Goal: Information Seeking & Learning: Learn about a topic

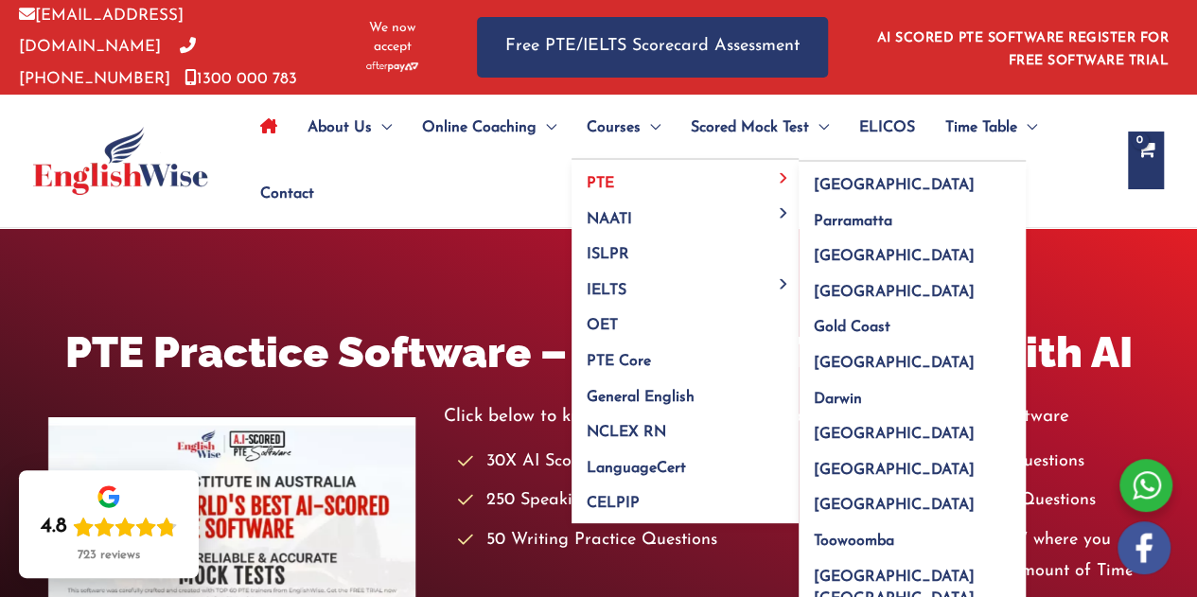
click at [607, 176] on span "PTE" at bounding box center [599, 183] width 27 height 15
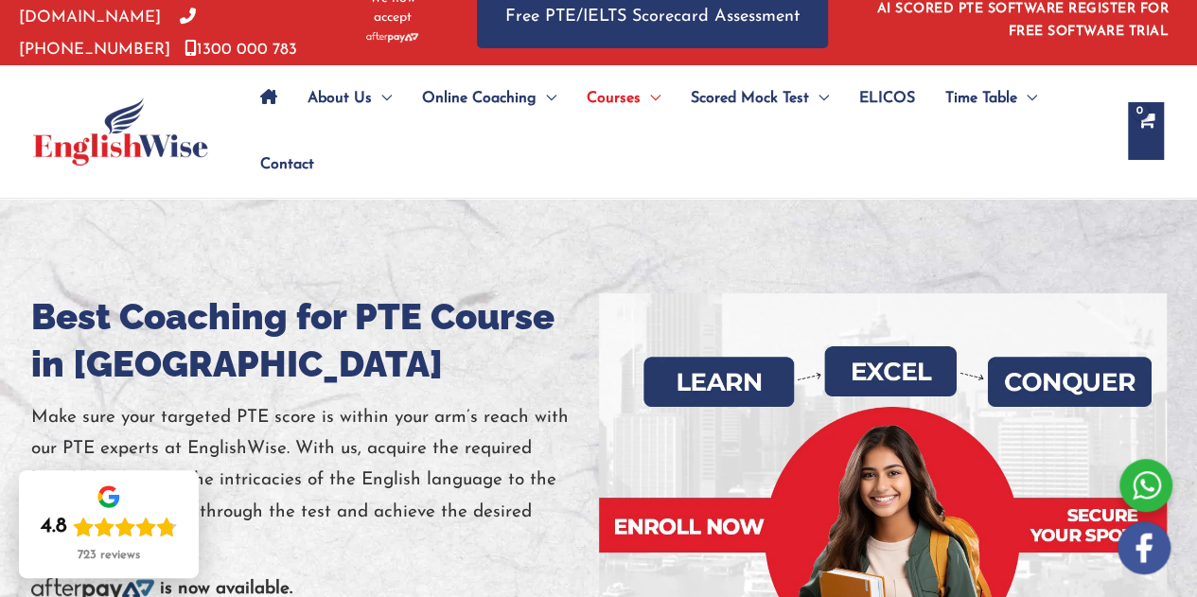
scroll to position [14, 0]
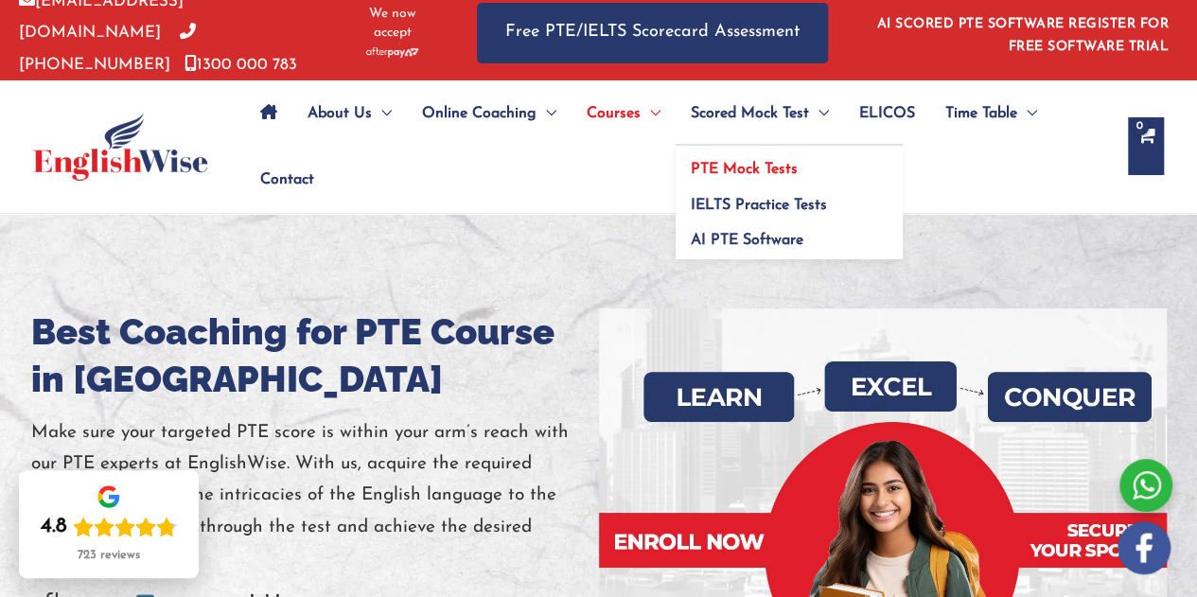
click at [744, 166] on span "PTE Mock Tests" at bounding box center [744, 169] width 107 height 15
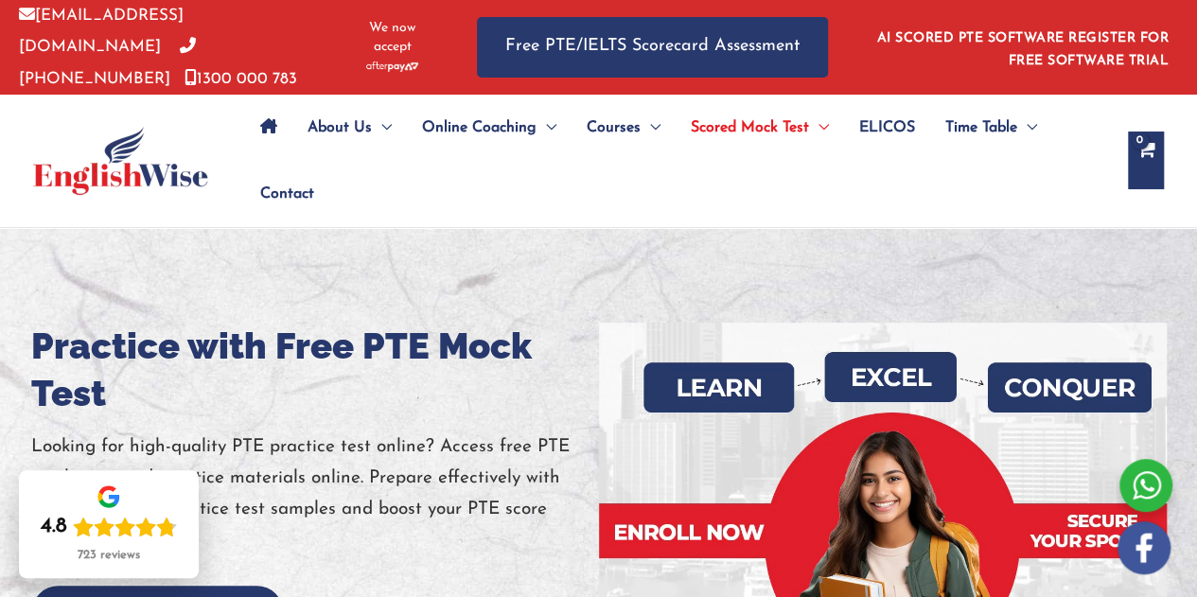
click at [259, 124] on link "Site Navigation: Main Menu" at bounding box center [268, 128] width 47 height 66
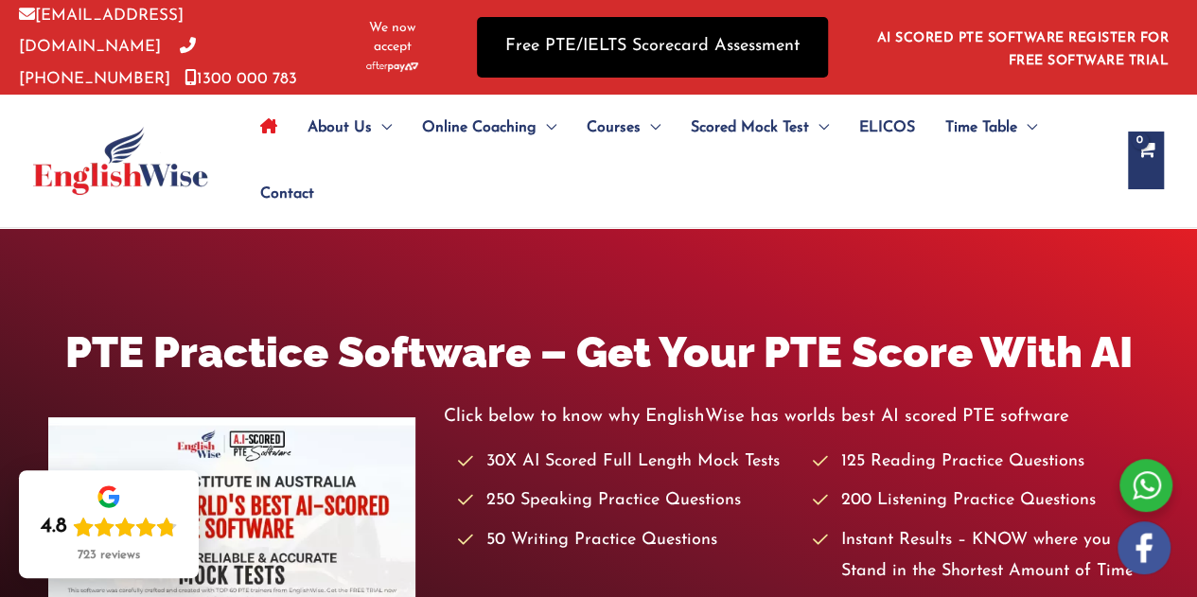
click at [547, 44] on link "Free PTE/IELTS Scorecard Assessment" at bounding box center [652, 47] width 351 height 60
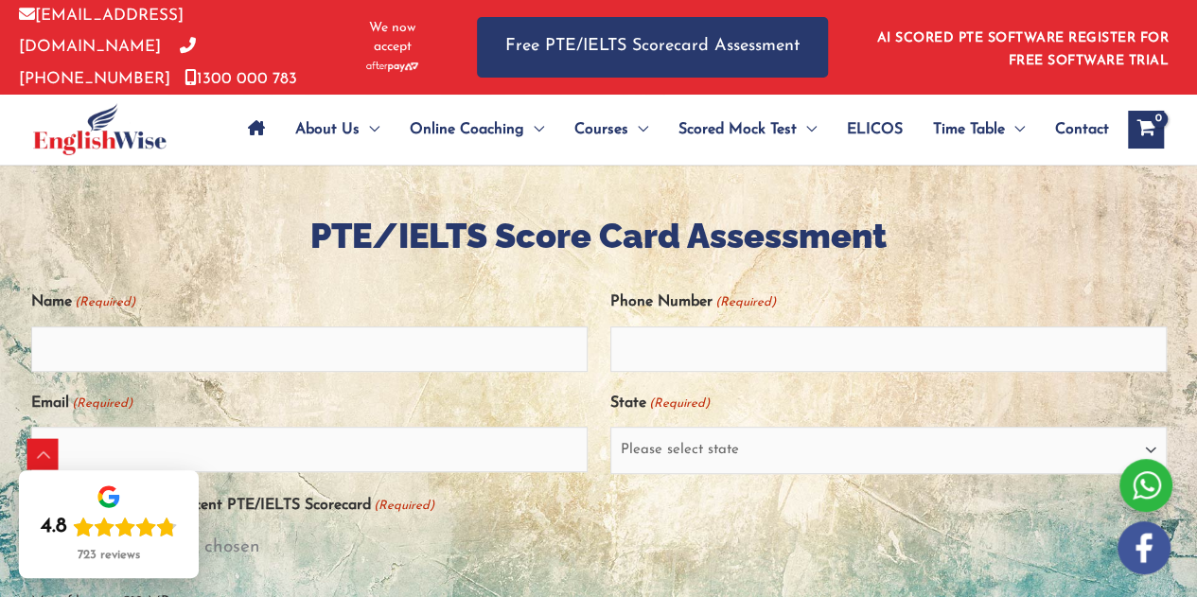
scroll to position [348, 0]
click at [48, 20] on link "info@englishwise.com.au" at bounding box center [101, 31] width 165 height 47
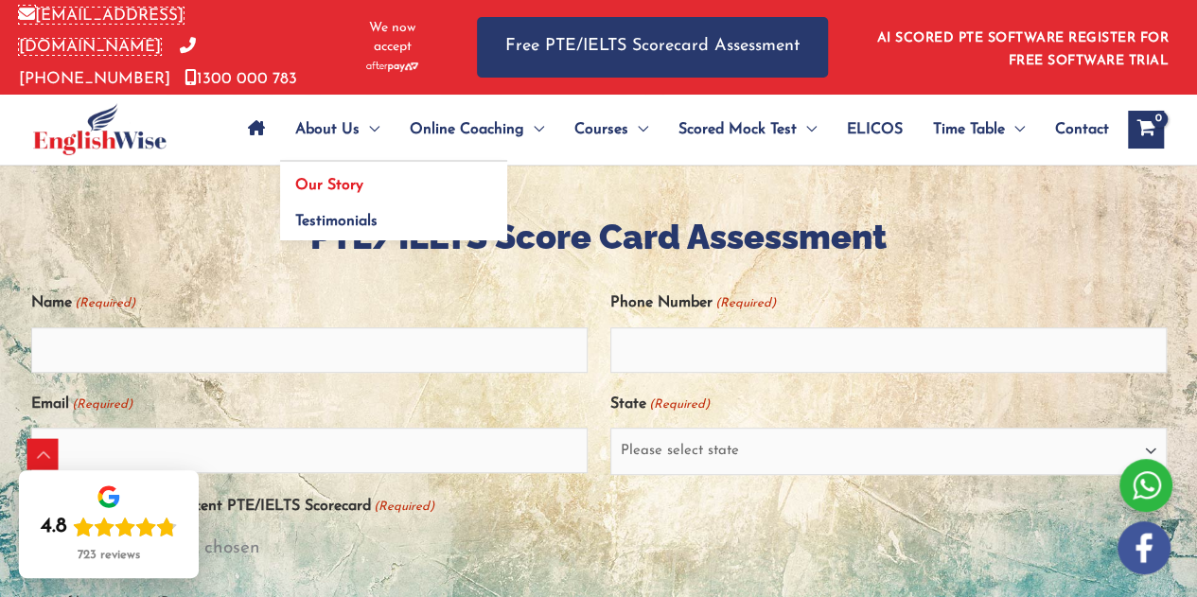
drag, startPoint x: 48, startPoint y: 20, endPoint x: 312, endPoint y: 156, distance: 297.0
click at [312, 156] on div "info@englishwise.com.au 02-8628-7293 1300 000 783 We now accept Free PTE/IELTS …" at bounding box center [598, 83] width 1197 height 166
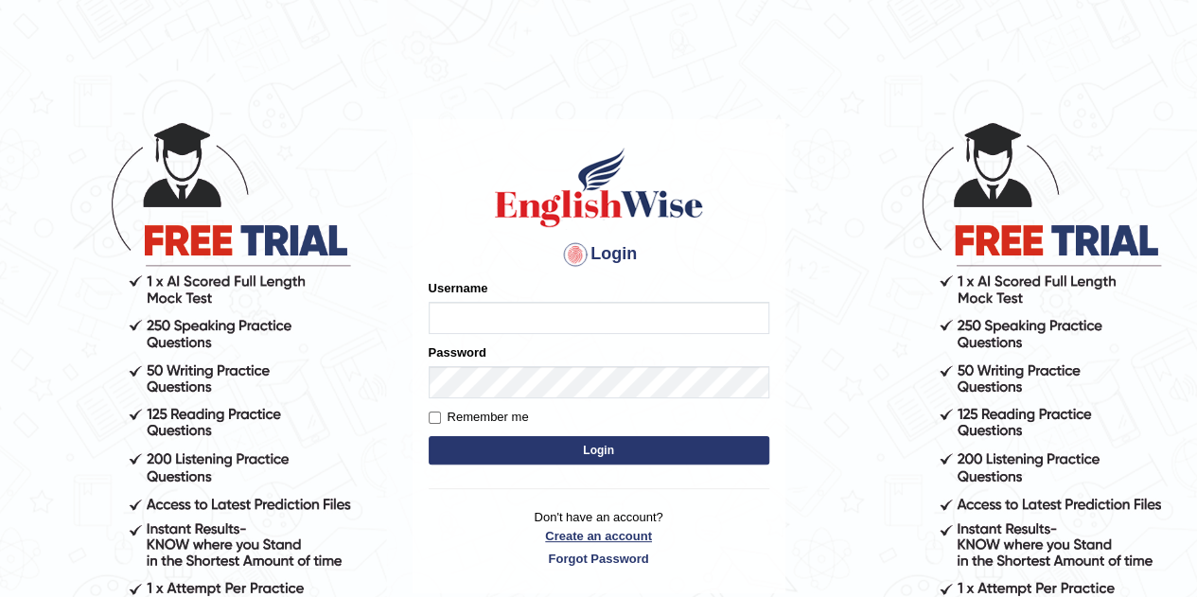
click at [639, 542] on p "Don't have an account? Create an account Forgot Password" at bounding box center [599, 537] width 341 height 59
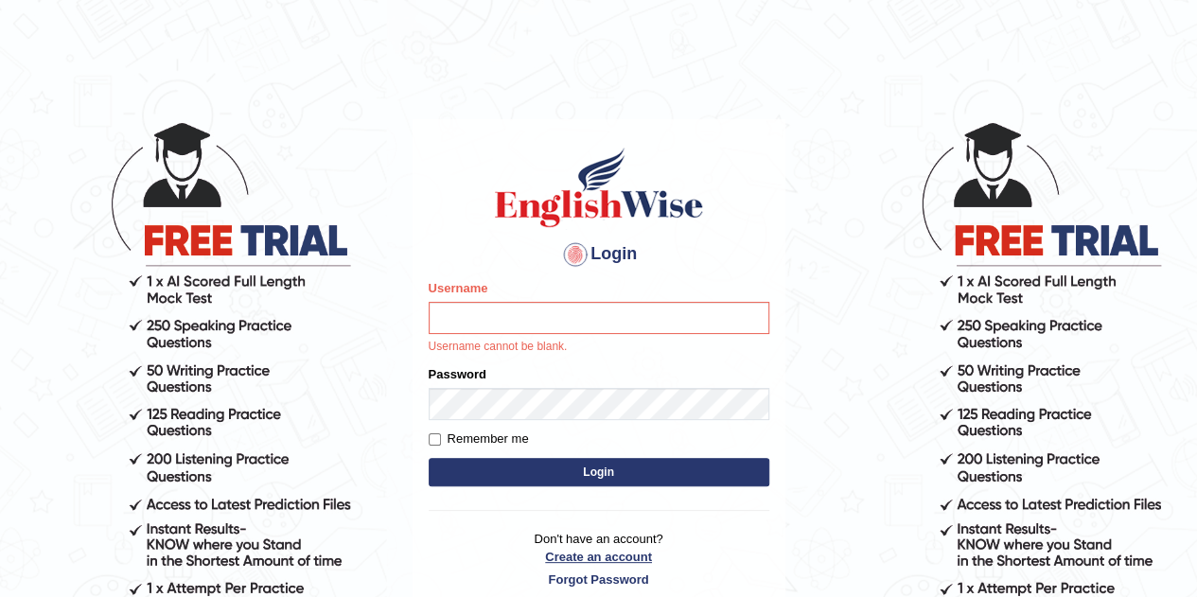
scroll to position [85, 0]
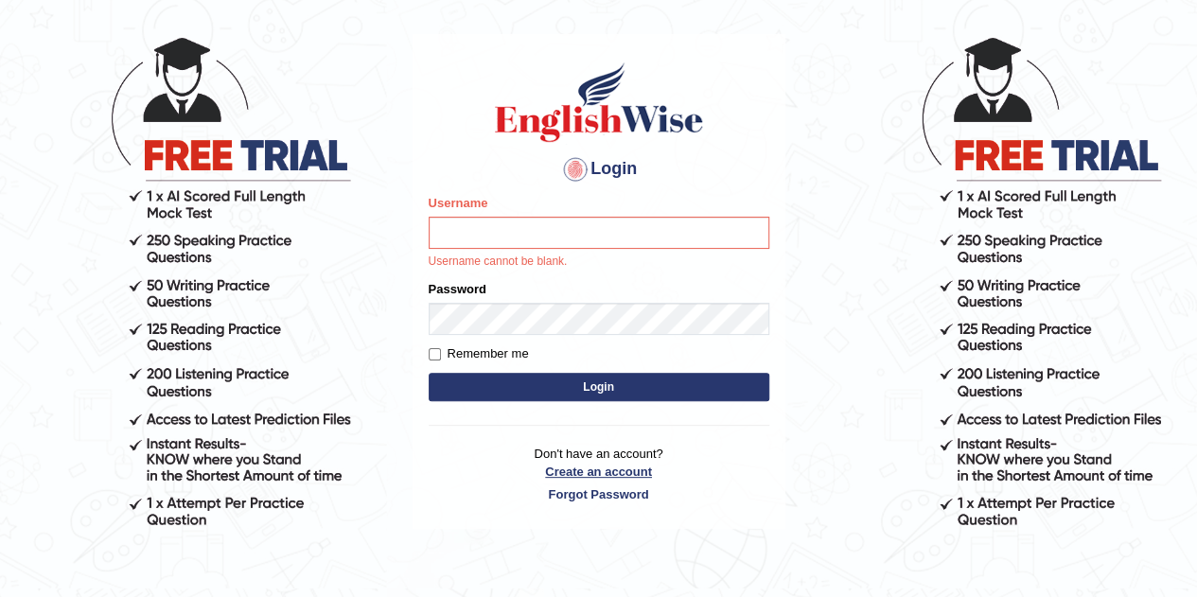
click at [575, 478] on link "Create an account" at bounding box center [599, 472] width 341 height 18
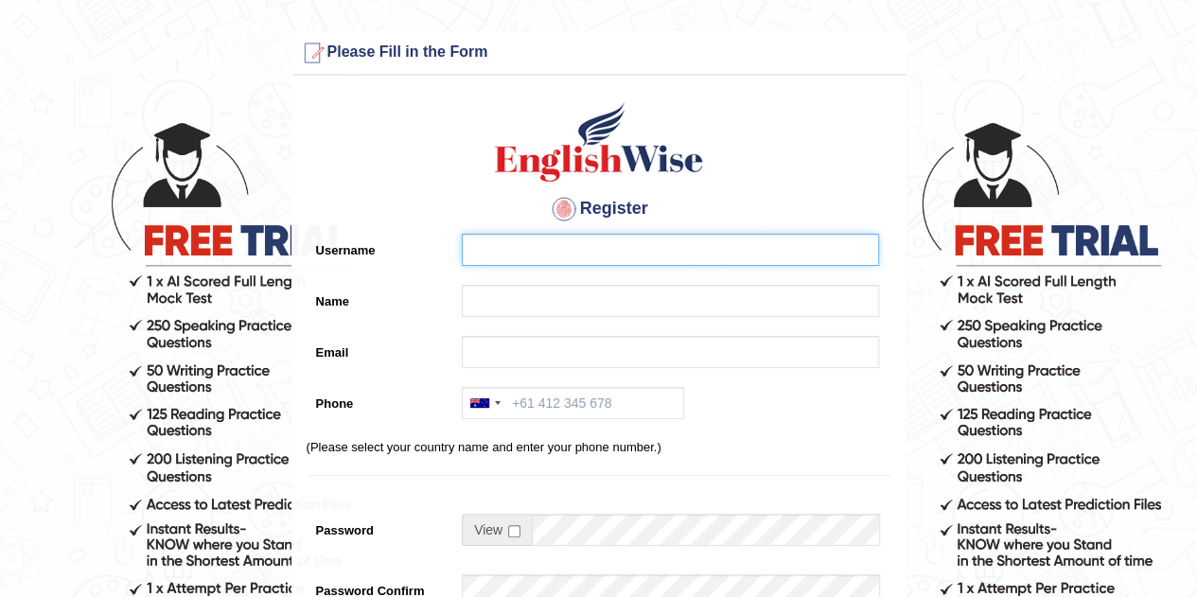
click at [539, 253] on input "Username" at bounding box center [670, 250] width 417 height 32
type input "harsh2002"
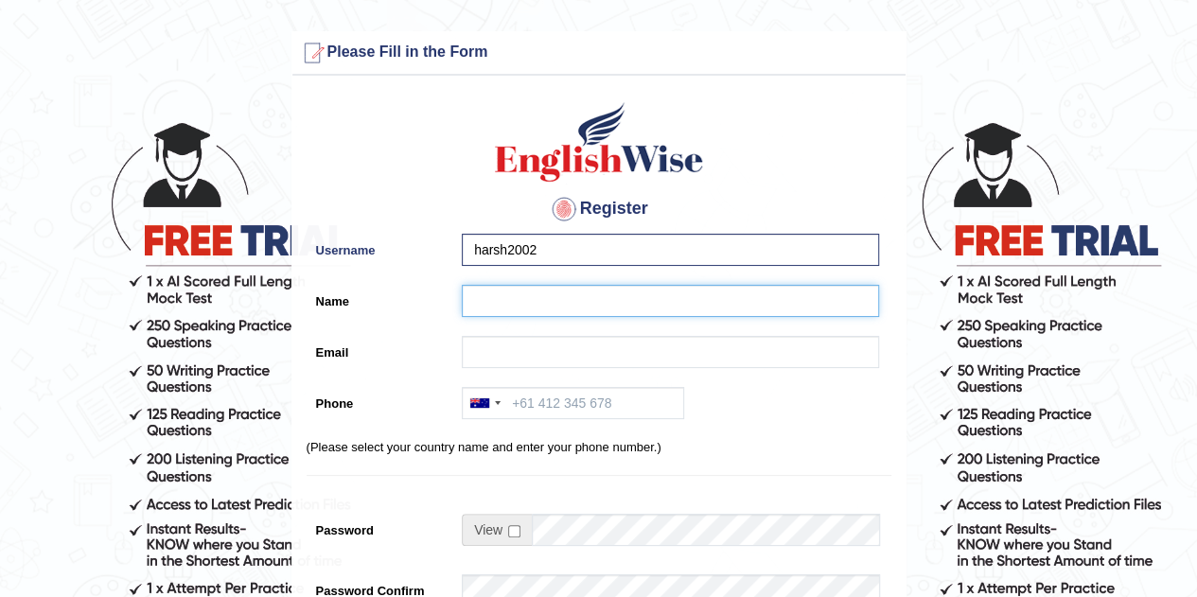
click at [522, 289] on input "Name" at bounding box center [670, 301] width 417 height 32
type input "[PERSON_NAME]"
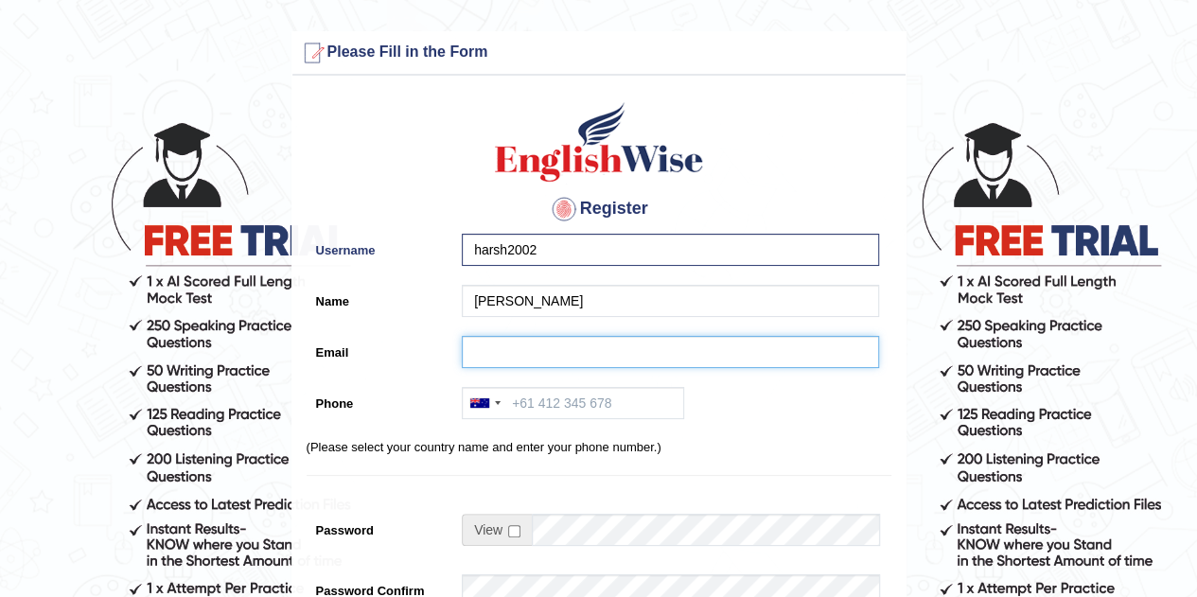
click at [560, 353] on input "Email" at bounding box center [670, 352] width 417 height 32
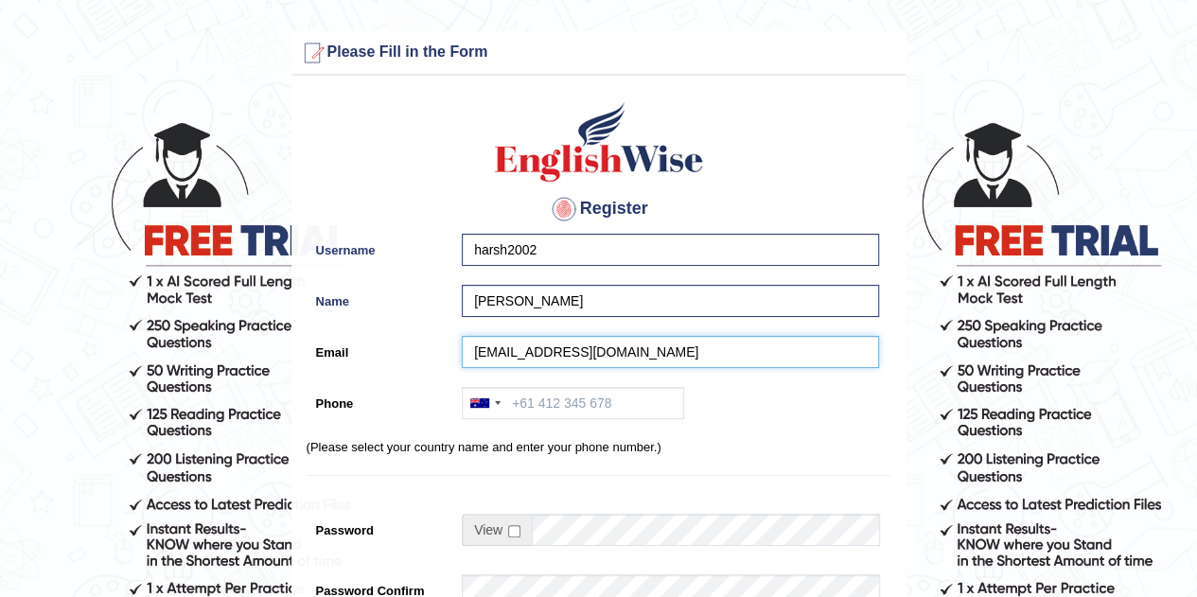
type input "[EMAIL_ADDRESS][DOMAIN_NAME]"
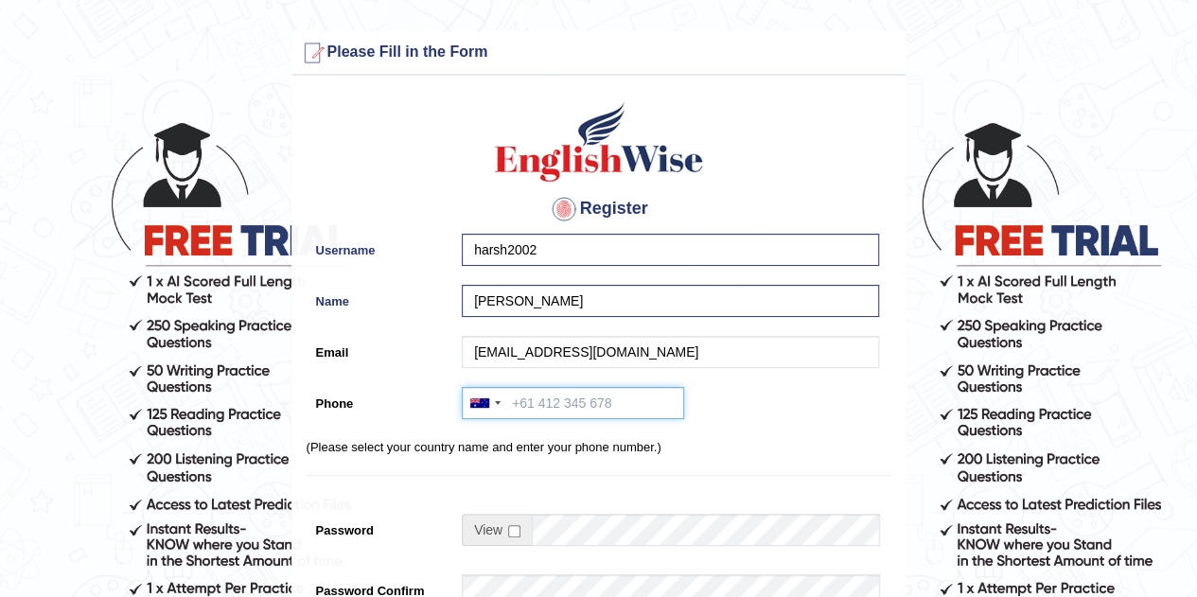
click at [586, 395] on input "Phone" at bounding box center [573, 403] width 222 height 32
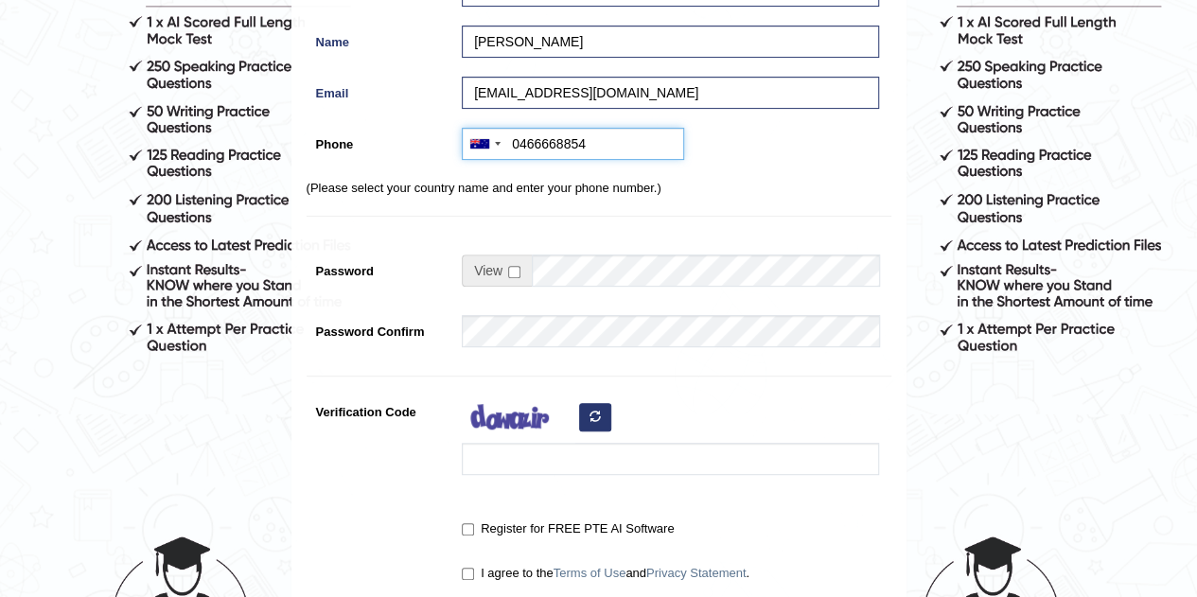
scroll to position [261, 0]
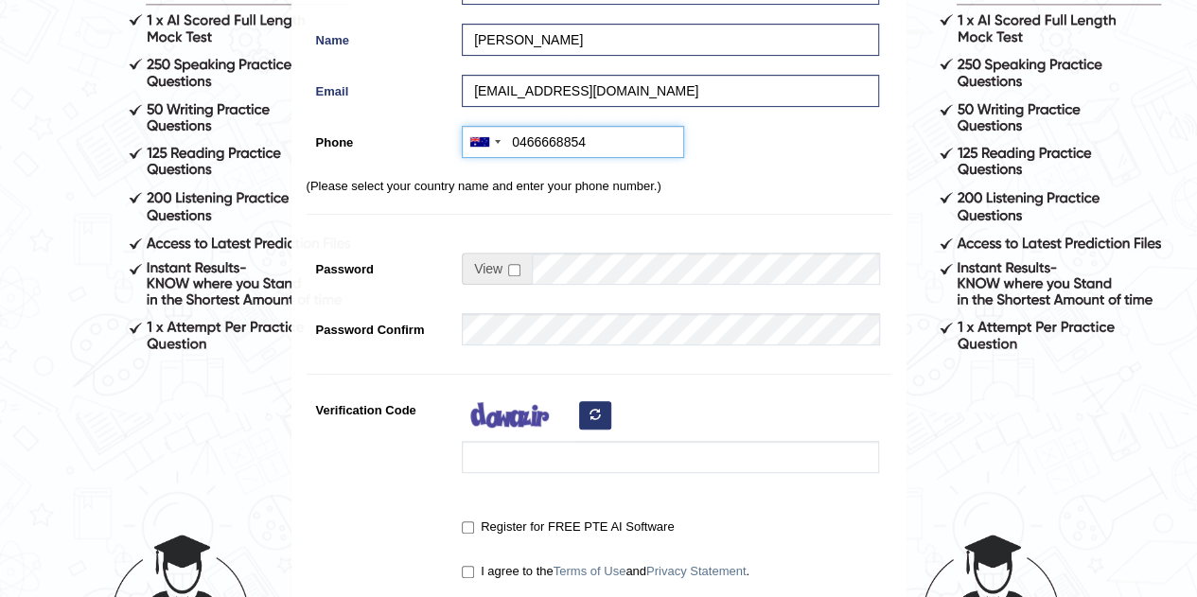
type input "0466668854"
drag, startPoint x: 524, startPoint y: 476, endPoint x: 534, endPoint y: 448, distance: 29.0
click at [534, 448] on div at bounding box center [665, 438] width 427 height 89
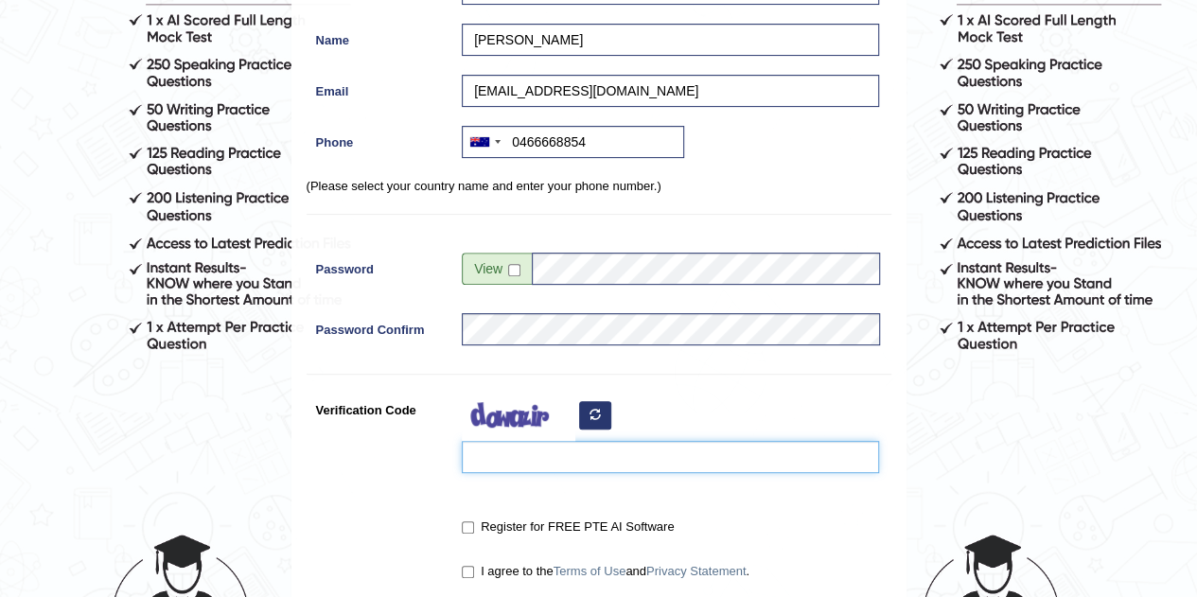
click at [534, 447] on input "Verification Code" at bounding box center [670, 457] width 417 height 32
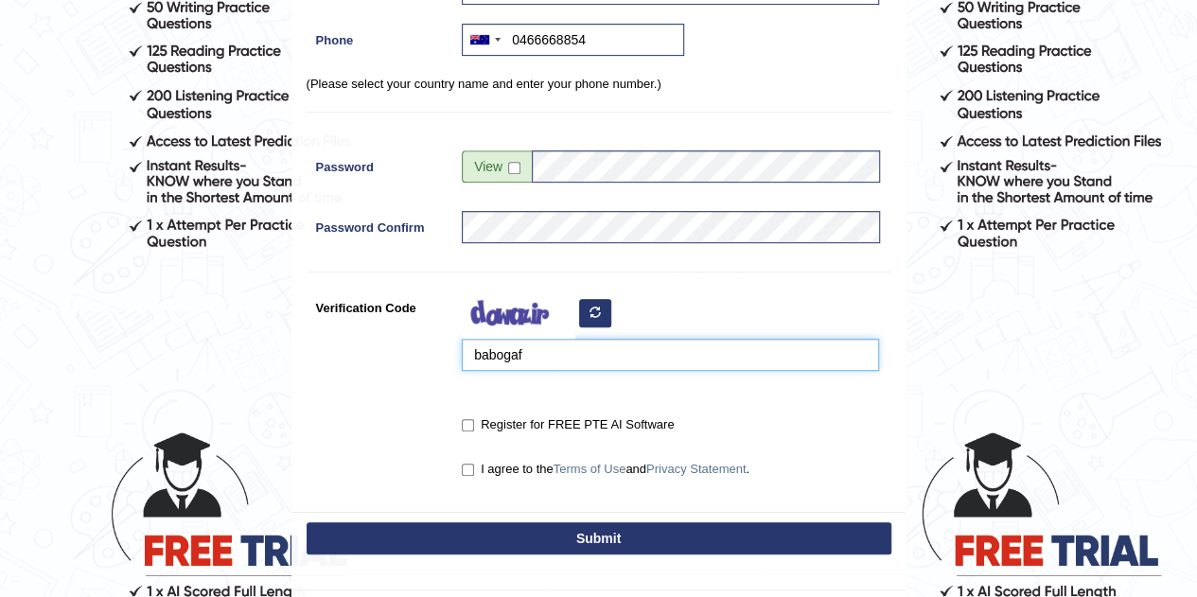
scroll to position [373, 0]
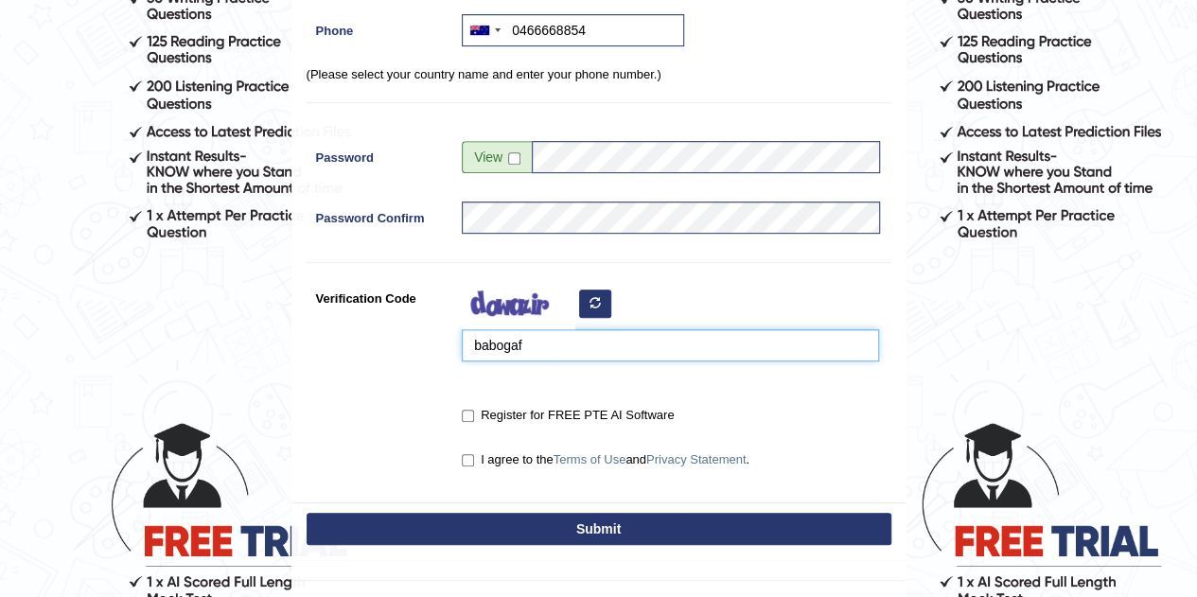
type input "babogaf"
click at [468, 415] on input "Register for FREE PTE AI Software" at bounding box center [468, 416] width 12 height 12
checkbox input "true"
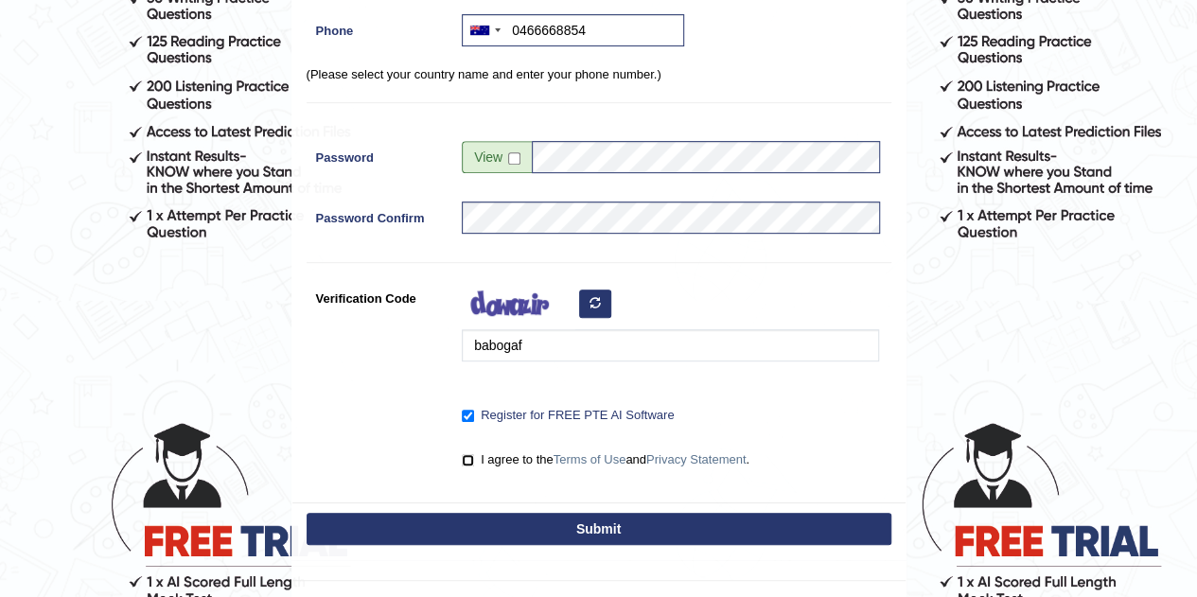
click at [462, 461] on input "I agree to the Terms of Use and Privacy Statement ." at bounding box center [468, 460] width 12 height 12
checkbox input "true"
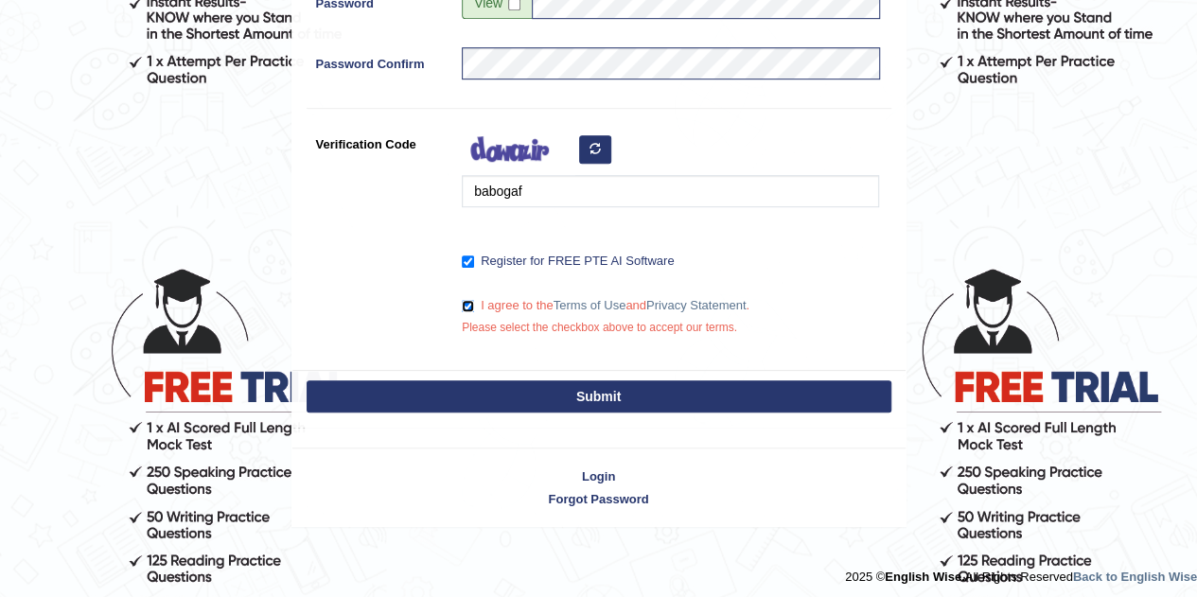
scroll to position [530, 0]
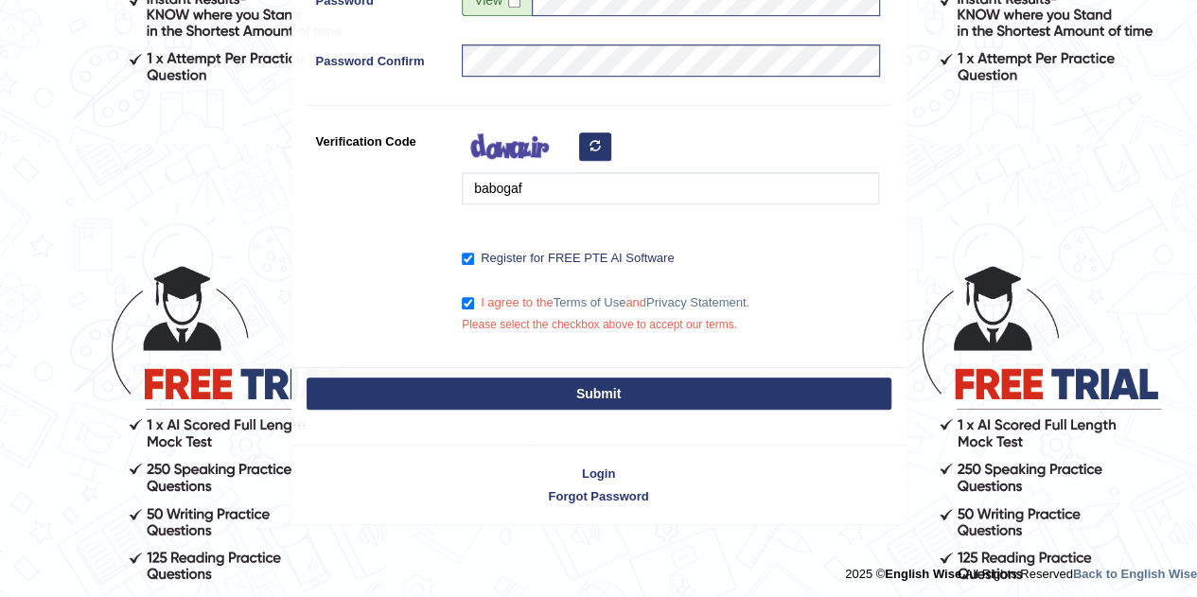
click at [666, 393] on button "Submit" at bounding box center [598, 393] width 585 height 32
type input "+61466668854"
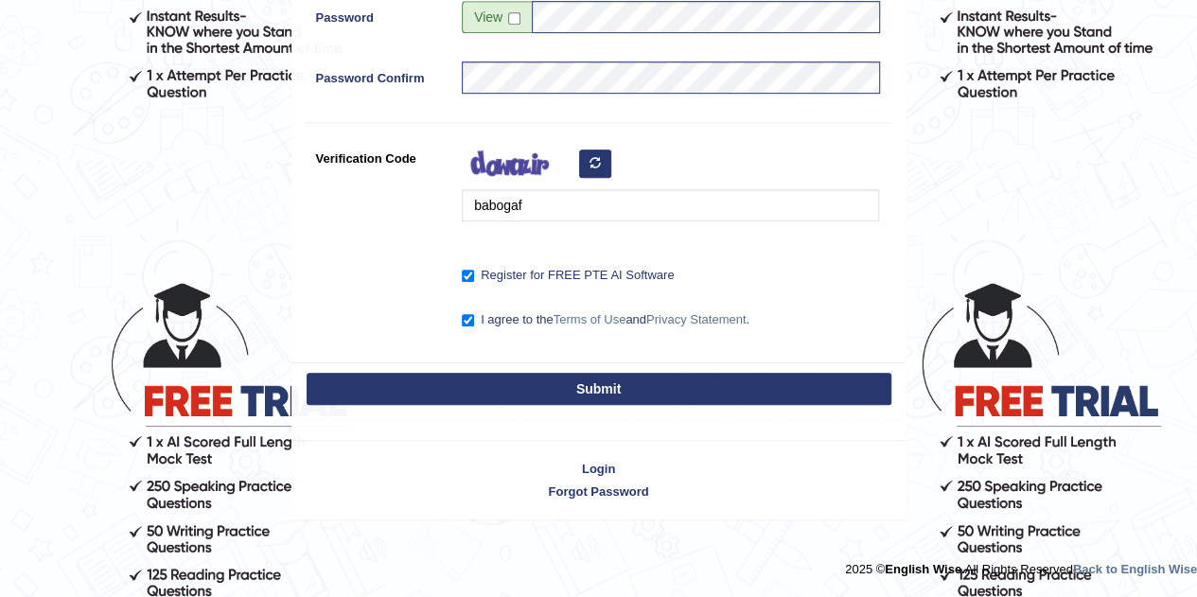
scroll to position [509, 0]
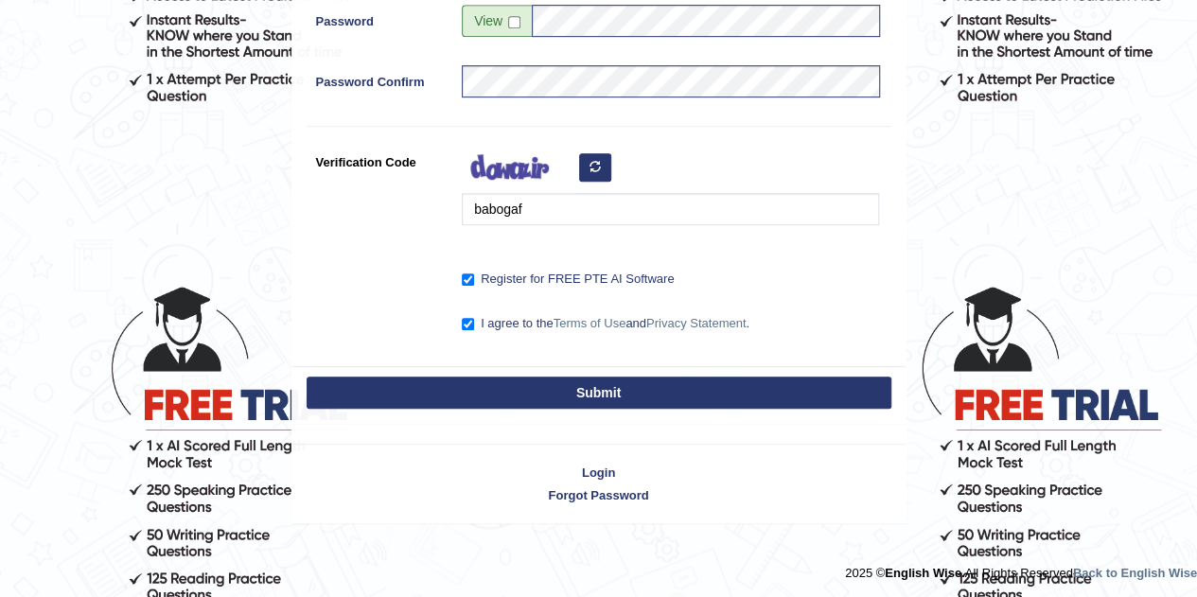
click at [612, 385] on button "Submit" at bounding box center [598, 392] width 585 height 32
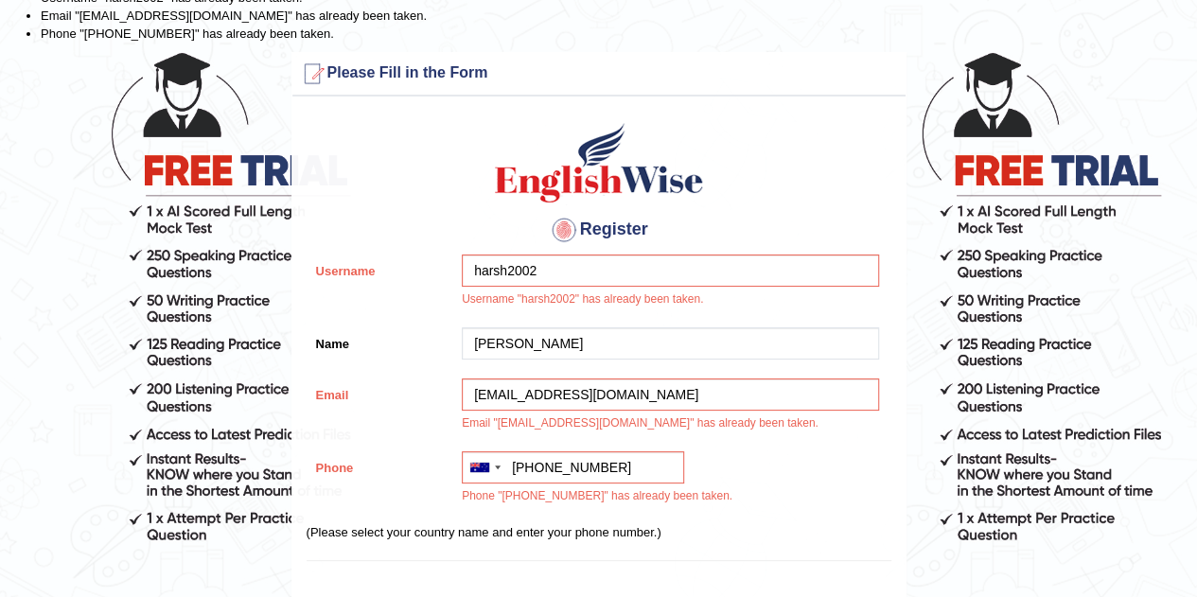
scroll to position [71, 0]
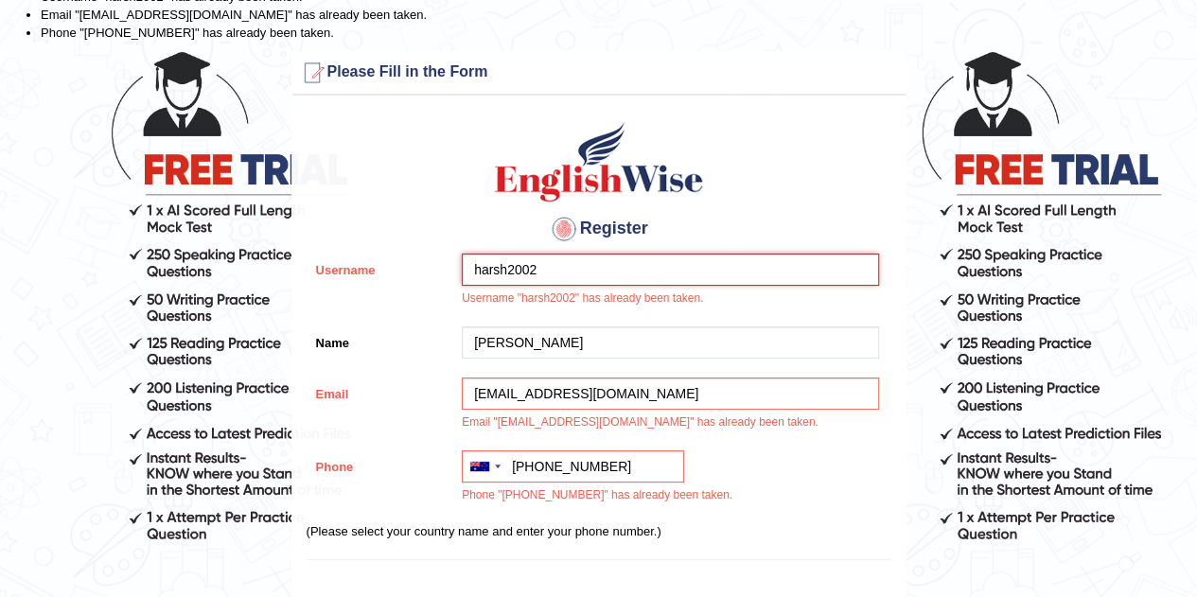
click at [586, 271] on input "harsh2002" at bounding box center [670, 270] width 417 height 32
type input "h"
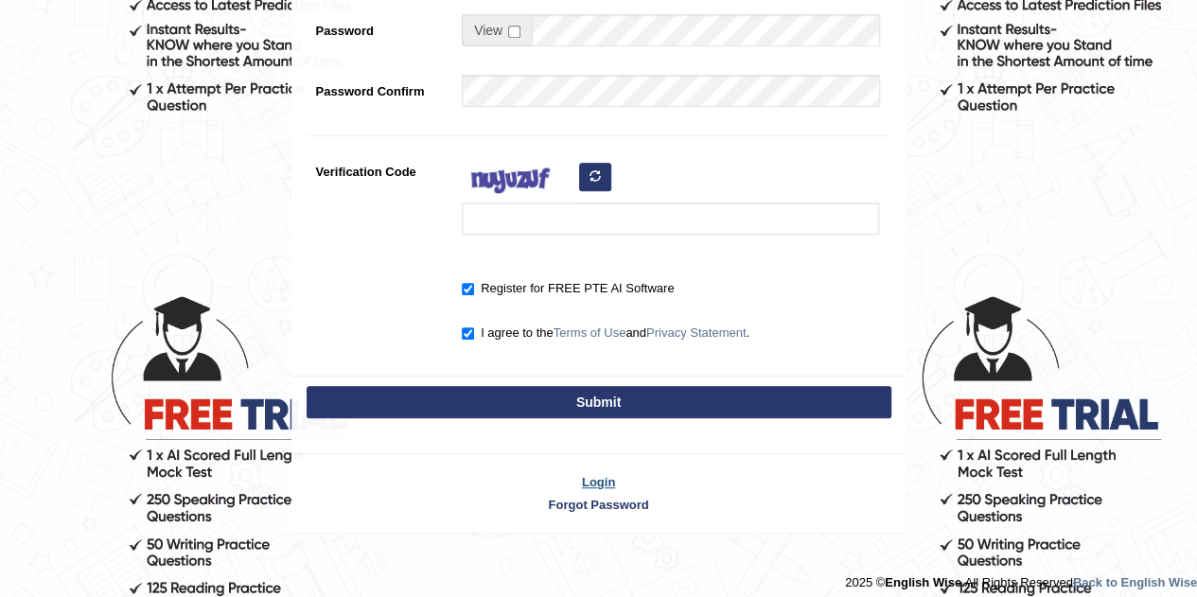
click at [607, 481] on link "Login" at bounding box center [598, 482] width 613 height 18
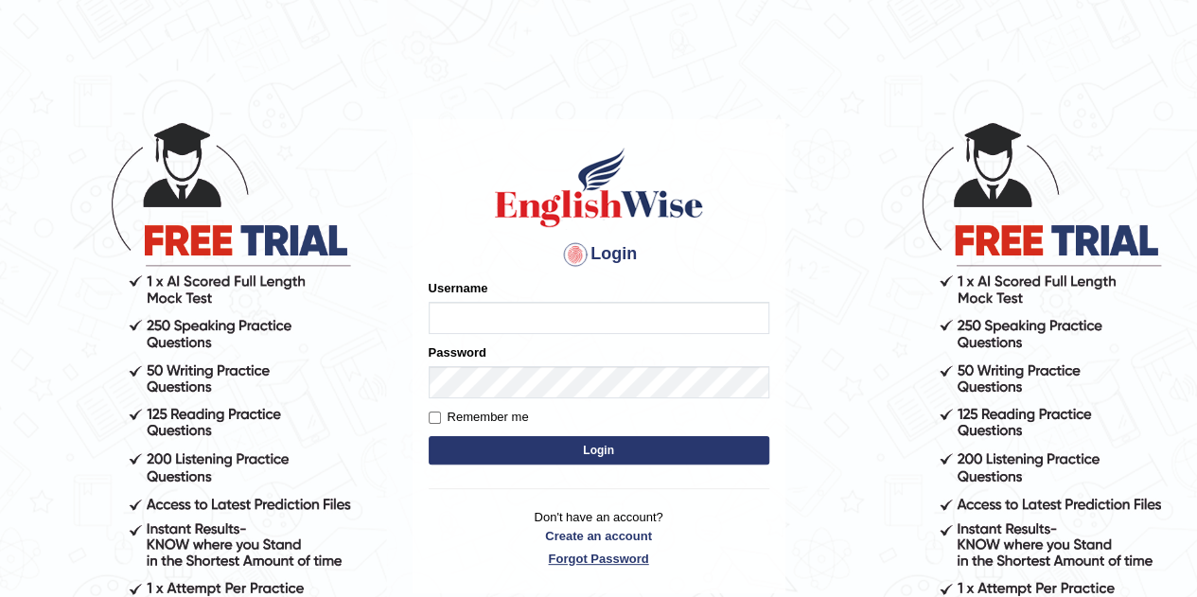
click at [581, 555] on p "Don't have an account? Create an account Forgot Password" at bounding box center [599, 537] width 341 height 59
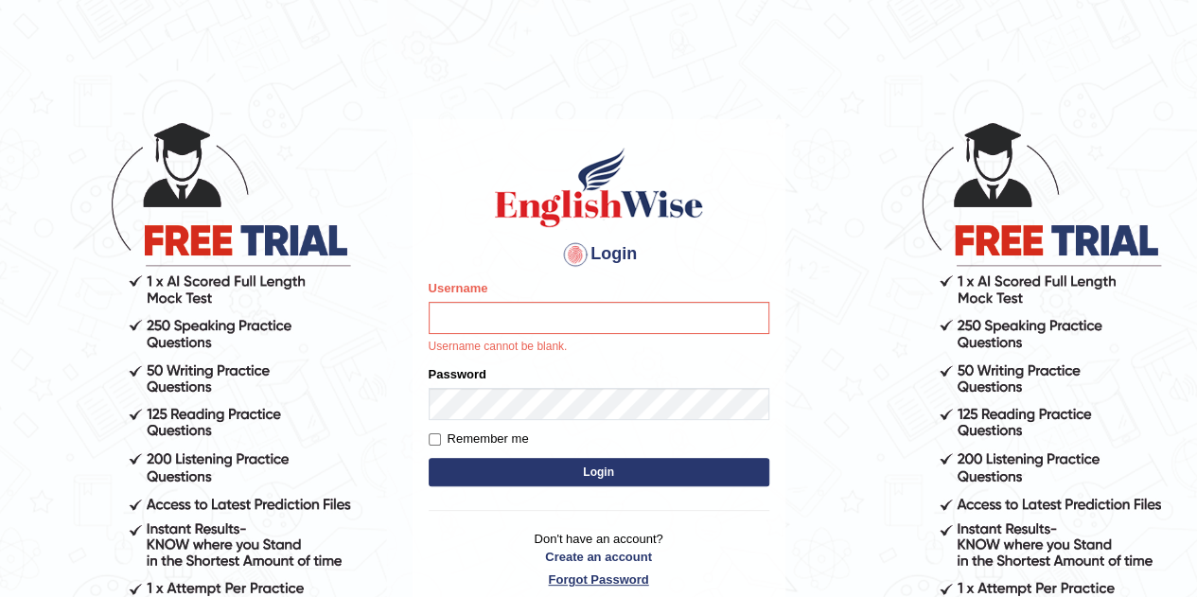
click at [573, 578] on link "Forgot Password" at bounding box center [599, 579] width 341 height 18
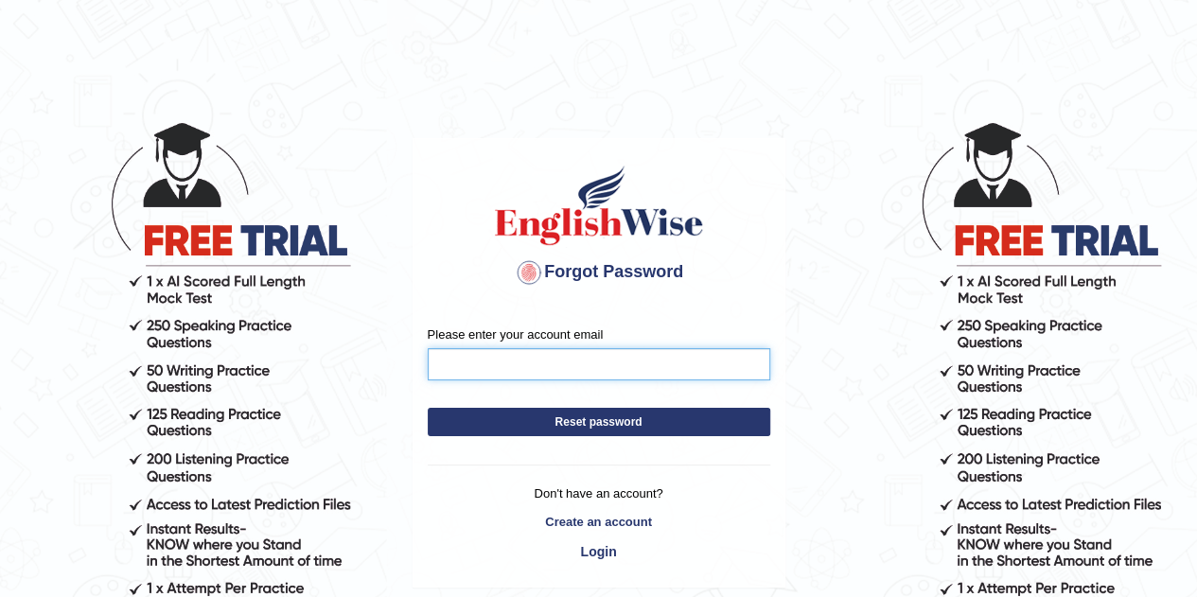
click at [568, 364] on input "Please enter your account email" at bounding box center [599, 364] width 342 height 32
type input "[EMAIL_ADDRESS][DOMAIN_NAME]"
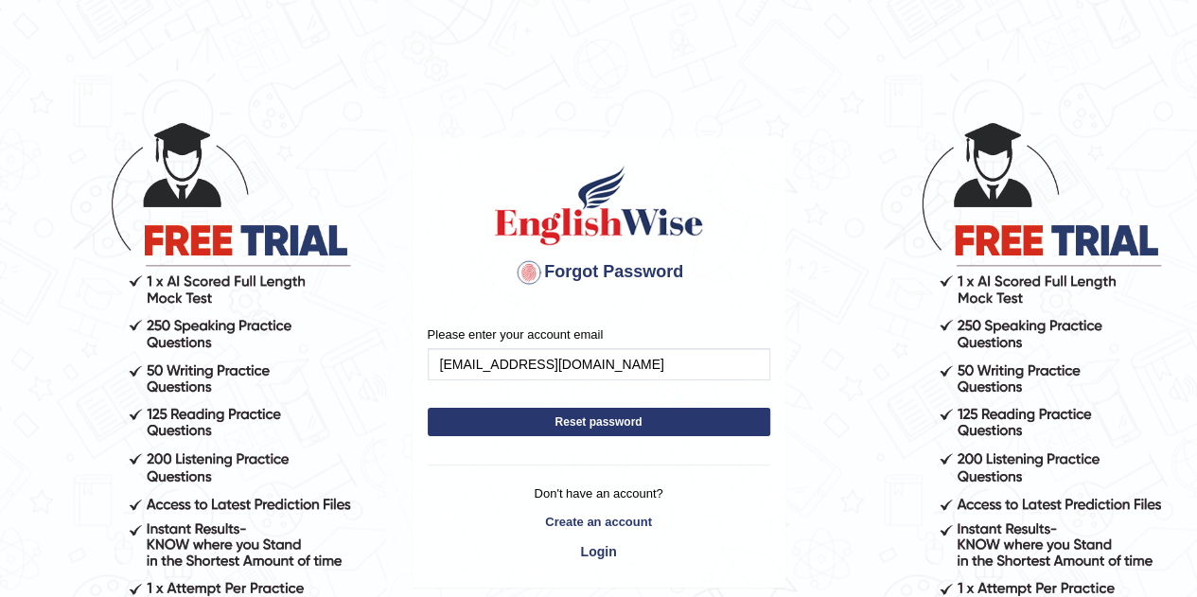
click at [679, 415] on button "Reset password" at bounding box center [599, 422] width 342 height 28
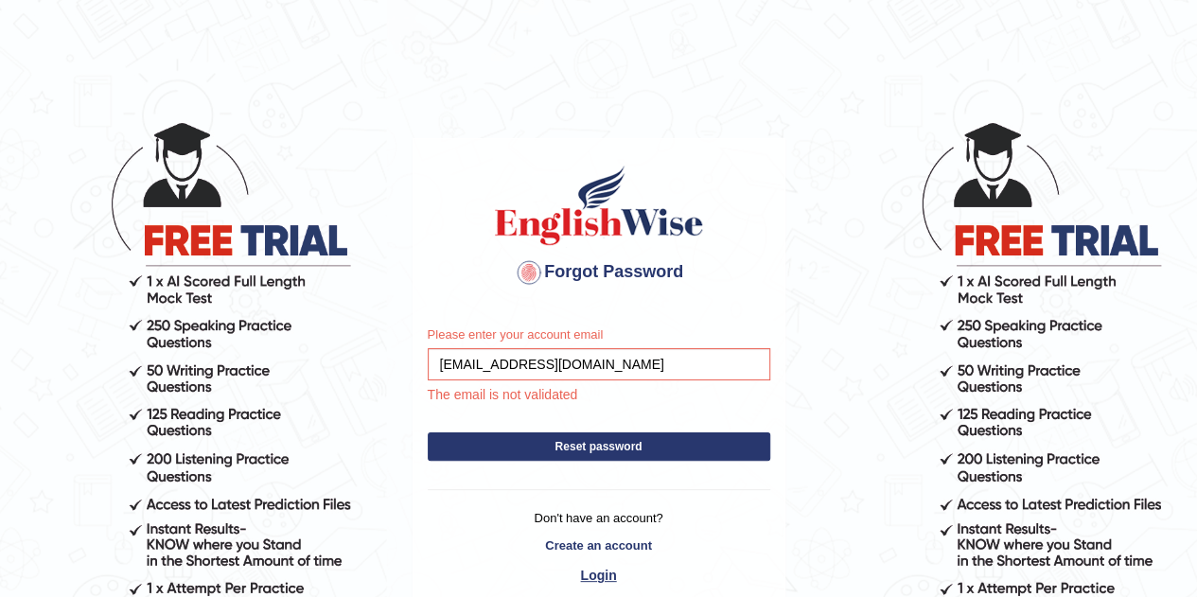
scroll to position [79, 0]
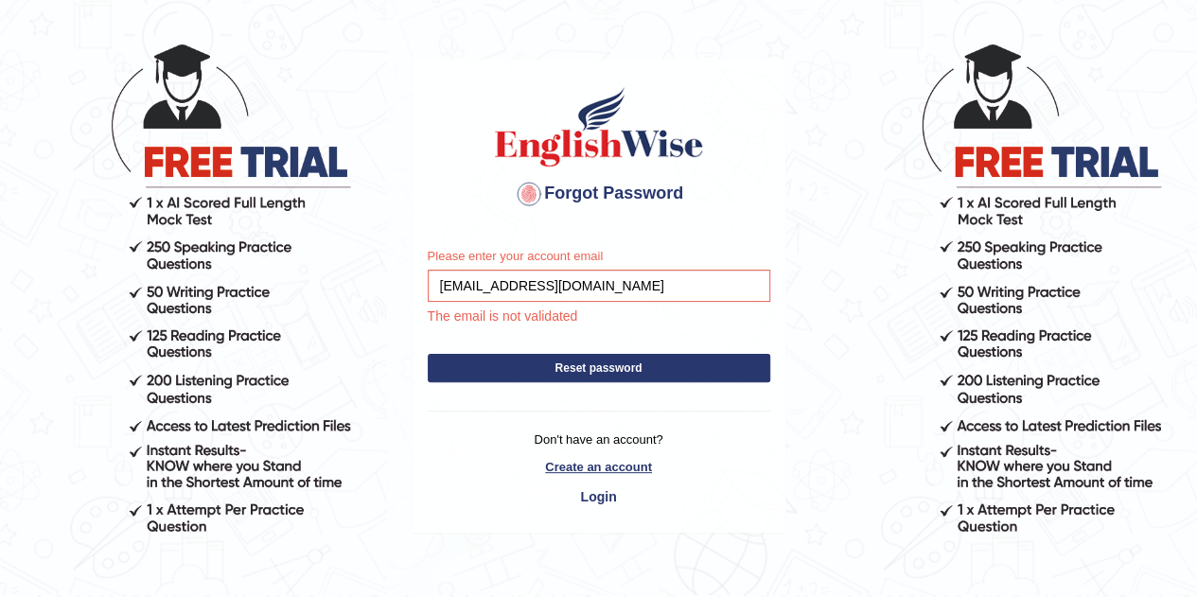
click at [607, 464] on link "Create an account" at bounding box center [599, 467] width 342 height 18
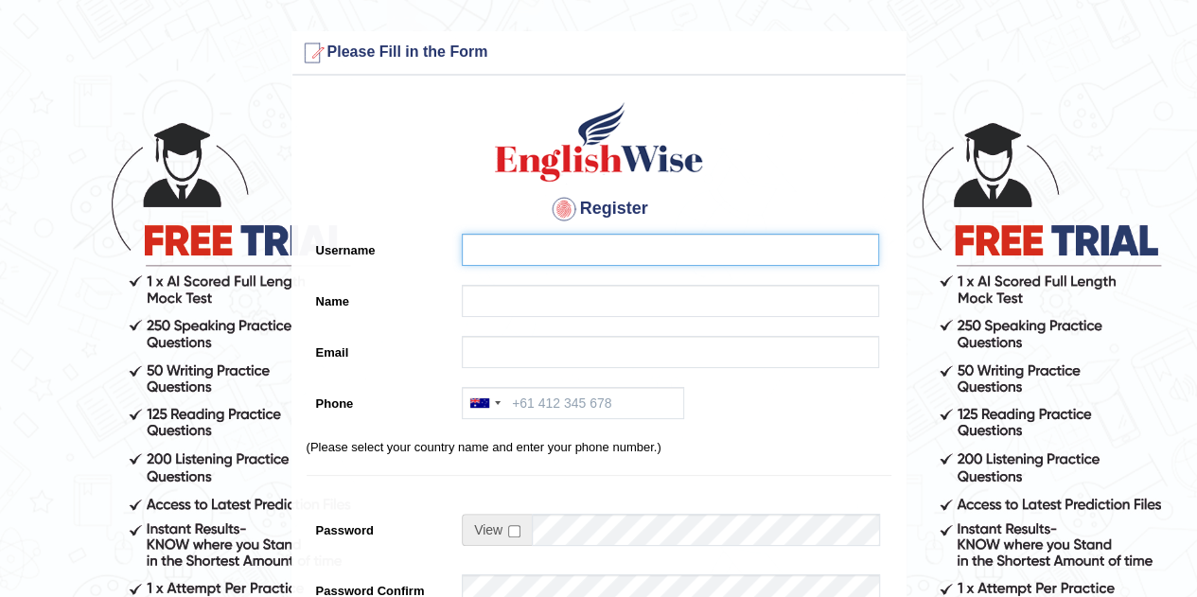
click at [538, 253] on input "Username" at bounding box center [670, 250] width 417 height 32
type input "h"
type input "harssh2002"
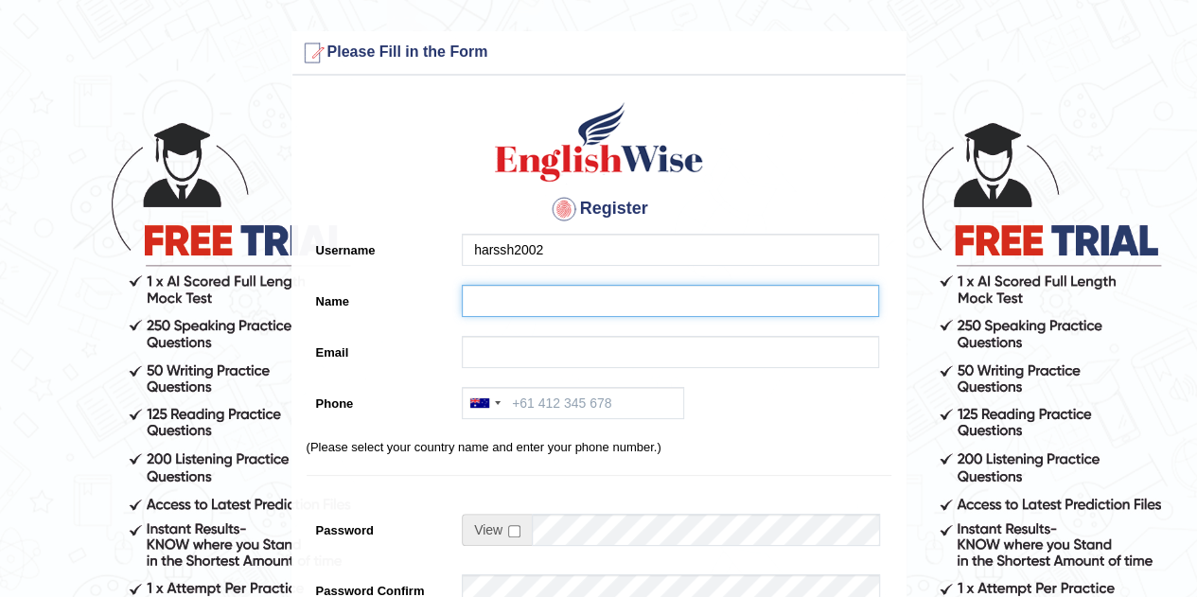
click at [534, 309] on input "Name" at bounding box center [670, 301] width 417 height 32
type input "[PERSON_NAME]"
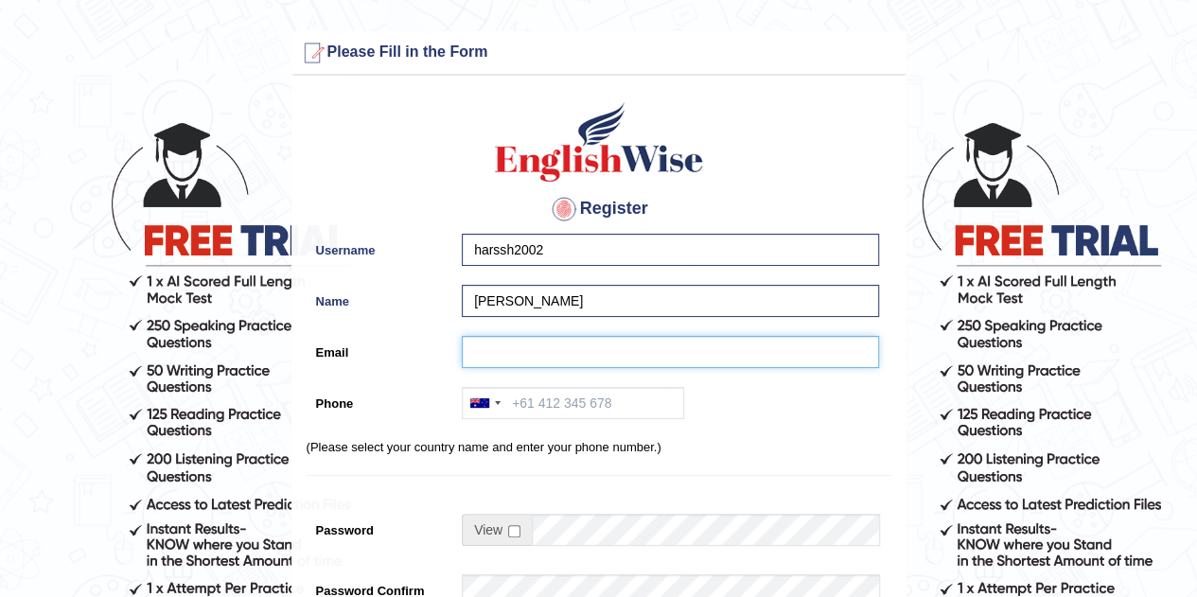
click at [596, 345] on input "Email" at bounding box center [670, 352] width 417 height 32
type input "hppatel88288@gmail.com"
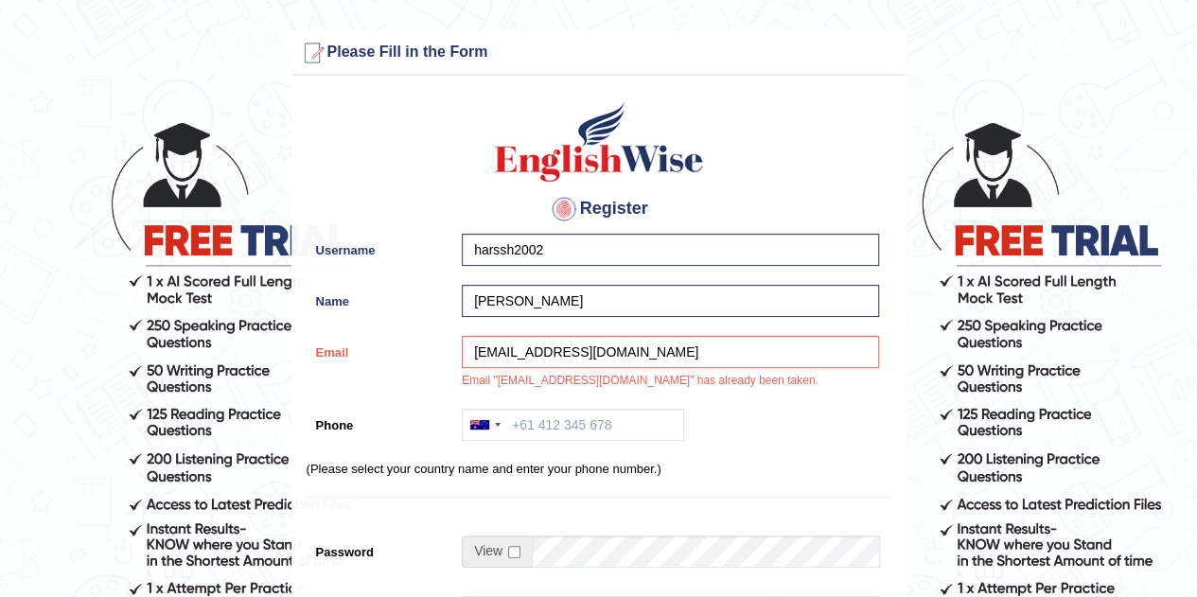
click at [599, 402] on div "Register Username harssh2002 Name harsh patel Email hppatel88288@gmail.com Emai…" at bounding box center [598, 491] width 613 height 812
click at [557, 381] on div "hppatel88288@gmail.com Email "hppatel88288@gmail.com" has already been taken." at bounding box center [665, 367] width 427 height 63
drag, startPoint x: 691, startPoint y: 353, endPoint x: 224, endPoint y: 384, distance: 467.4
click at [224, 384] on form "Please fix the following errors: Please Fill in the Form Register Username hars…" at bounding box center [598, 542] width 1191 height 1023
type input "yogisha1710@gmail.com"
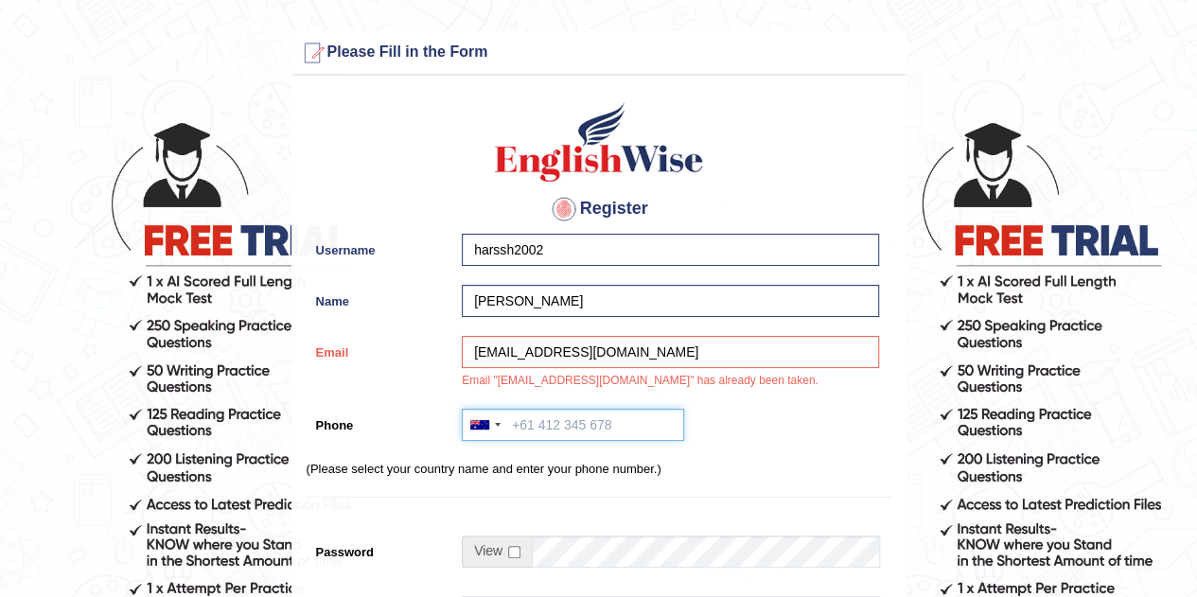
click at [614, 437] on input "Phone" at bounding box center [573, 425] width 222 height 32
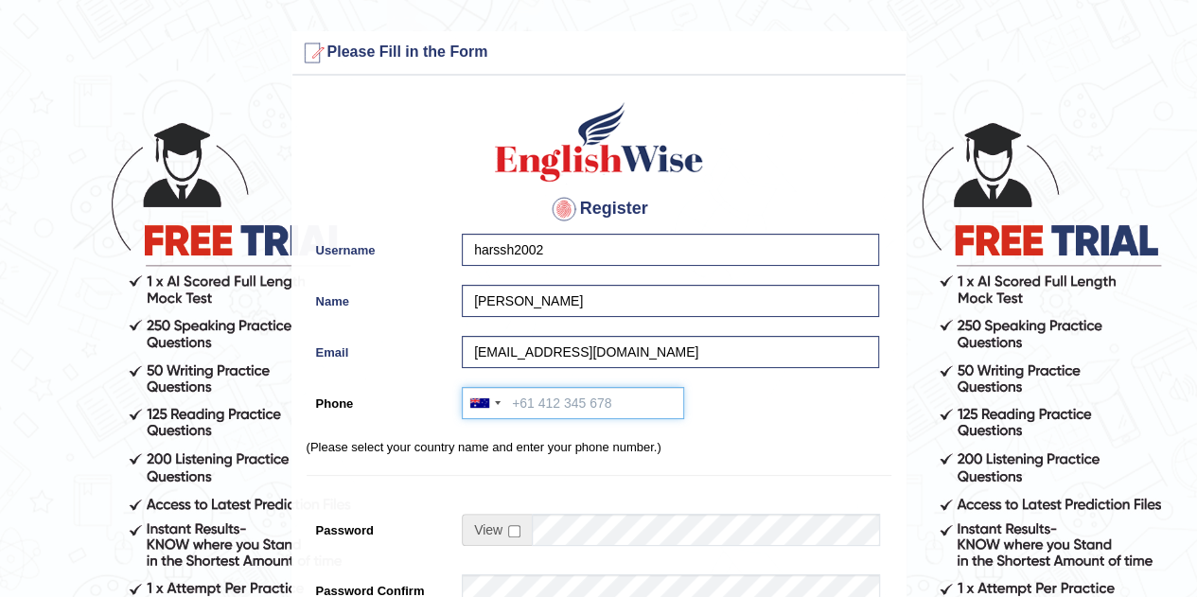
click at [596, 407] on input "Phone" at bounding box center [573, 403] width 222 height 32
click at [551, 527] on div at bounding box center [671, 530] width 418 height 32
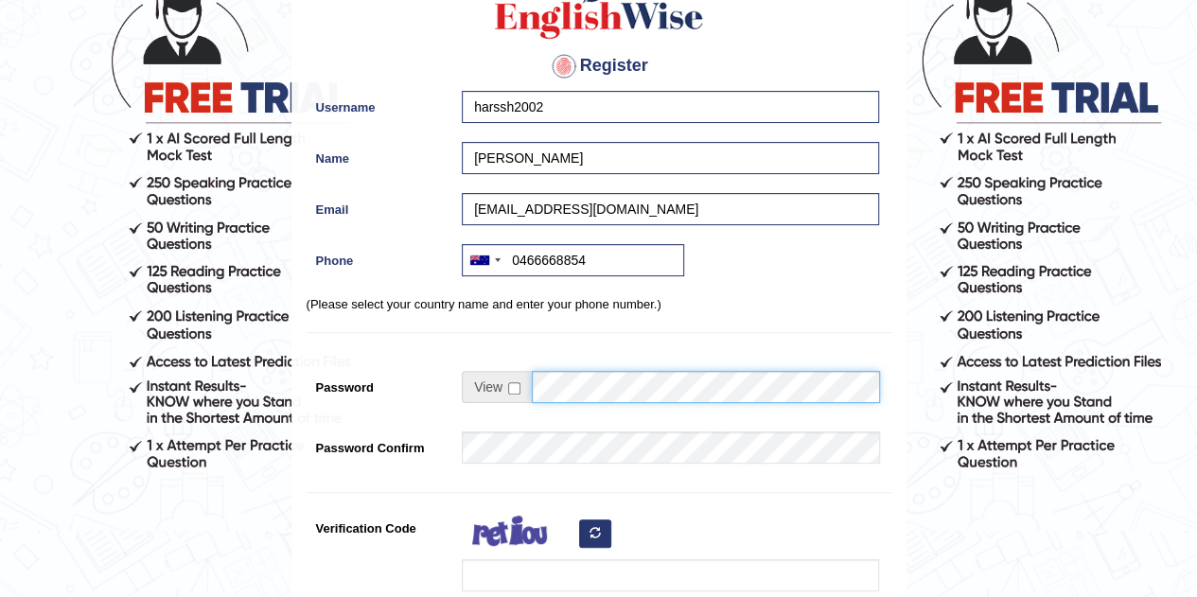
scroll to position [154, 0]
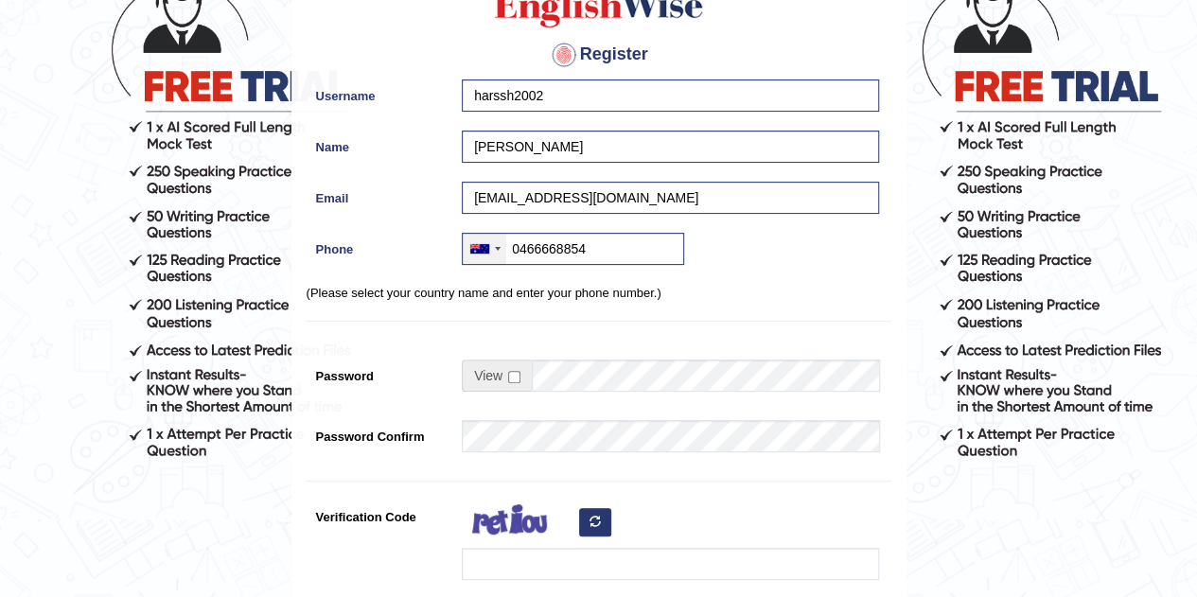
click at [492, 245] on div at bounding box center [485, 249] width 44 height 30
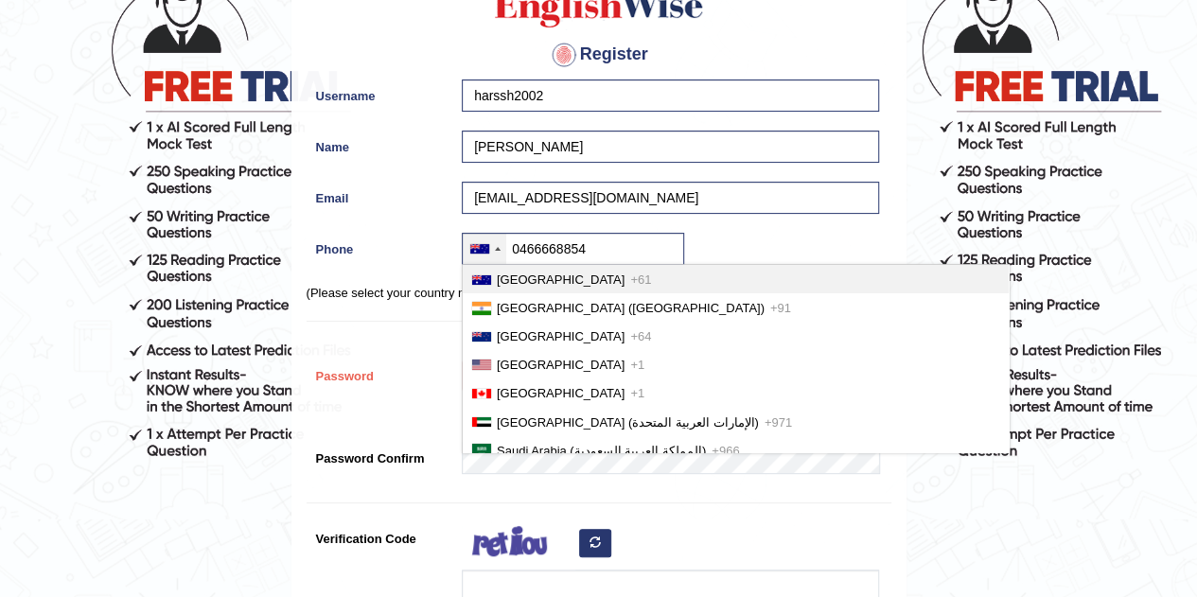
click at [505, 273] on span "Australia" at bounding box center [561, 279] width 128 height 14
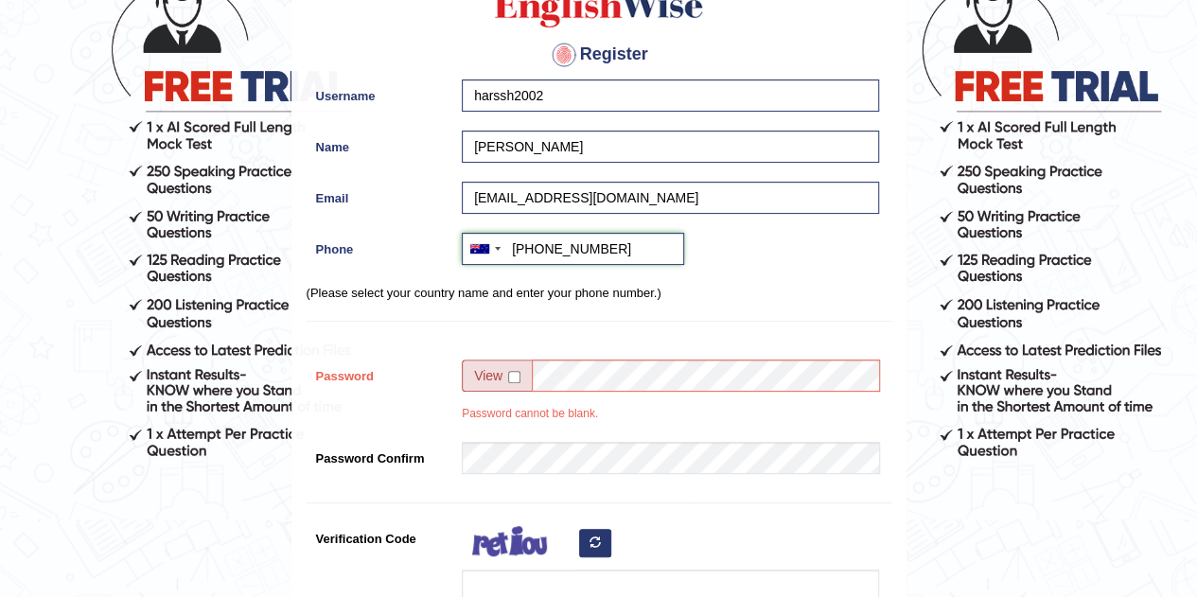
click at [541, 247] on input "+610466668854" at bounding box center [573, 249] width 222 height 32
type input "+61466668854"
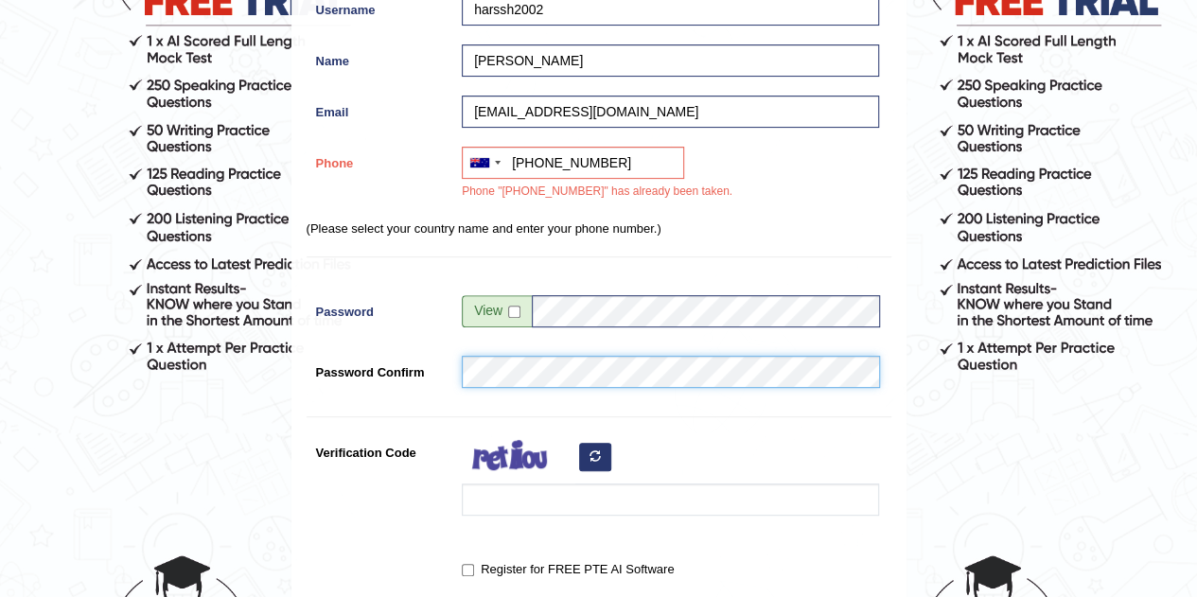
scroll to position [242, 0]
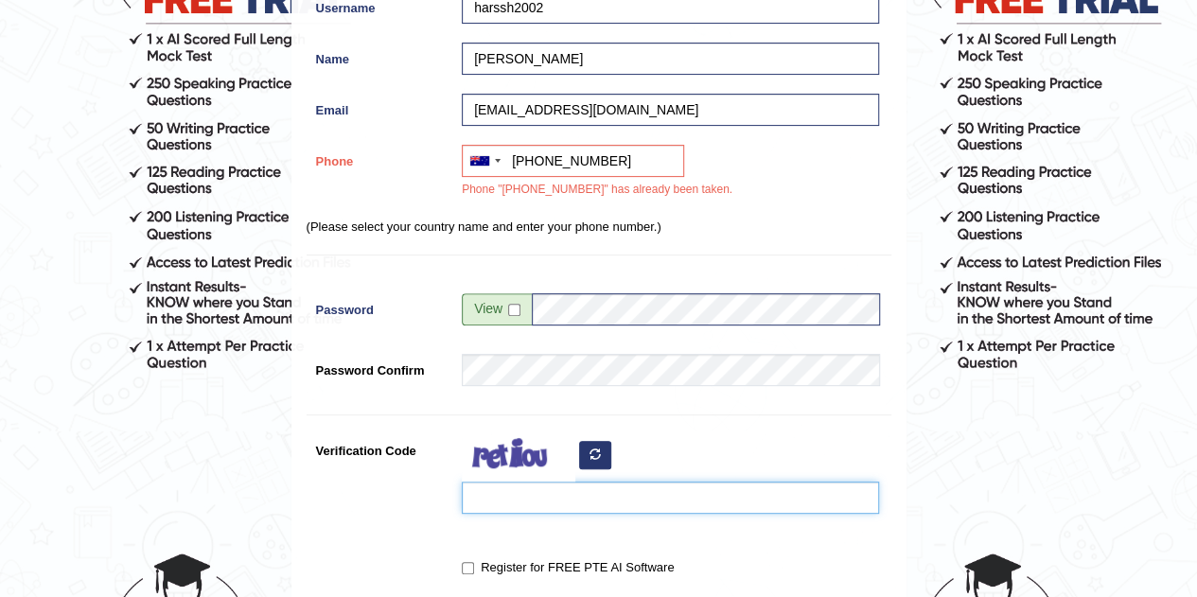
click at [487, 504] on input "Verification Code" at bounding box center [670, 497] width 417 height 32
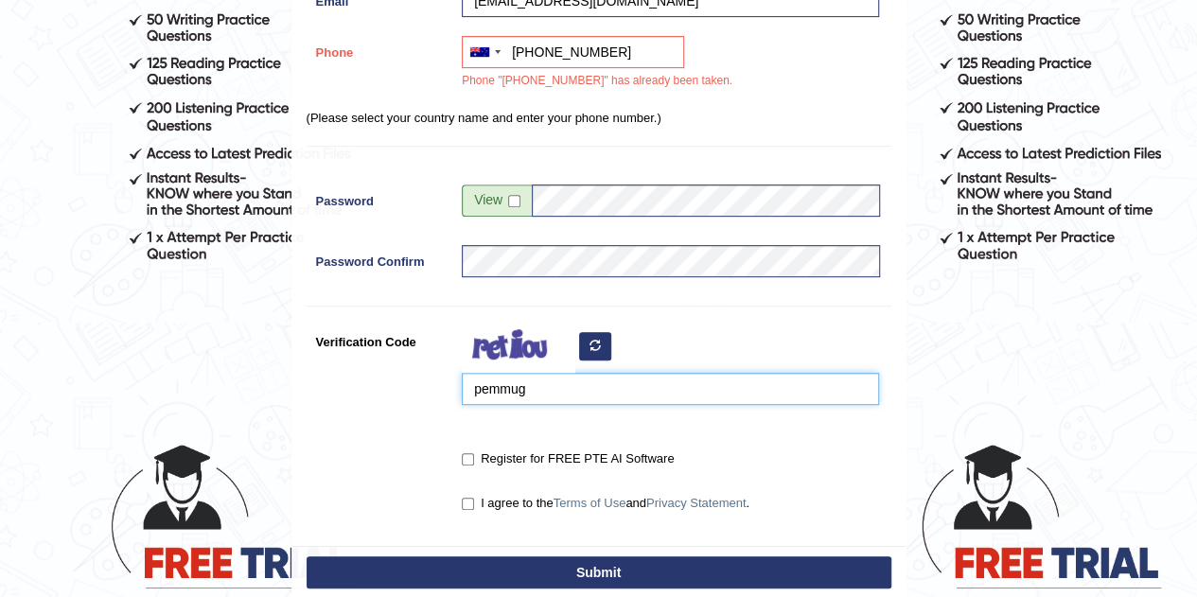
scroll to position [352, 0]
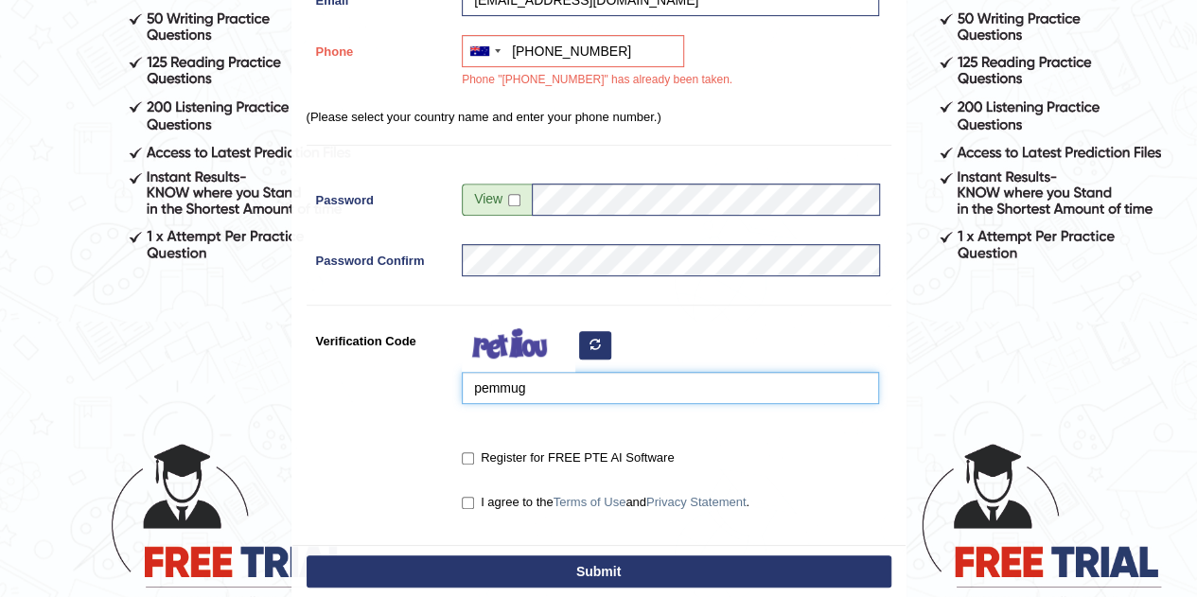
type input "pemmug"
click at [471, 504] on input "I agree to the Terms of Use and Privacy Statement ." at bounding box center [468, 503] width 12 height 12
checkbox input "true"
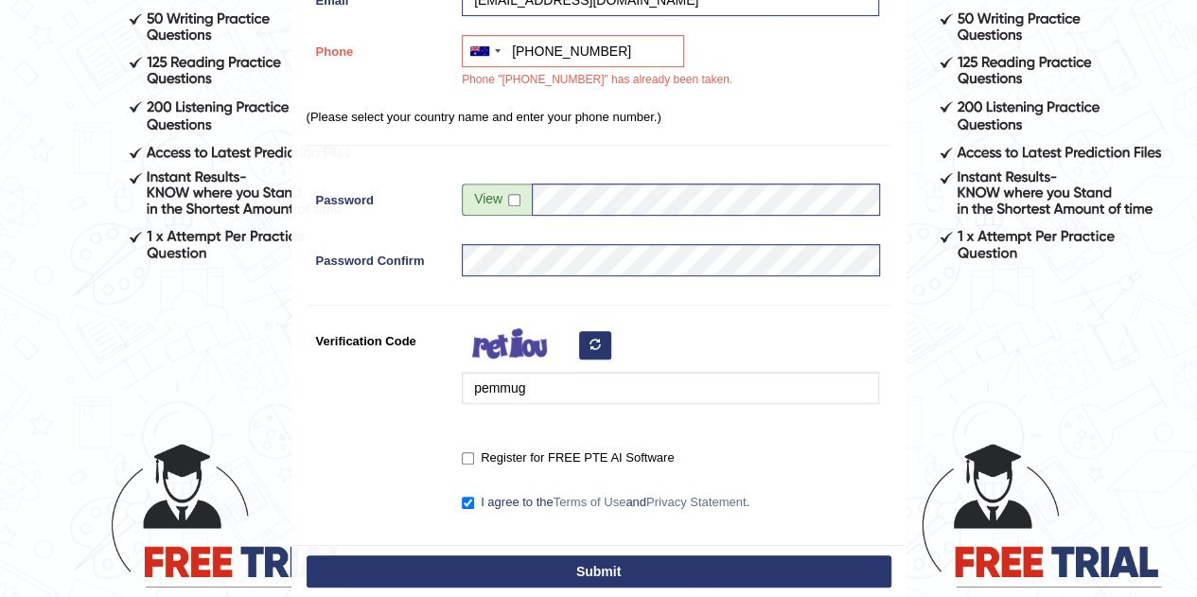
click at [504, 556] on button "Submit" at bounding box center [598, 571] width 585 height 32
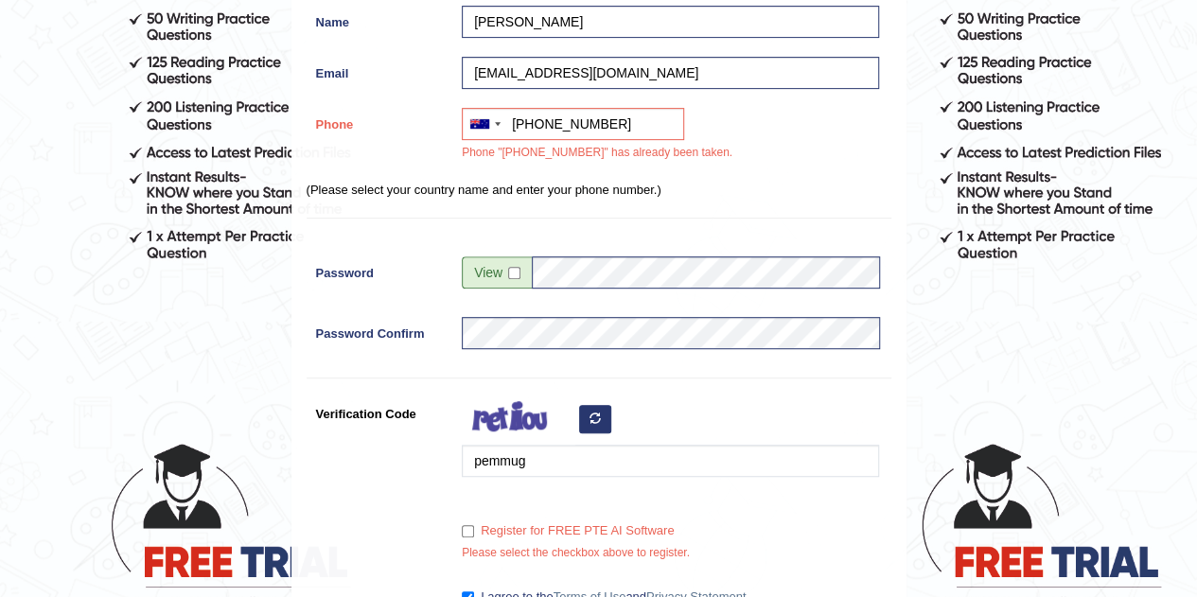
scroll to position [425, 0]
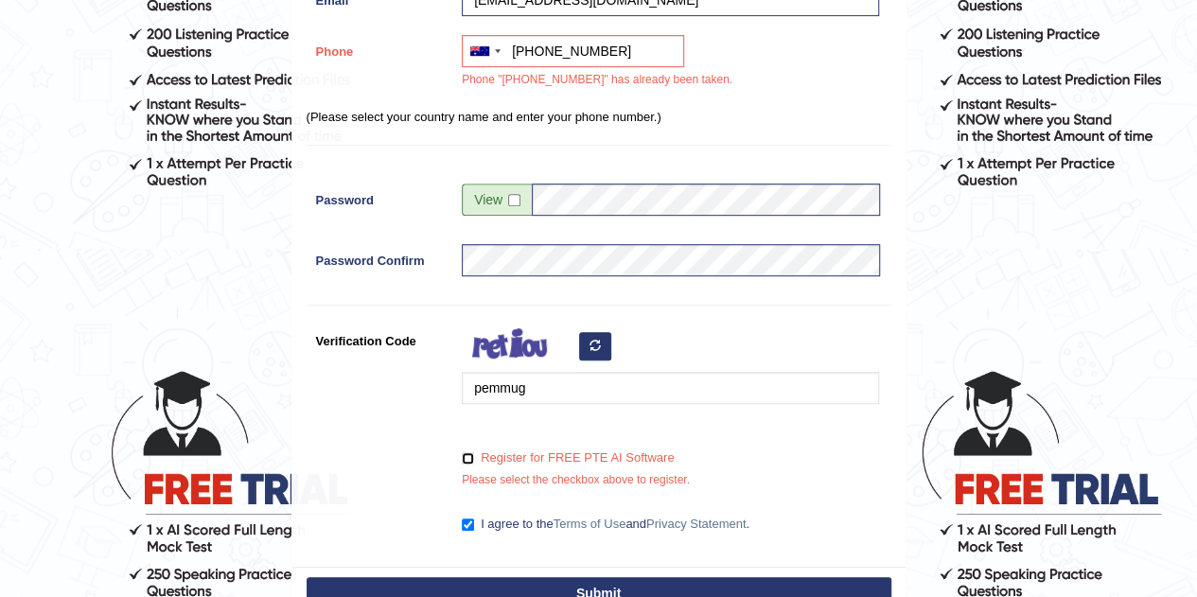
click at [464, 459] on input "Register for FREE PTE AI Software" at bounding box center [468, 458] width 12 height 12
click at [470, 457] on input "Register for FREE PTE AI Software" at bounding box center [468, 458] width 12 height 12
checkbox input "true"
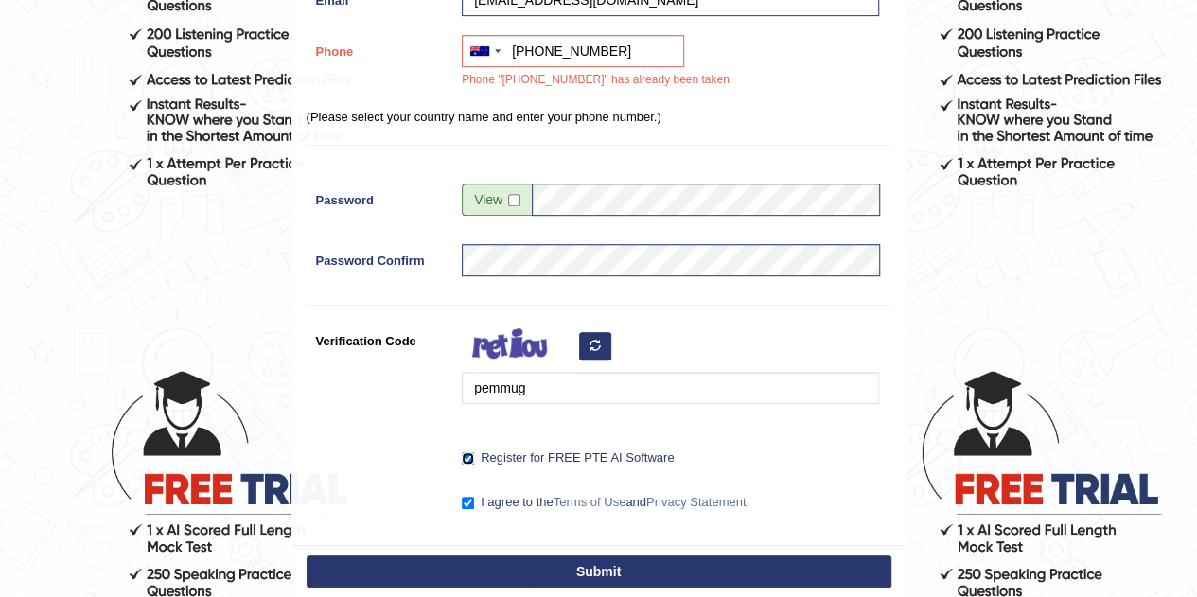
scroll to position [498, 0]
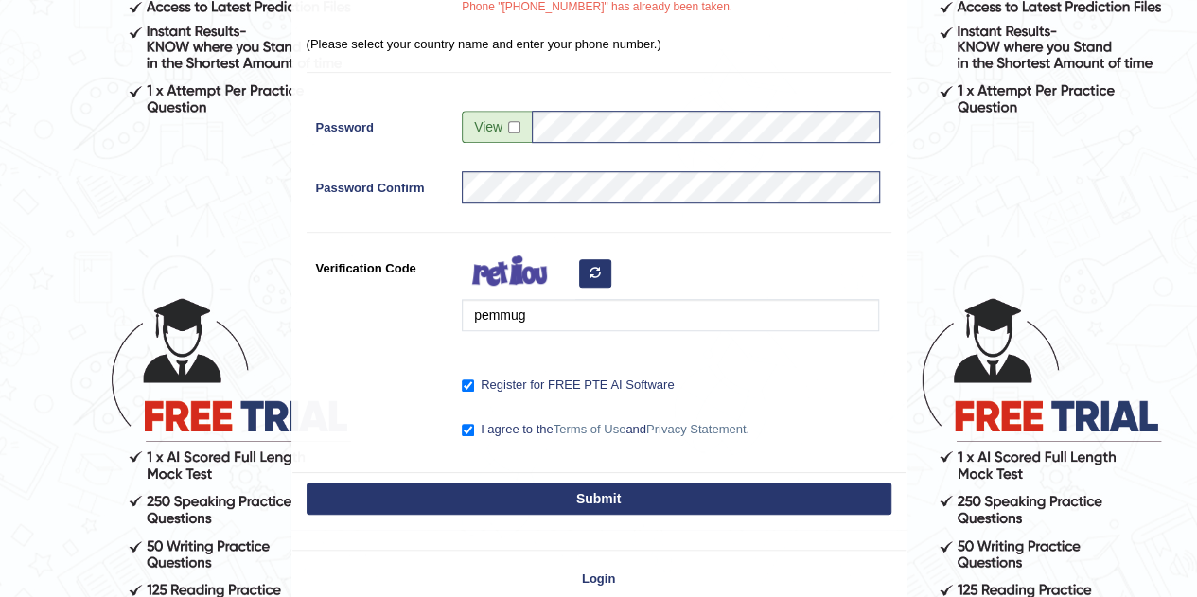
click at [513, 495] on button "Submit" at bounding box center [598, 498] width 585 height 32
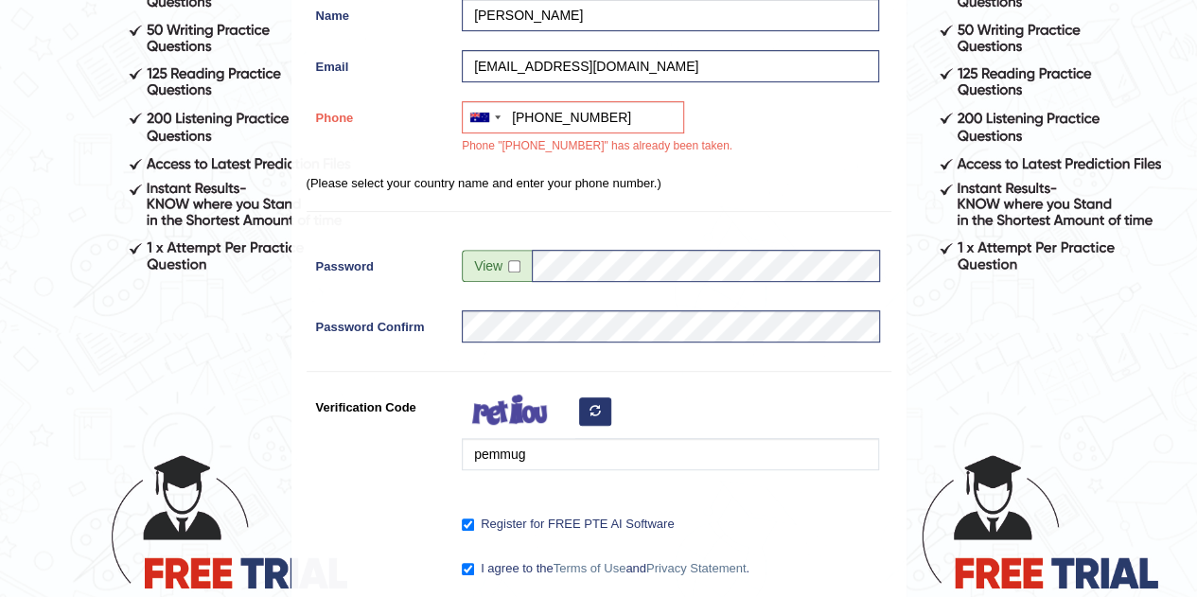
scroll to position [328, 0]
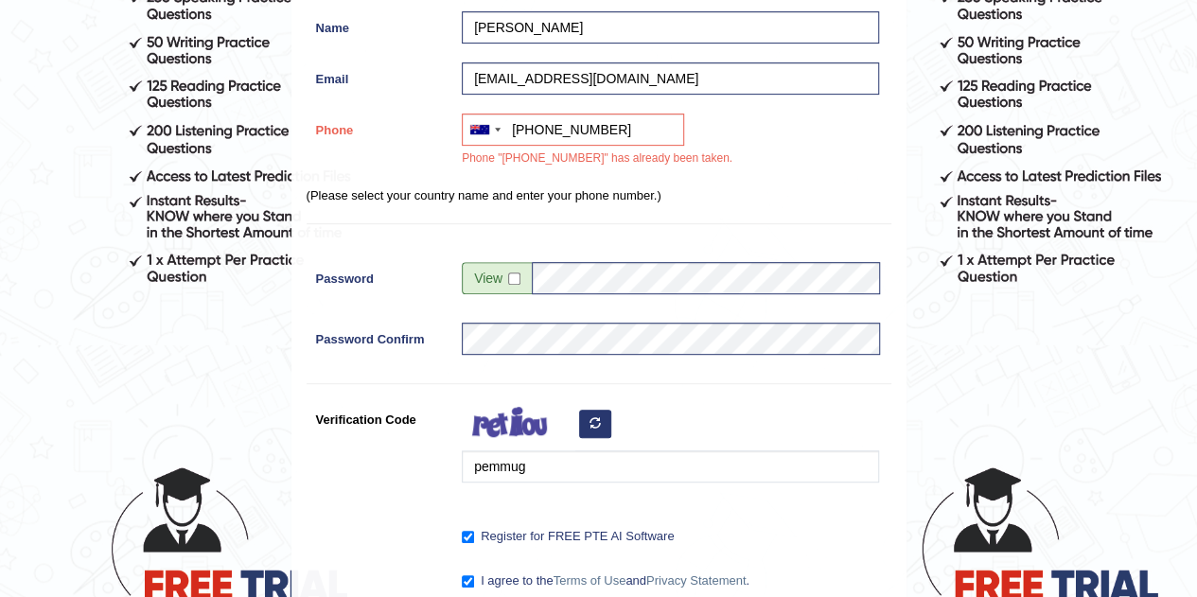
click at [617, 111] on div "Register Username harssh2002 Name harsh patel Email yogisha1710@gmail.com Phone…" at bounding box center [598, 218] width 613 height 812
drag, startPoint x: 620, startPoint y: 126, endPoint x: 431, endPoint y: 125, distance: 188.2
click at [431, 125] on div "Phone Australia +61 India (भारत) +91 New Zealand +64 United States +1 Canada +1…" at bounding box center [598, 145] width 585 height 63
click at [499, 130] on div at bounding box center [485, 129] width 44 height 30
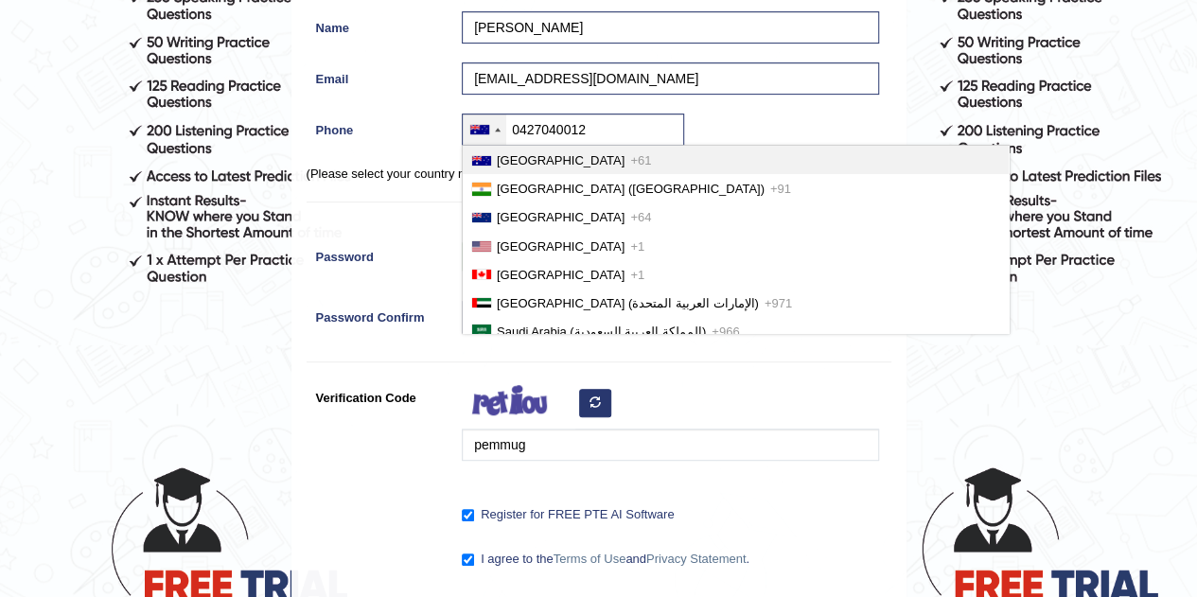
click at [518, 160] on span "Australia" at bounding box center [561, 160] width 128 height 14
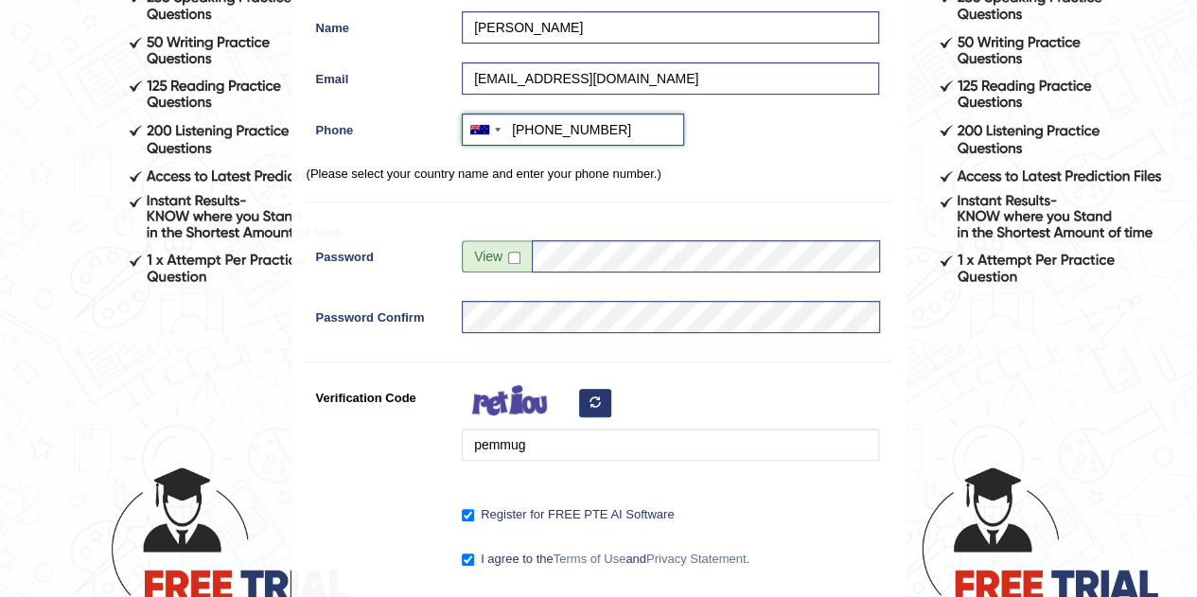
click at [541, 131] on input "+610427040012" at bounding box center [573, 130] width 222 height 32
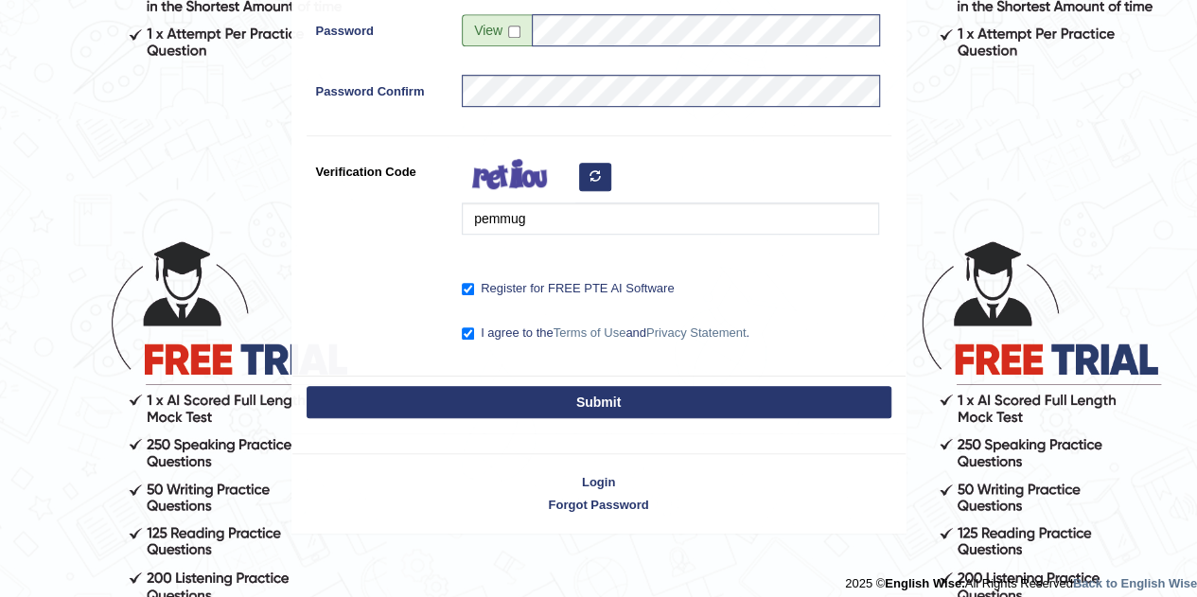
scroll to position [564, 0]
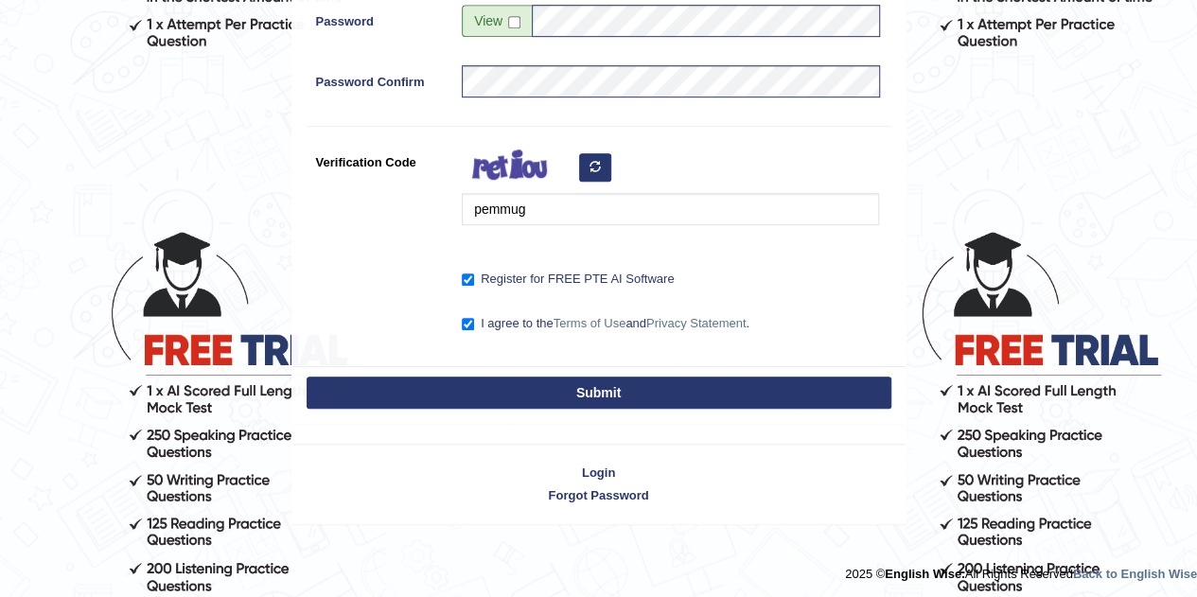
type input "+61427040012"
click at [678, 394] on button "Submit" at bounding box center [598, 392] width 585 height 32
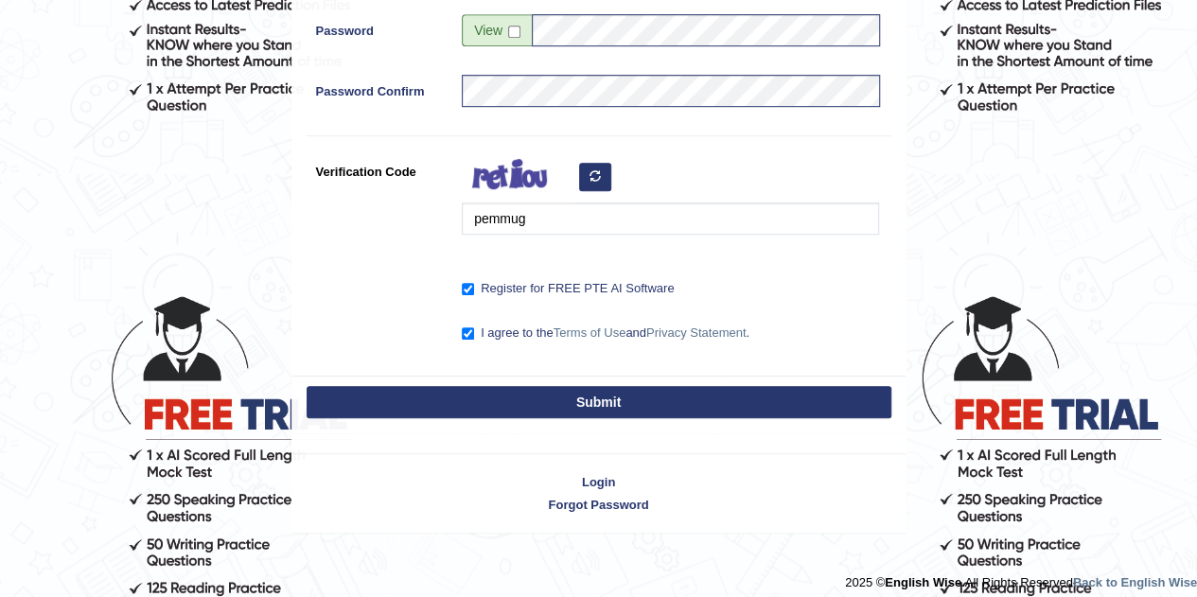
scroll to position [509, 0]
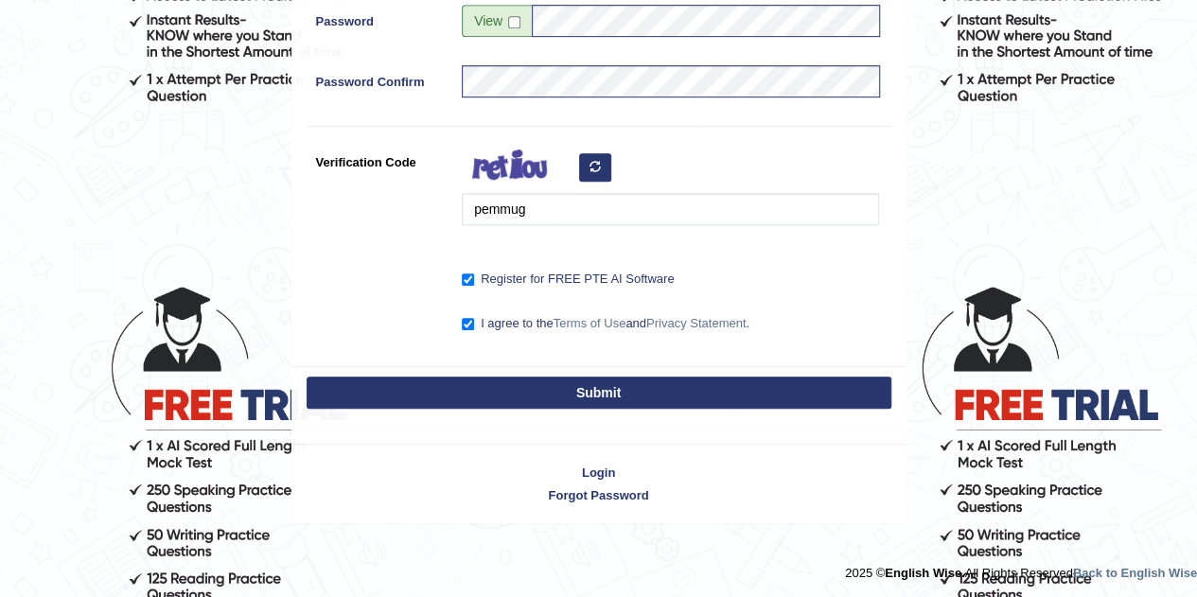
click at [678, 396] on button "Submit" at bounding box center [598, 392] width 585 height 32
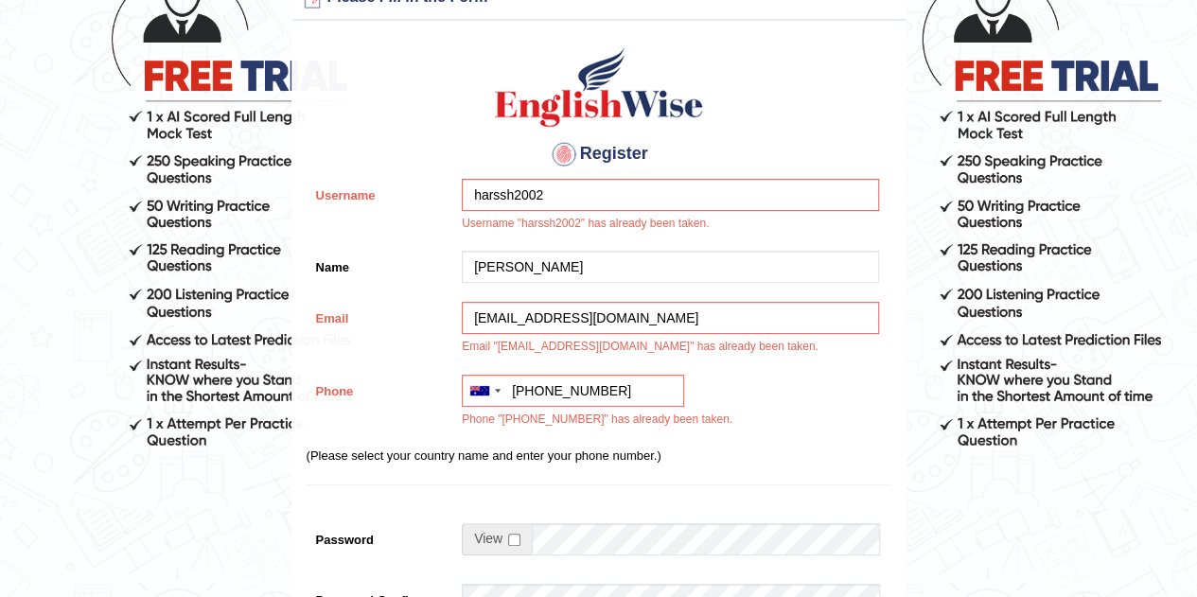
scroll to position [130, 0]
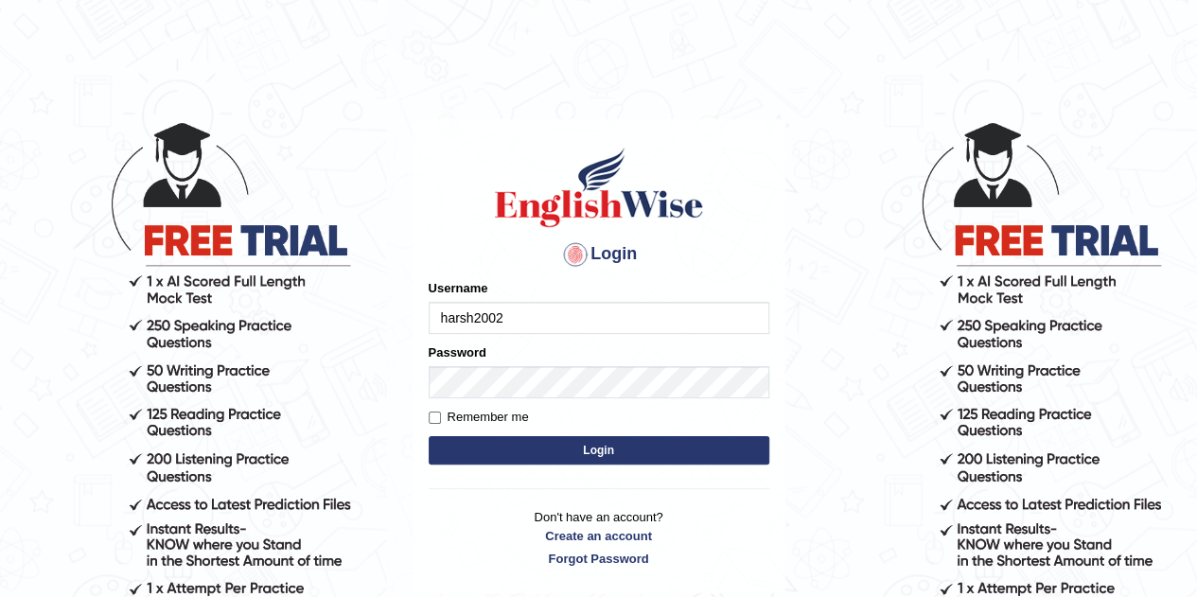
type input "harsh2002"
click at [435, 451] on button "Login" at bounding box center [599, 450] width 341 height 28
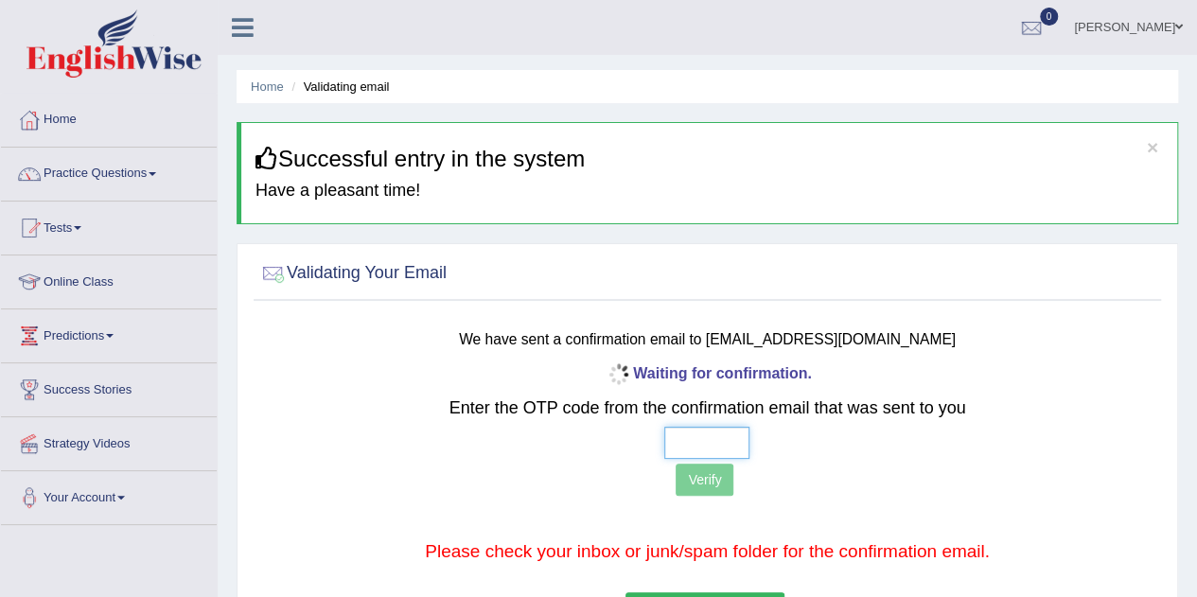
click at [726, 440] on input "text" at bounding box center [706, 443] width 85 height 32
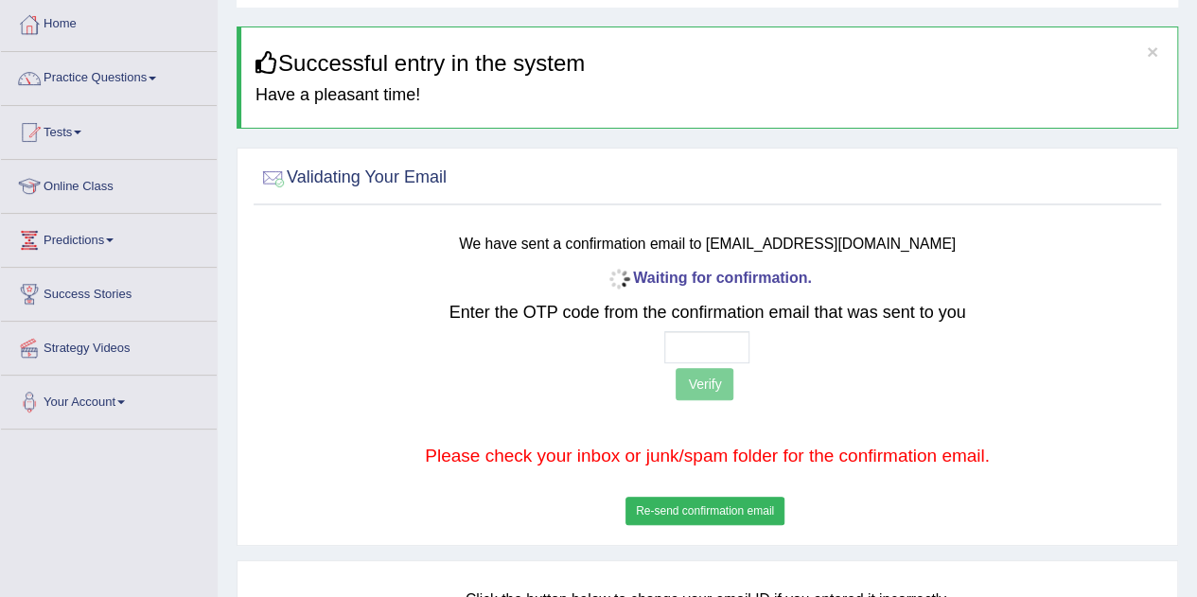
click at [726, 510] on button "Re-send confirmation email" at bounding box center [704, 511] width 159 height 28
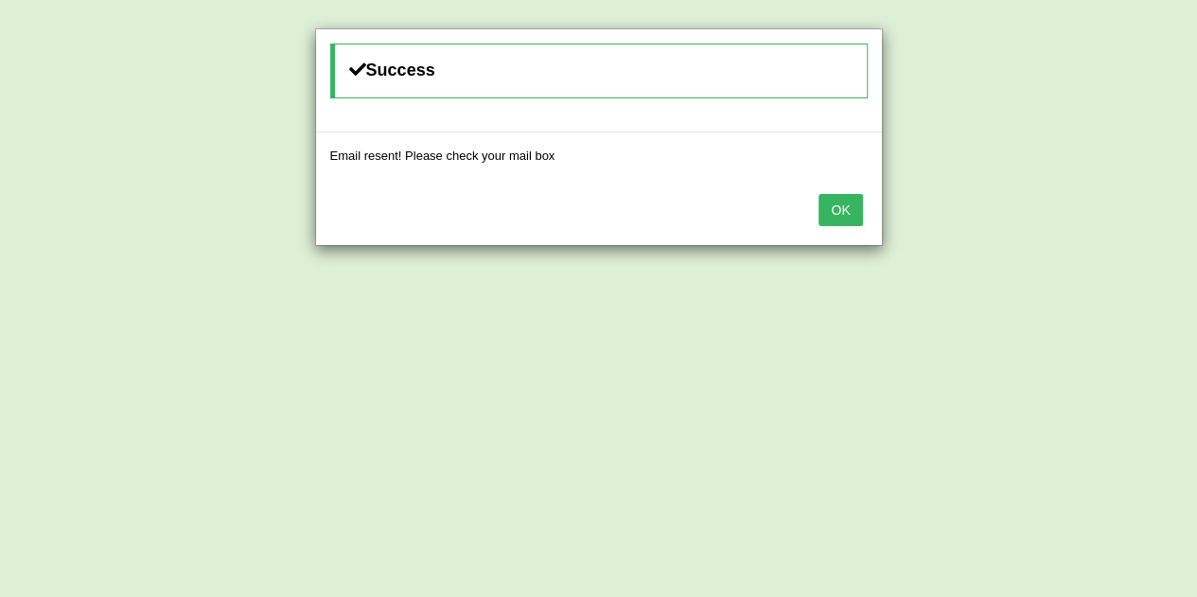
click at [845, 200] on button "OK" at bounding box center [840, 210] width 44 height 32
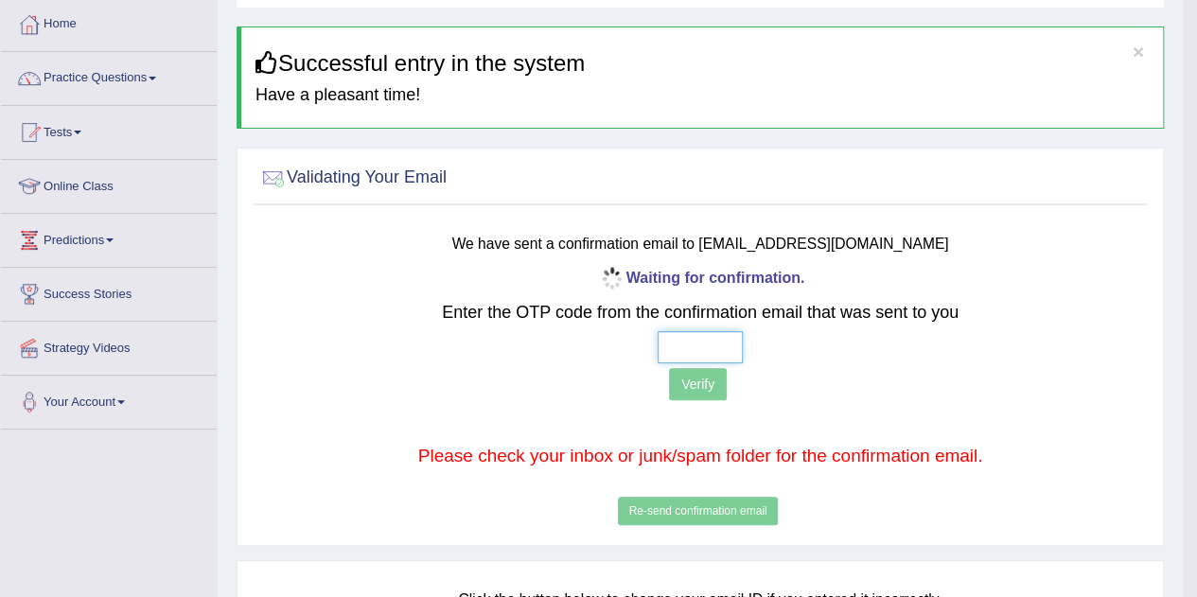
click at [733, 341] on input "text" at bounding box center [699, 347] width 85 height 32
type input "9 0 4 0"
click at [700, 368] on button "Verify" at bounding box center [698, 384] width 58 height 32
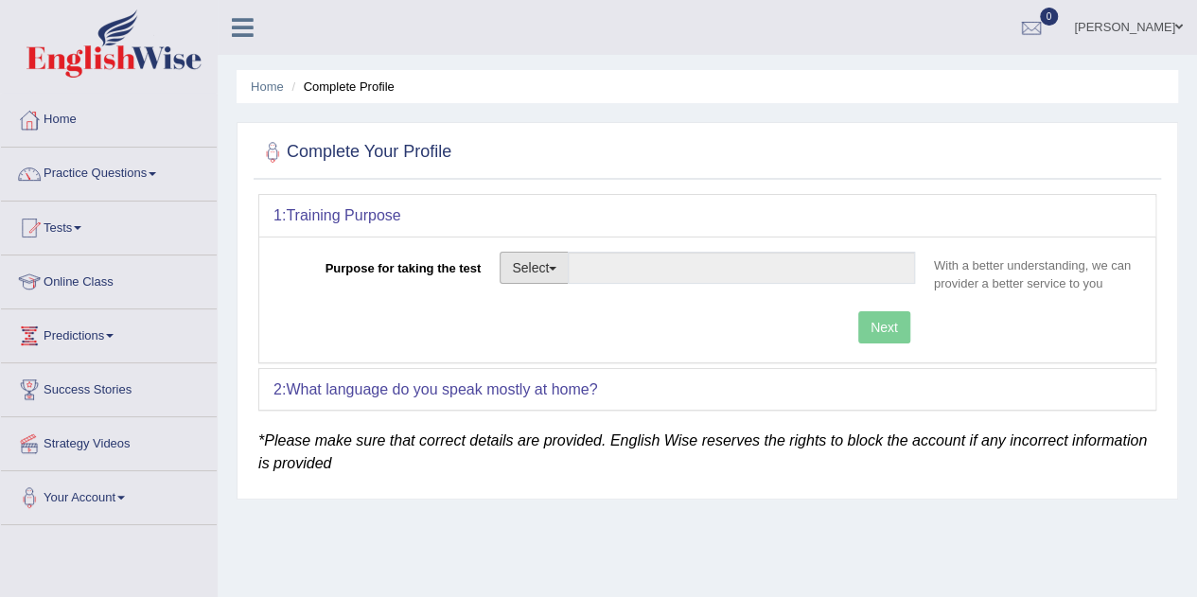
click at [543, 274] on button "Select" at bounding box center [533, 268] width 69 height 32
click at [528, 267] on button "Select" at bounding box center [533, 268] width 69 height 32
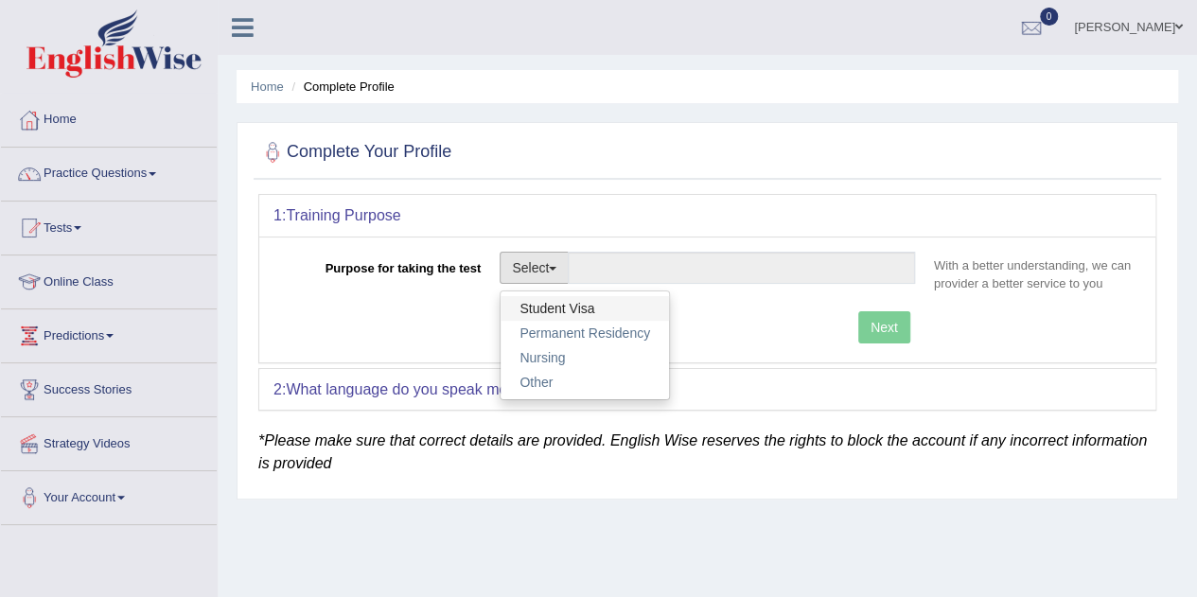
click at [536, 296] on link "Student Visa" at bounding box center [584, 308] width 168 height 25
type input "Student Visa"
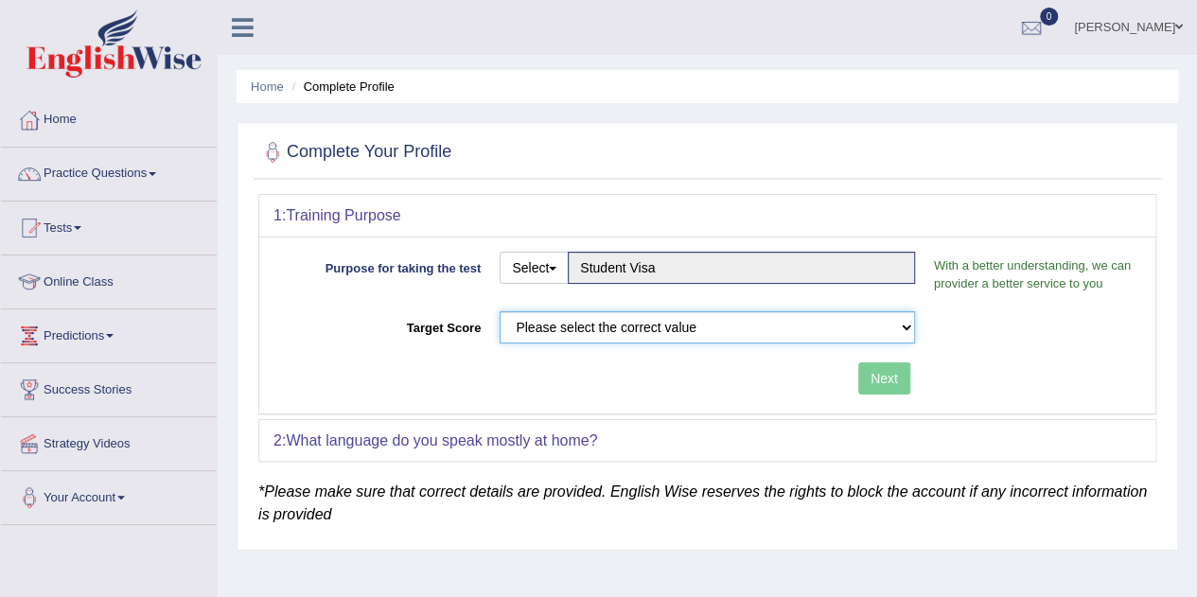
click at [621, 319] on select "Please select the correct value 50 (6 bands) 58 (6.5 bands) 65 (7 bands) 79 (8 …" at bounding box center [706, 327] width 415 height 32
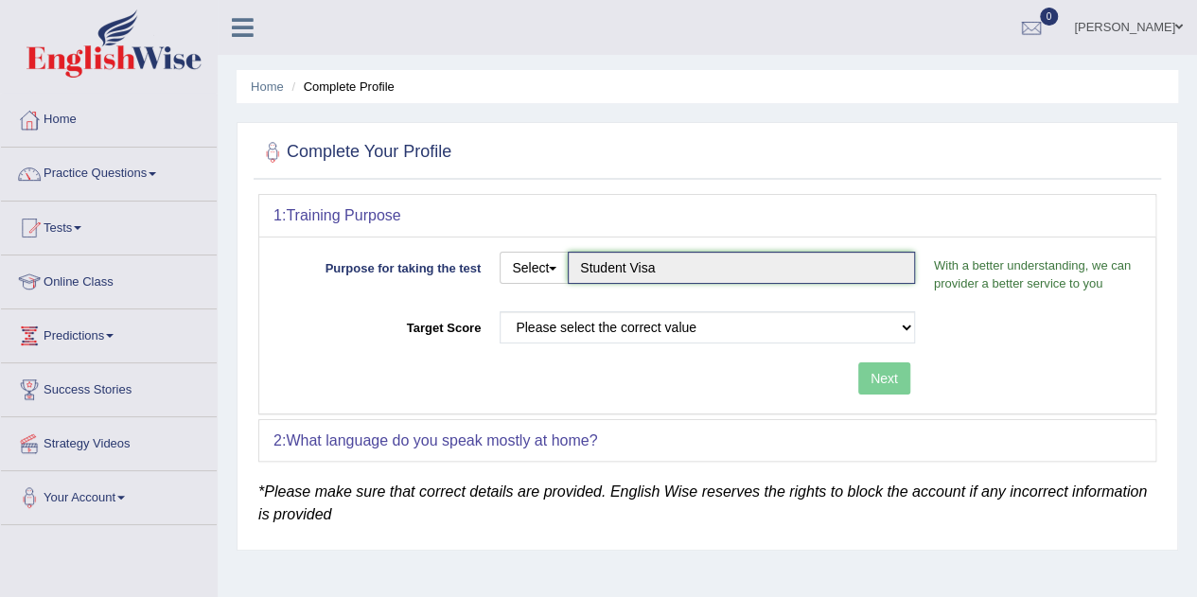
click at [613, 268] on input "Student Visa" at bounding box center [741, 268] width 347 height 32
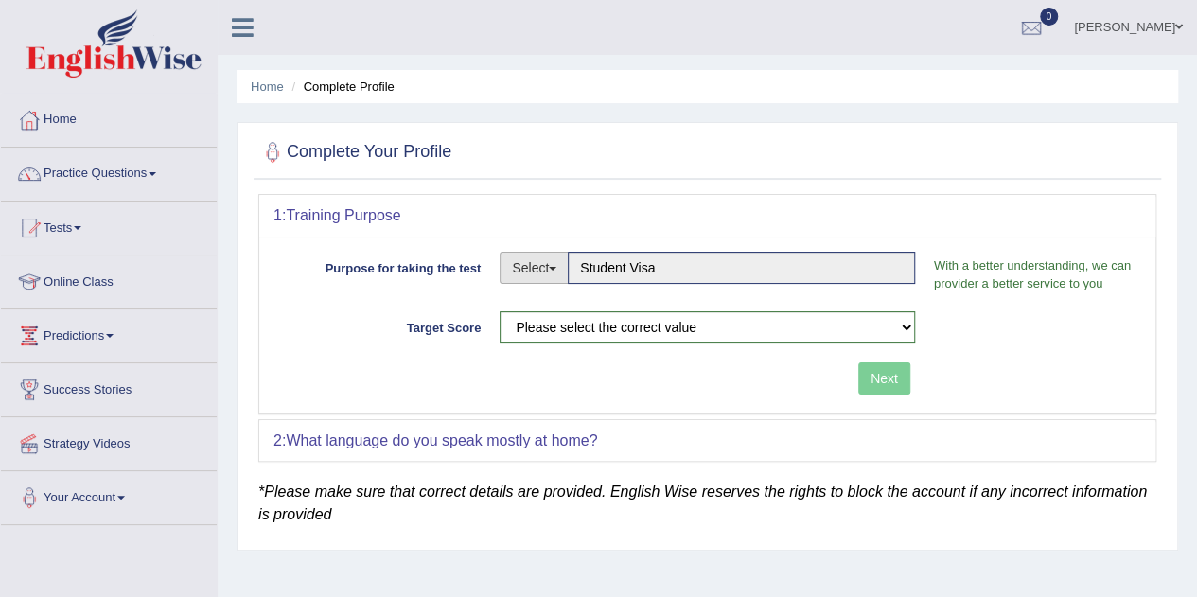
click at [550, 274] on button "Select" at bounding box center [533, 268] width 69 height 32
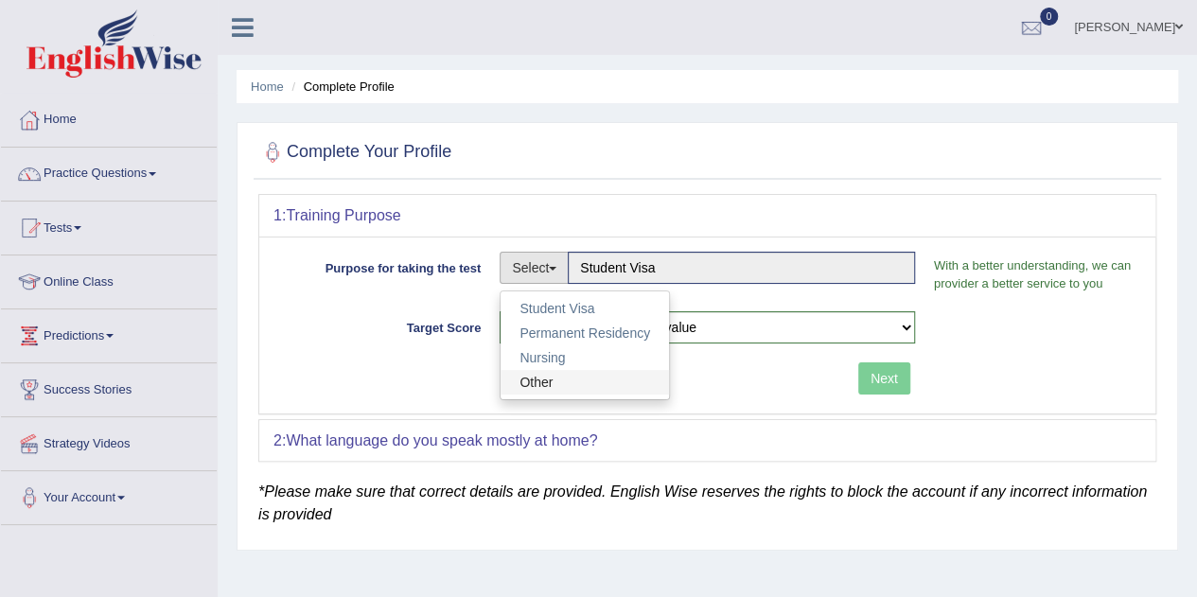
click at [566, 370] on link "Other" at bounding box center [584, 382] width 168 height 25
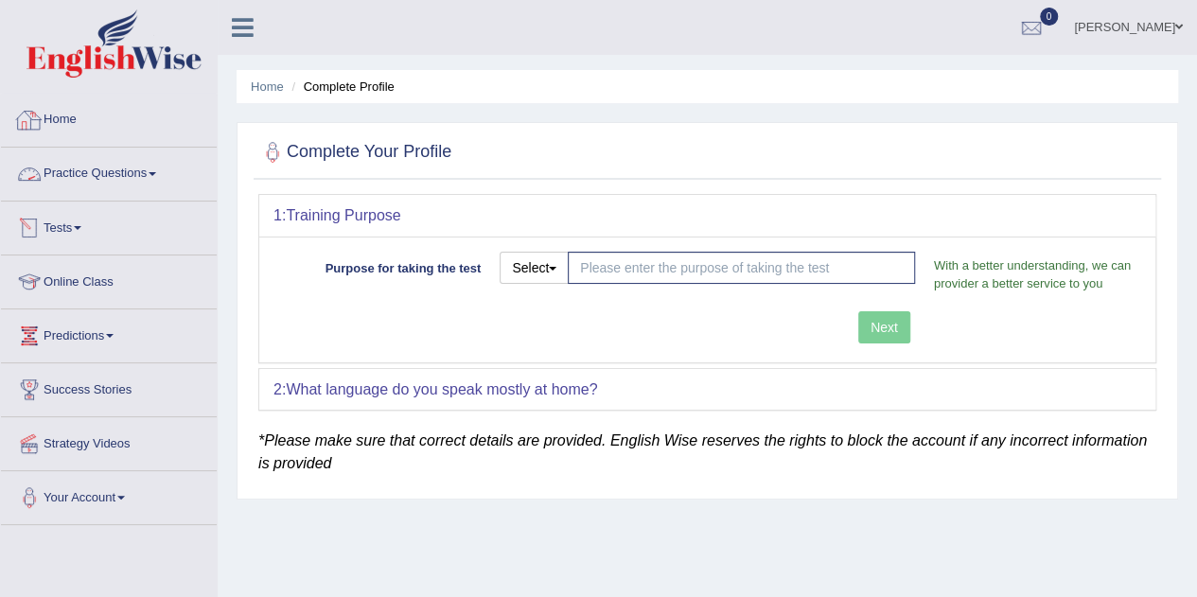
click at [61, 118] on link "Home" at bounding box center [109, 117] width 216 height 47
click at [75, 114] on link "Home" at bounding box center [109, 117] width 216 height 47
click at [131, 175] on link "Practice Questions" at bounding box center [109, 171] width 216 height 47
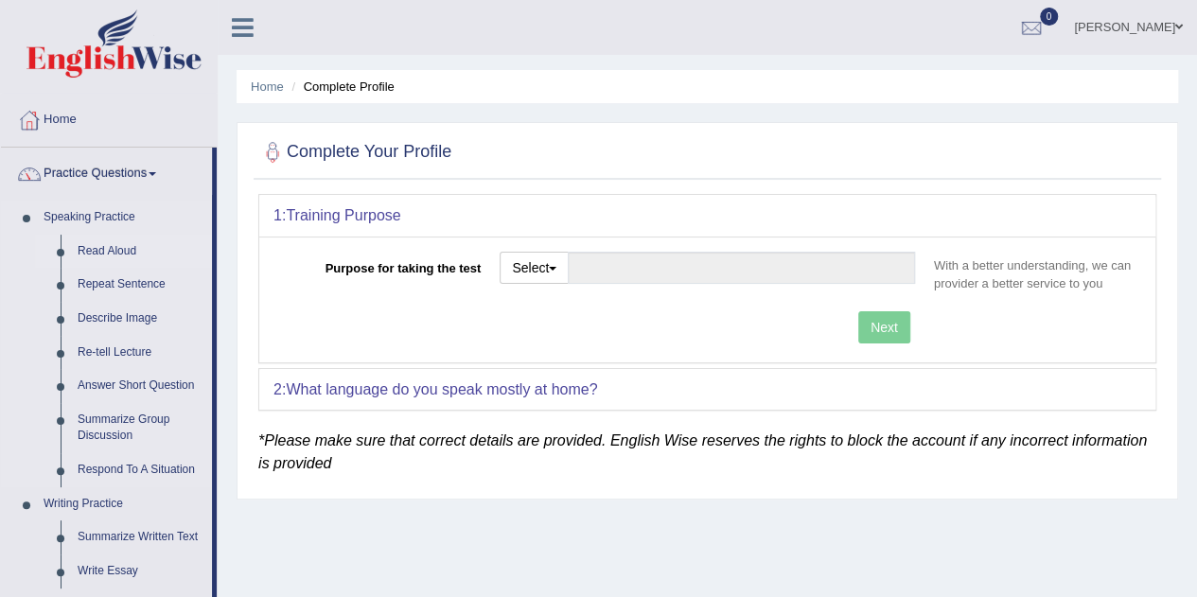
click at [117, 241] on link "Read Aloud" at bounding box center [140, 252] width 143 height 34
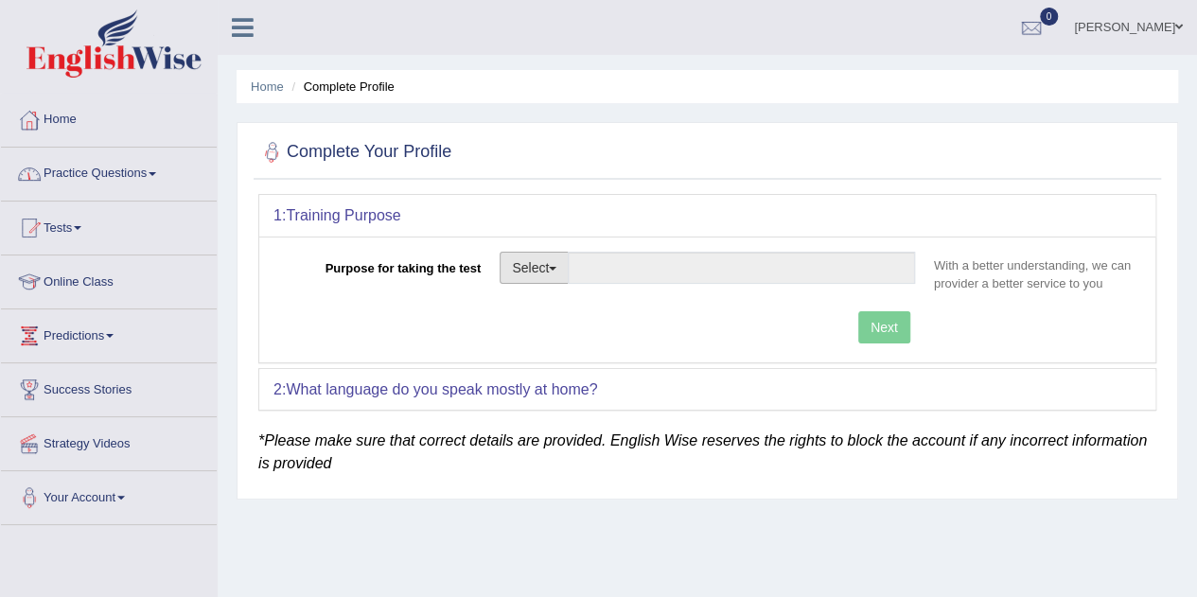
click at [537, 275] on button "Select" at bounding box center [533, 268] width 69 height 32
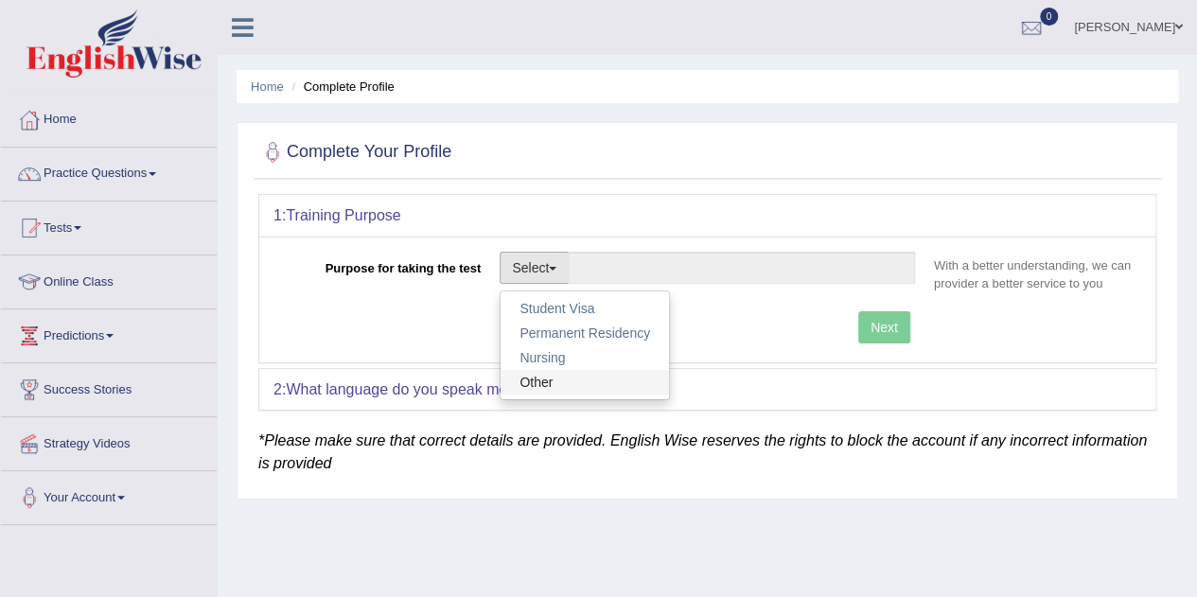
click at [556, 376] on link "Other" at bounding box center [584, 382] width 168 height 25
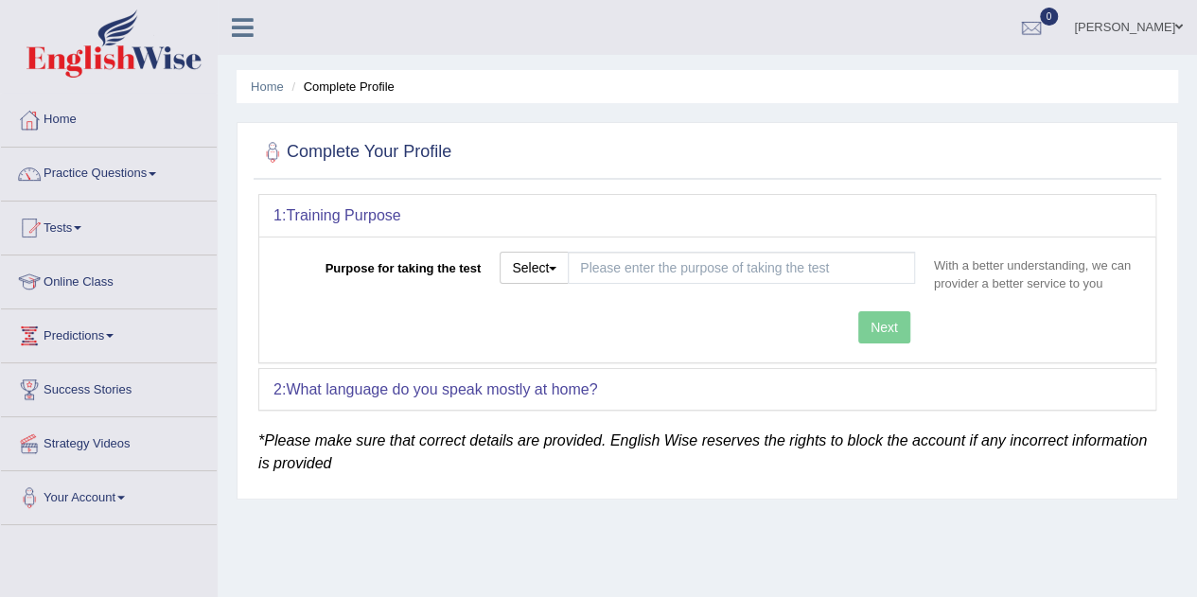
click at [877, 330] on div "Next" at bounding box center [598, 329] width 651 height 37
click at [735, 264] on input "Purpose for taking the test" at bounding box center [741, 268] width 347 height 32
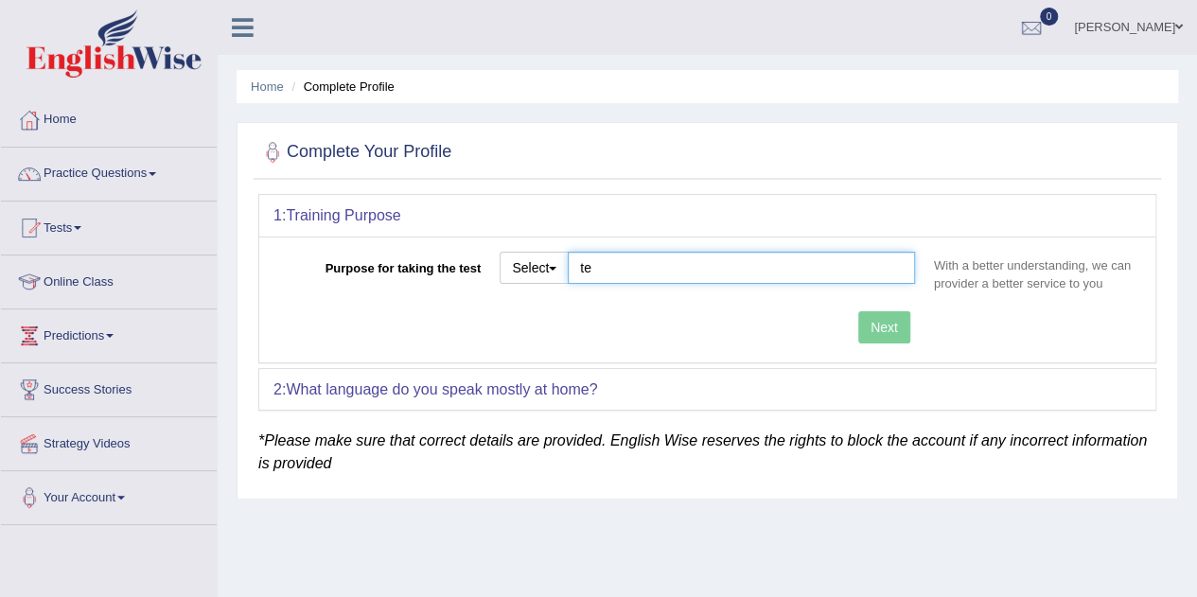
type input "t"
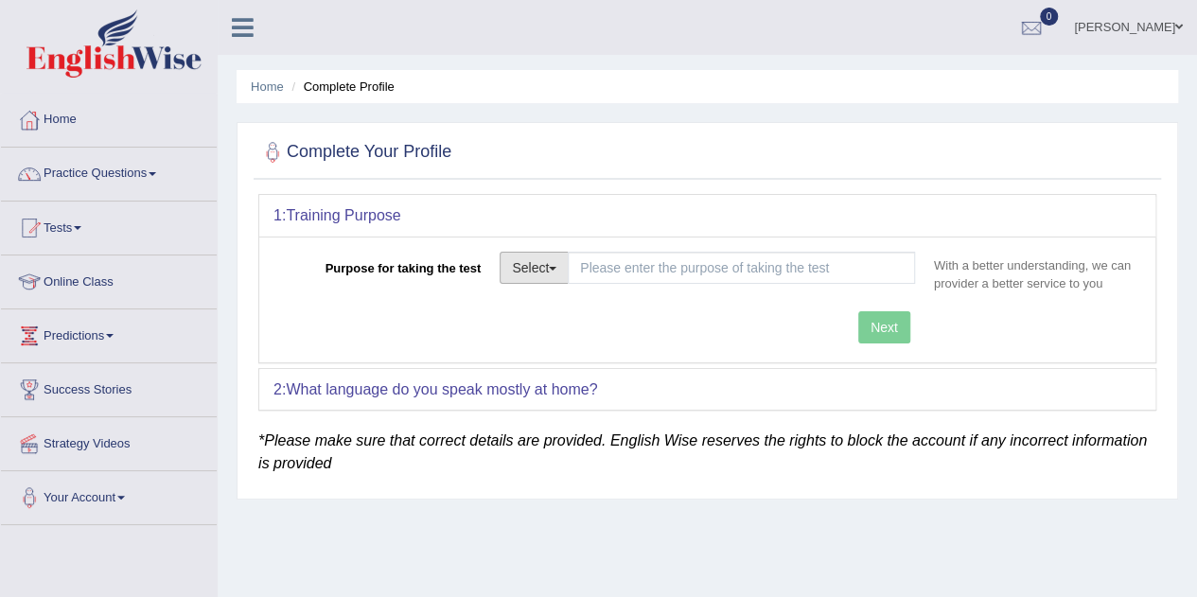
click at [535, 264] on button "Select" at bounding box center [533, 268] width 69 height 32
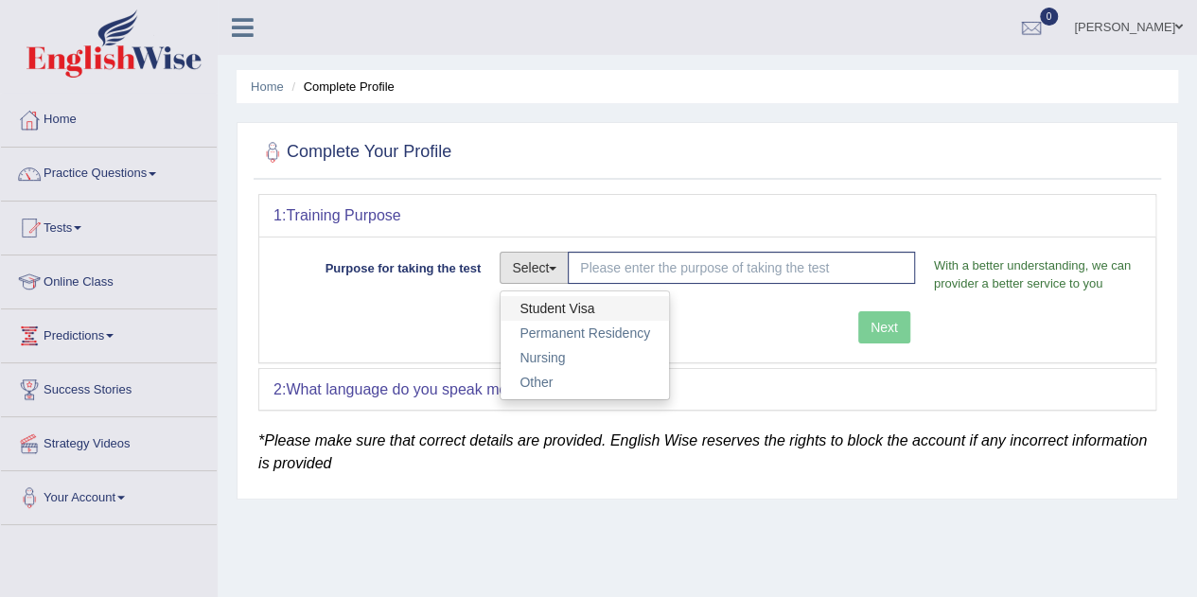
click at [553, 297] on link "Student Visa" at bounding box center [584, 308] width 168 height 25
type input "Student Visa"
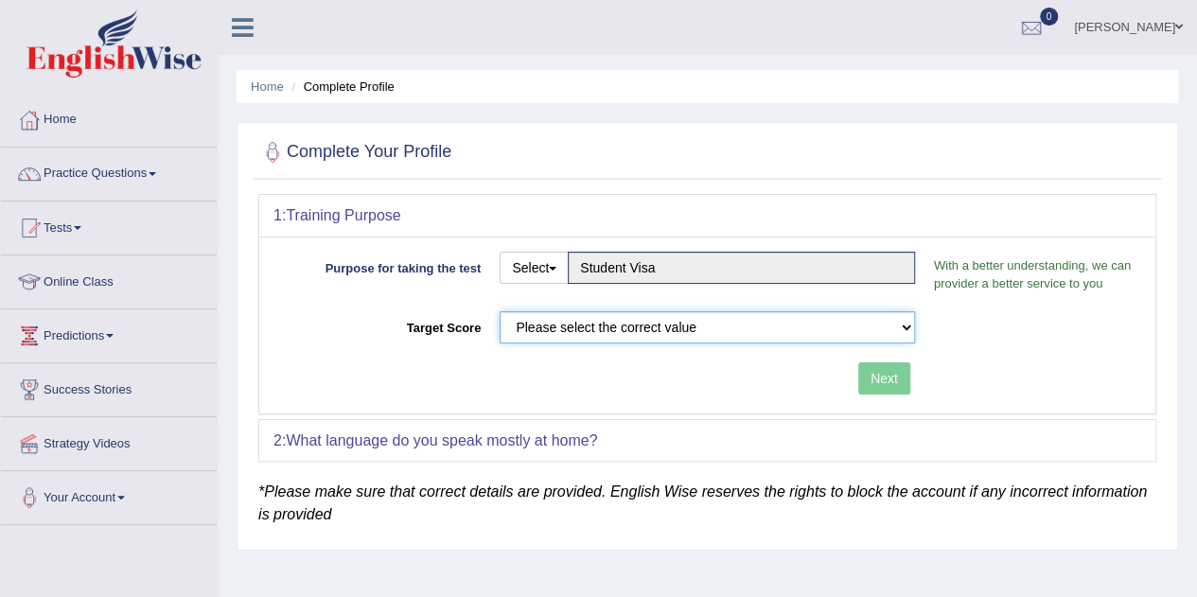
click at [725, 319] on select "Please select the correct value 50 (6 bands) 58 (6.5 bands) 65 (7 bands) 79 (8 …" at bounding box center [706, 327] width 415 height 32
select select "58"
click at [499, 311] on select "Please select the correct value 50 (6 bands) 58 (6.5 bands) 65 (7 bands) 79 (8 …" at bounding box center [706, 327] width 415 height 32
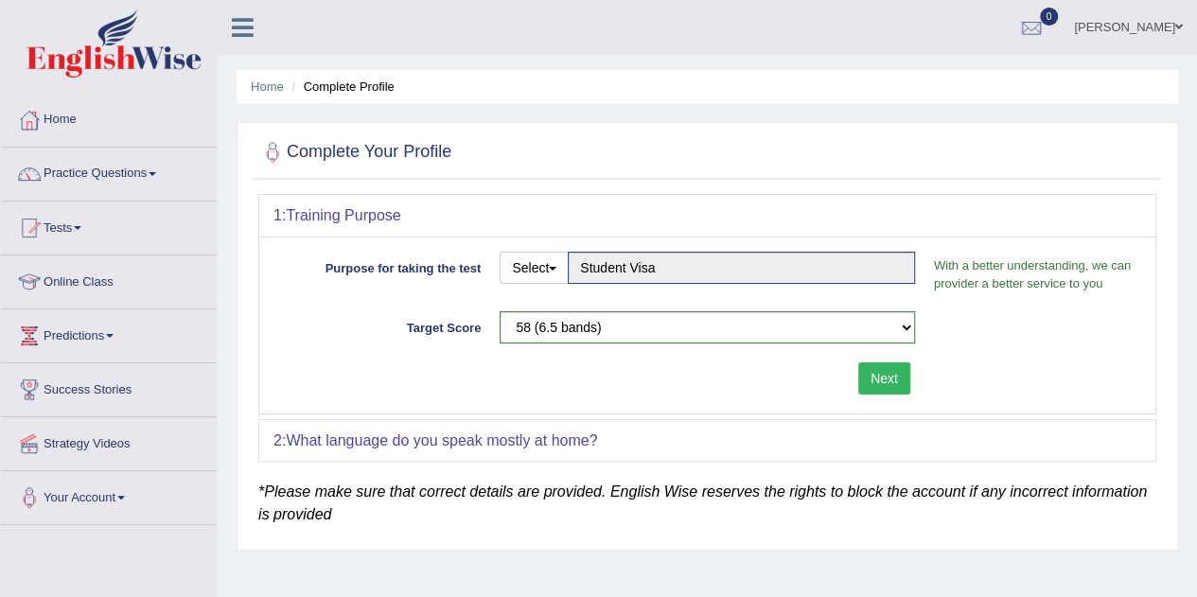
click at [891, 387] on button "Next" at bounding box center [884, 378] width 52 height 32
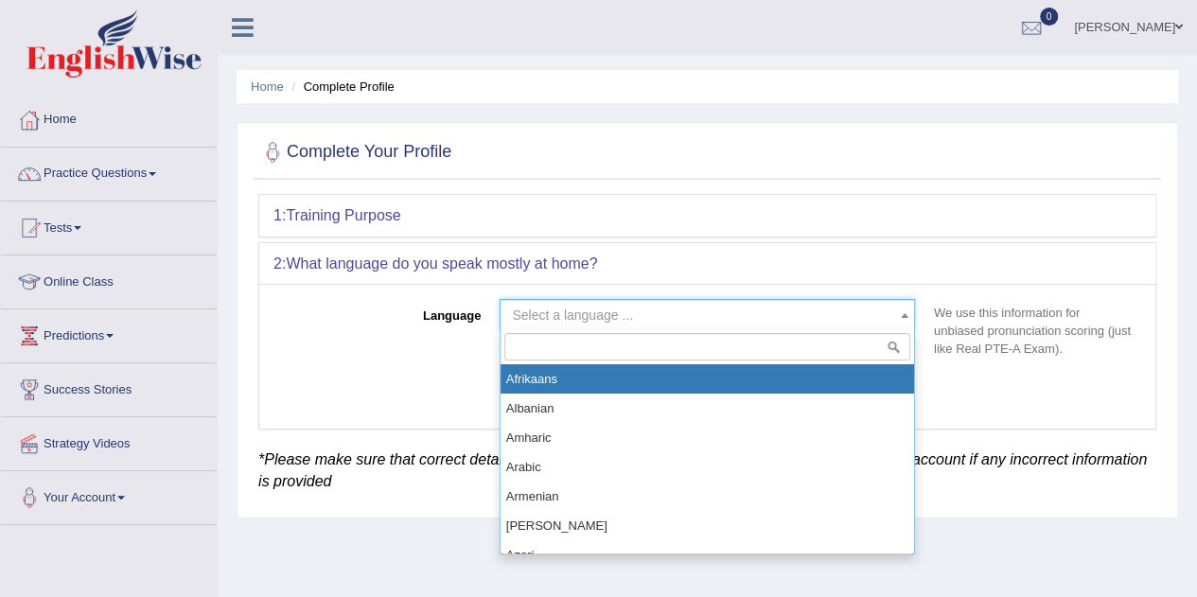
click at [704, 321] on span "Select a language ..." at bounding box center [701, 315] width 379 height 19
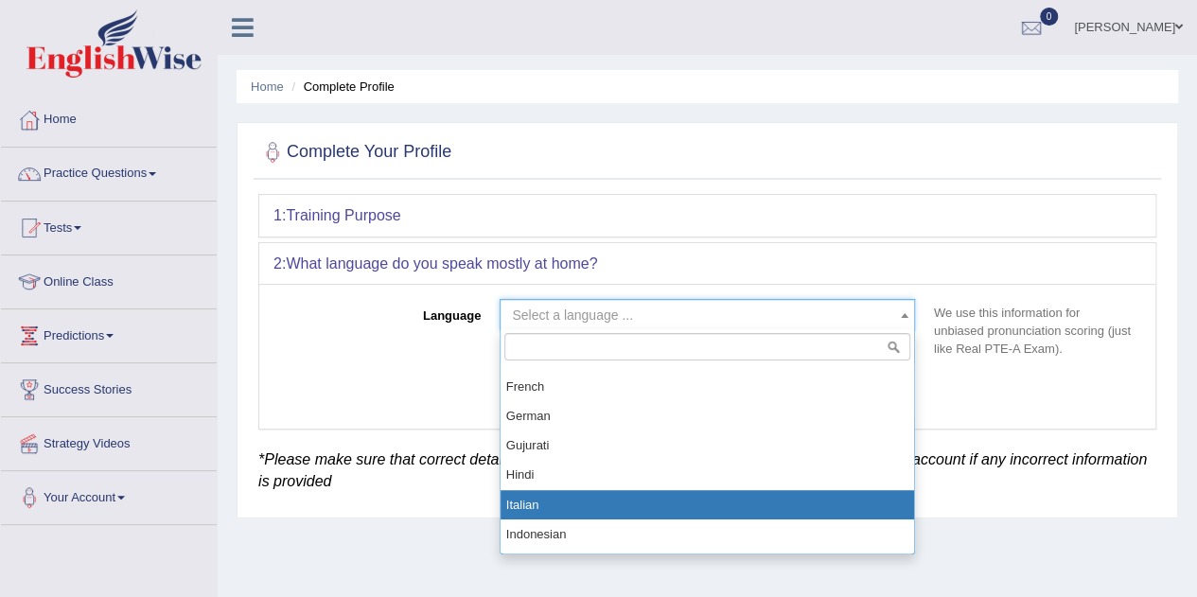
scroll to position [710, 0]
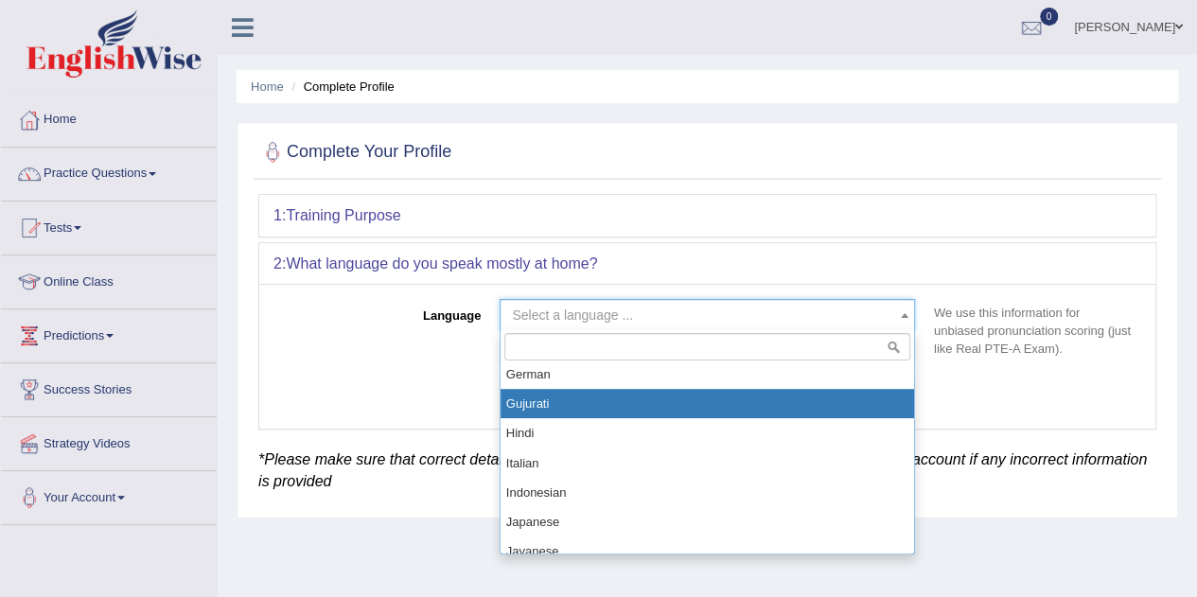
select select "Gujurati"
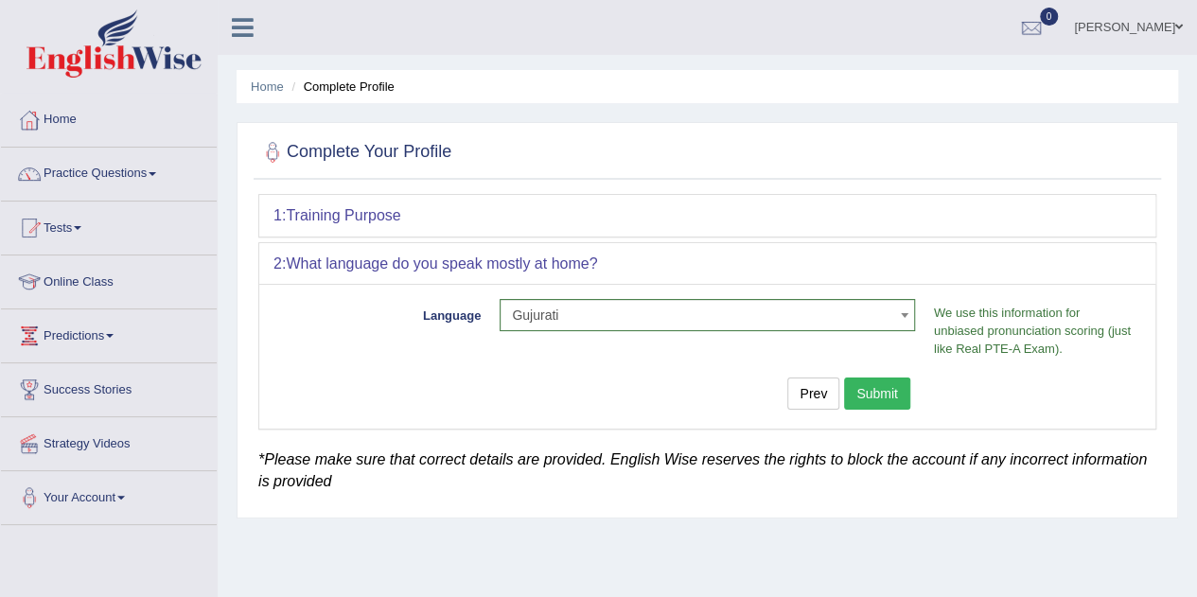
click at [858, 391] on button "Submit" at bounding box center [877, 393] width 66 height 32
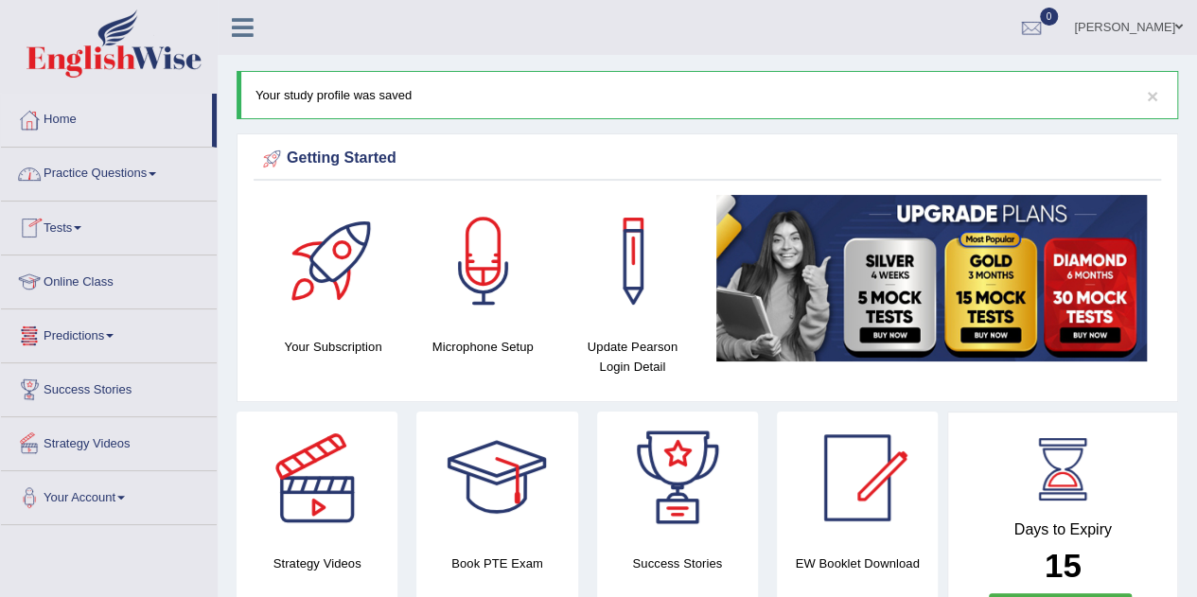
click at [96, 175] on link "Practice Questions" at bounding box center [109, 171] width 216 height 47
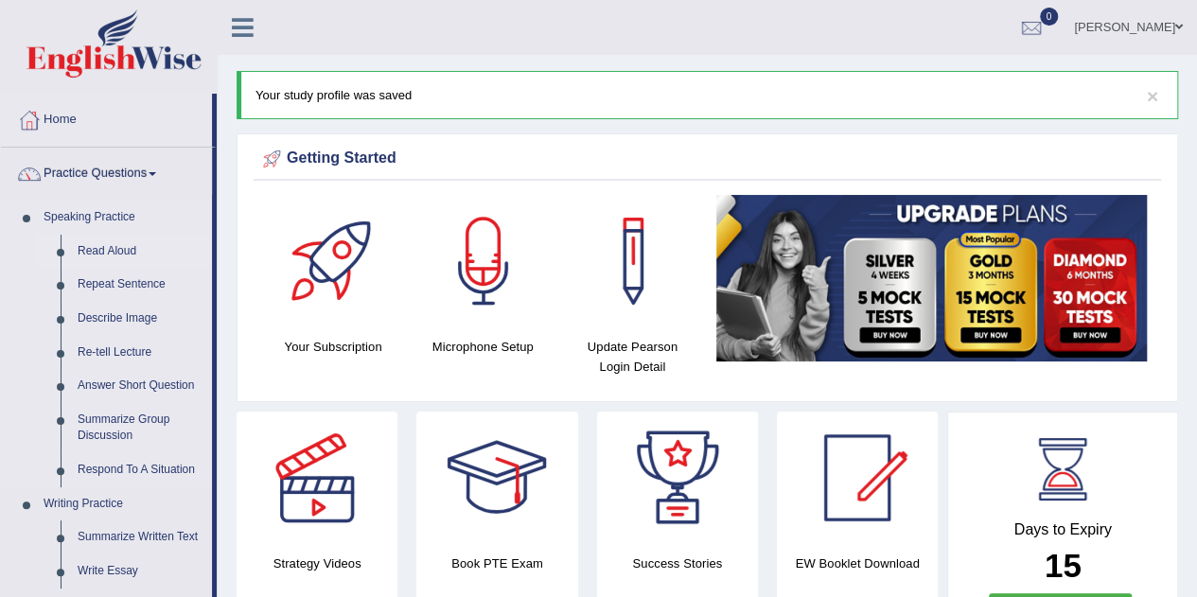
click at [115, 243] on link "Read Aloud" at bounding box center [140, 252] width 143 height 34
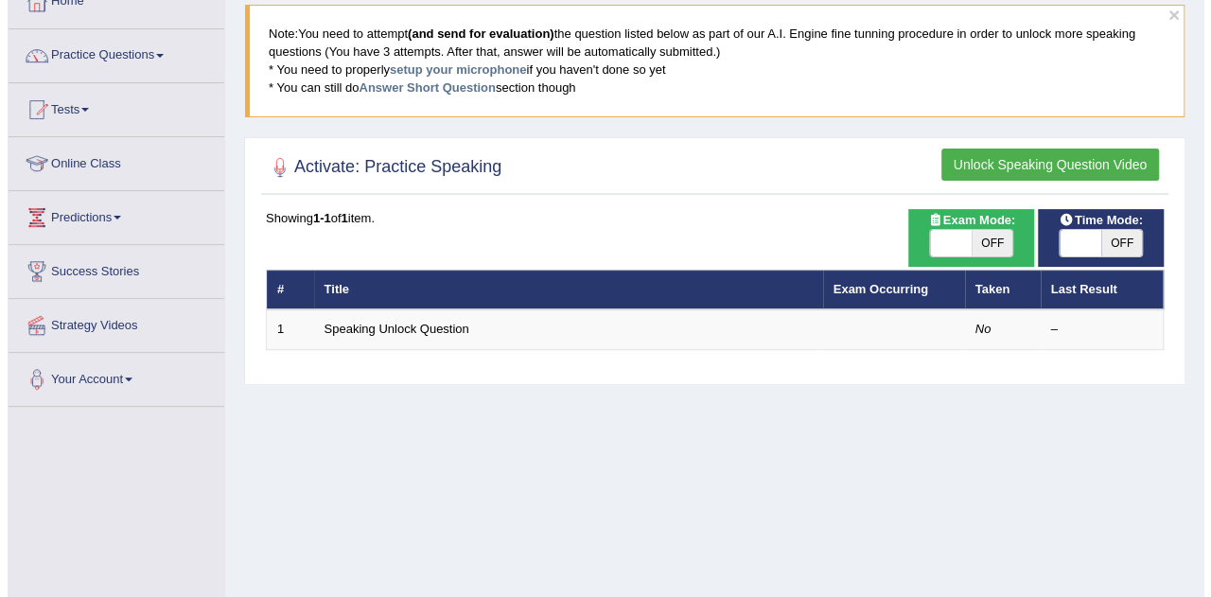
scroll to position [119, 0]
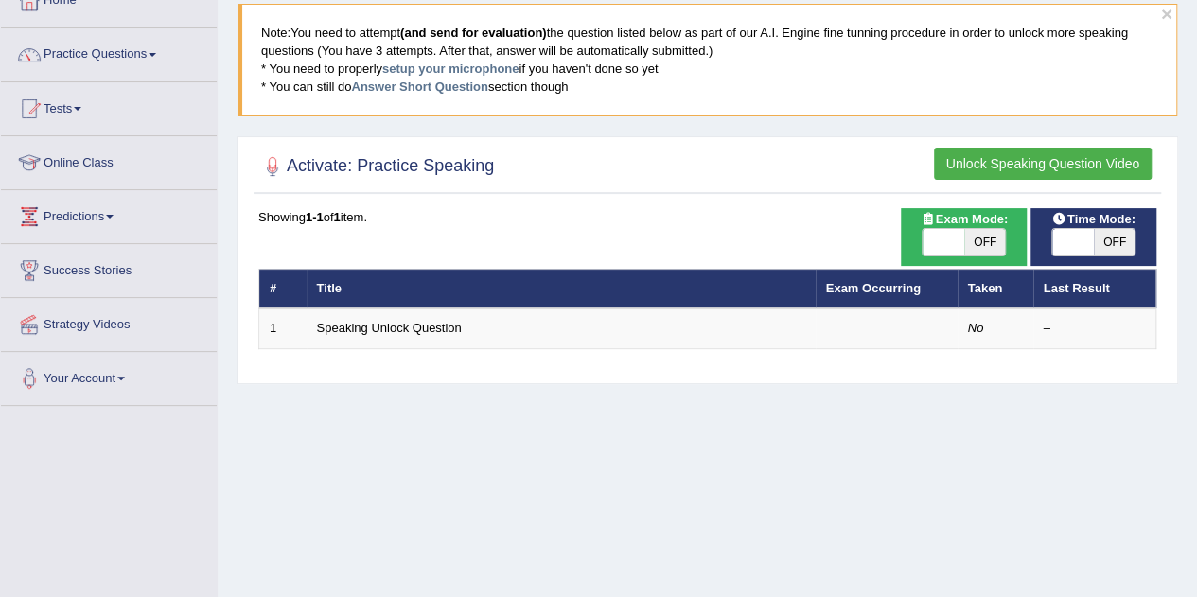
click at [991, 237] on span "OFF" at bounding box center [985, 242] width 42 height 26
checkbox input "true"
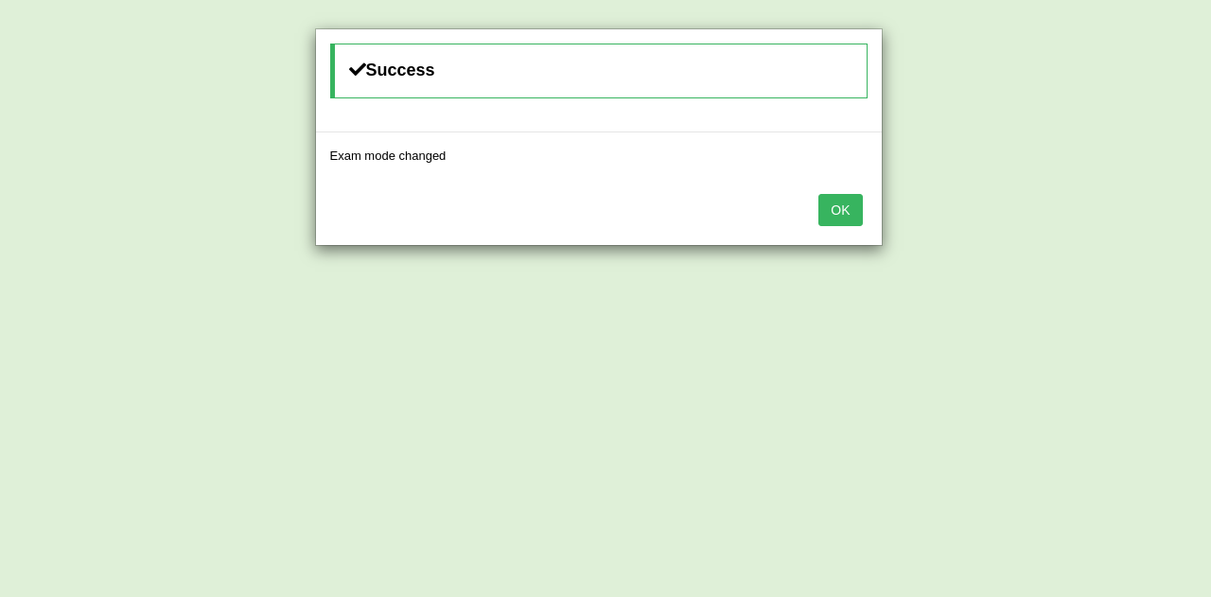
click at [830, 202] on button "OK" at bounding box center [840, 210] width 44 height 32
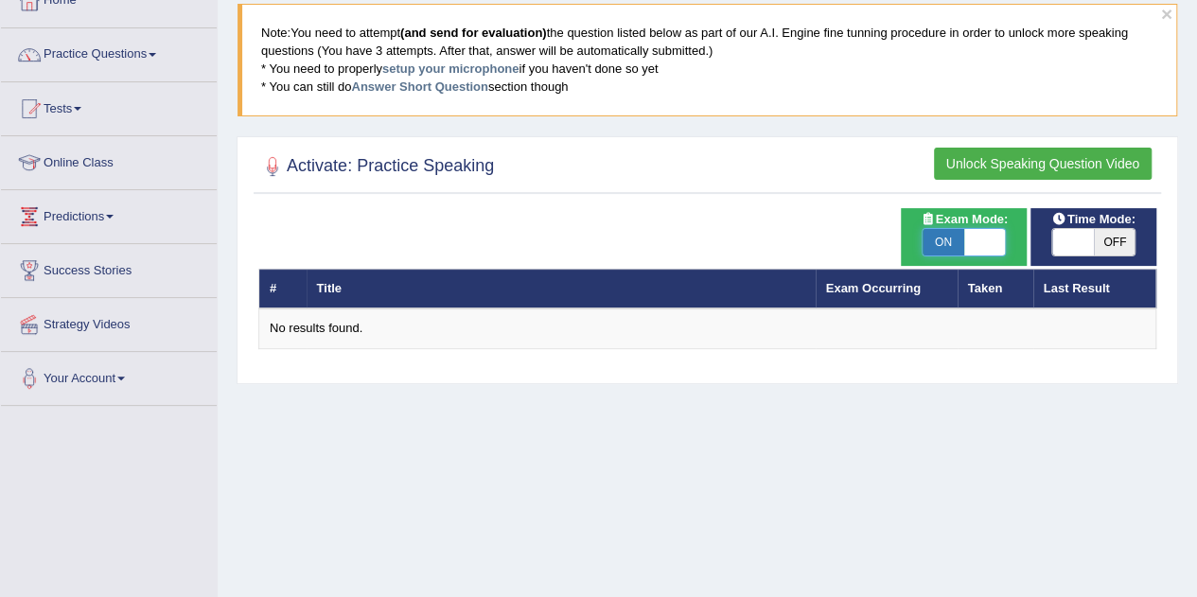
click at [976, 241] on span at bounding box center [985, 242] width 42 height 26
checkbox input "false"
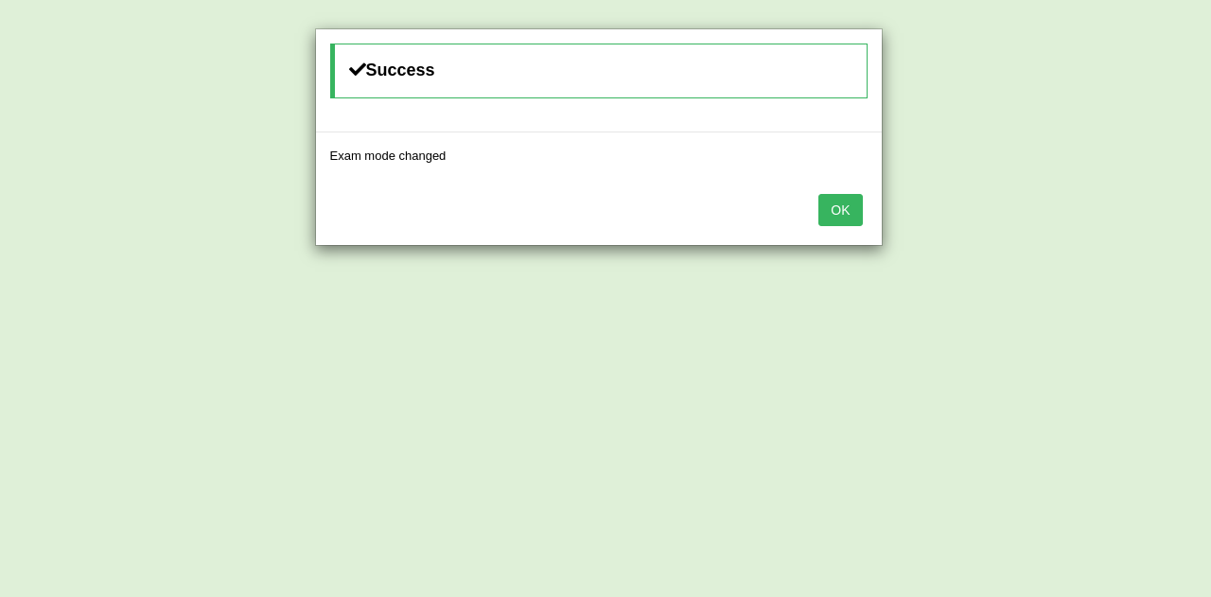
click at [847, 206] on button "OK" at bounding box center [840, 210] width 44 height 32
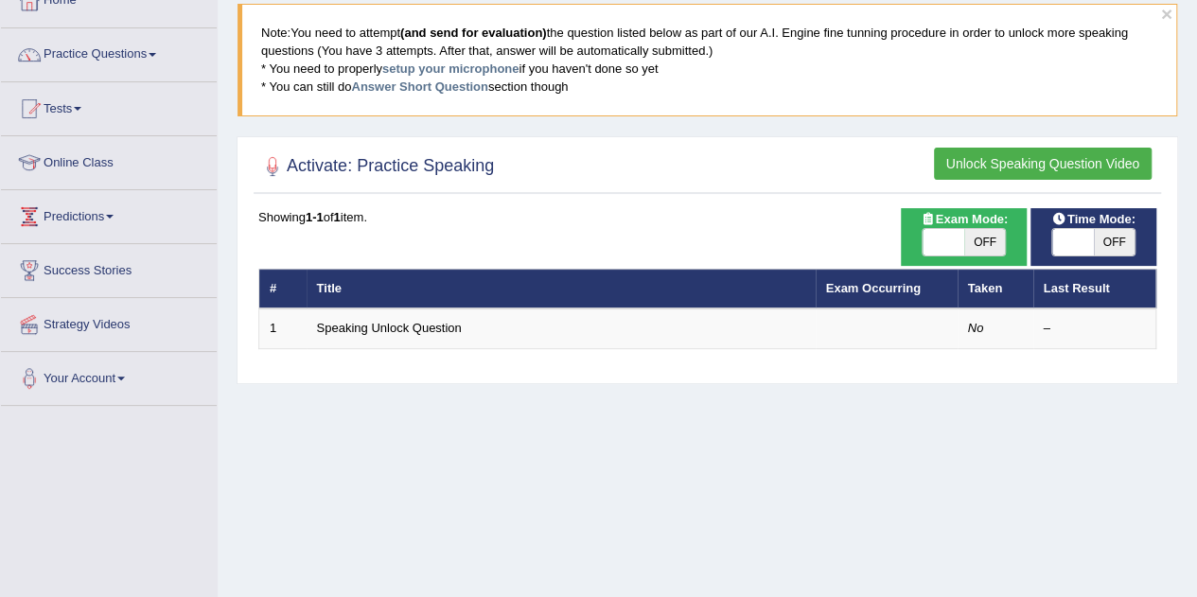
scroll to position [64, 0]
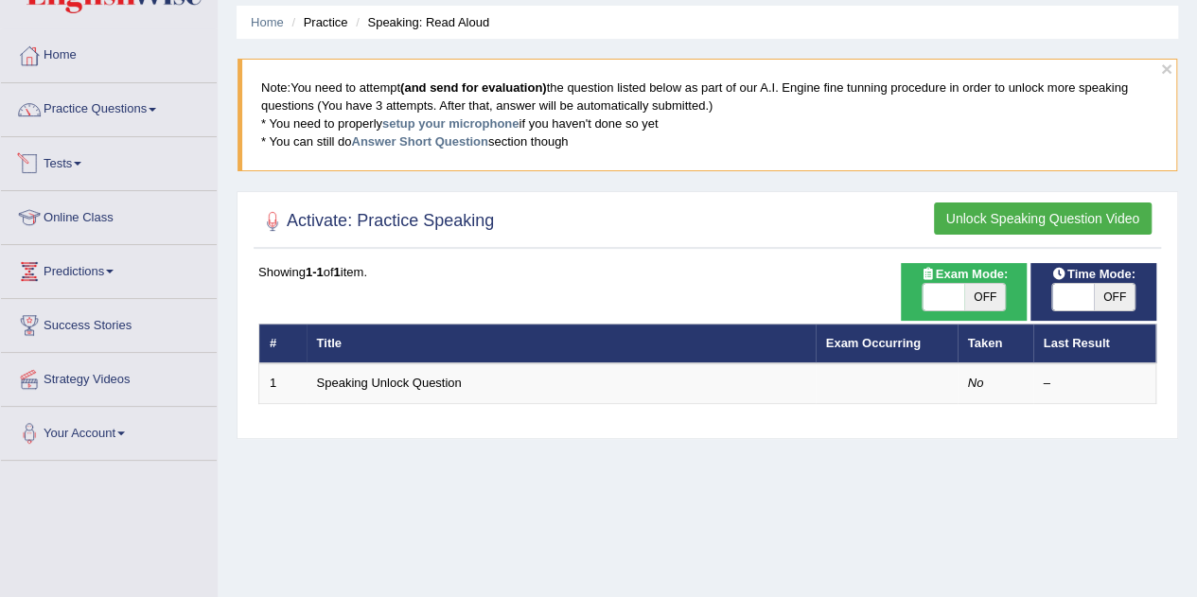
click at [59, 157] on link "Tests" at bounding box center [109, 160] width 216 height 47
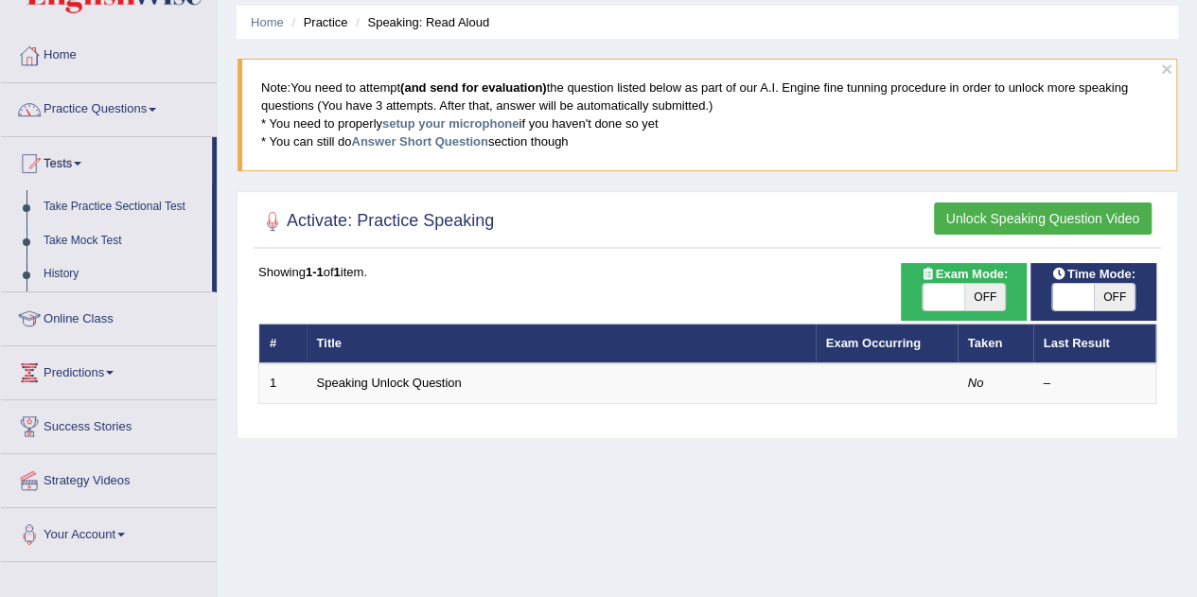
click at [99, 231] on link "Take Mock Test" at bounding box center [123, 241] width 177 height 34
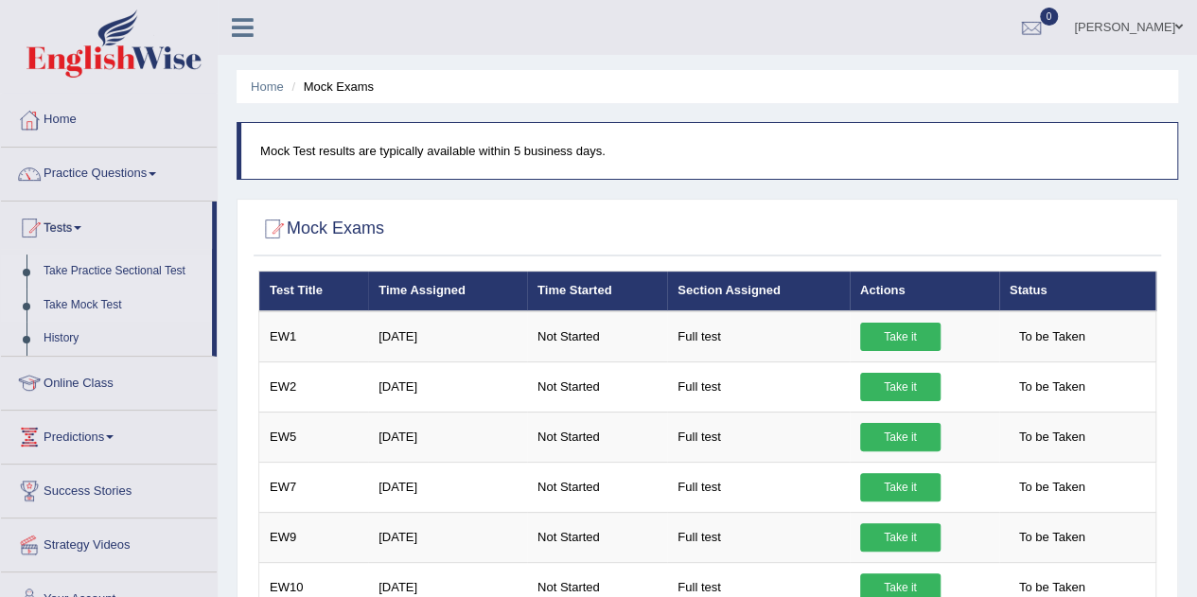
click at [91, 268] on link "Take Practice Sectional Test" at bounding box center [123, 271] width 177 height 34
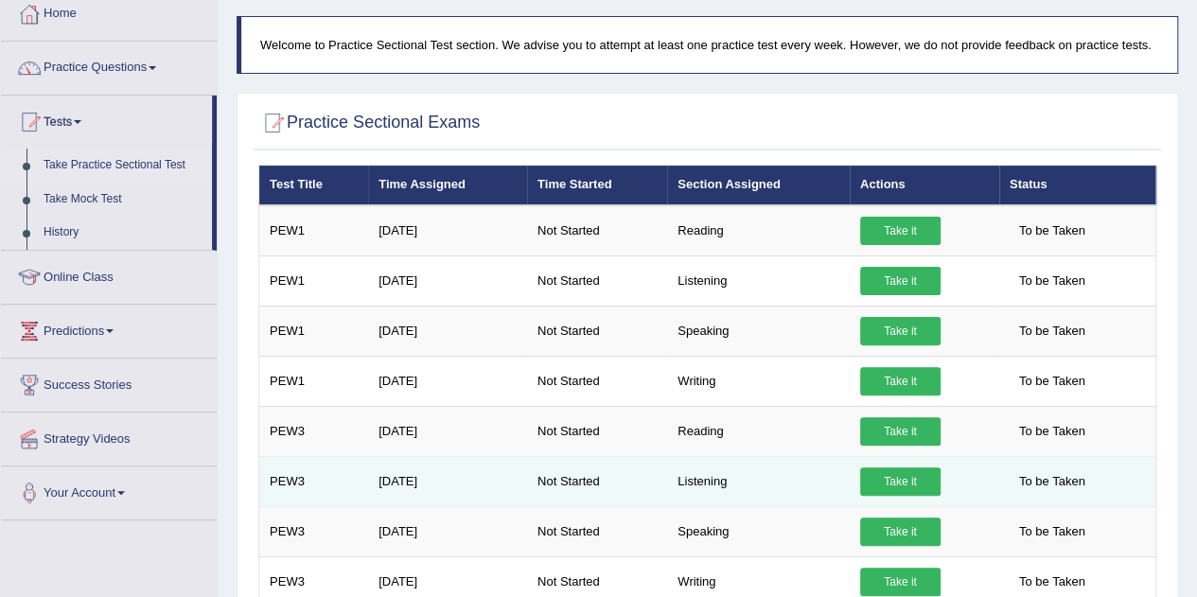
scroll to position [105, 0]
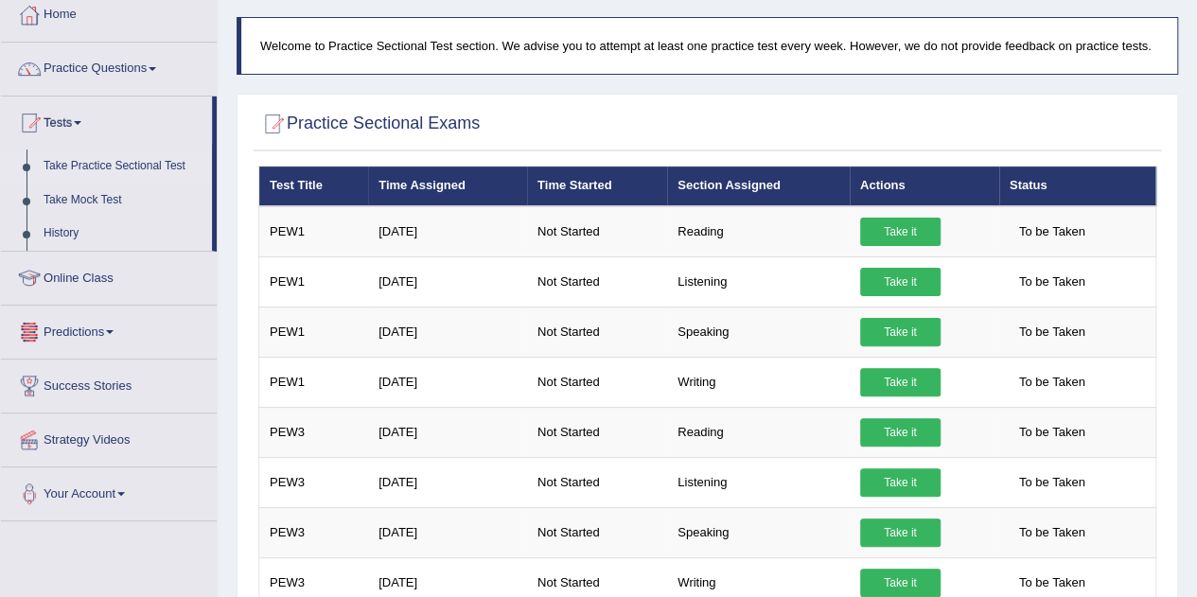
click at [107, 324] on link "Predictions" at bounding box center [109, 329] width 216 height 47
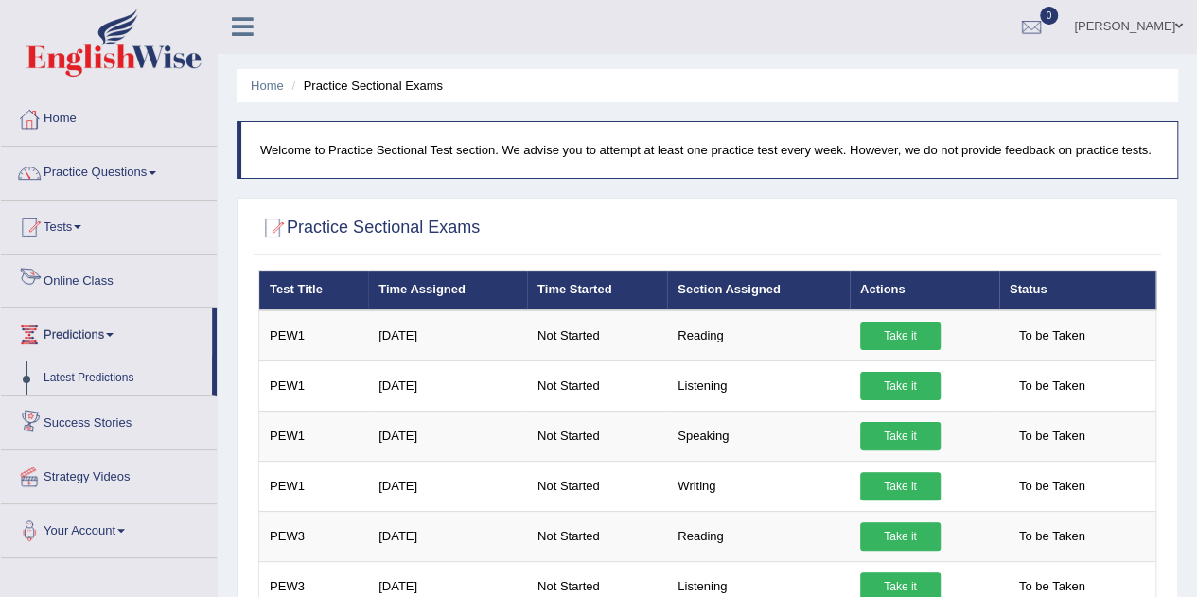
scroll to position [0, 0]
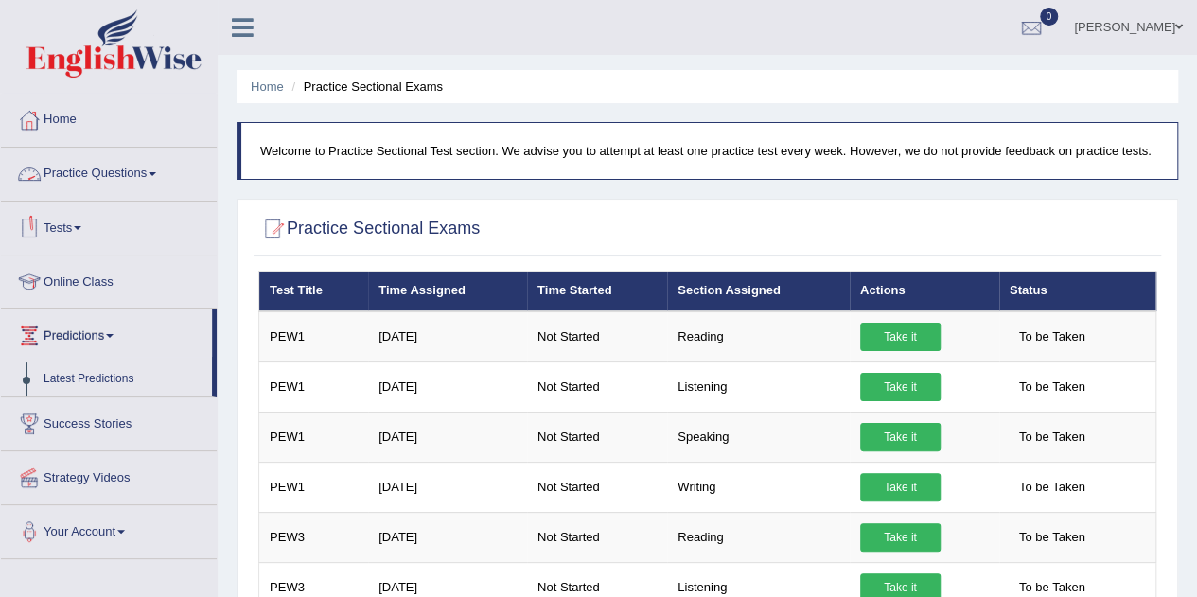
click at [108, 173] on link "Practice Questions" at bounding box center [109, 171] width 216 height 47
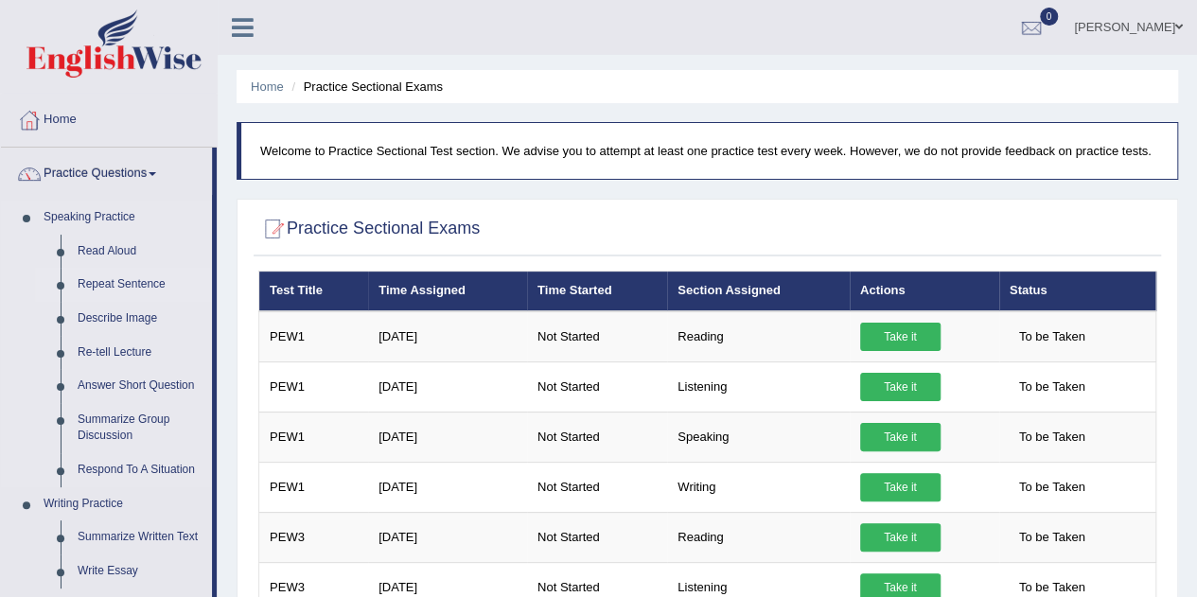
click at [112, 282] on link "Repeat Sentence" at bounding box center [140, 285] width 143 height 34
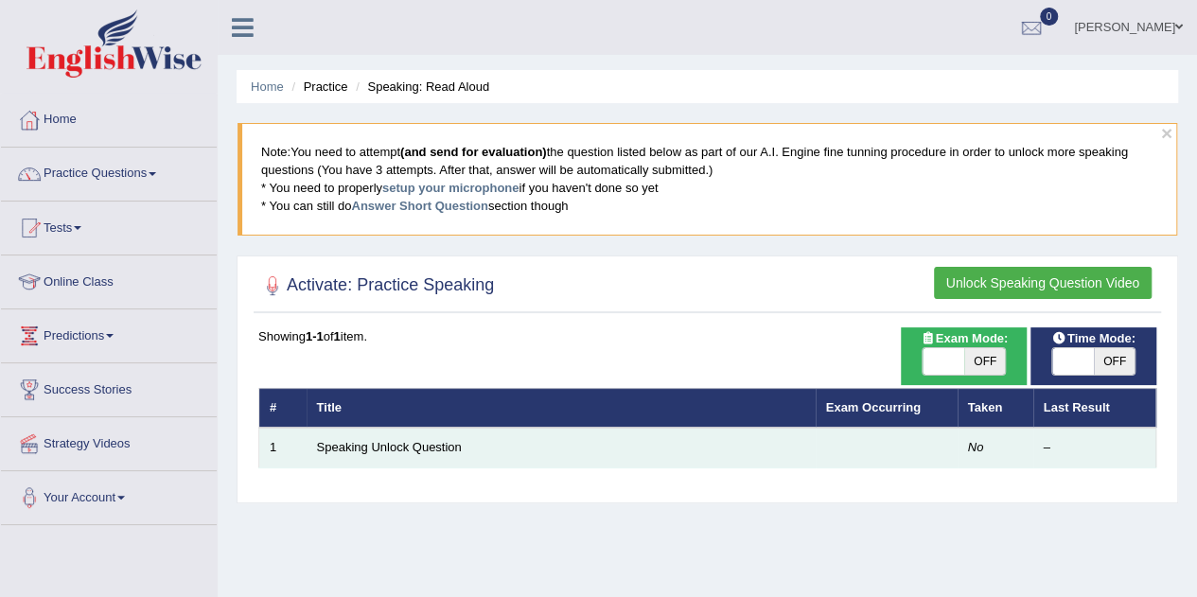
click at [971, 447] on em "No" at bounding box center [976, 447] width 16 height 14
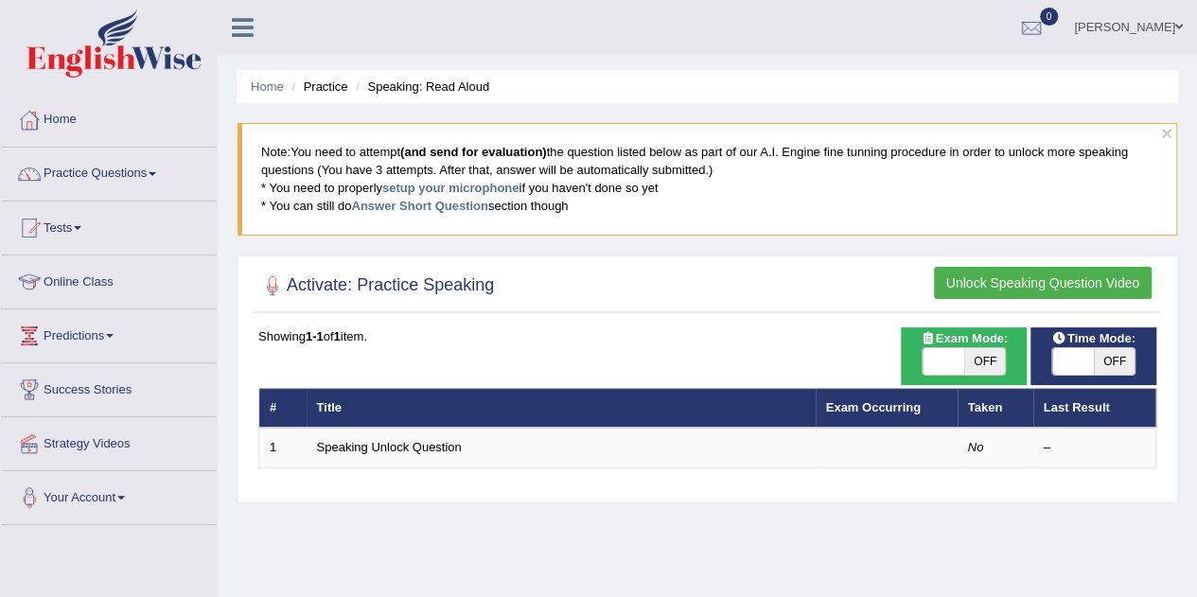
click at [422, 280] on h2 "Activate: Practice Speaking" at bounding box center [376, 285] width 236 height 28
click at [60, 132] on link "Home" at bounding box center [109, 117] width 216 height 47
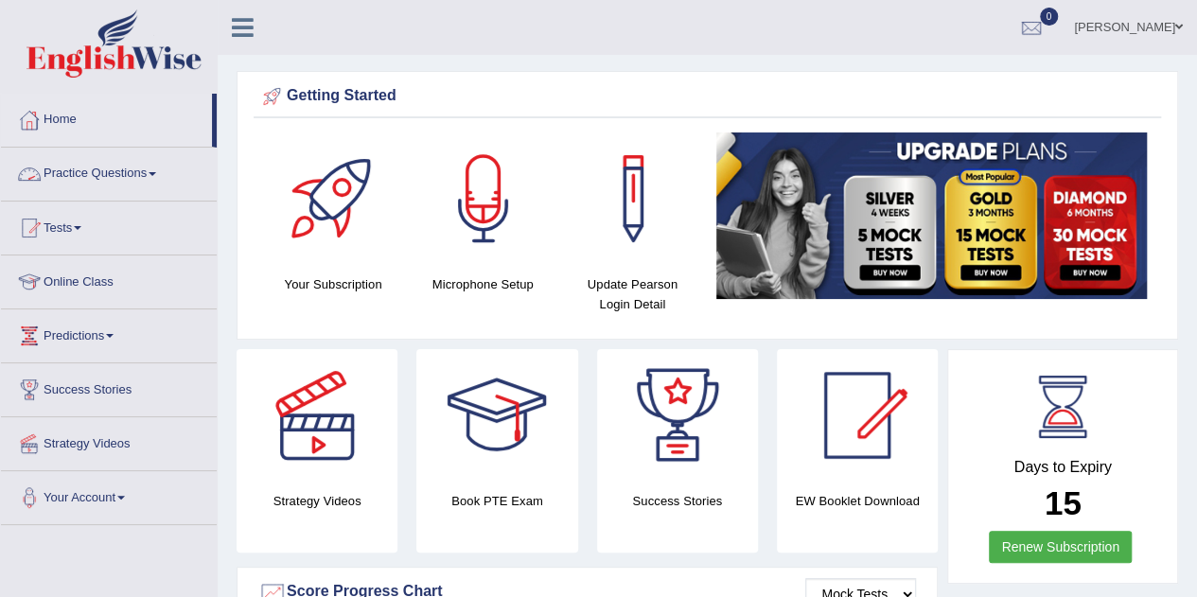
click at [118, 176] on link "Practice Questions" at bounding box center [109, 171] width 216 height 47
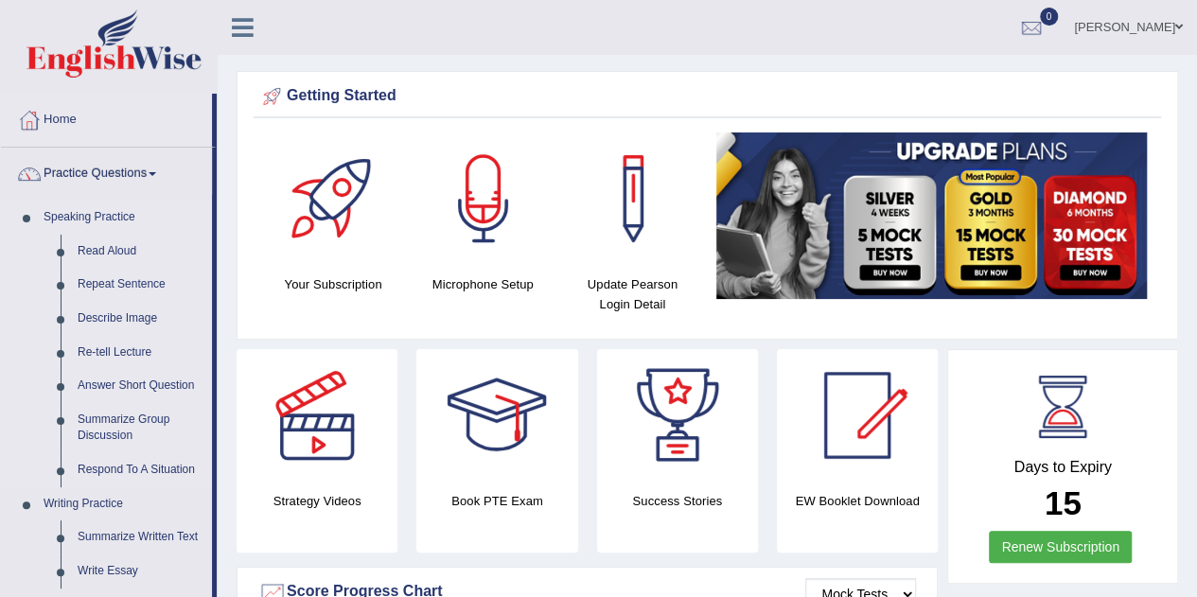
click at [110, 208] on link "Speaking Practice" at bounding box center [123, 218] width 177 height 34
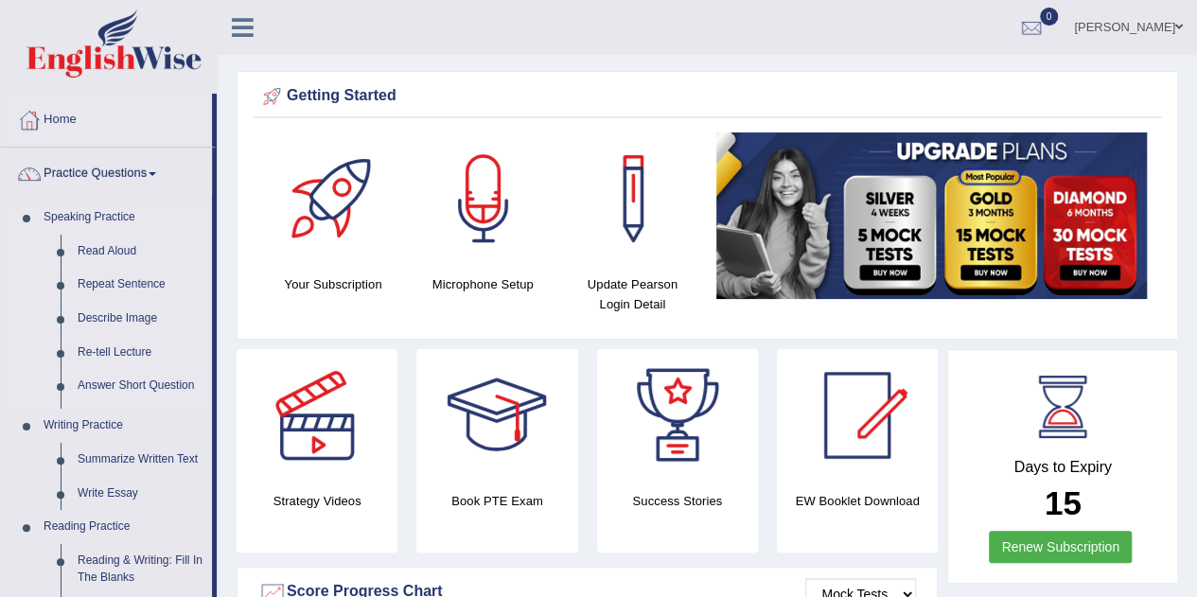
click at [110, 210] on link "Speaking Practice" at bounding box center [123, 218] width 177 height 34
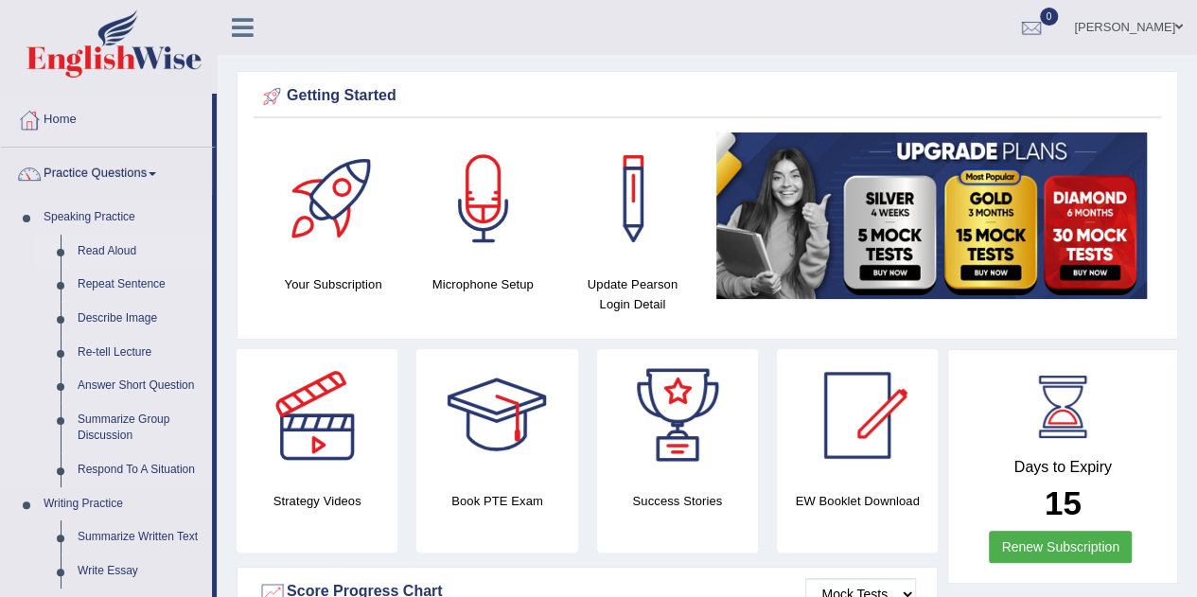
click at [108, 241] on link "Read Aloud" at bounding box center [140, 252] width 143 height 34
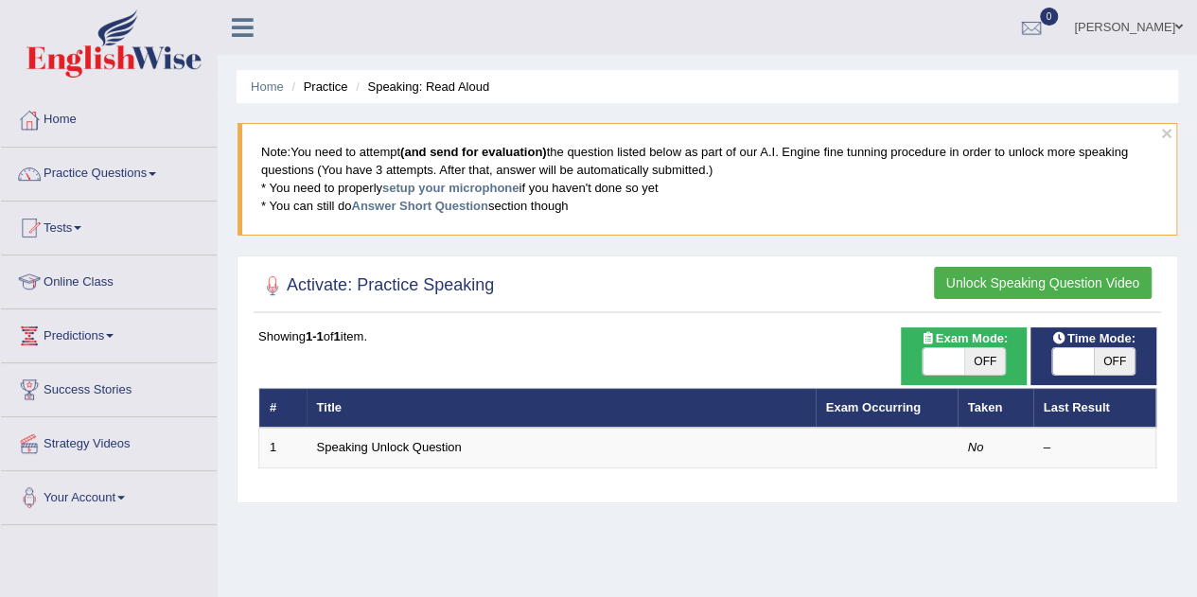
click at [1054, 283] on button "Unlock Speaking Question Video" at bounding box center [1043, 283] width 218 height 32
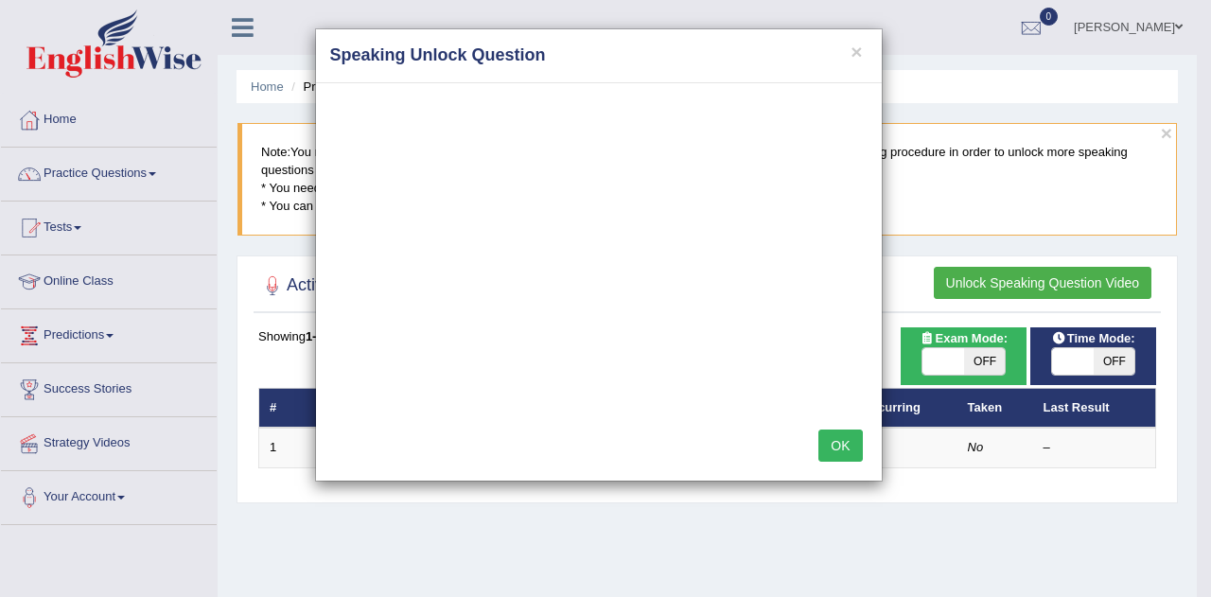
click at [855, 447] on button "OK" at bounding box center [840, 445] width 44 height 32
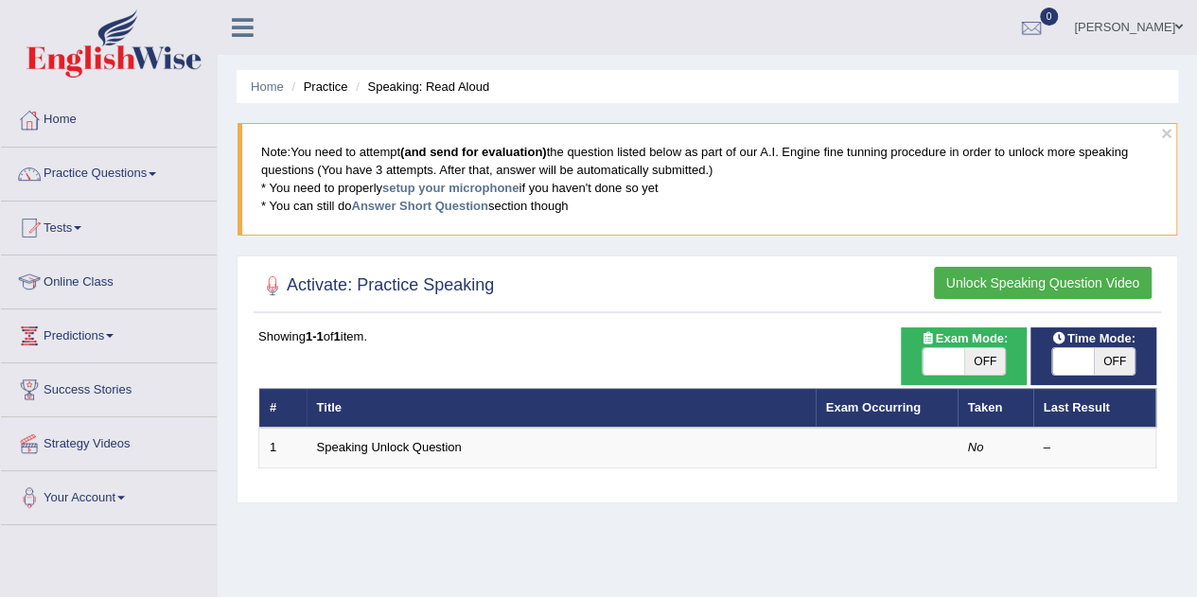
click at [998, 279] on button "Unlock Speaking Question Video" at bounding box center [1043, 283] width 218 height 32
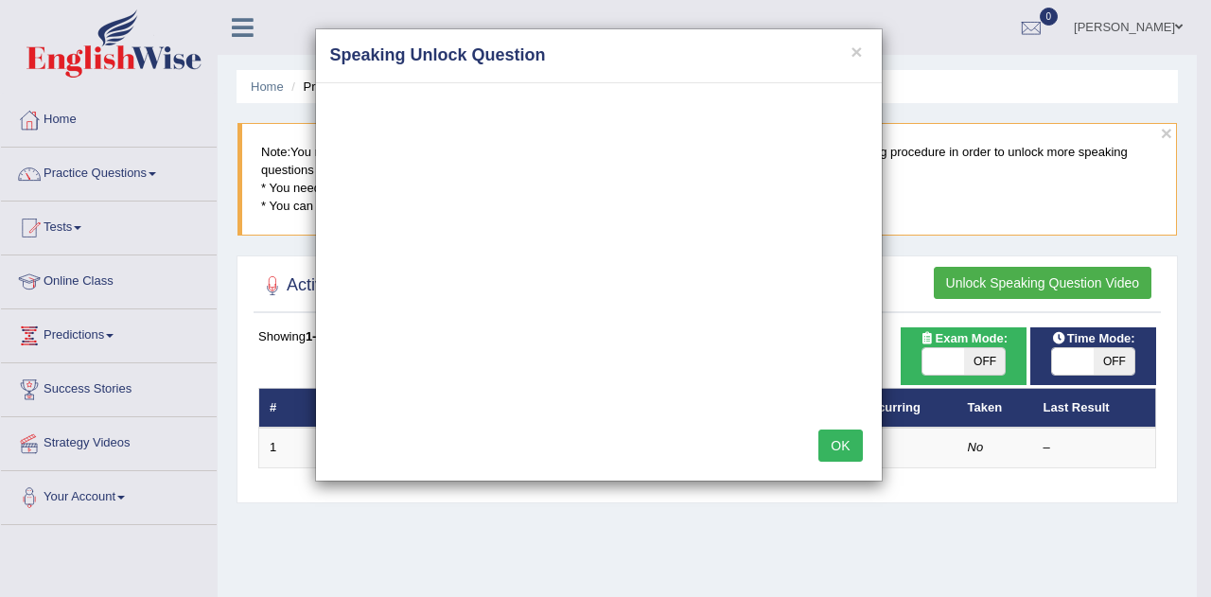
click at [833, 451] on button "OK" at bounding box center [840, 445] width 44 height 32
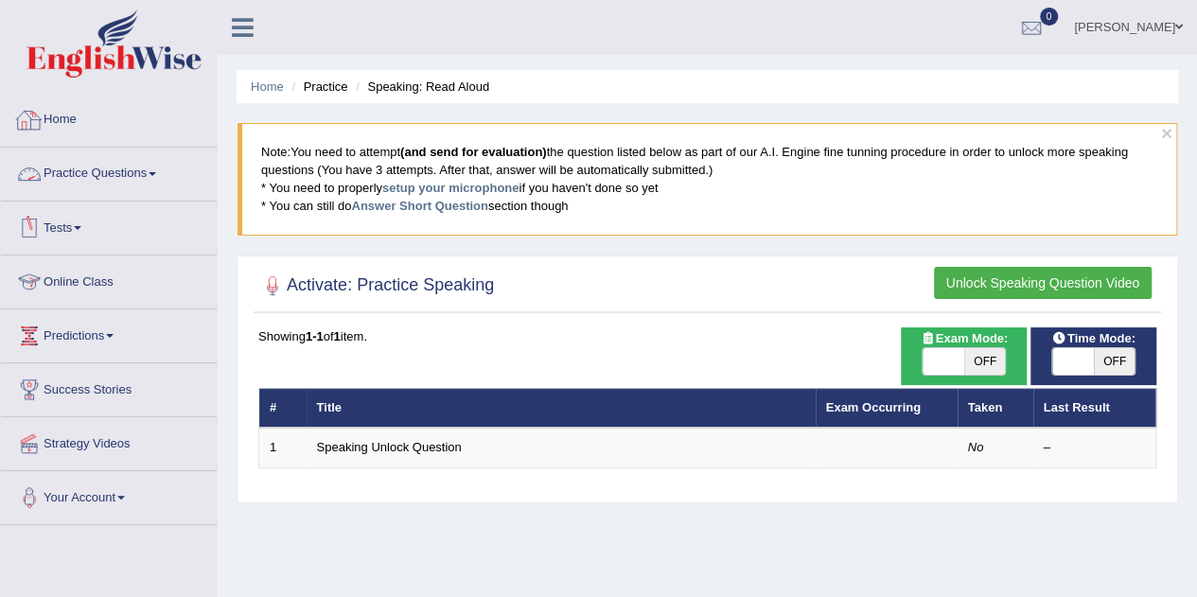
click at [77, 135] on link "Home" at bounding box center [109, 117] width 216 height 47
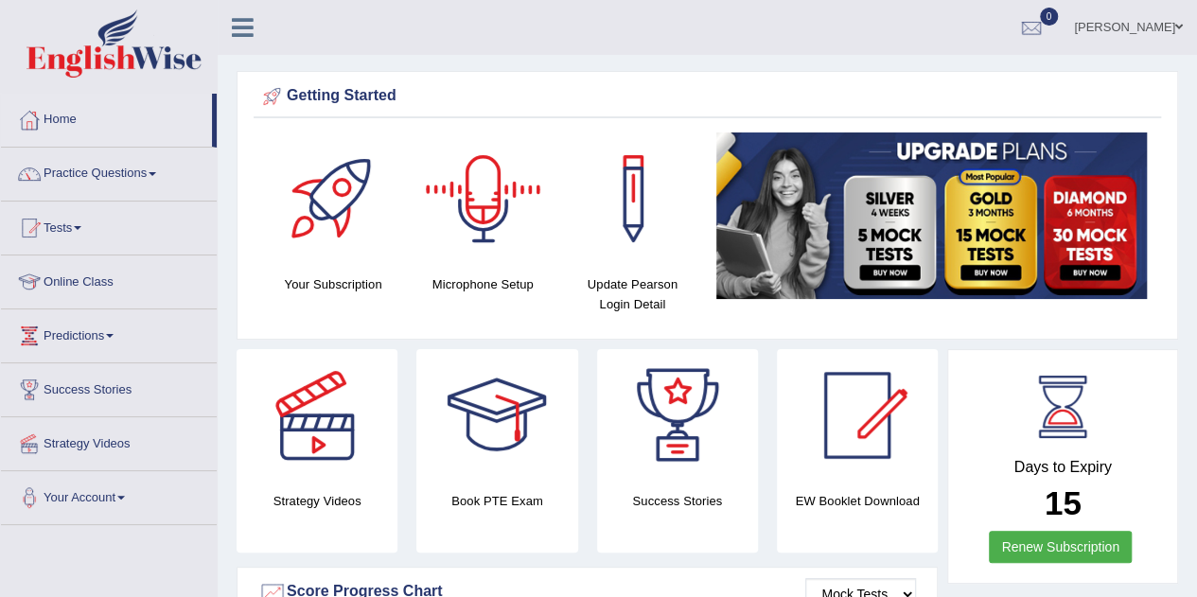
click at [494, 204] on div at bounding box center [483, 198] width 132 height 132
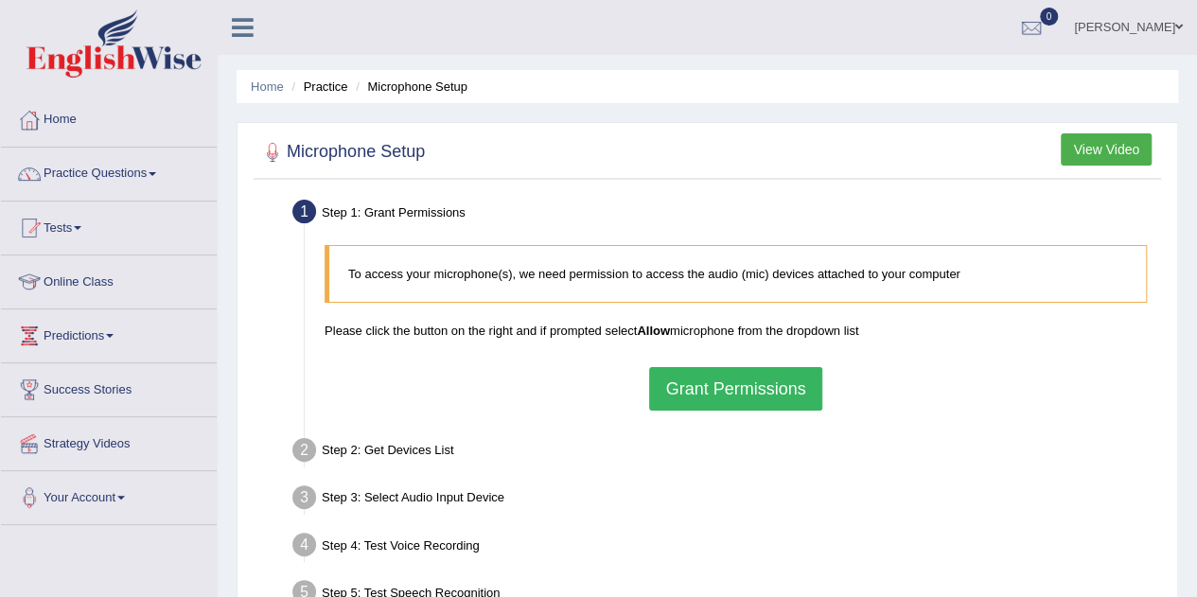
click at [706, 377] on button "Grant Permissions" at bounding box center [735, 389] width 172 height 44
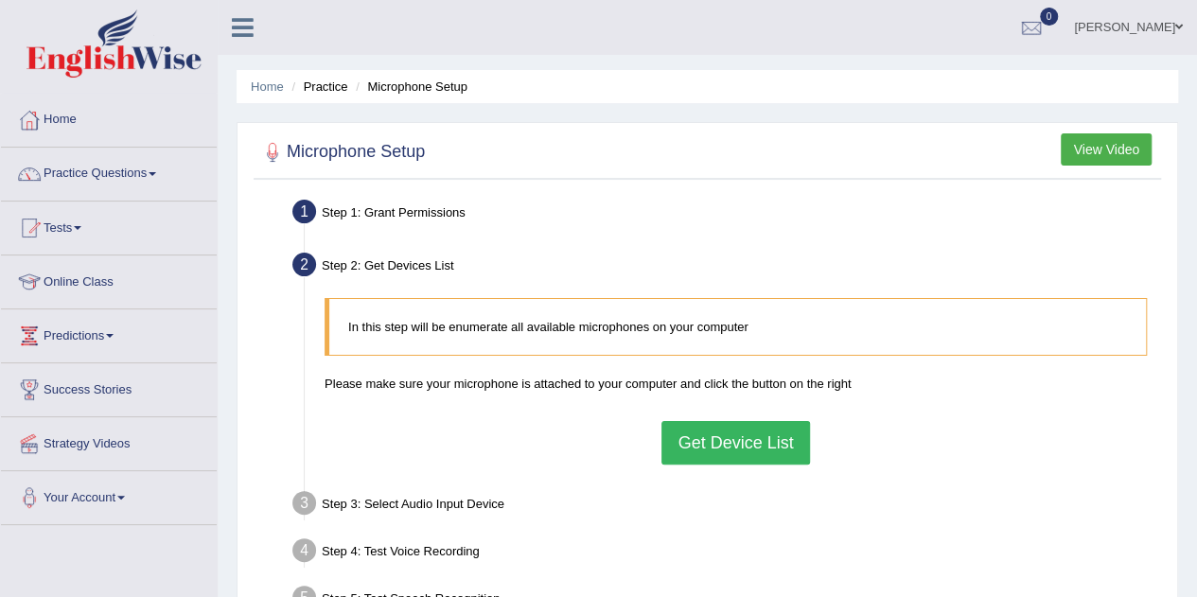
click at [750, 449] on button "Get Device List" at bounding box center [735, 443] width 148 height 44
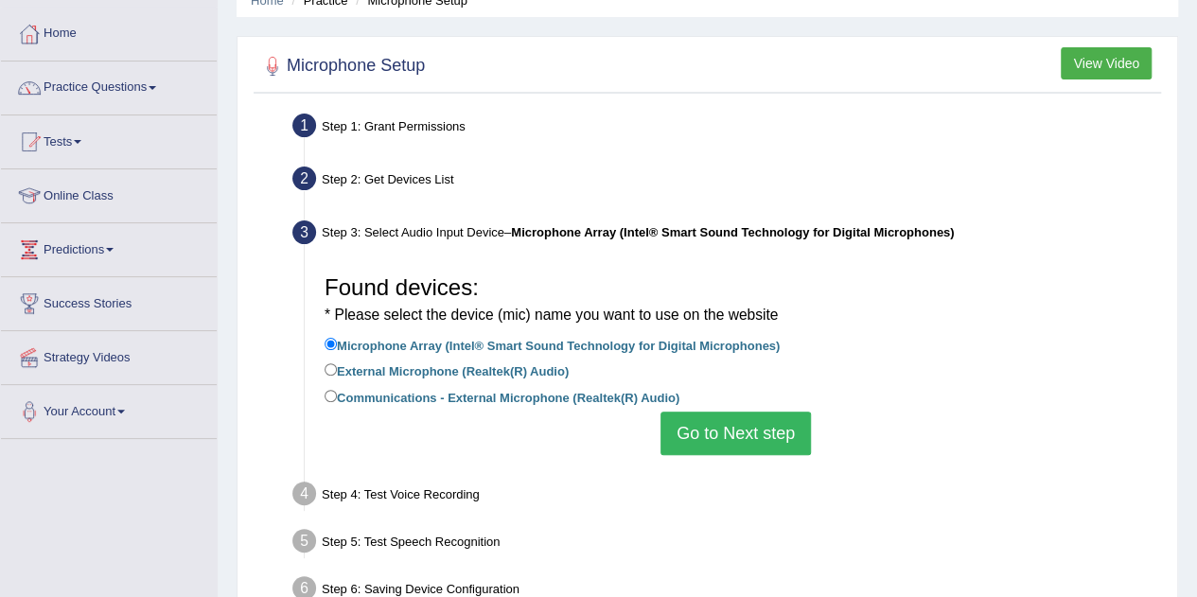
scroll to position [131, 0]
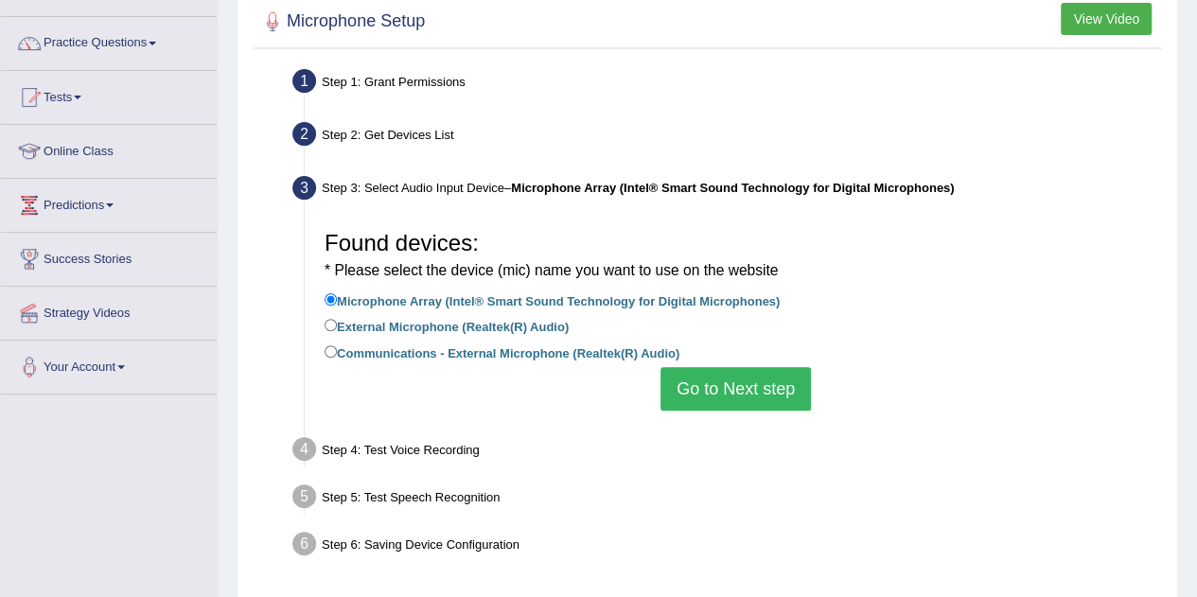
click at [709, 387] on button "Go to Next step" at bounding box center [735, 389] width 150 height 44
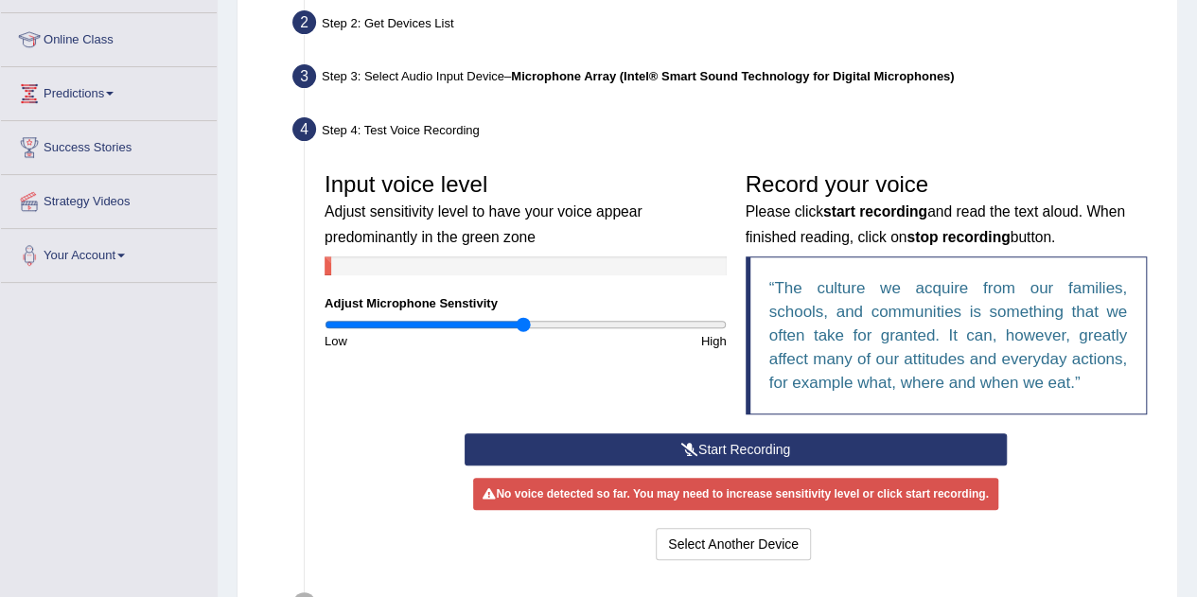
scroll to position [259, 0]
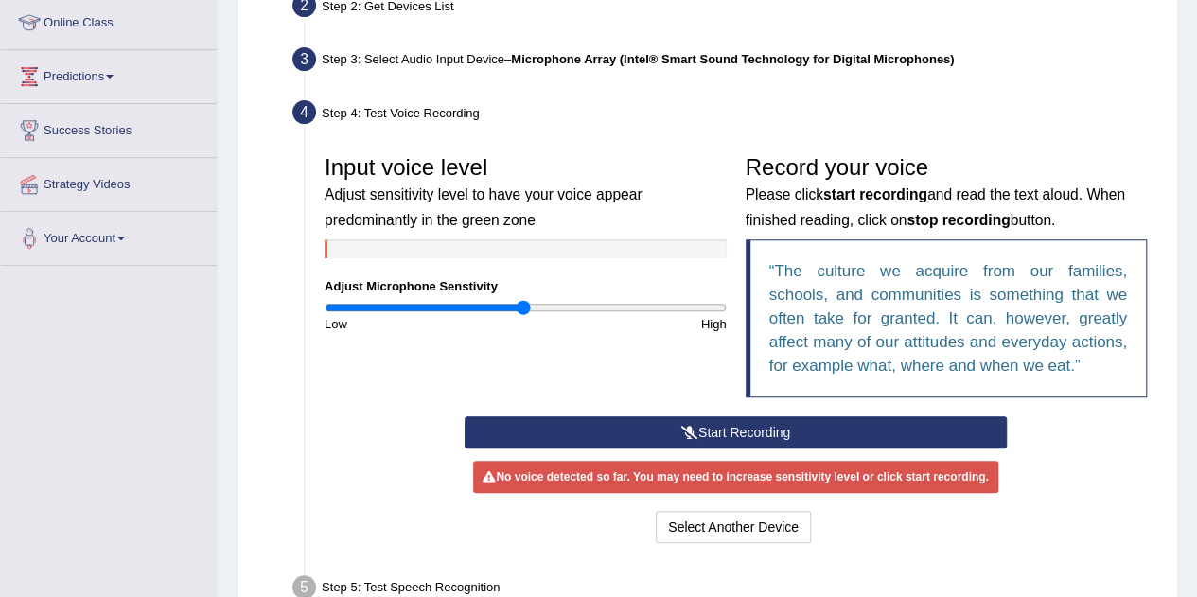
click at [757, 434] on button "Start Recording" at bounding box center [735, 432] width 542 height 32
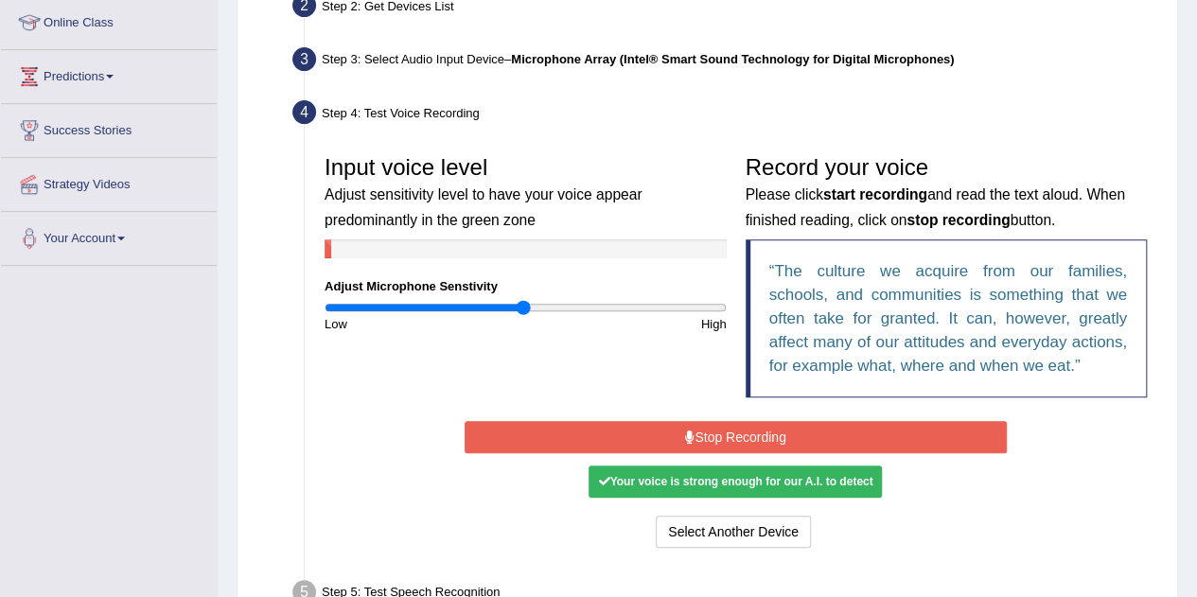
click at [745, 429] on button "Stop Recording" at bounding box center [735, 437] width 542 height 32
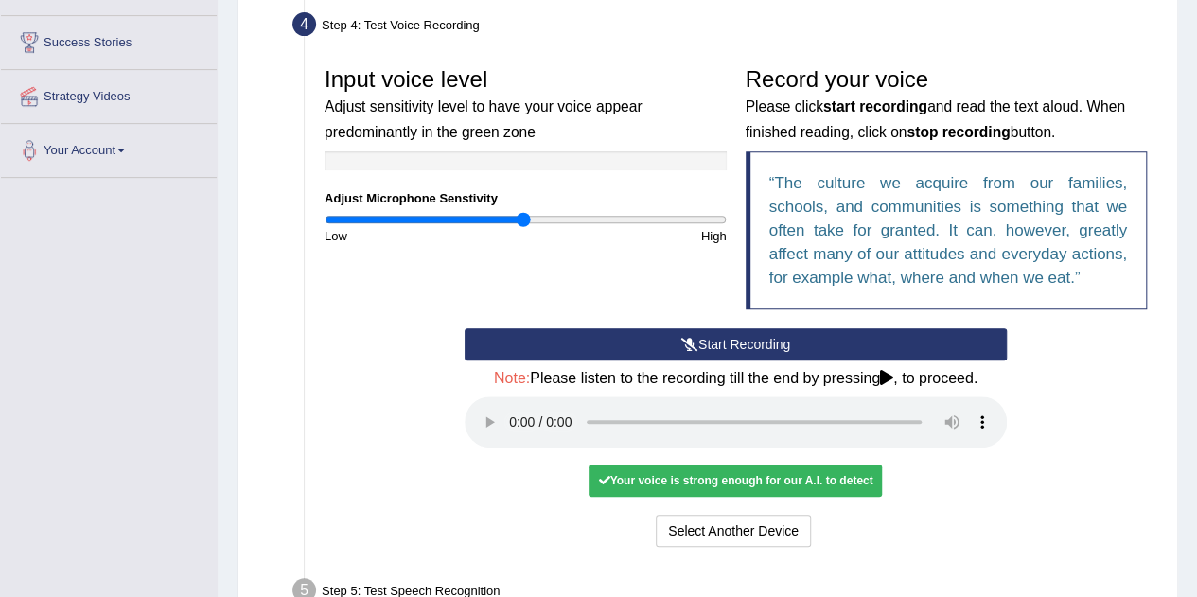
scroll to position [348, 0]
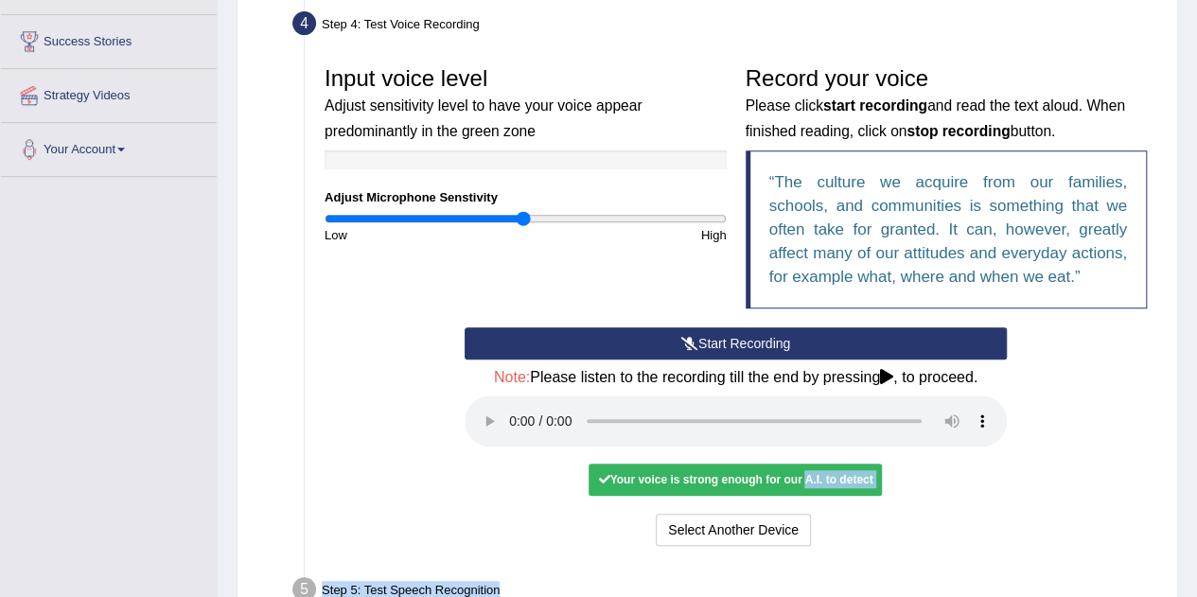
drag, startPoint x: 800, startPoint y: 481, endPoint x: 728, endPoint y: 564, distance: 109.3
click at [728, 564] on ul "Step 1: Grant Permissions To access your microphone(s), we need permission to a…" at bounding box center [707, 253] width 898 height 814
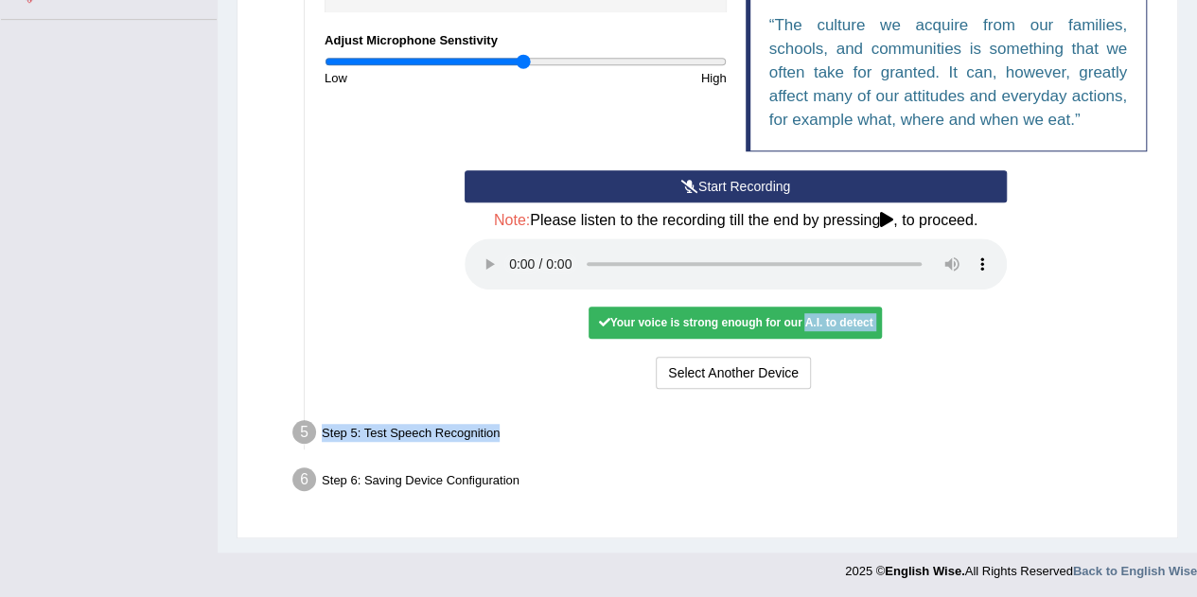
click at [810, 188] on button "Start Recording" at bounding box center [735, 186] width 542 height 32
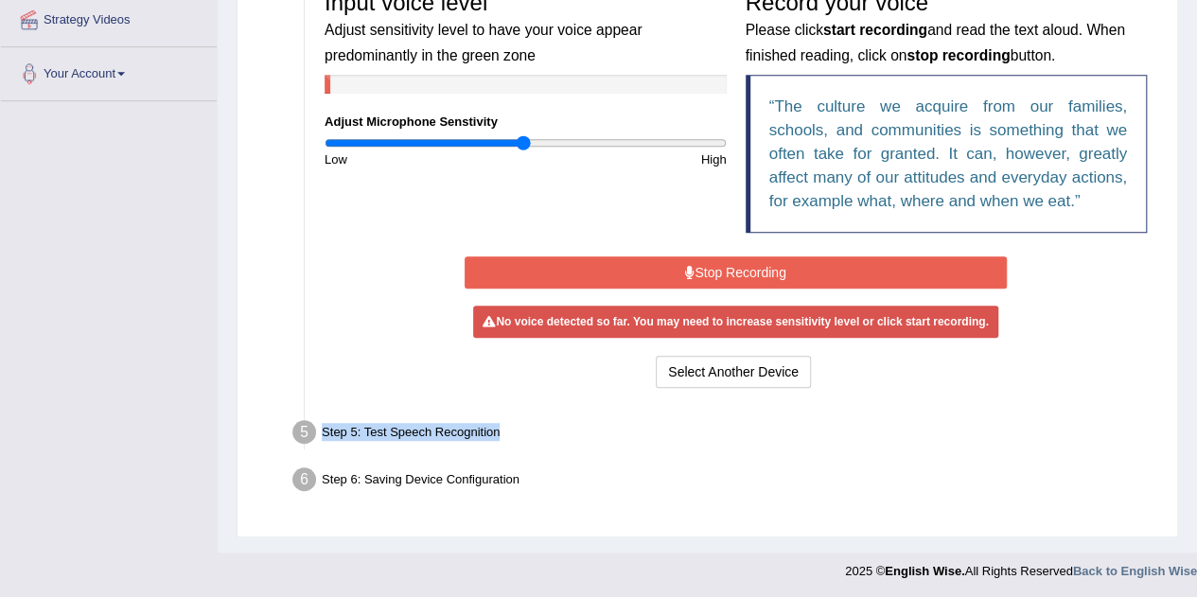
scroll to position [418, 0]
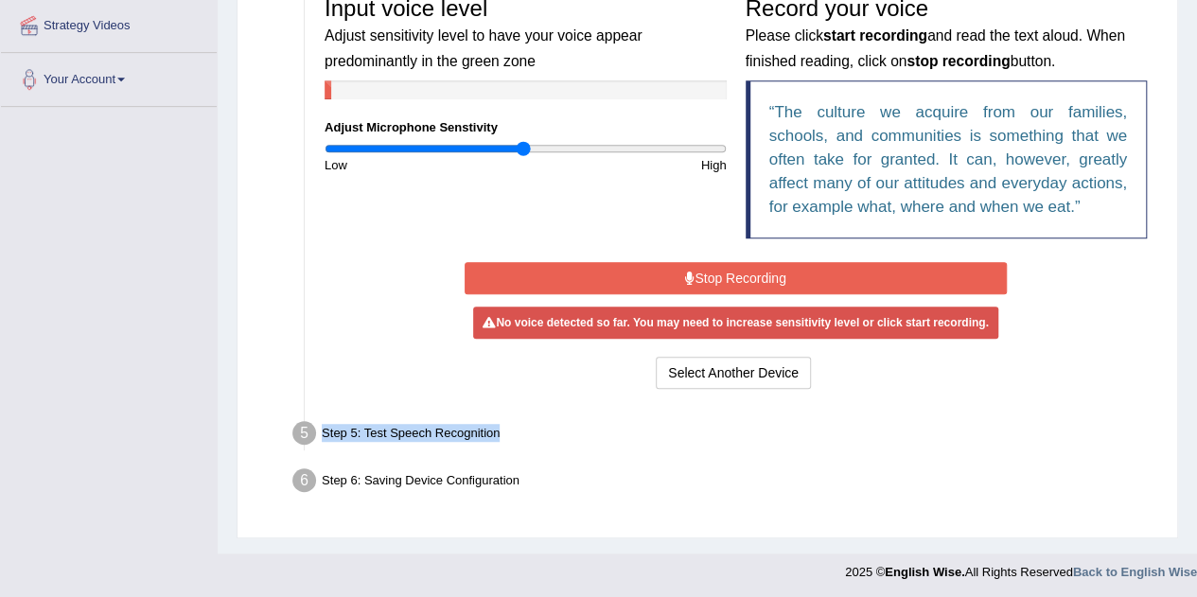
click at [710, 277] on button "Stop Recording" at bounding box center [735, 278] width 542 height 32
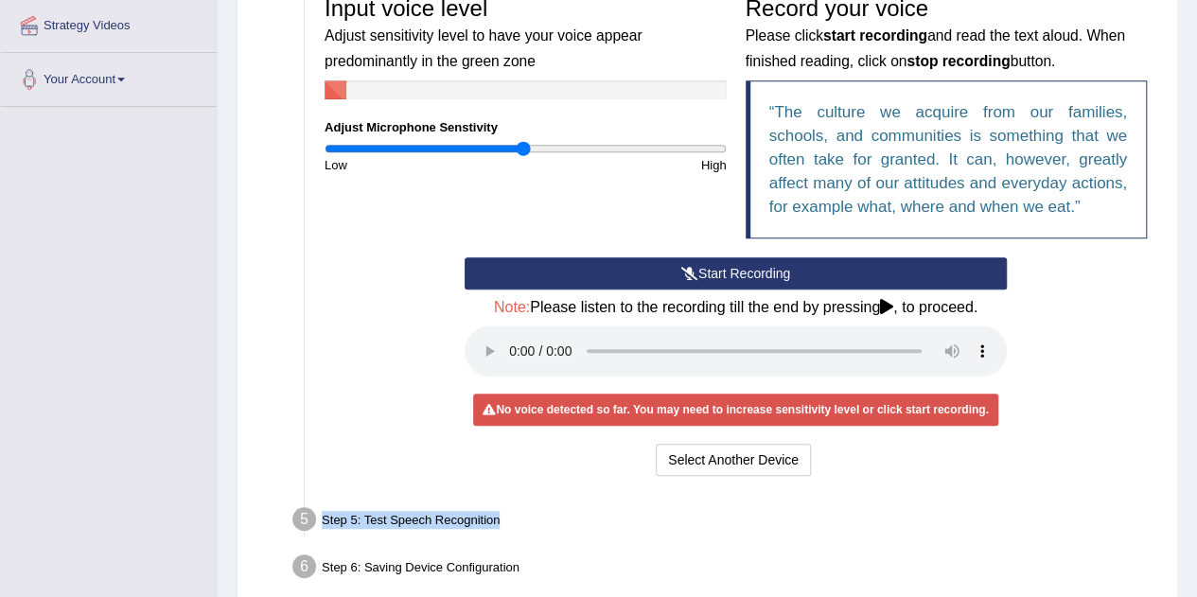
click at [692, 275] on icon at bounding box center [689, 273] width 17 height 13
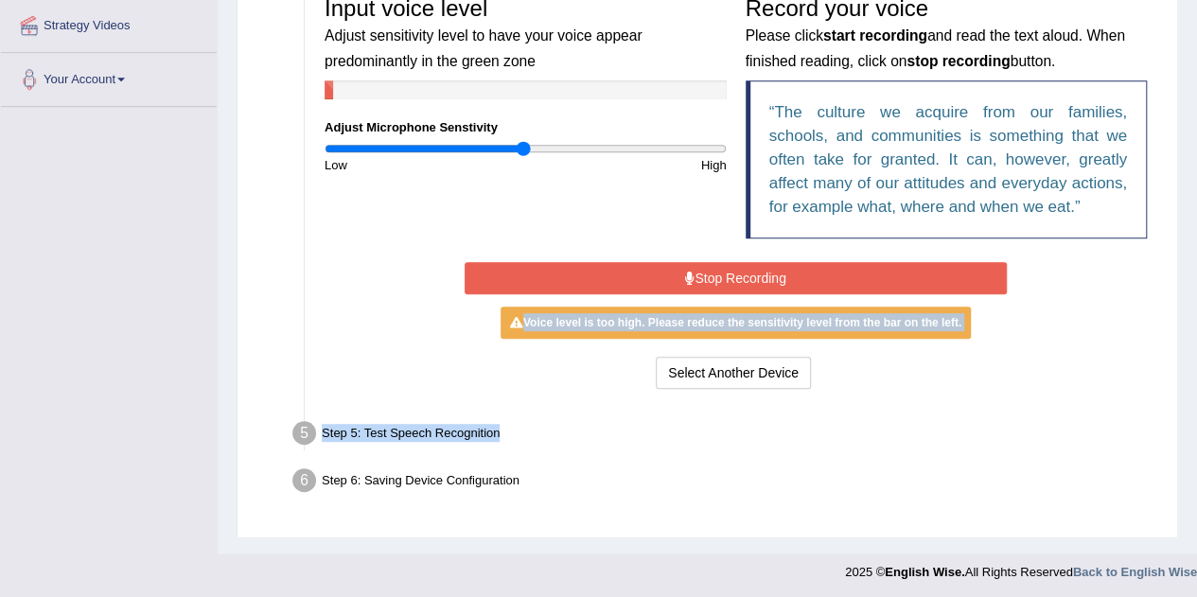
click at [803, 263] on button "Stop Recording" at bounding box center [735, 278] width 542 height 32
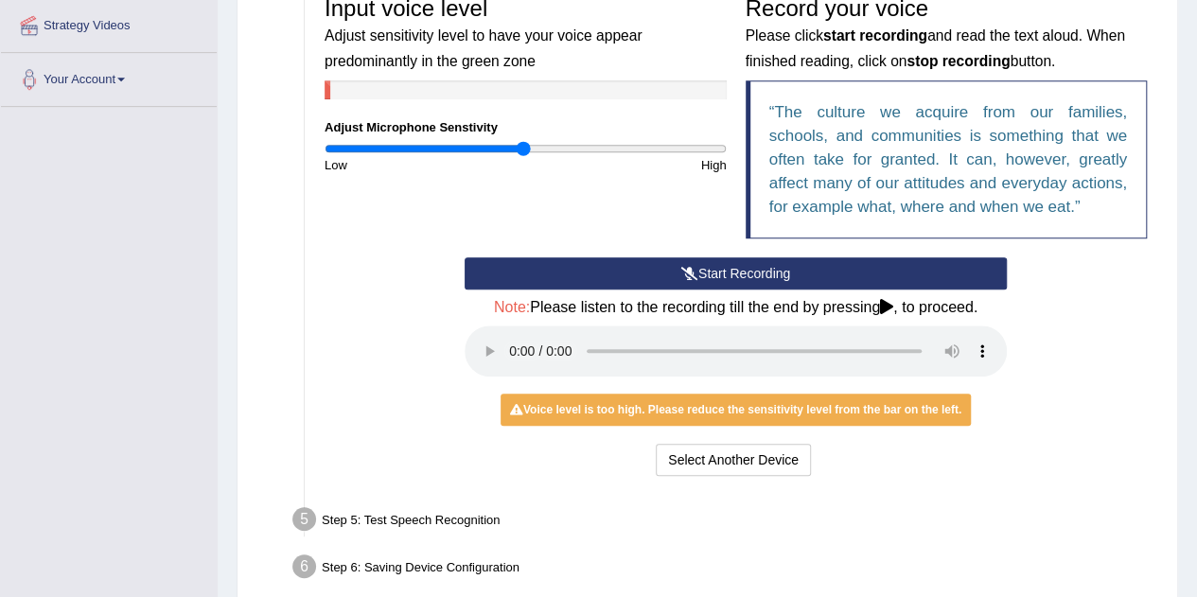
click at [887, 312] on h4 "Note: Please listen to the recording till the end by pressing , to proceed." at bounding box center [735, 307] width 542 height 17
click at [971, 501] on div "Step 5: Test Speech Recognition" at bounding box center [726, 522] width 884 height 42
click at [472, 516] on div "Step 5: Test Speech Recognition" at bounding box center [726, 522] width 884 height 42
click at [678, 464] on button "Select Another Device" at bounding box center [733, 460] width 155 height 32
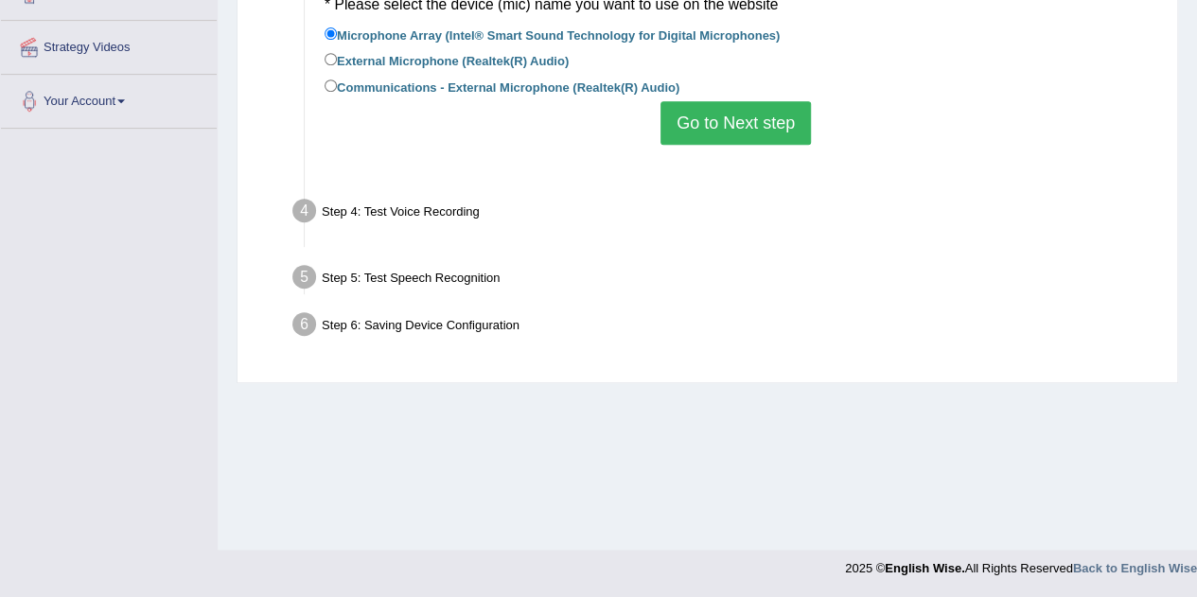
scroll to position [395, 0]
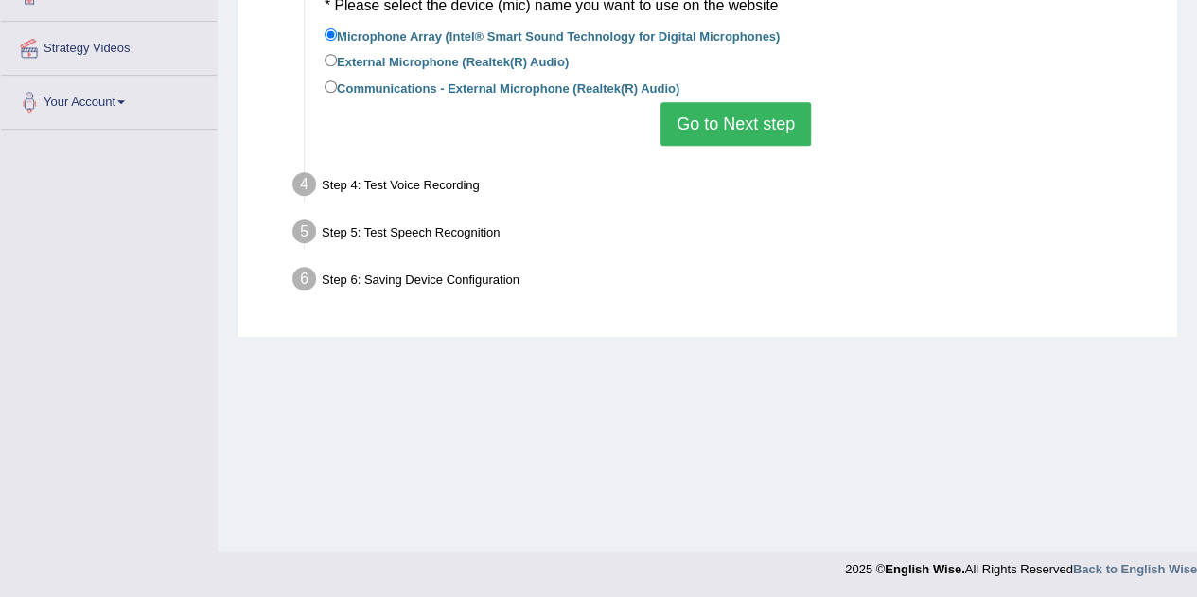
click at [719, 131] on button "Go to Next step" at bounding box center [735, 124] width 150 height 44
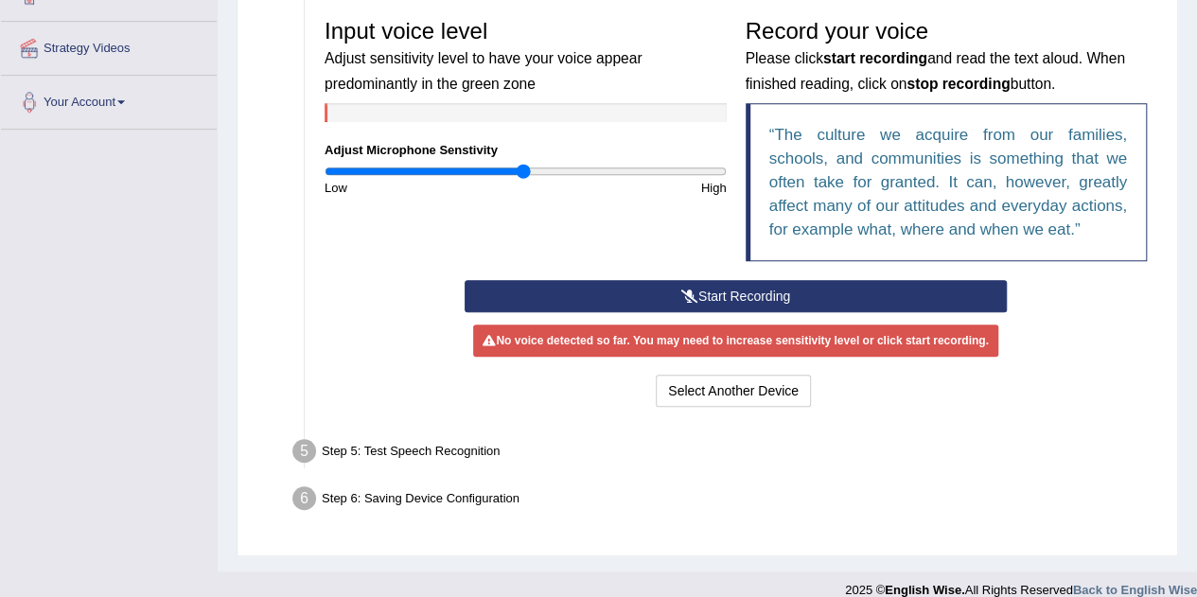
click at [740, 305] on button "Start Recording" at bounding box center [735, 296] width 542 height 32
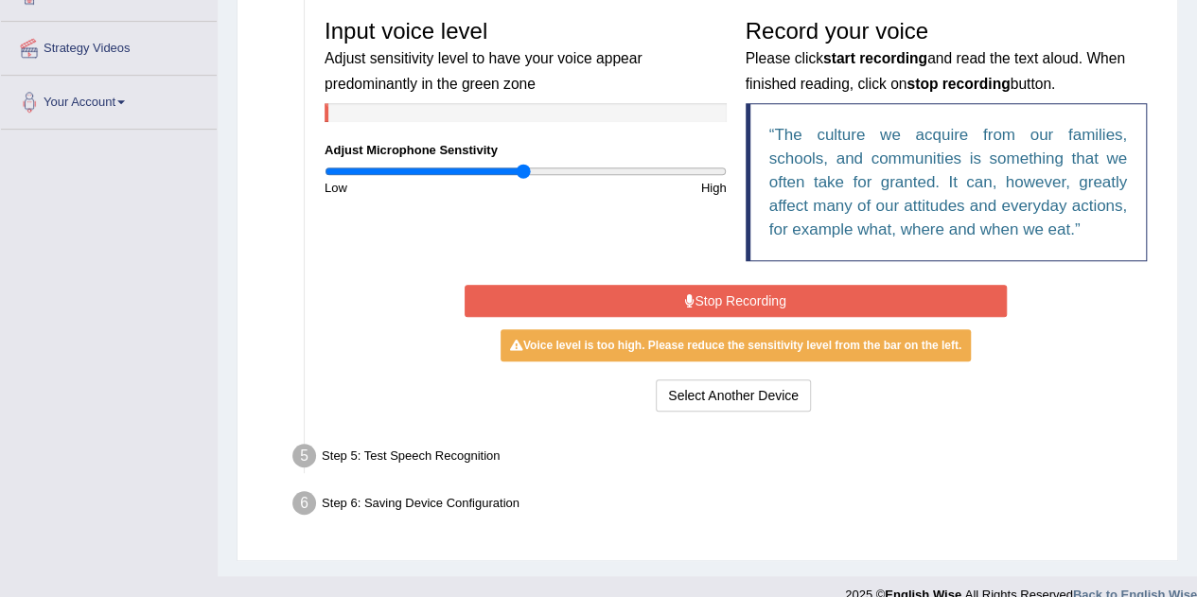
click at [696, 299] on button "Stop Recording" at bounding box center [735, 301] width 542 height 32
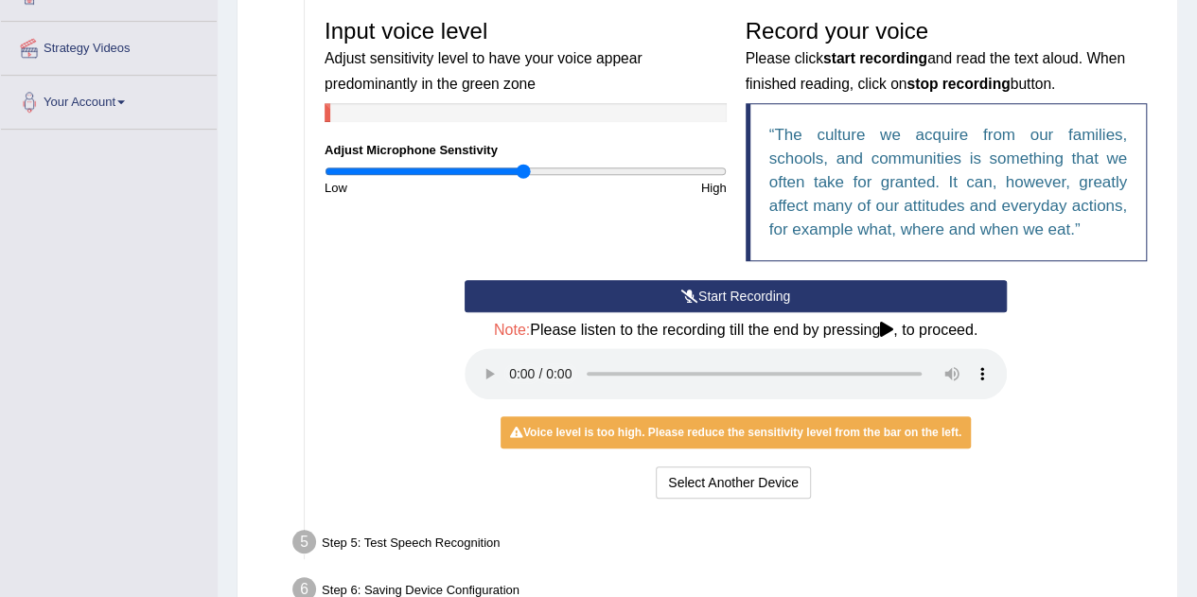
click at [695, 299] on button "Start Recording" at bounding box center [735, 296] width 542 height 32
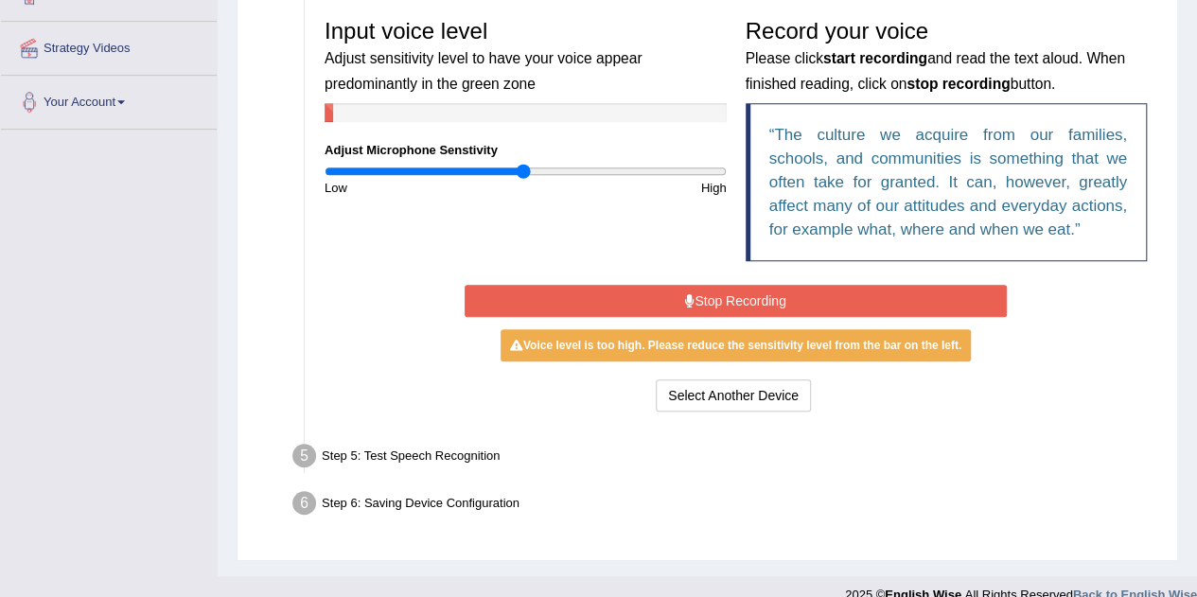
click at [695, 299] on button "Stop Recording" at bounding box center [735, 301] width 542 height 32
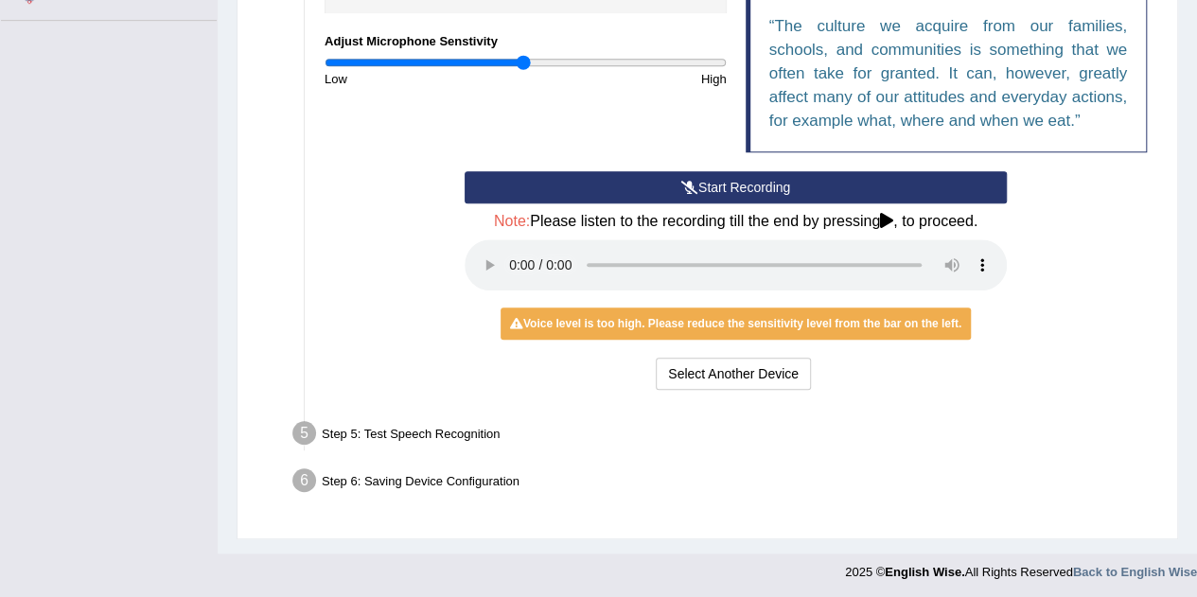
scroll to position [505, 0]
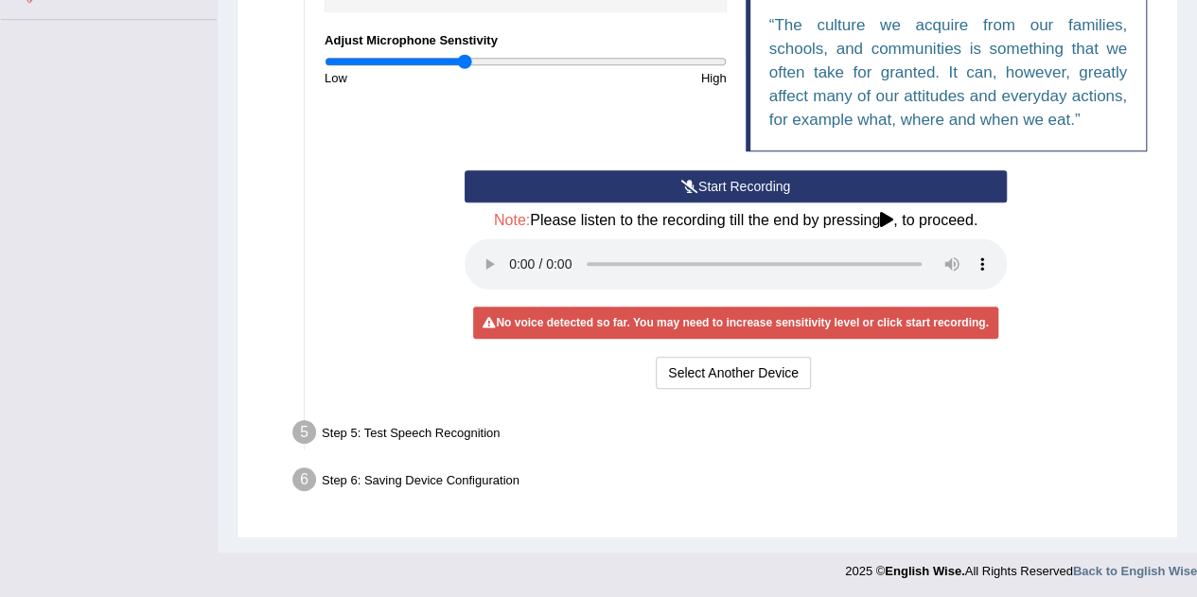
click at [463, 63] on input "range" at bounding box center [525, 61] width 402 height 15
click at [455, 65] on input "range" at bounding box center [525, 61] width 402 height 15
click at [425, 67] on input "range" at bounding box center [525, 61] width 402 height 15
drag, startPoint x: 425, startPoint y: 67, endPoint x: 469, endPoint y: 61, distance: 44.8
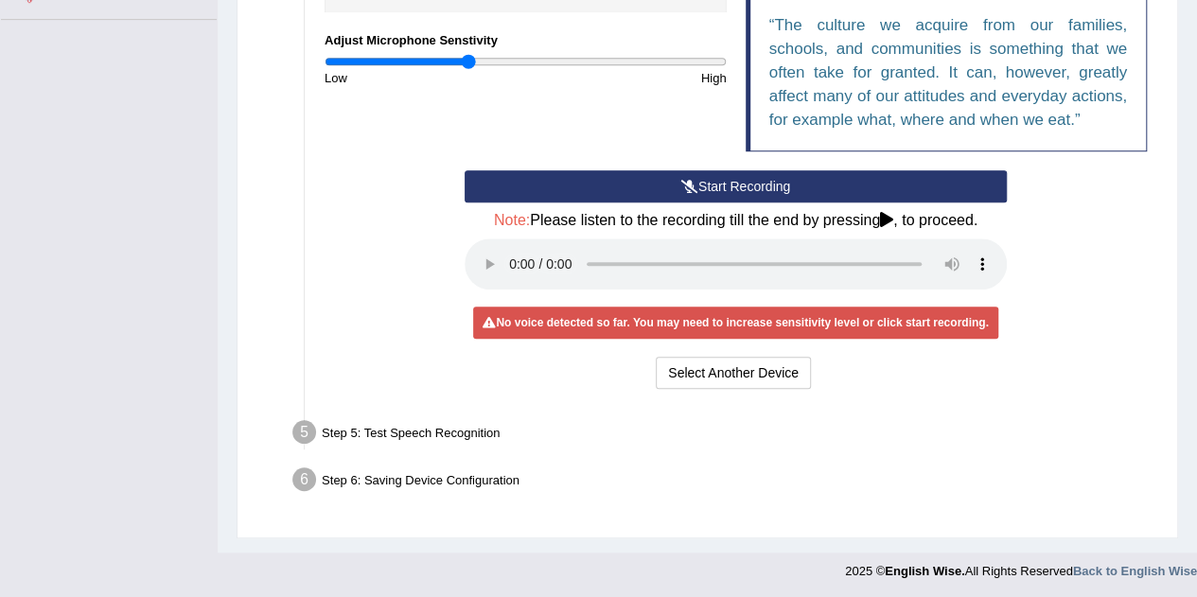
click at [469, 61] on input "range" at bounding box center [525, 61] width 402 height 15
click at [579, 183] on button "Start Recording" at bounding box center [735, 186] width 542 height 32
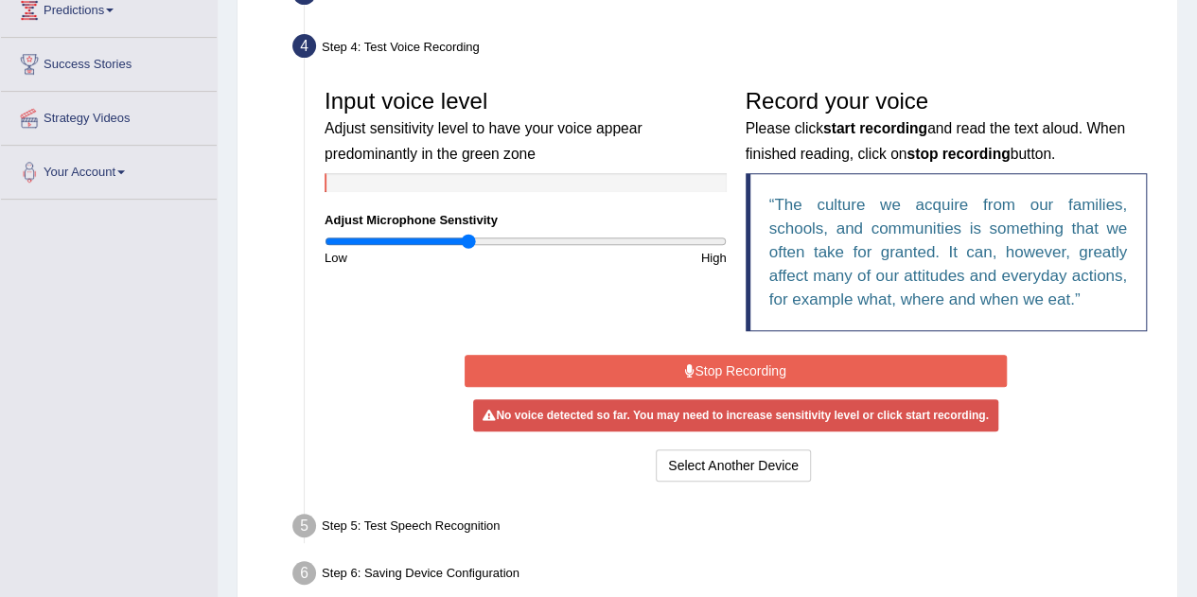
scroll to position [309, 0]
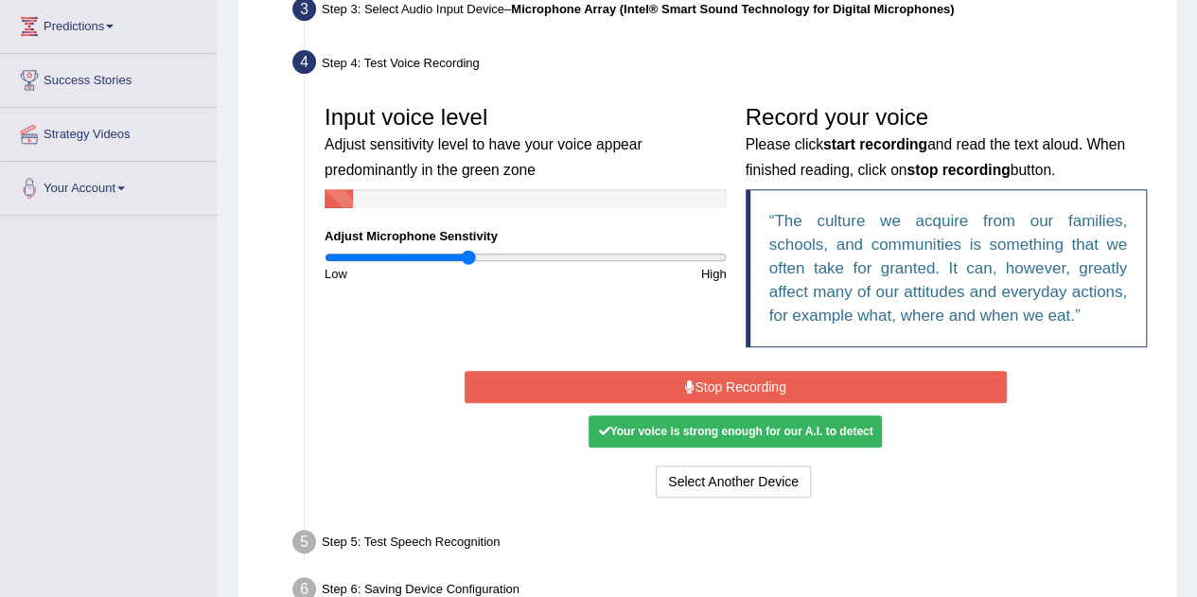
click at [653, 431] on div "Your voice is strong enough for our A.I. to detect" at bounding box center [734, 431] width 293 height 32
click at [709, 396] on button "Stop Recording" at bounding box center [735, 387] width 542 height 32
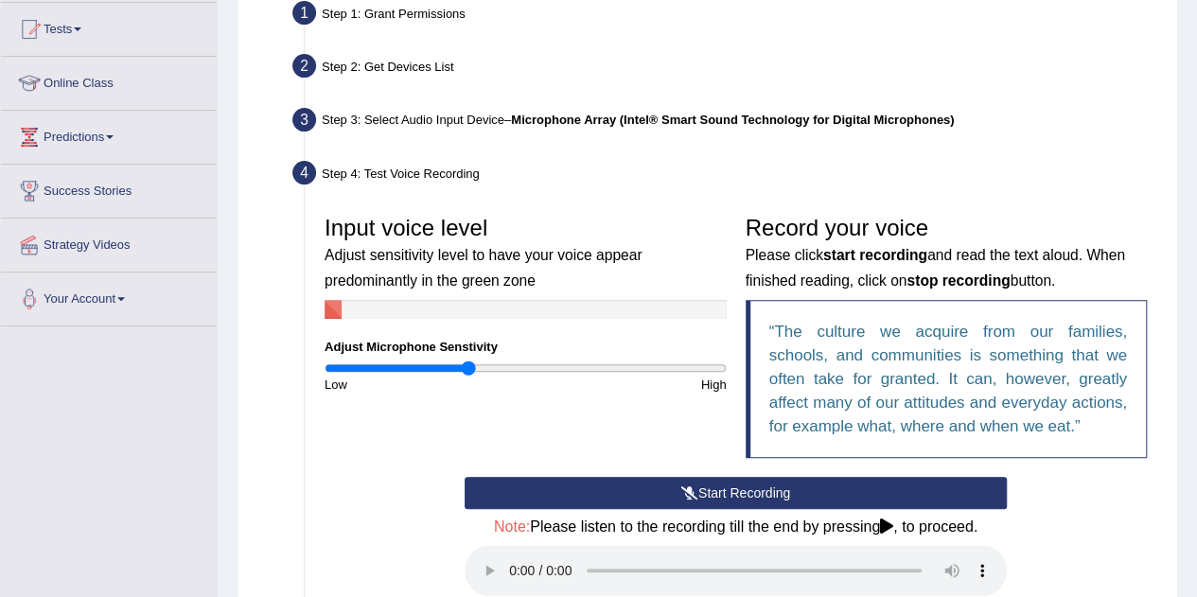
scroll to position [194, 0]
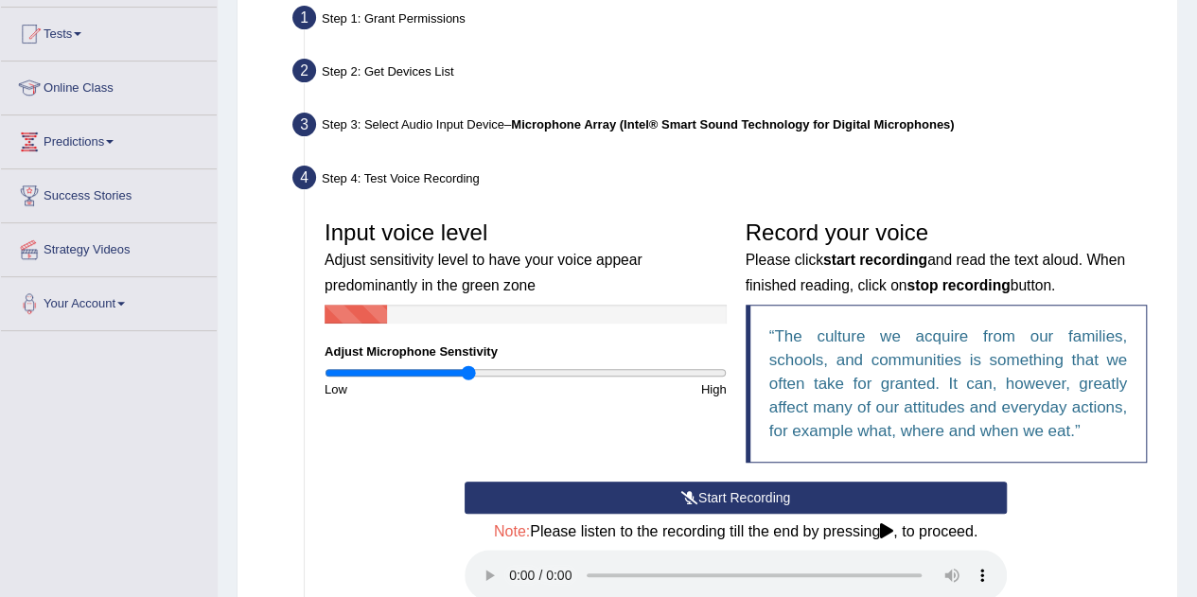
click at [571, 245] on h3 "Input voice level Adjust sensitivity level to have your voice appear predominan…" at bounding box center [525, 257] width 402 height 75
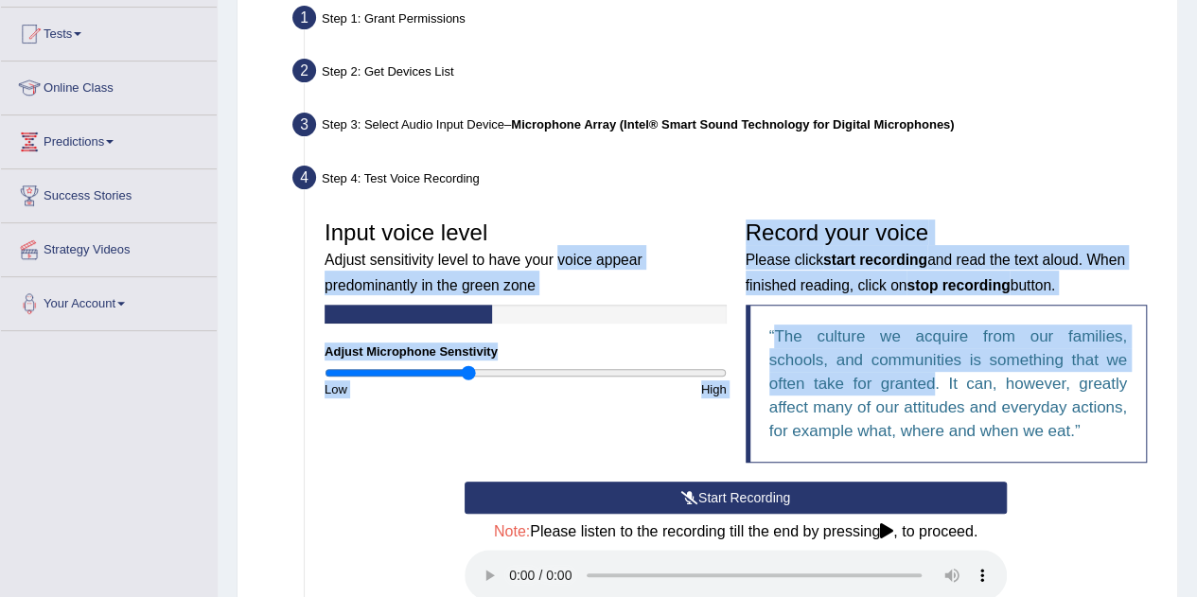
drag, startPoint x: 571, startPoint y: 245, endPoint x: 900, endPoint y: 389, distance: 358.3
click at [900, 389] on div "Input voice level Adjust sensitivity level to have your voice appear predominan…" at bounding box center [735, 346] width 841 height 271
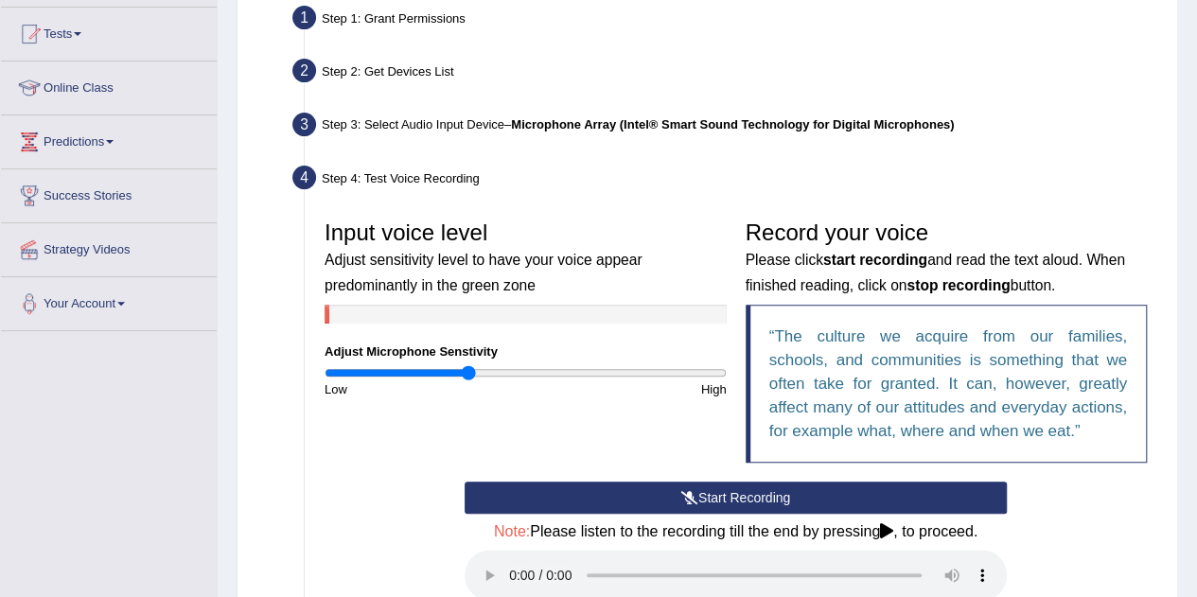
click at [1081, 504] on div "Start Recording Stop Recording Note: Please listen to the recording till the en…" at bounding box center [735, 592] width 841 height 223
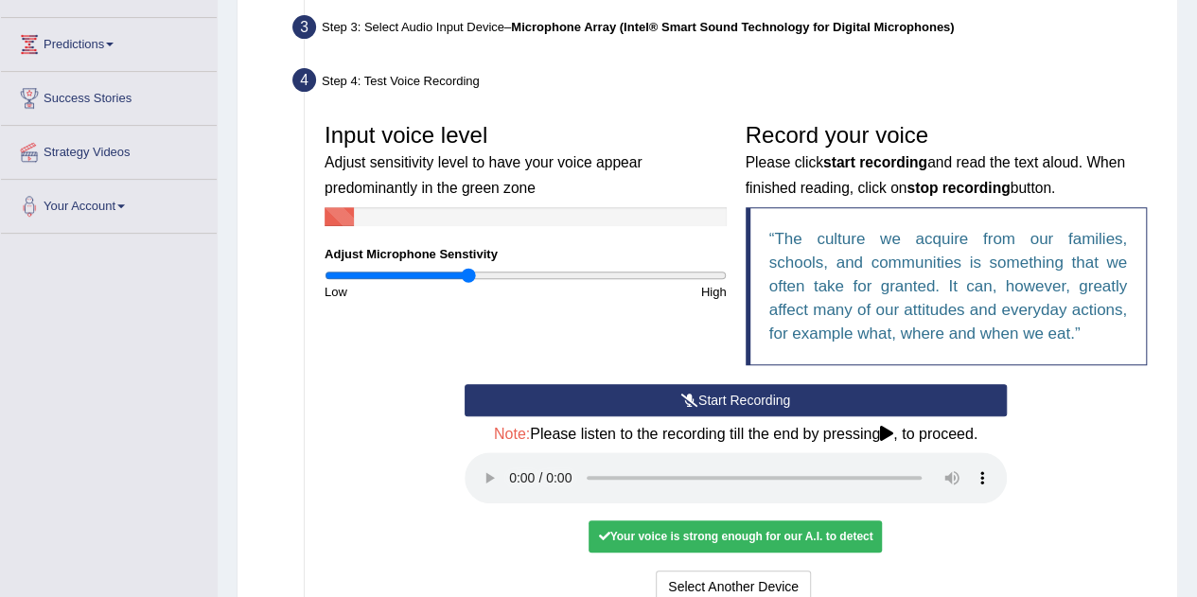
scroll to position [272, 0]
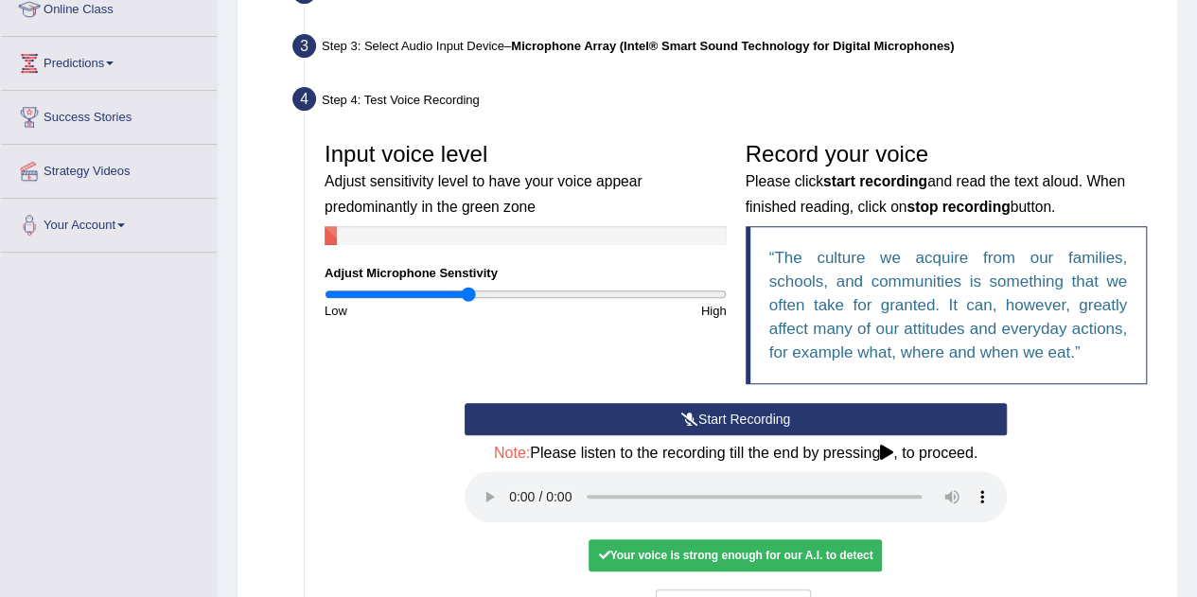
click at [687, 413] on icon at bounding box center [689, 418] width 17 height 13
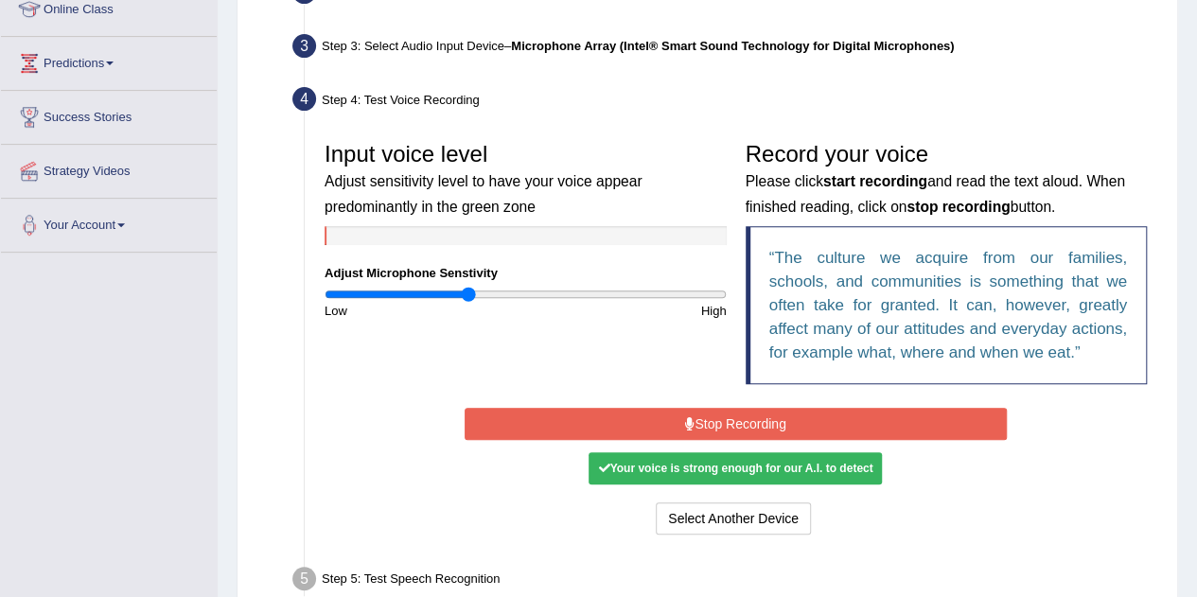
click at [643, 408] on button "Stop Recording" at bounding box center [735, 424] width 542 height 32
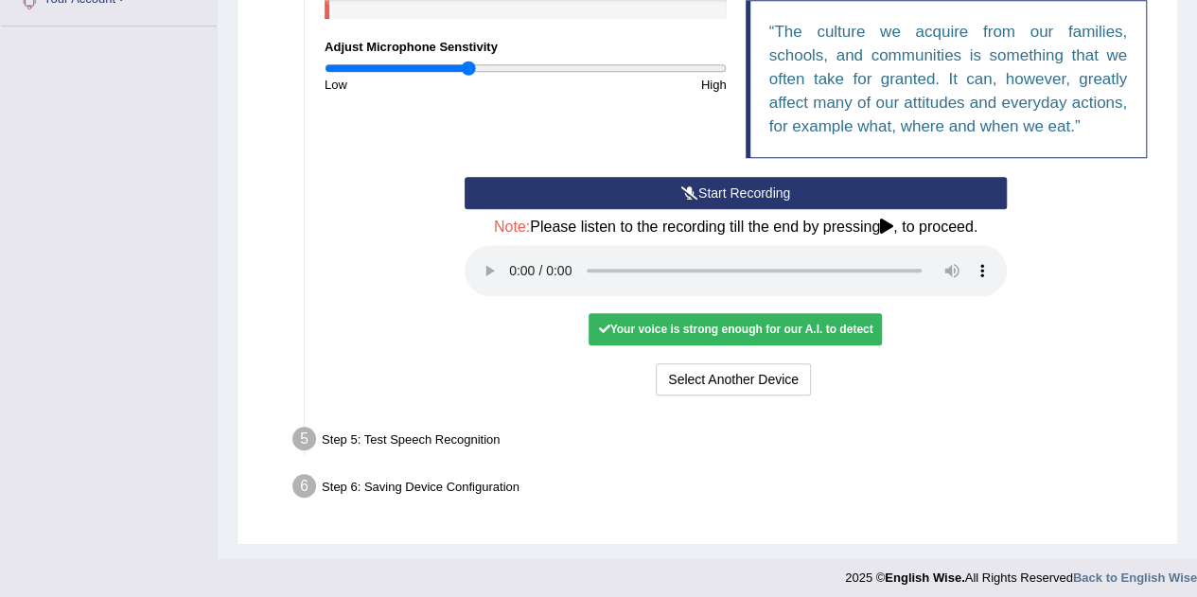
scroll to position [499, 0]
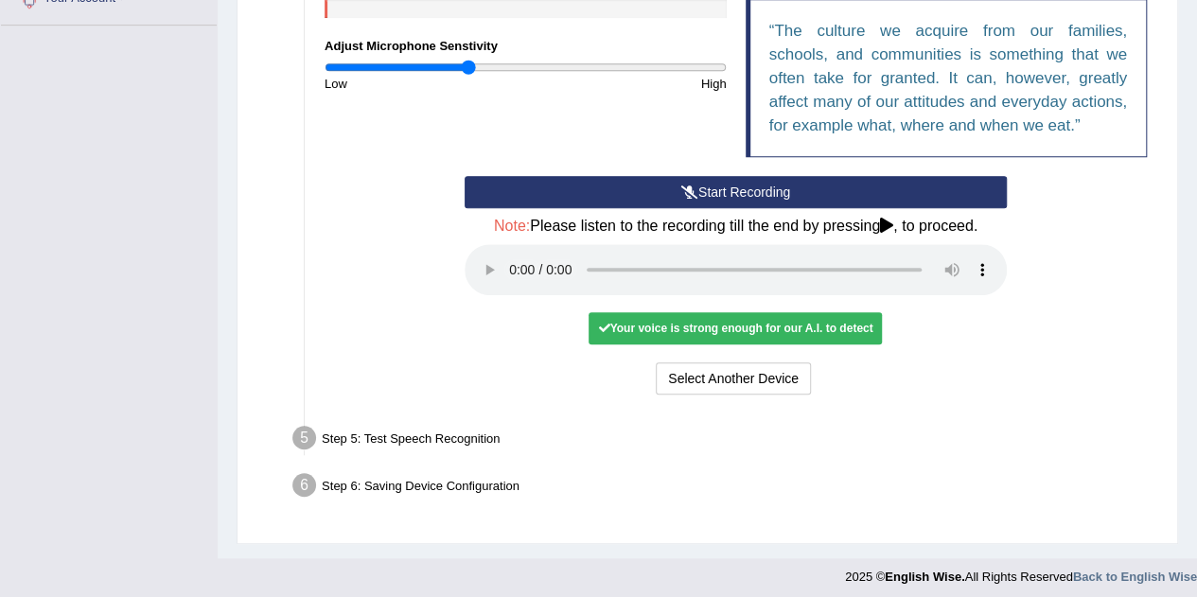
click at [472, 433] on div "Step 5: Test Speech Recognition" at bounding box center [726, 441] width 884 height 42
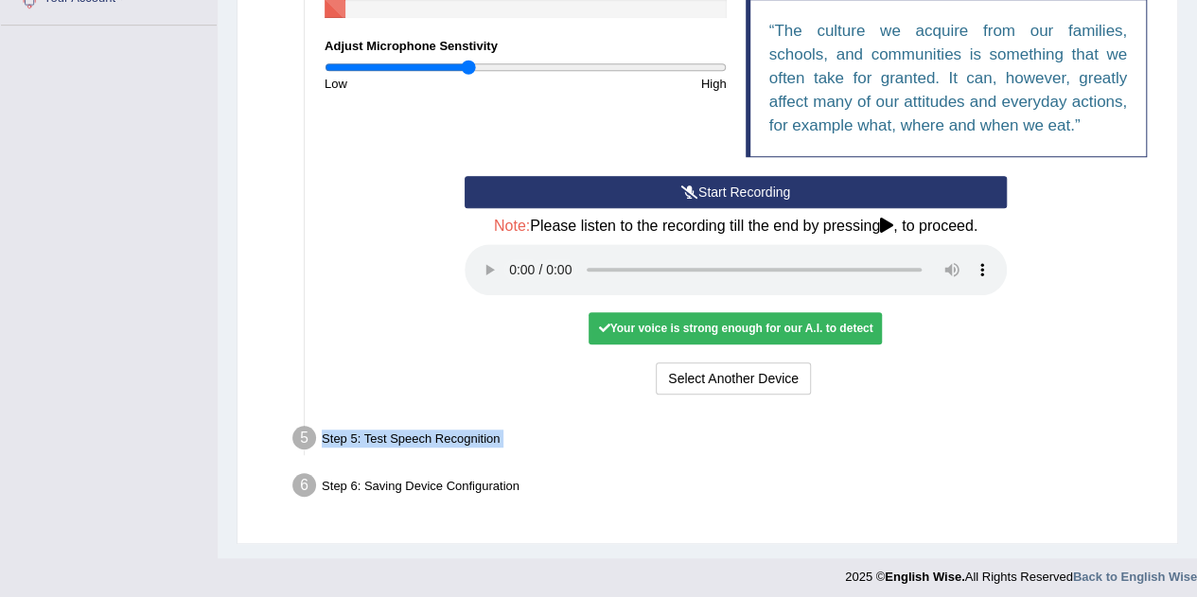
drag, startPoint x: 472, startPoint y: 433, endPoint x: 563, endPoint y: 432, distance: 90.8
click at [563, 432] on div "Step 5: Test Speech Recognition" at bounding box center [726, 441] width 884 height 42
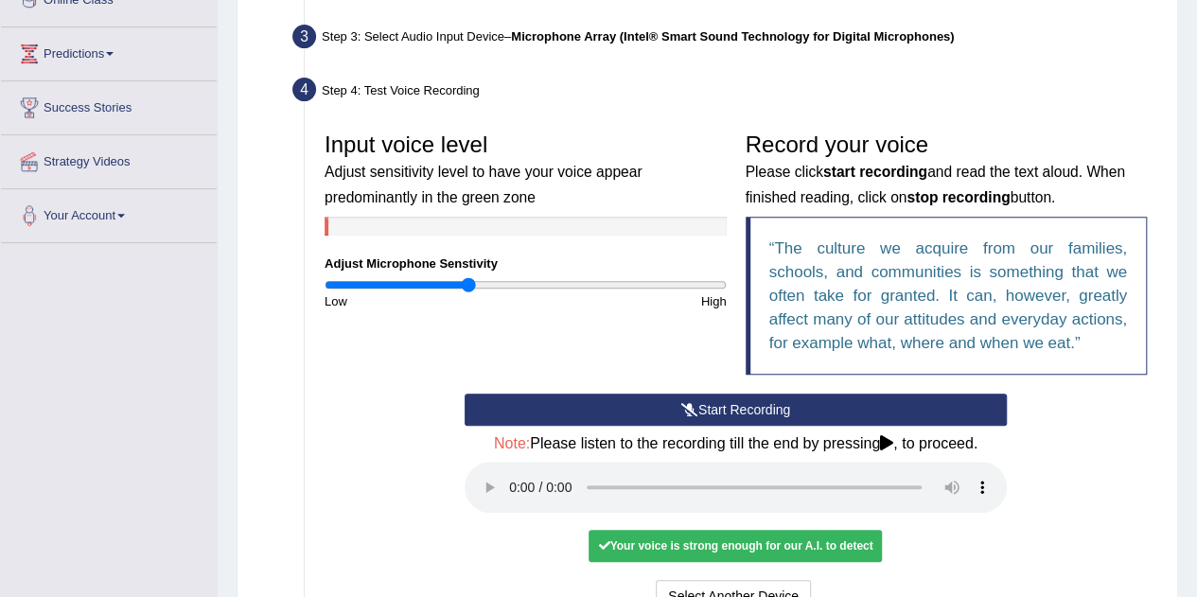
scroll to position [281, 0]
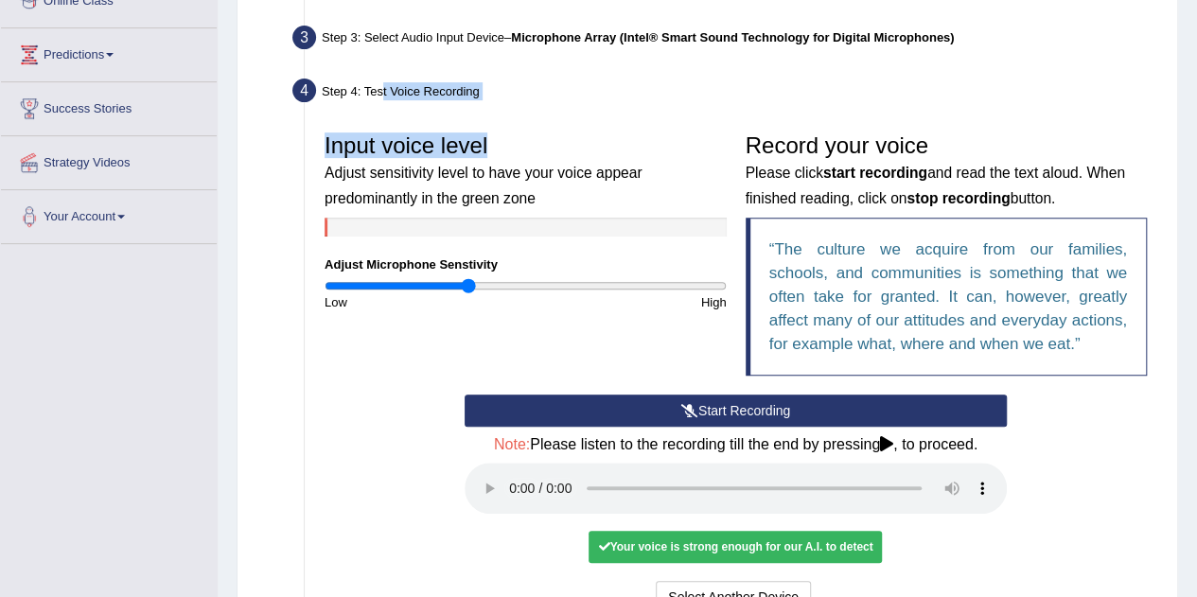
drag, startPoint x: 380, startPoint y: 93, endPoint x: 615, endPoint y: 153, distance: 242.3
click at [615, 153] on li "Step 4: Test Voice Recording Input voice level Adjust sensitivity level to have…" at bounding box center [726, 350] width 860 height 554
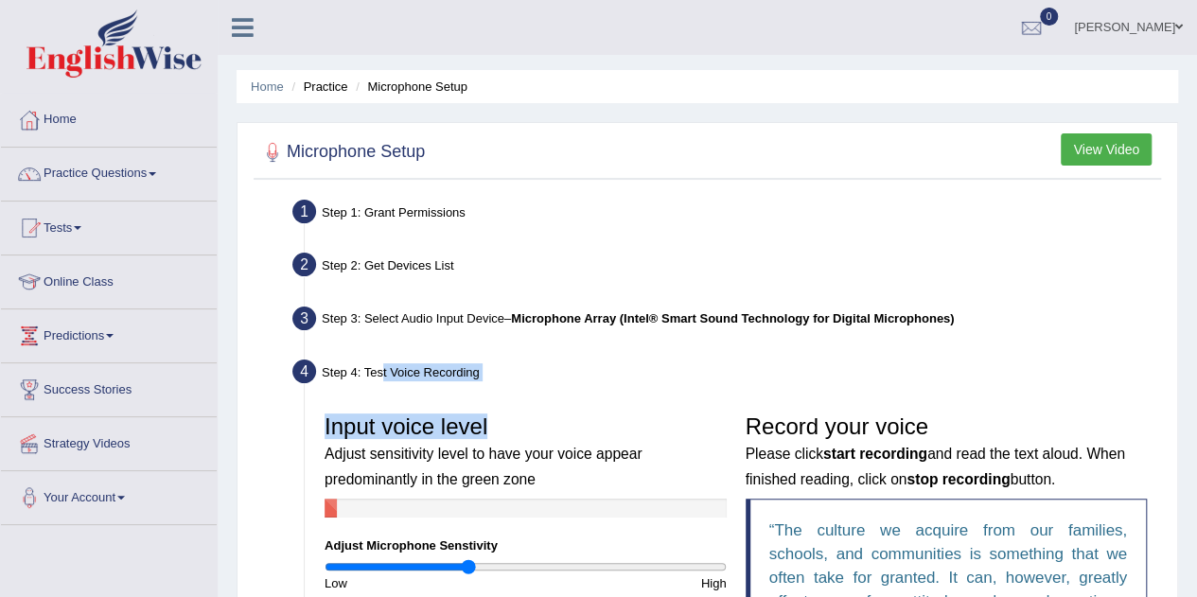
click at [1101, 144] on button "View Video" at bounding box center [1105, 149] width 91 height 32
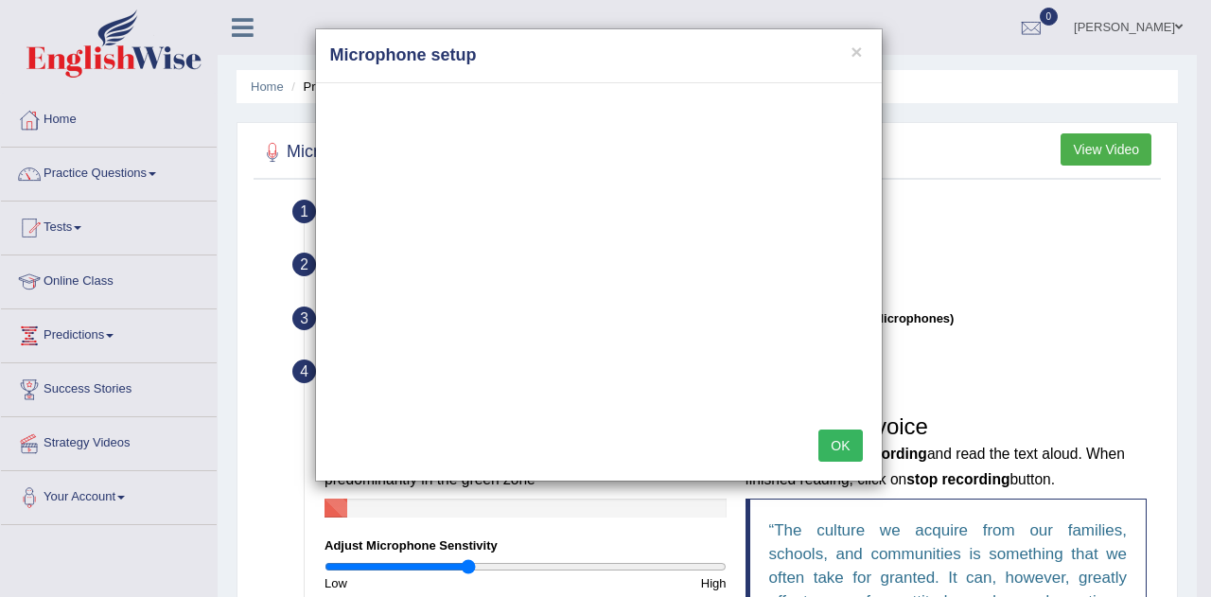
click at [853, 446] on button "OK" at bounding box center [840, 445] width 44 height 32
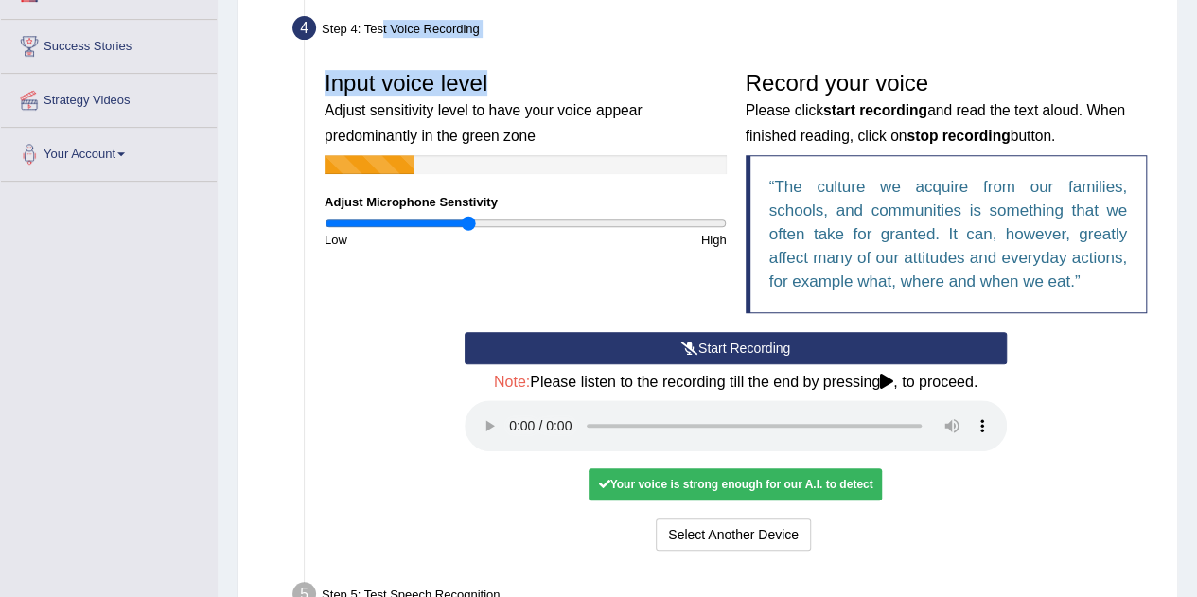
scroll to position [342, 0]
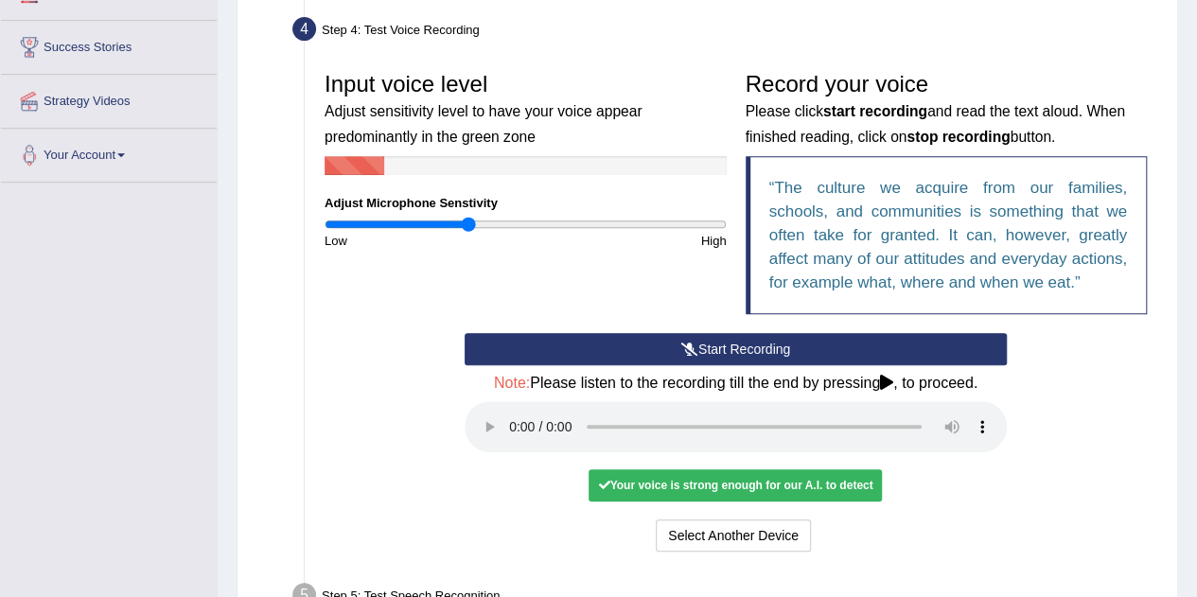
click at [839, 537] on div "Select Another Device Voice is ok. Go to Next step" at bounding box center [735, 537] width 542 height 37
click at [825, 466] on div "Start Recording Stop Recording Note: Please listen to the recording till the en…" at bounding box center [735, 444] width 561 height 223
click at [825, 486] on div "Your voice is strong enough for our A.I. to detect" at bounding box center [734, 485] width 293 height 32
click at [698, 345] on button "Start Recording" at bounding box center [735, 349] width 542 height 32
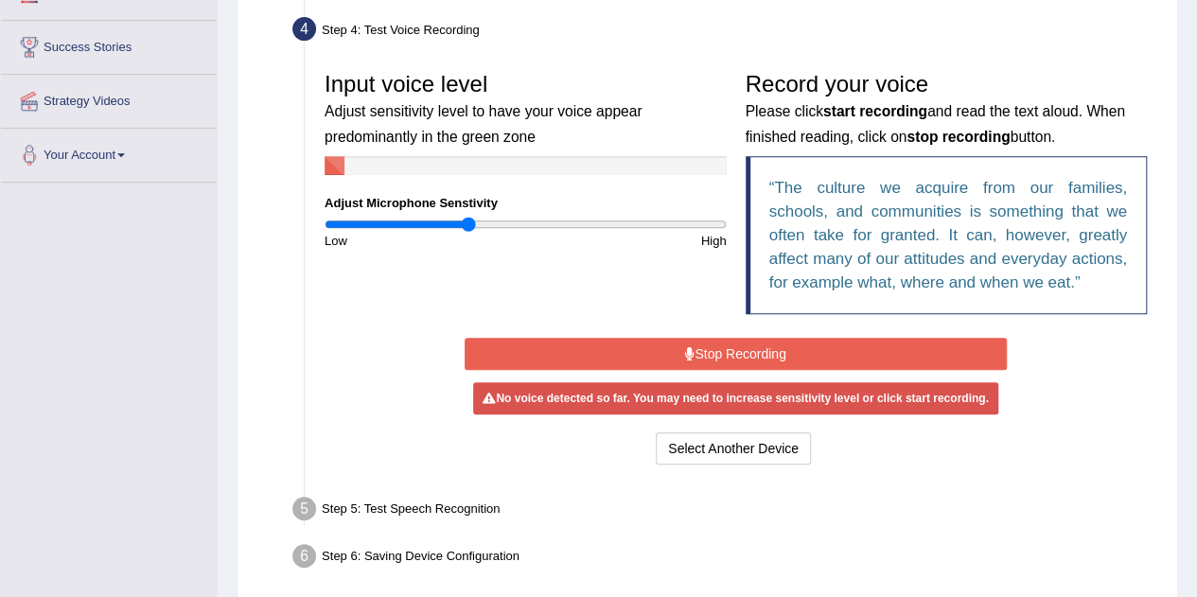
click at [545, 397] on div "No voice detected so far. You may need to increase sensitivity level or click s…" at bounding box center [735, 398] width 524 height 32
drag, startPoint x: 545, startPoint y: 397, endPoint x: 700, endPoint y: 361, distance: 159.2
click at [700, 361] on div "Start Recording Stop Recording Note: Please listen to the recording till the en…" at bounding box center [735, 401] width 561 height 136
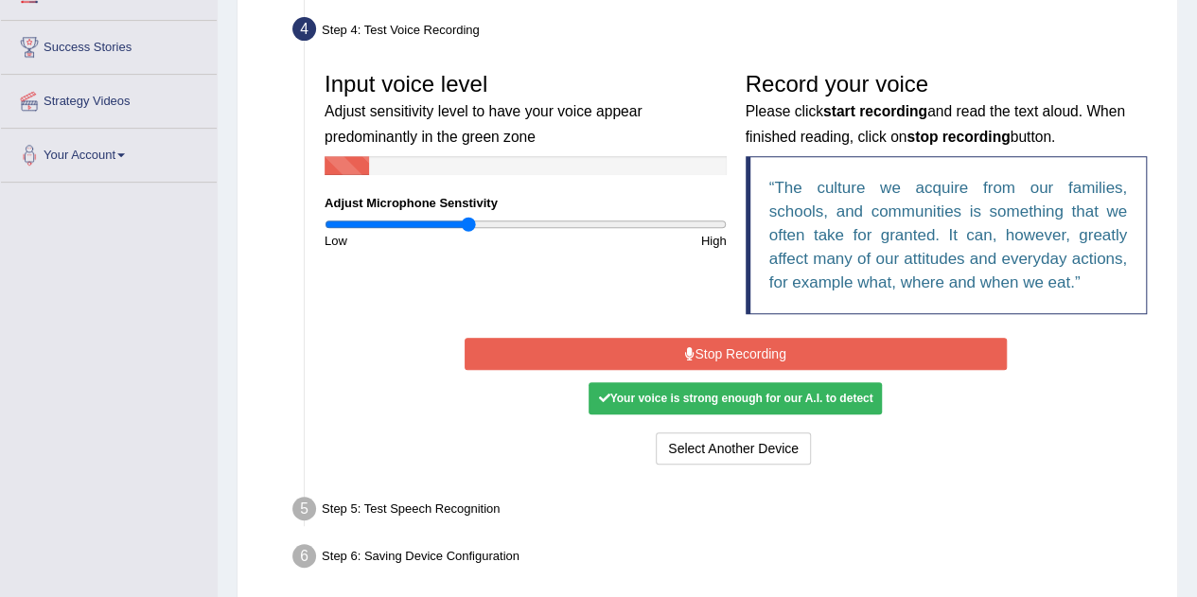
click at [651, 347] on button "Stop Recording" at bounding box center [735, 354] width 542 height 32
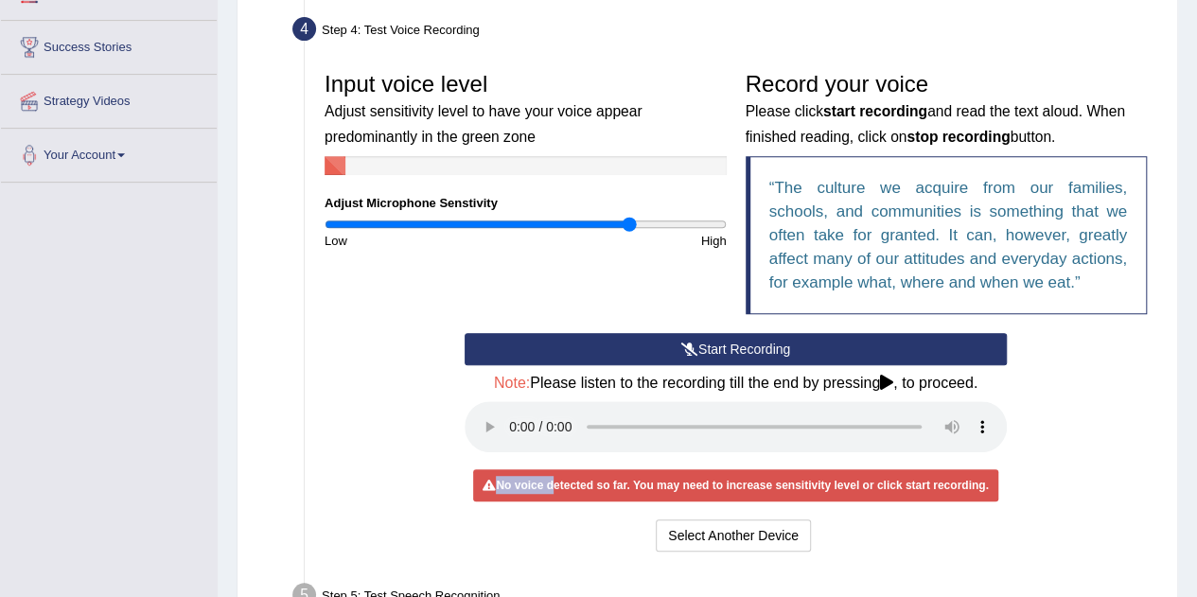
drag, startPoint x: 558, startPoint y: 223, endPoint x: 630, endPoint y: 239, distance: 73.7
click at [630, 232] on input "range" at bounding box center [525, 224] width 402 height 15
drag, startPoint x: 630, startPoint y: 239, endPoint x: 695, endPoint y: 229, distance: 66.1
click at [695, 229] on div "Input voice level Adjust sensitivity level to have your voice appear predominan…" at bounding box center [525, 155] width 421 height 187
click at [695, 229] on input "range" at bounding box center [525, 224] width 402 height 15
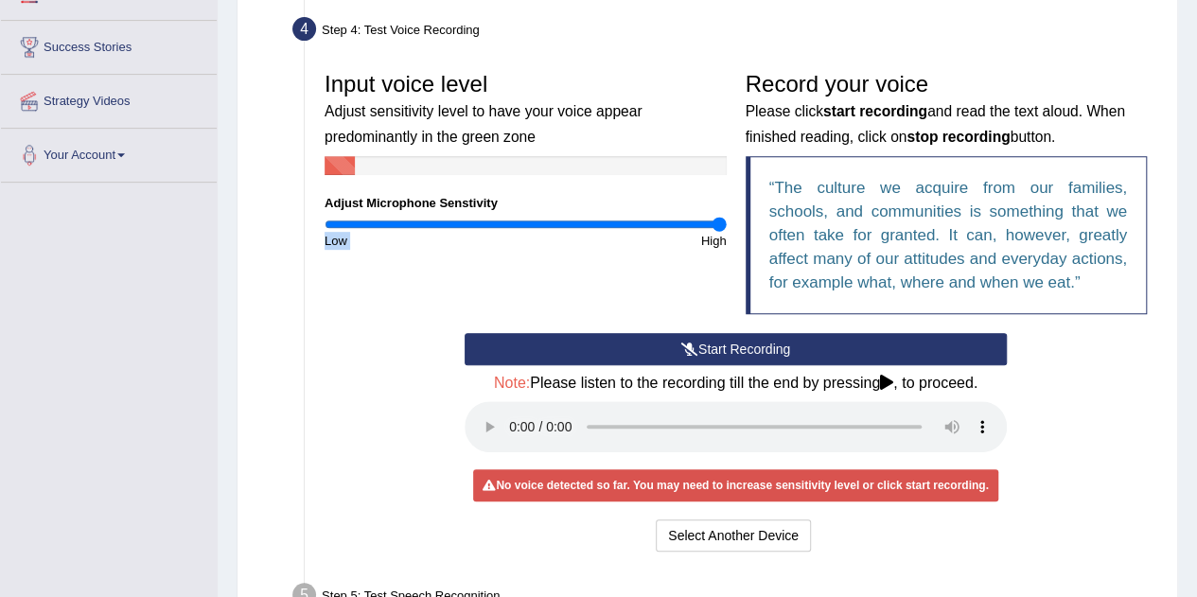
click at [720, 224] on input "range" at bounding box center [525, 224] width 402 height 15
click at [732, 341] on button "Start Recording" at bounding box center [735, 349] width 542 height 32
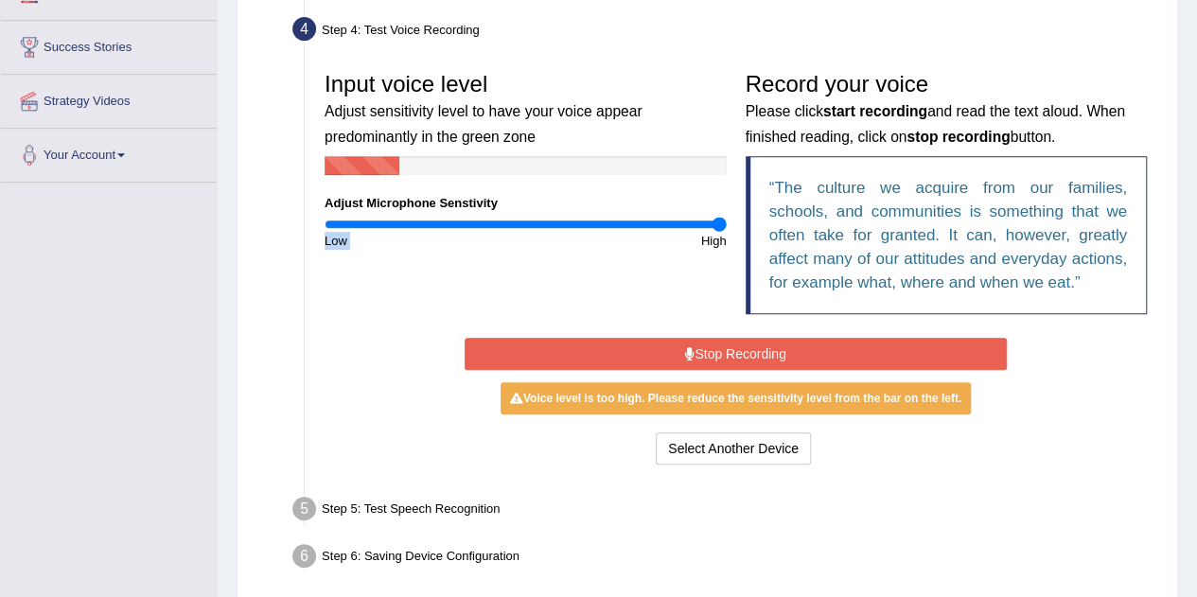
click at [753, 360] on button "Stop Recording" at bounding box center [735, 354] width 542 height 32
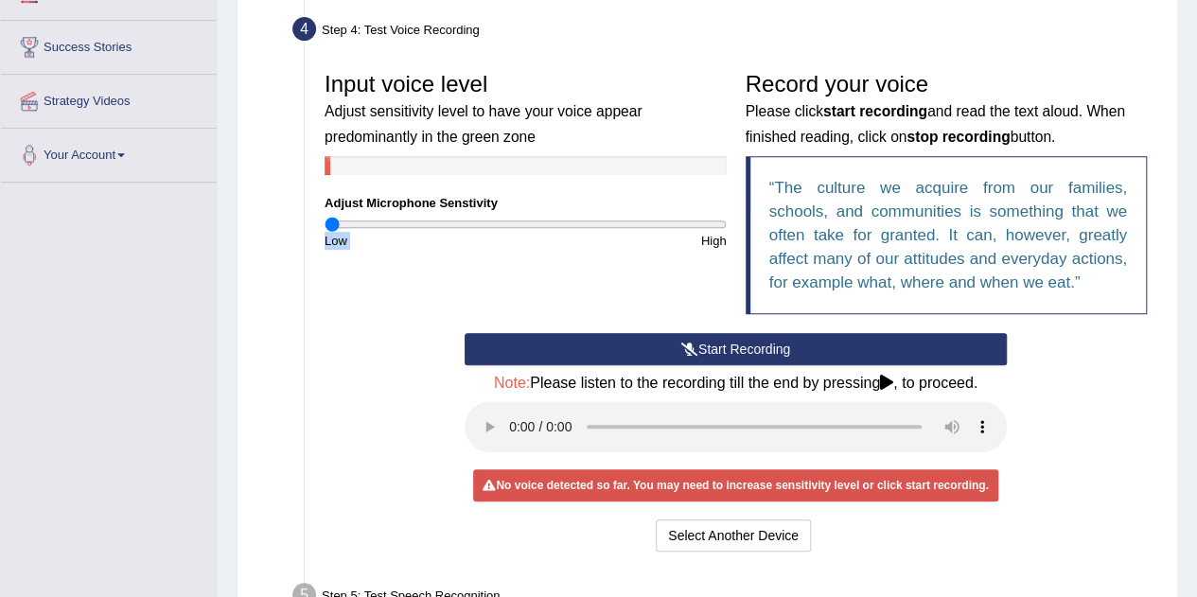
click at [330, 228] on input "range" at bounding box center [525, 224] width 402 height 15
click at [370, 224] on input "range" at bounding box center [525, 224] width 402 height 15
click at [503, 347] on button "Start Recording" at bounding box center [735, 349] width 542 height 32
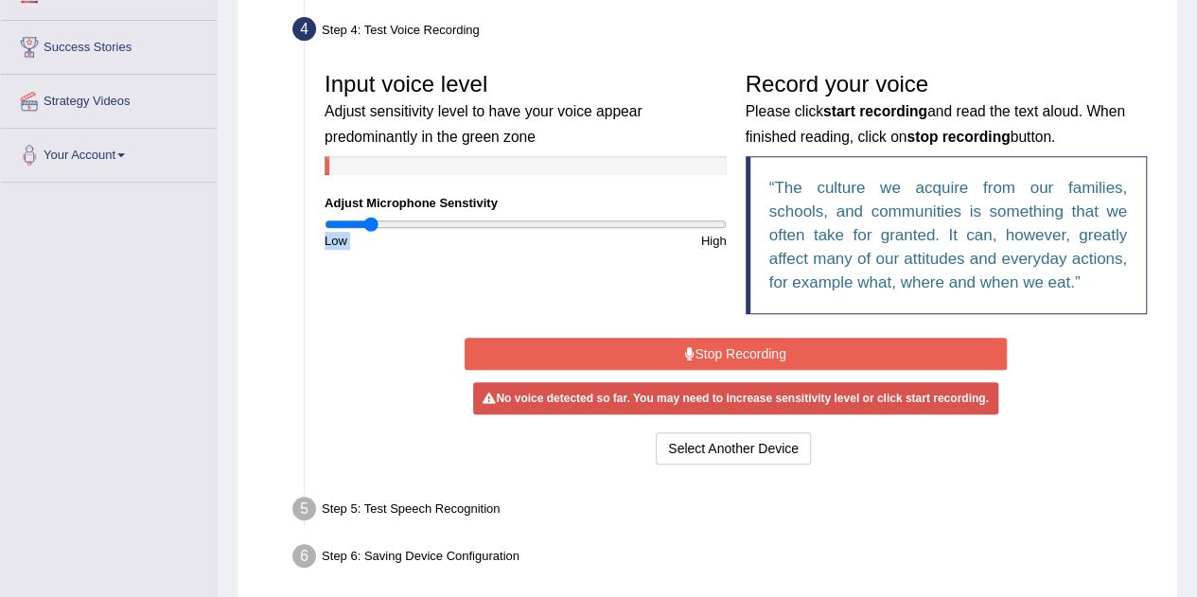
click at [509, 351] on button "Stop Recording" at bounding box center [735, 354] width 542 height 32
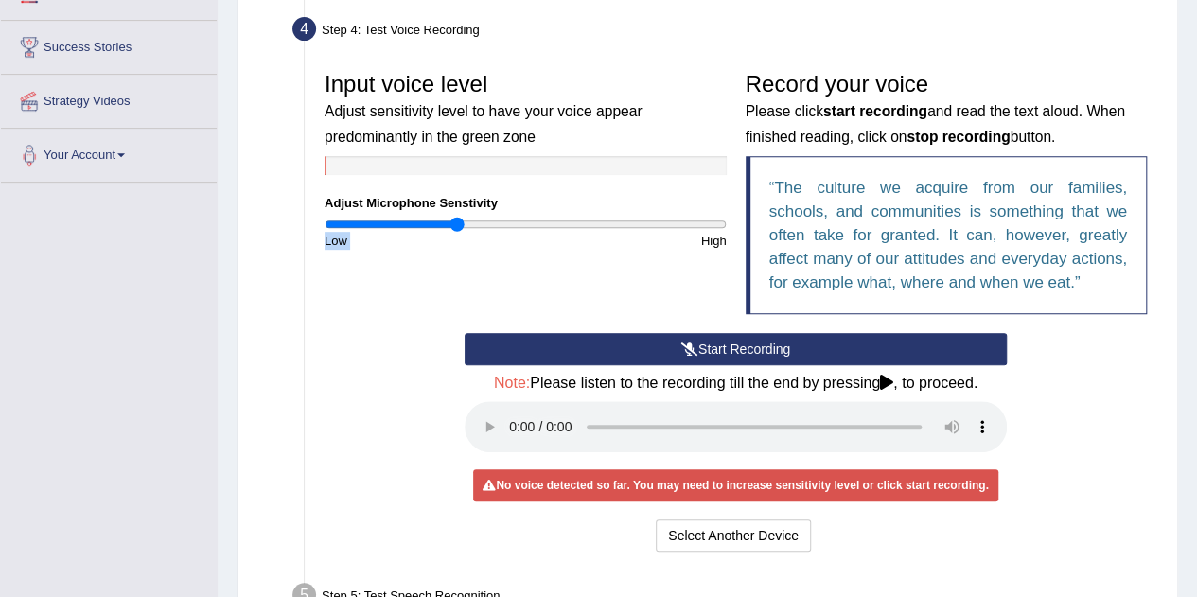
click at [456, 218] on input "range" at bounding box center [525, 224] width 402 height 15
click at [535, 224] on input "range" at bounding box center [525, 224] width 402 height 15
click at [591, 353] on button "Start Recording" at bounding box center [735, 349] width 542 height 32
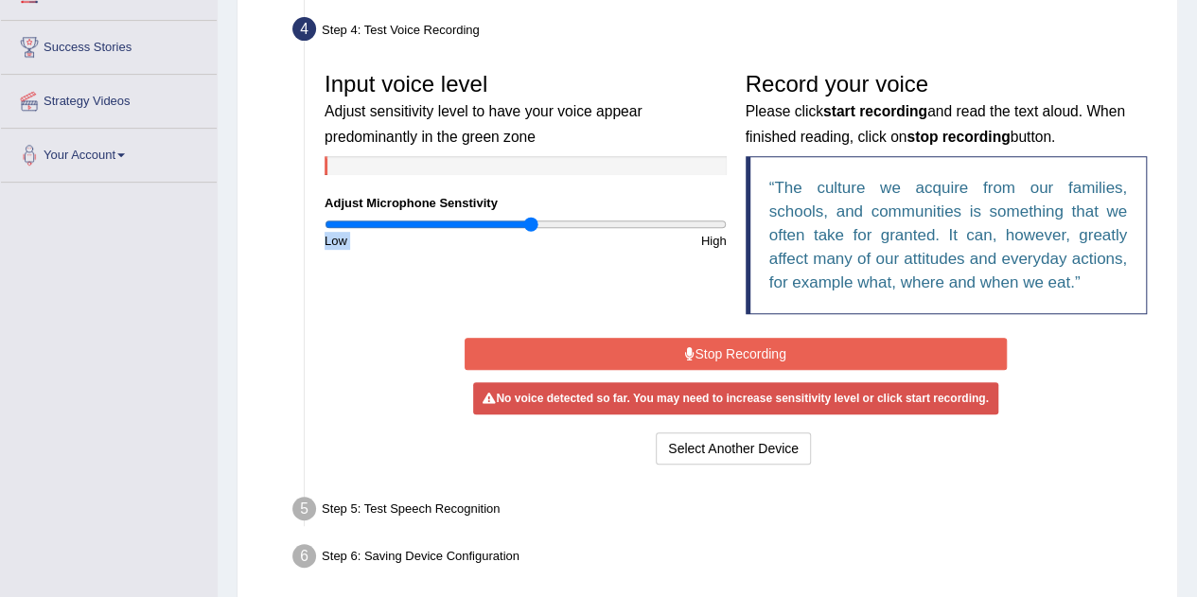
click at [531, 222] on input "range" at bounding box center [525, 224] width 402 height 15
click at [638, 354] on button "Stop Recording" at bounding box center [735, 354] width 542 height 32
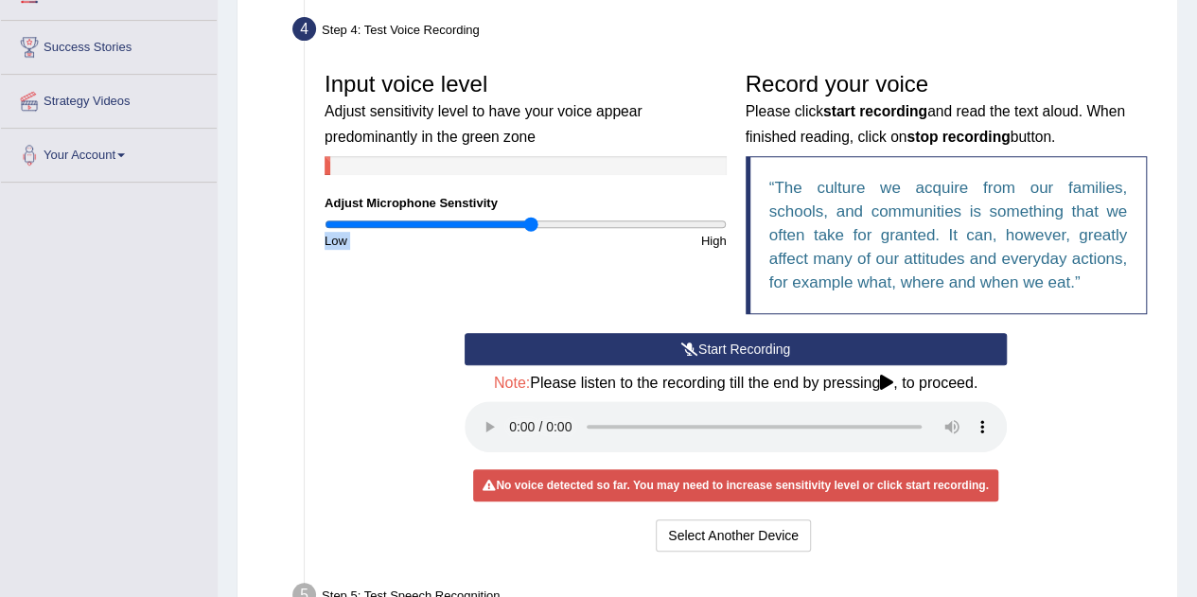
click at [638, 354] on button "Start Recording" at bounding box center [735, 349] width 542 height 32
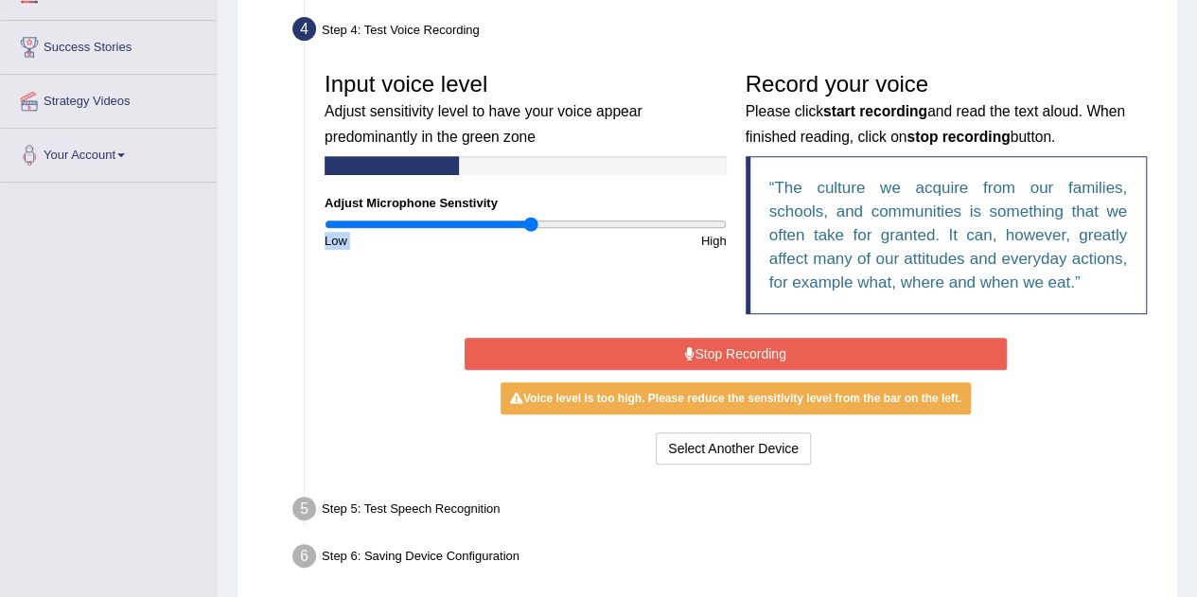
click at [685, 351] on icon at bounding box center [689, 353] width 9 height 13
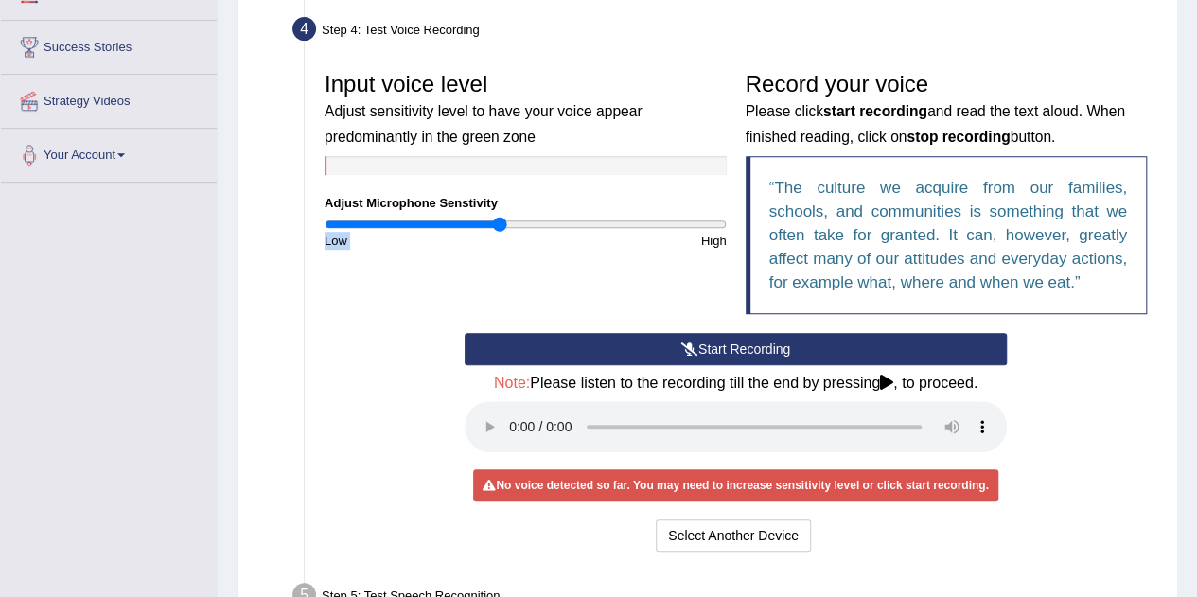
click at [498, 225] on input "range" at bounding box center [525, 224] width 402 height 15
click at [604, 344] on button "Start Recording" at bounding box center [735, 349] width 542 height 32
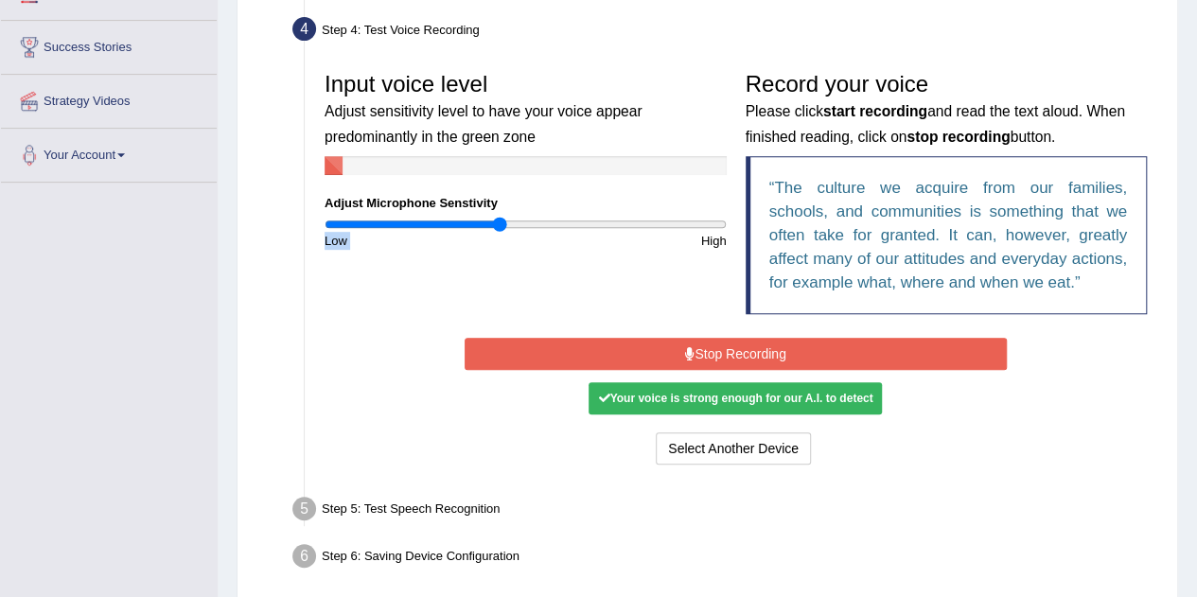
click at [658, 343] on button "Stop Recording" at bounding box center [735, 354] width 542 height 32
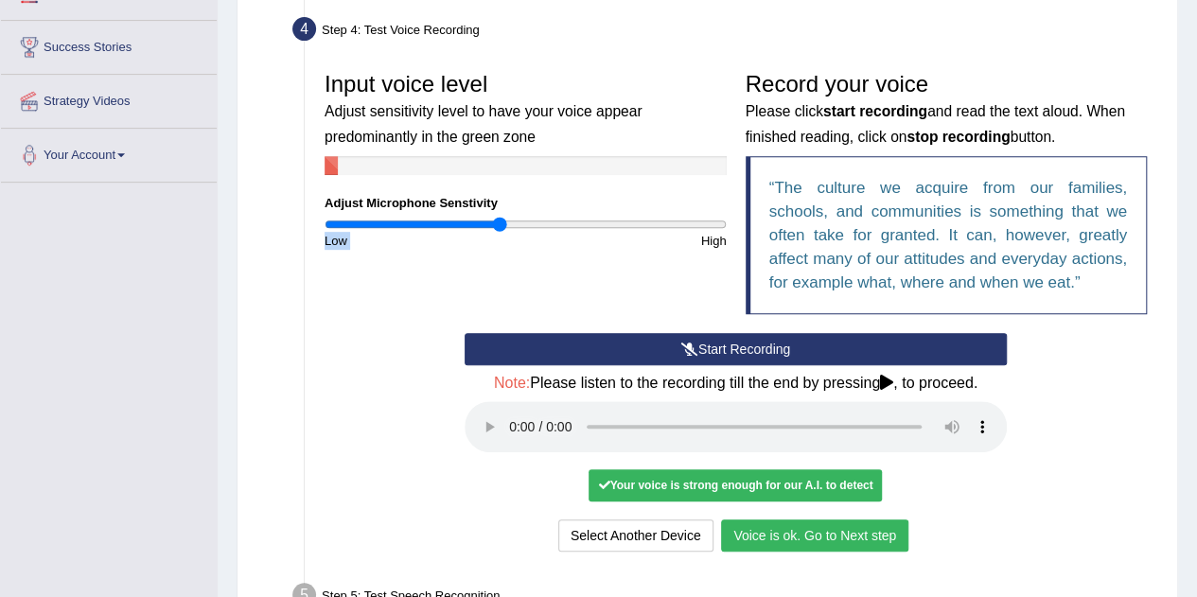
click at [832, 533] on button "Voice is ok. Go to Next step" at bounding box center [814, 535] width 187 height 32
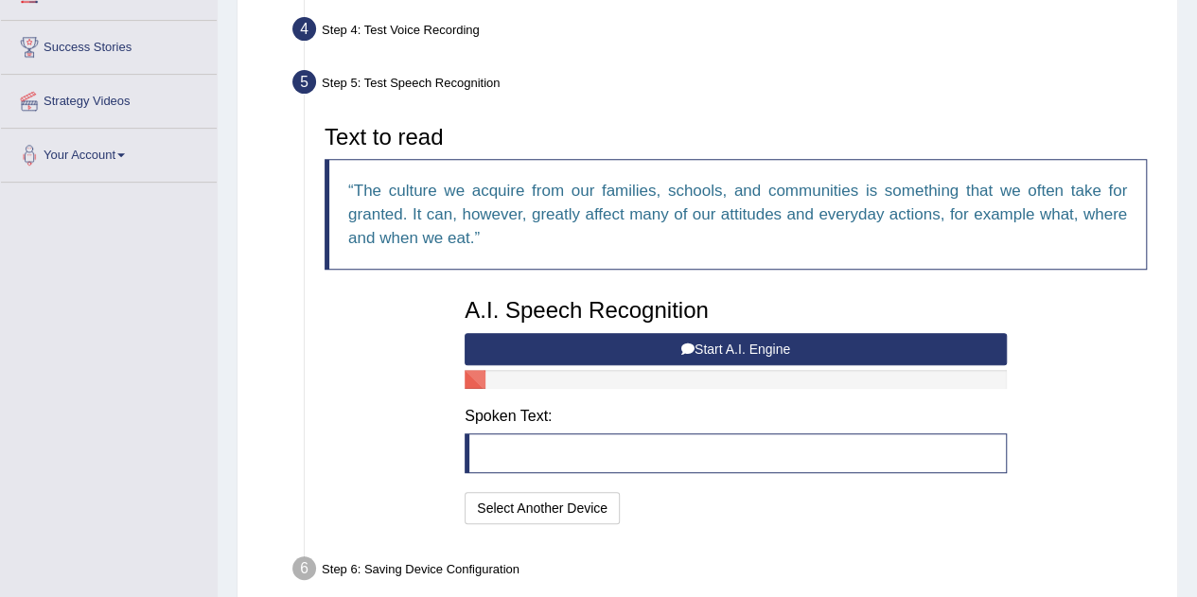
click at [579, 343] on button "Start A.I. Engine" at bounding box center [735, 349] width 542 height 32
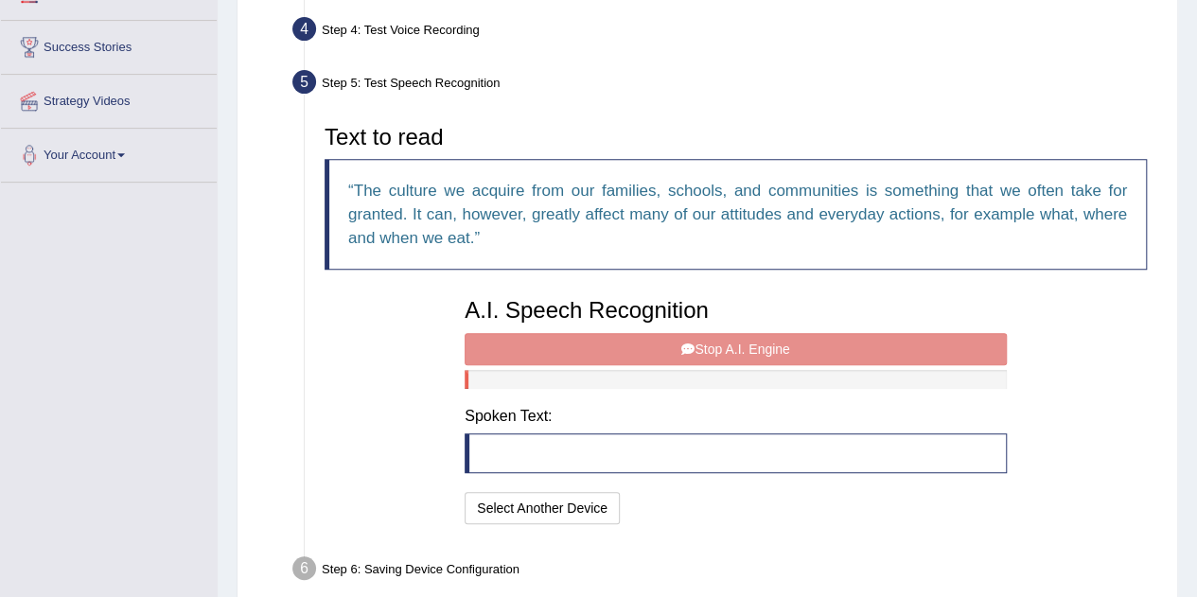
click at [524, 438] on blockquote at bounding box center [735, 453] width 542 height 40
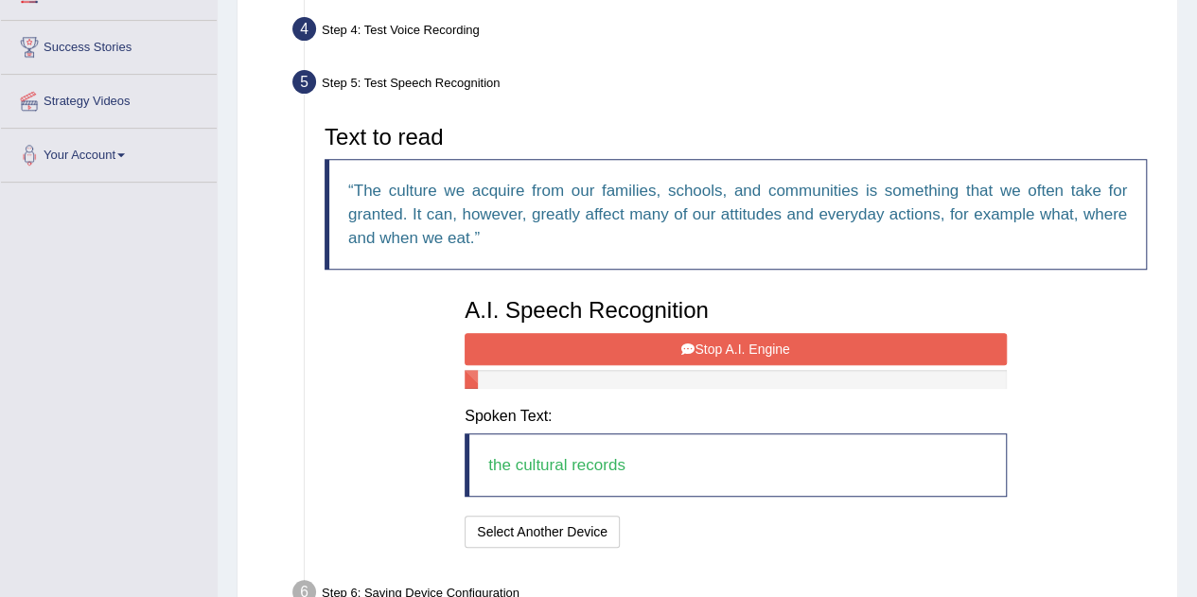
click at [636, 460] on blockquote "the cultural records" at bounding box center [735, 464] width 542 height 63
drag, startPoint x: 636, startPoint y: 460, endPoint x: 434, endPoint y: 449, distance: 201.8
click at [434, 449] on div "Text to read The culture we acquire from our families, schools, and communities…" at bounding box center [735, 333] width 841 height 437
click at [660, 344] on button "Stop A.I. Engine" at bounding box center [735, 349] width 542 height 32
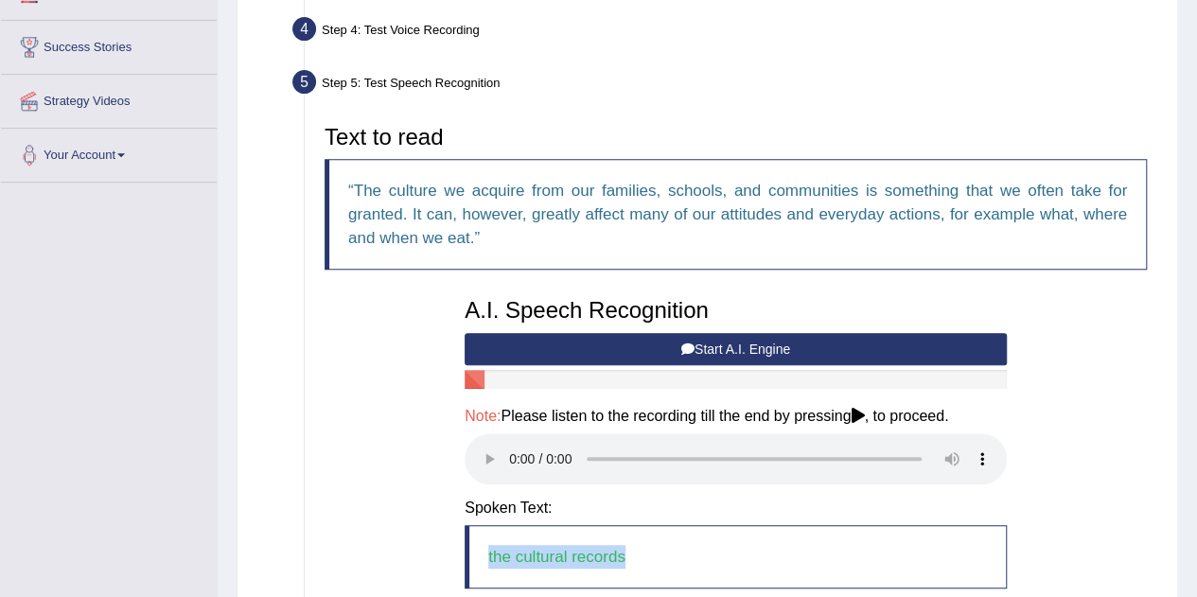
scroll to position [545, 0]
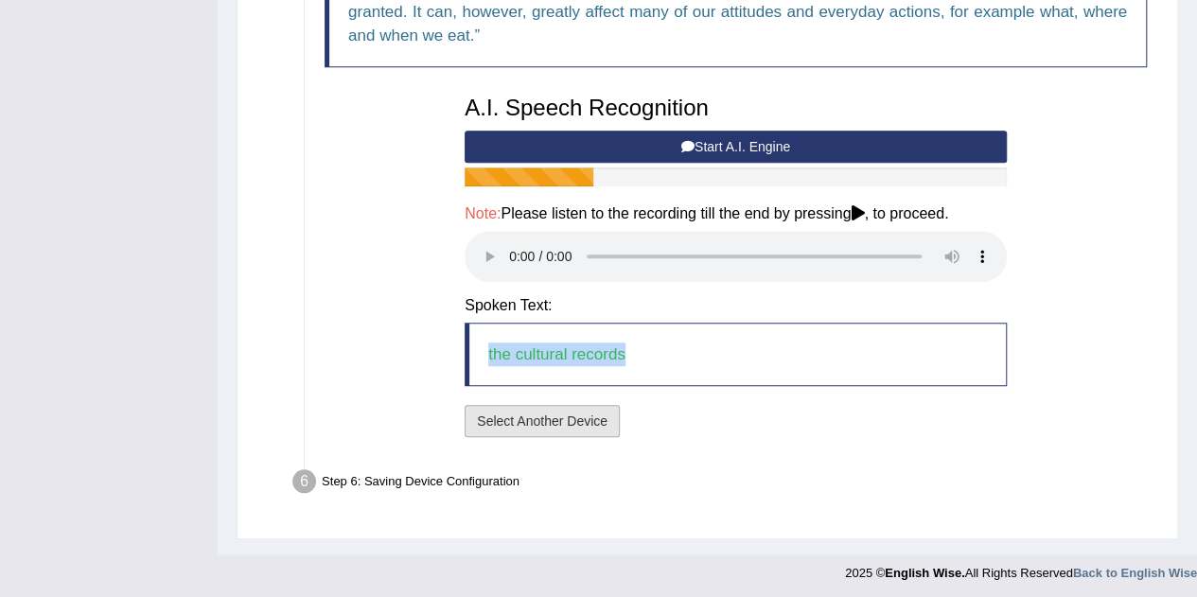
click at [580, 427] on button "Select Another Device" at bounding box center [541, 421] width 155 height 32
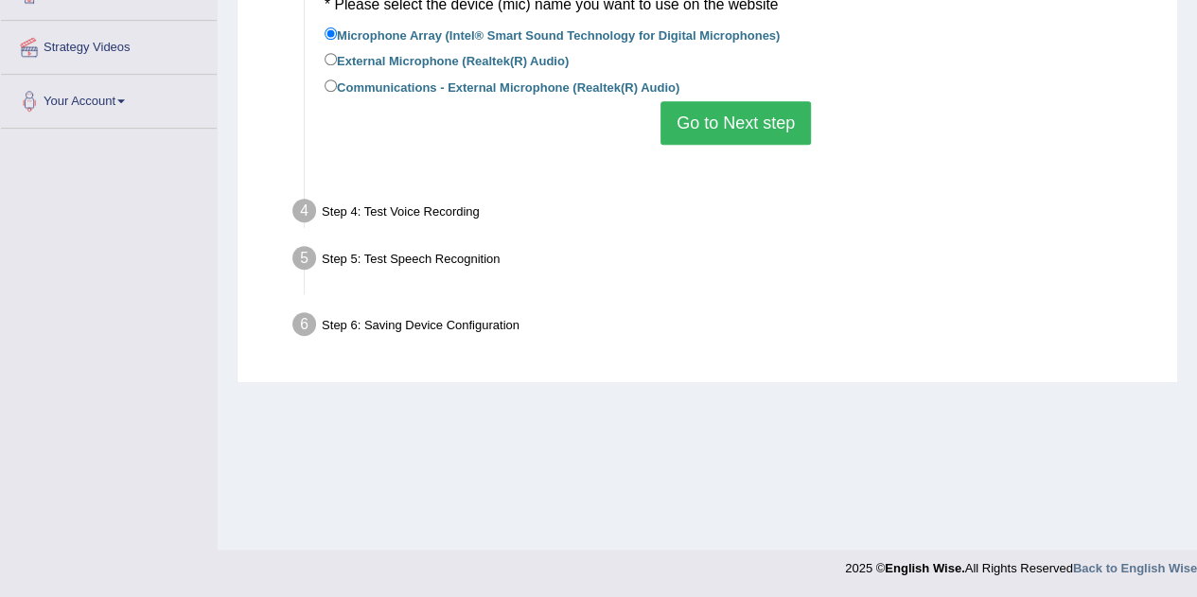
scroll to position [395, 0]
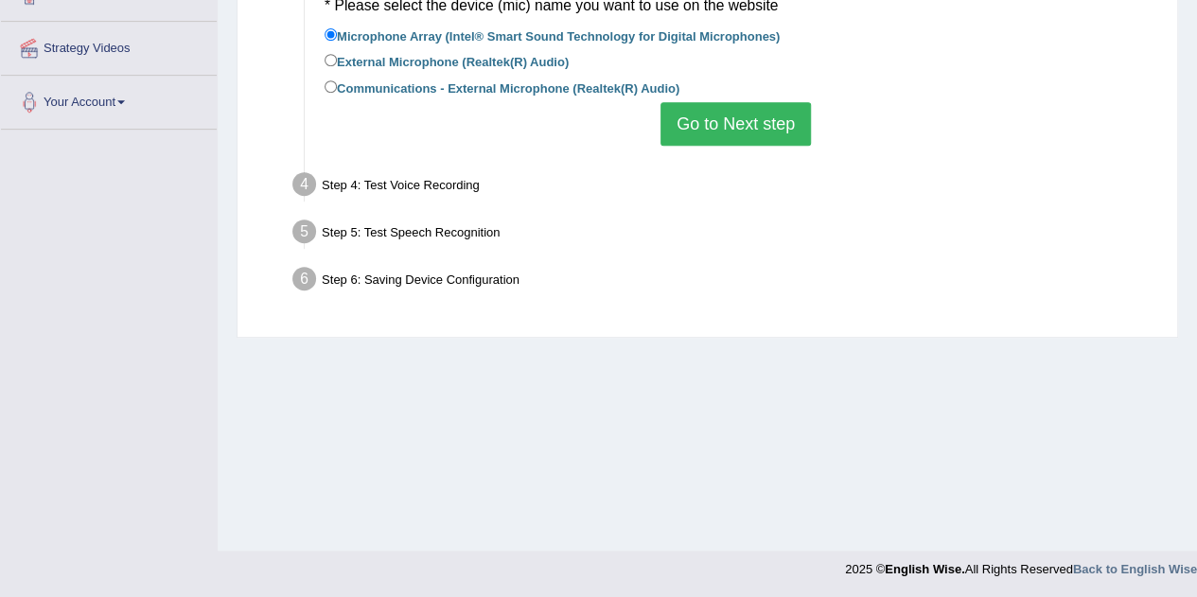
click at [713, 137] on button "Go to Next step" at bounding box center [735, 124] width 150 height 44
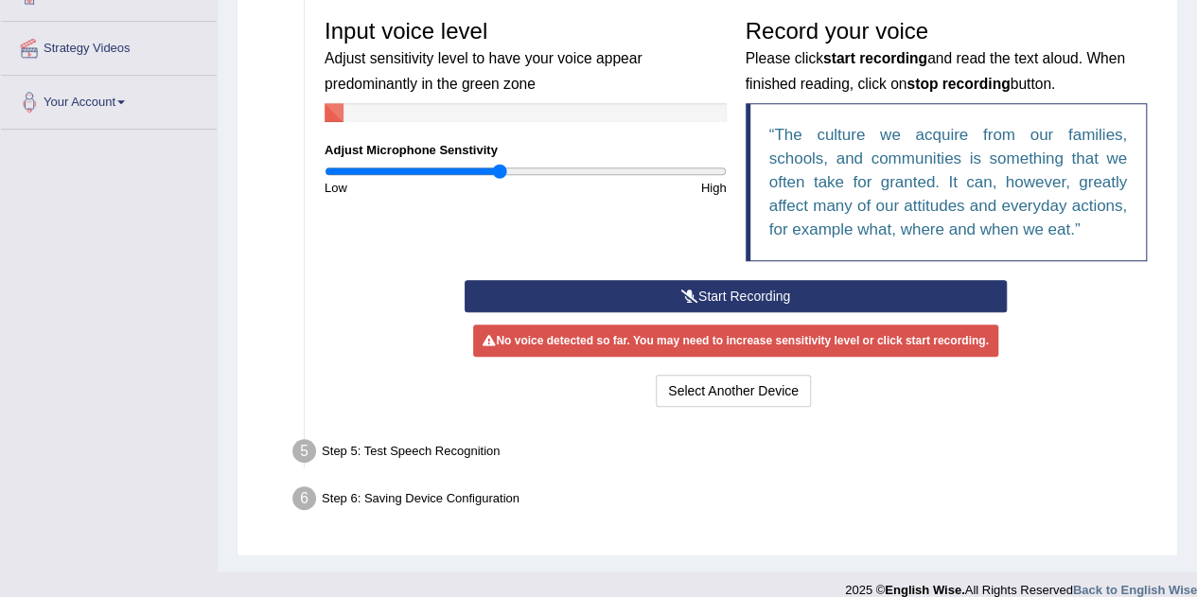
click at [767, 288] on button "Start Recording" at bounding box center [735, 296] width 542 height 32
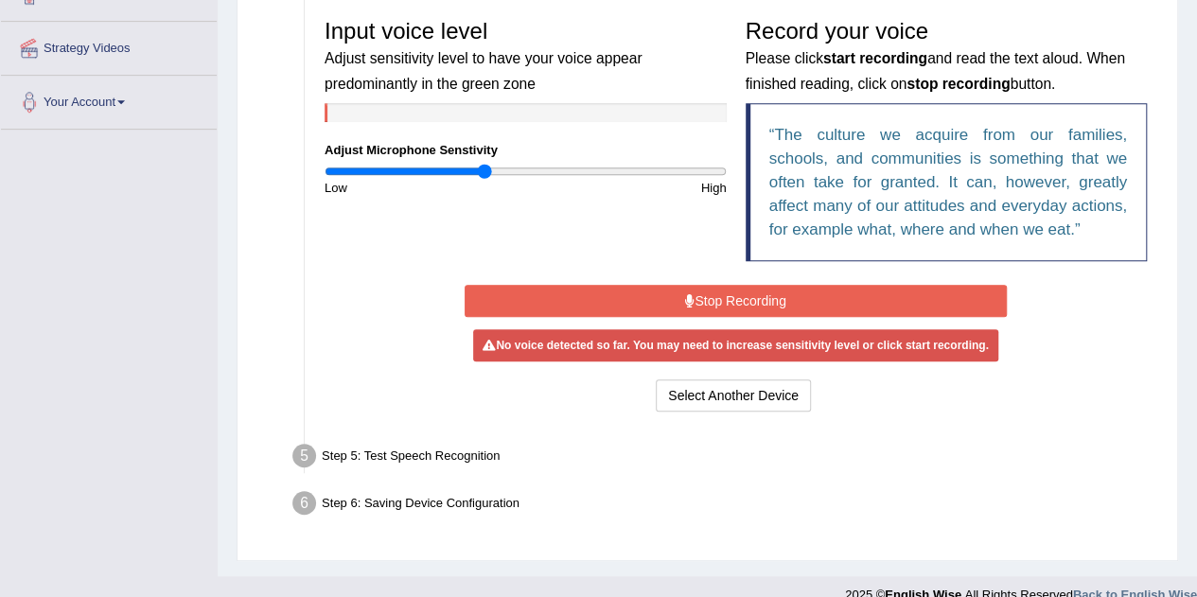
type input "0.8"
click at [484, 169] on input "range" at bounding box center [525, 171] width 402 height 15
click at [624, 307] on button "Stop Recording" at bounding box center [735, 301] width 542 height 32
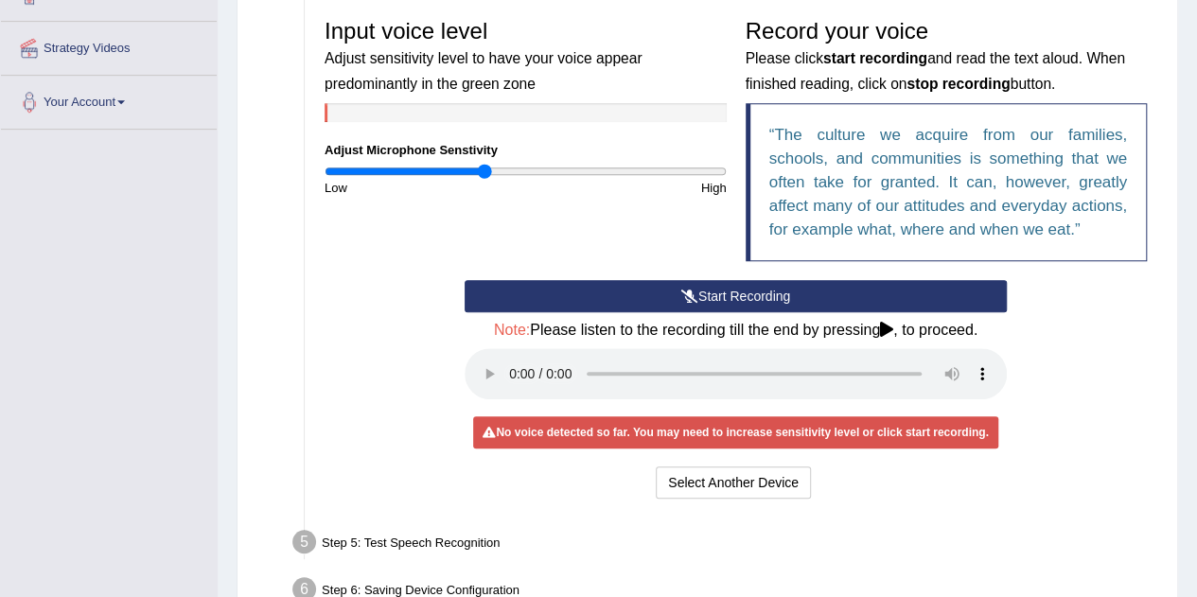
click at [624, 307] on button "Start Recording" at bounding box center [735, 296] width 542 height 32
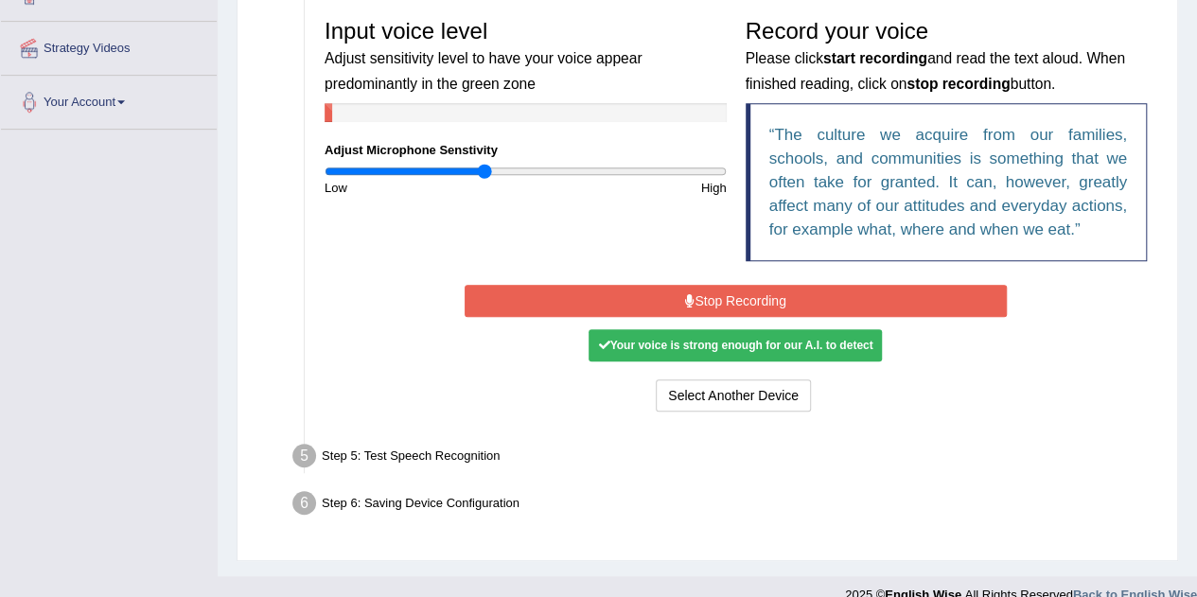
click at [630, 307] on button "Stop Recording" at bounding box center [735, 301] width 542 height 32
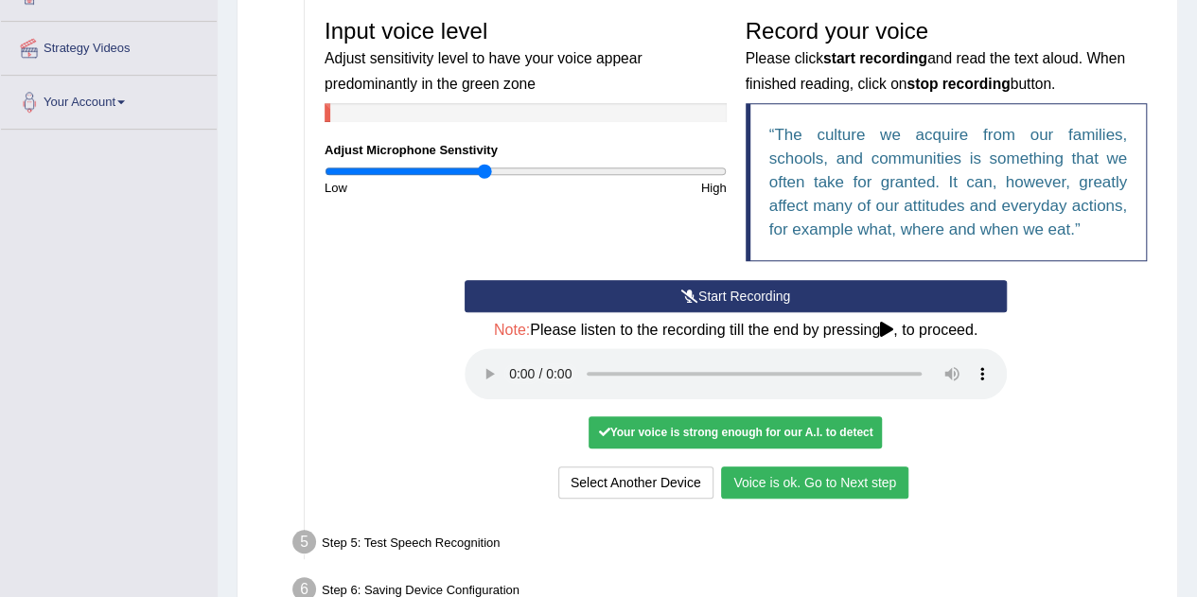
click at [861, 482] on button "Voice is ok. Go to Next step" at bounding box center [814, 482] width 187 height 32
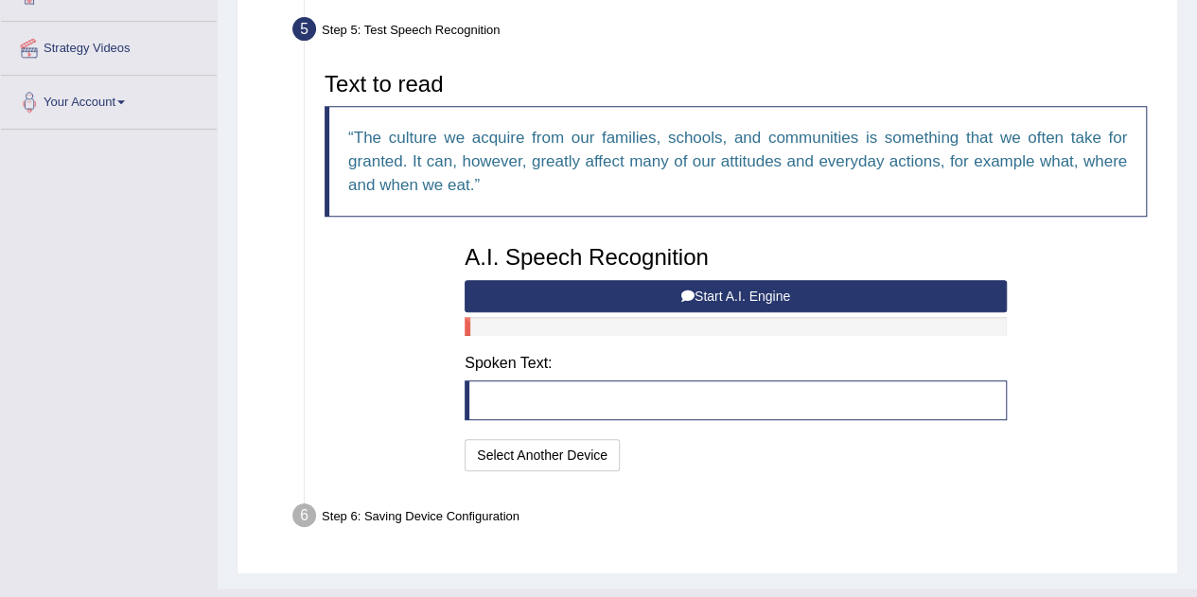
click at [674, 295] on button "Start A.I. Engine" at bounding box center [735, 296] width 542 height 32
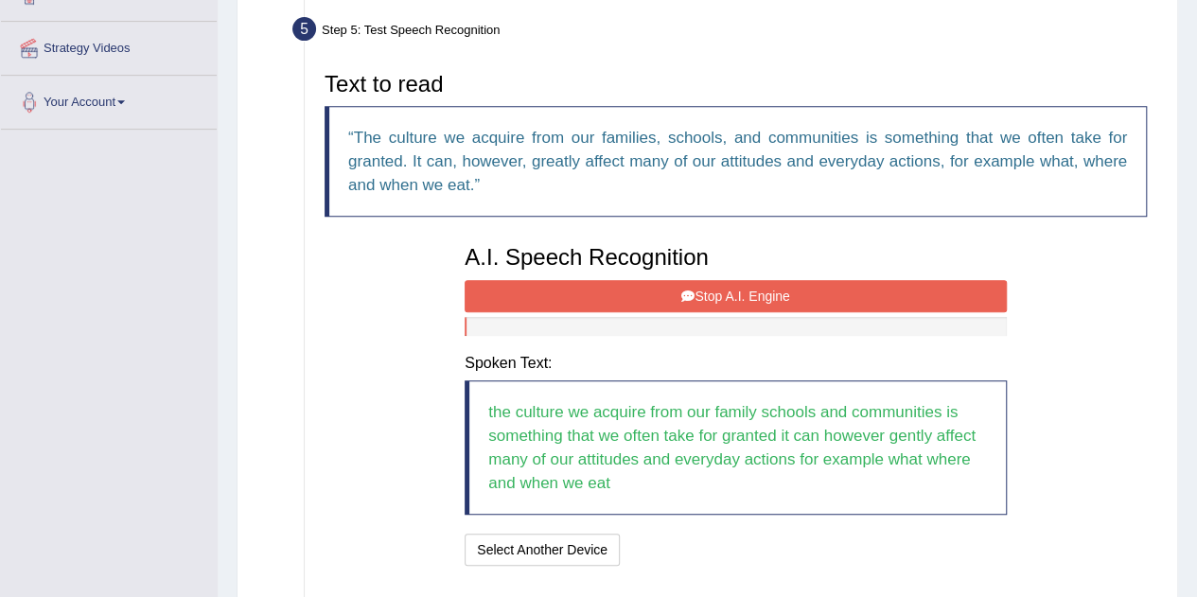
click at [674, 294] on button "Stop A.I. Engine" at bounding box center [735, 296] width 542 height 32
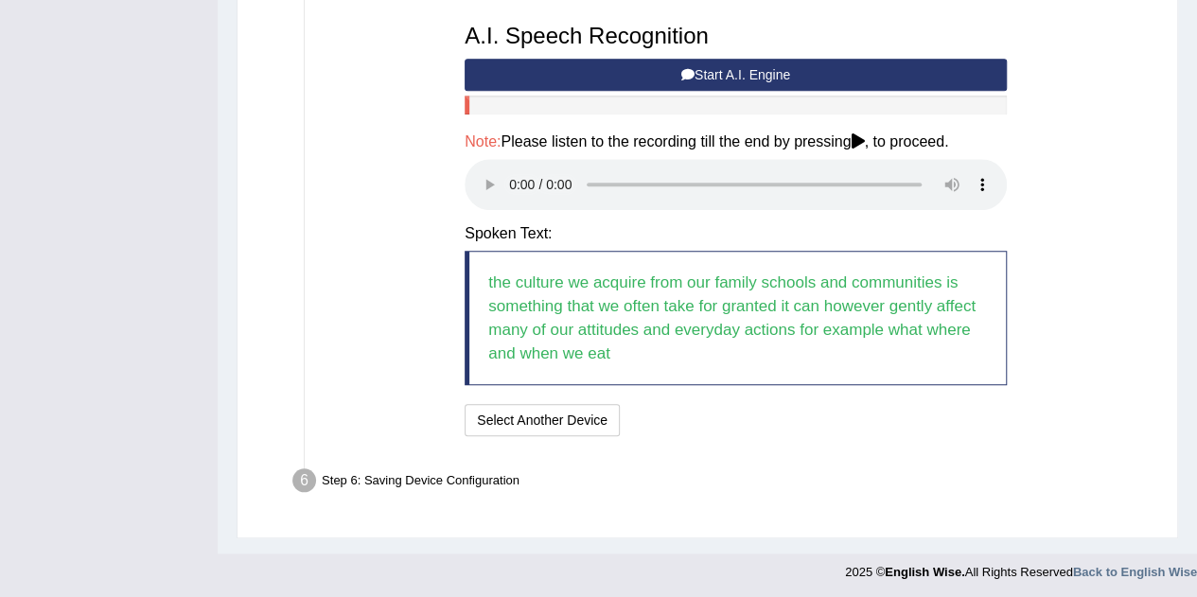
scroll to position [616, 0]
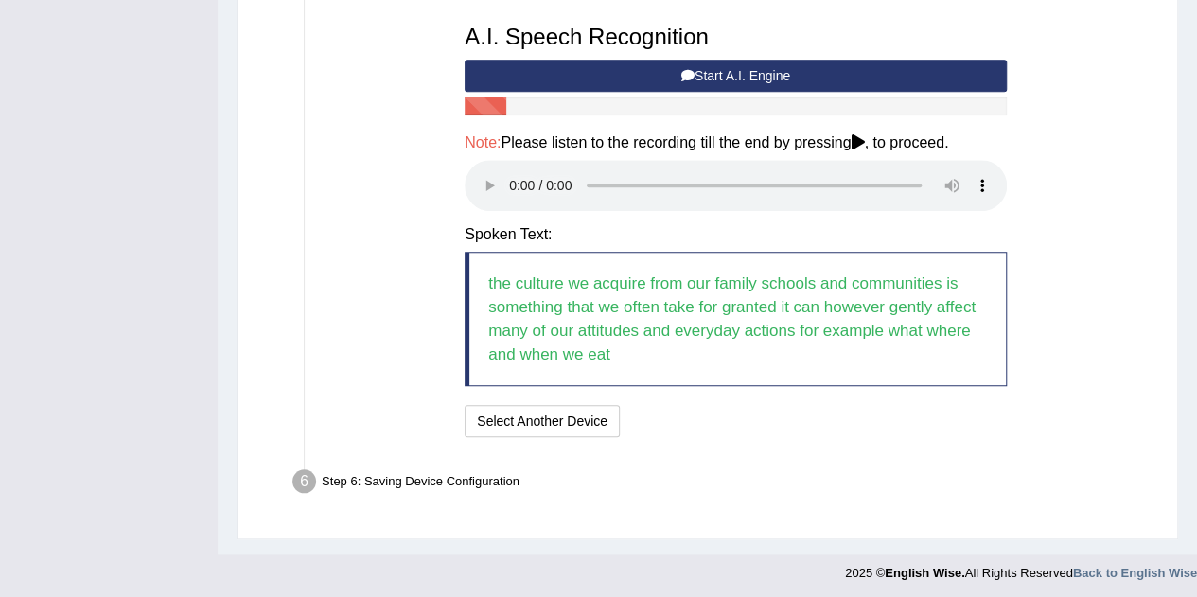
click at [689, 319] on blockquote "the culture we acquire from our family schools and communities is something tha…" at bounding box center [735, 319] width 542 height 134
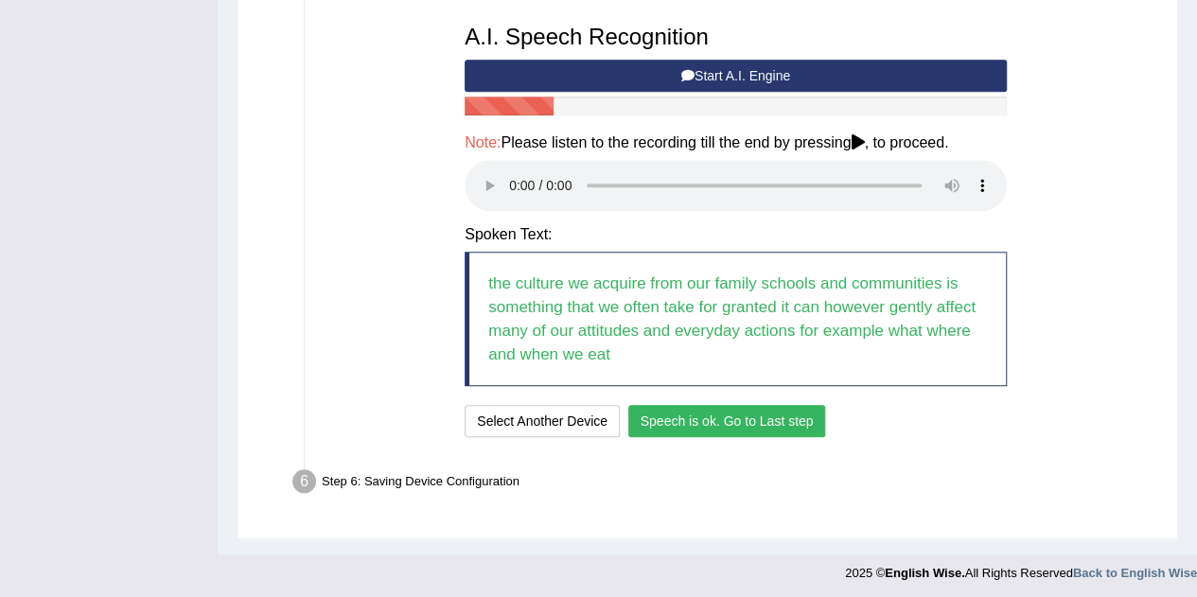
click at [715, 425] on button "Speech is ok. Go to Last step" at bounding box center [727, 421] width 198 height 32
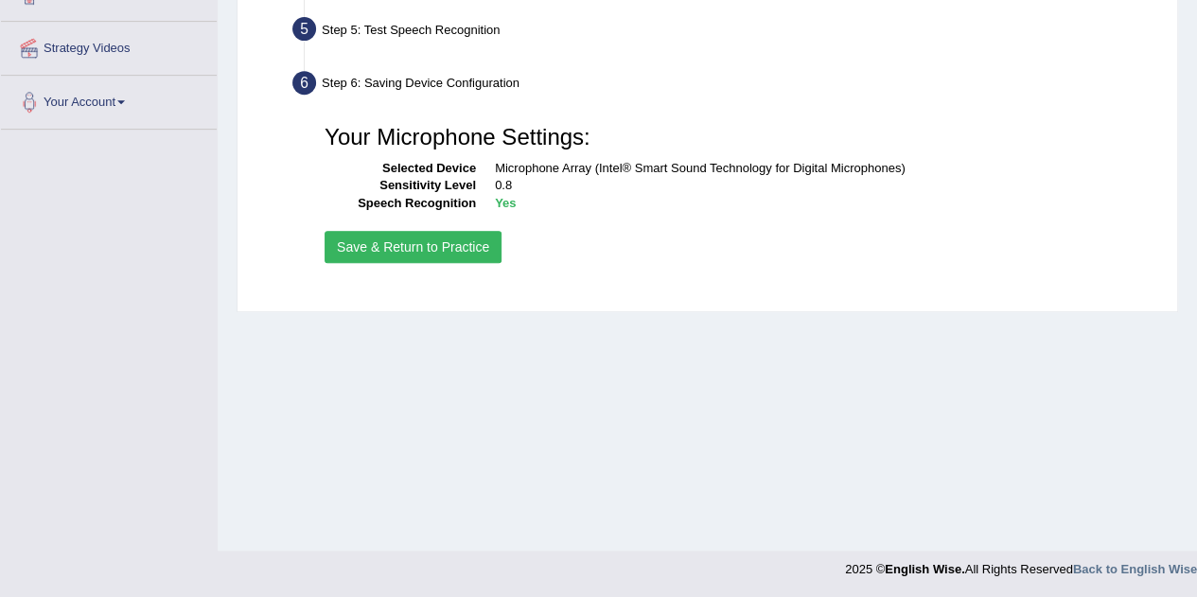
click at [437, 250] on button "Save & Return to Practice" at bounding box center [412, 247] width 177 height 32
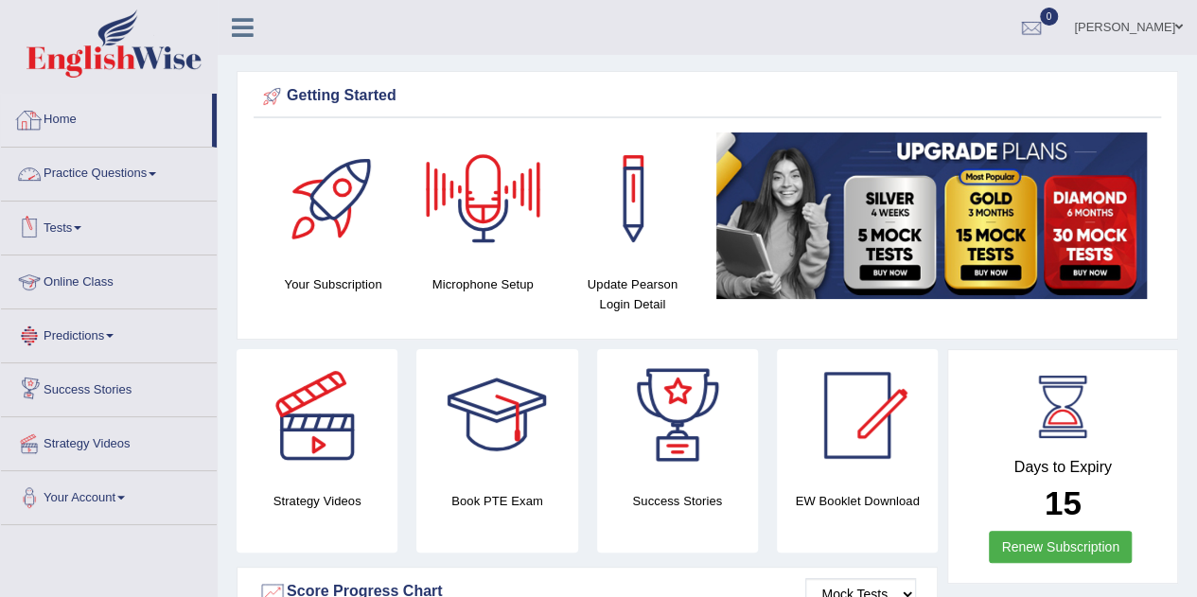
click at [51, 120] on link "Home" at bounding box center [106, 117] width 211 height 47
click at [132, 171] on link "Practice Questions" at bounding box center [109, 171] width 216 height 47
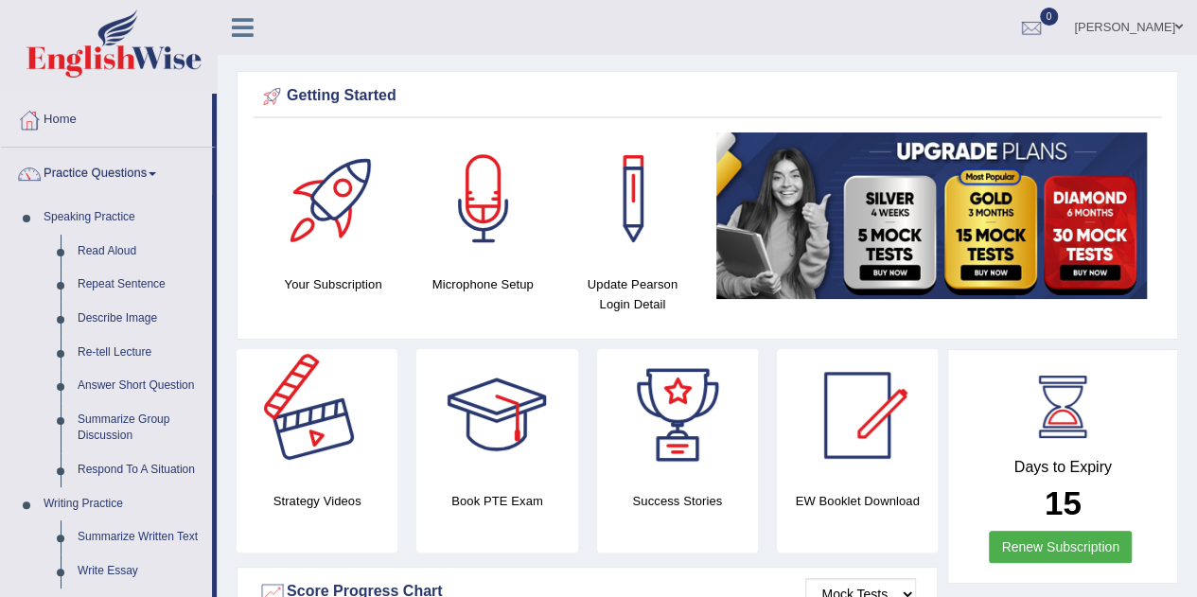
scroll to position [186, 0]
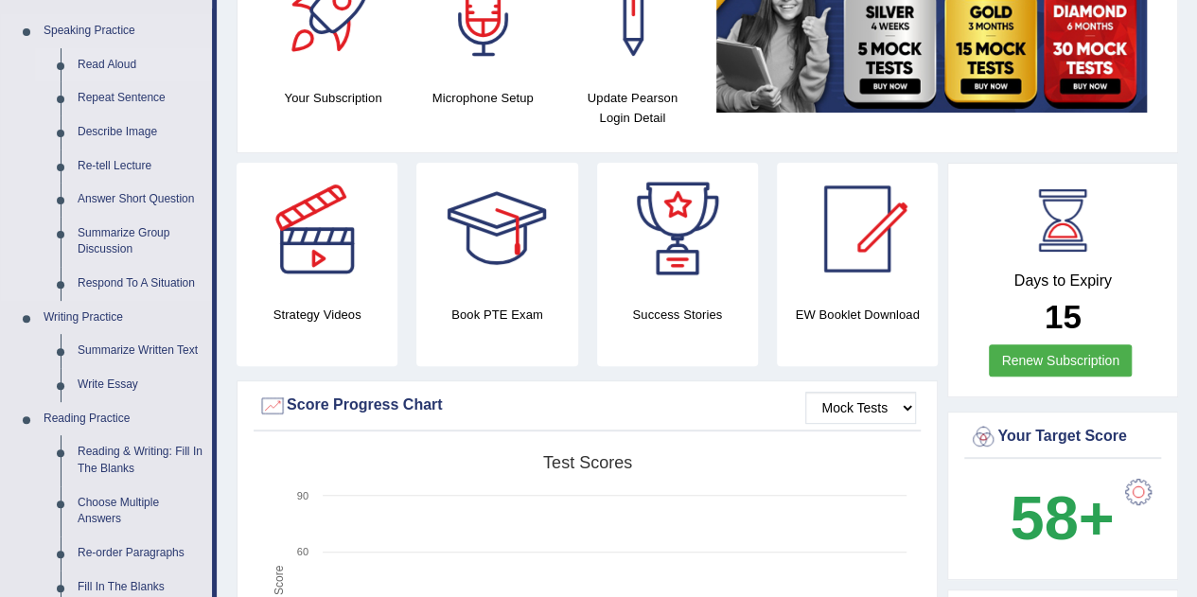
click at [105, 54] on link "Read Aloud" at bounding box center [140, 65] width 143 height 34
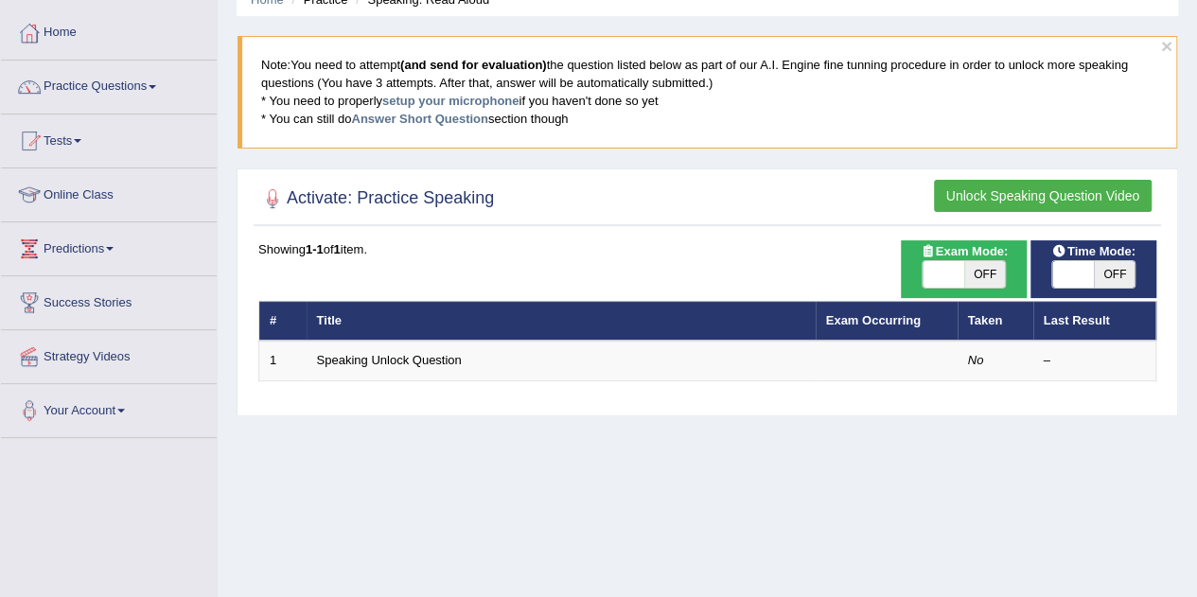
scroll to position [86, 0]
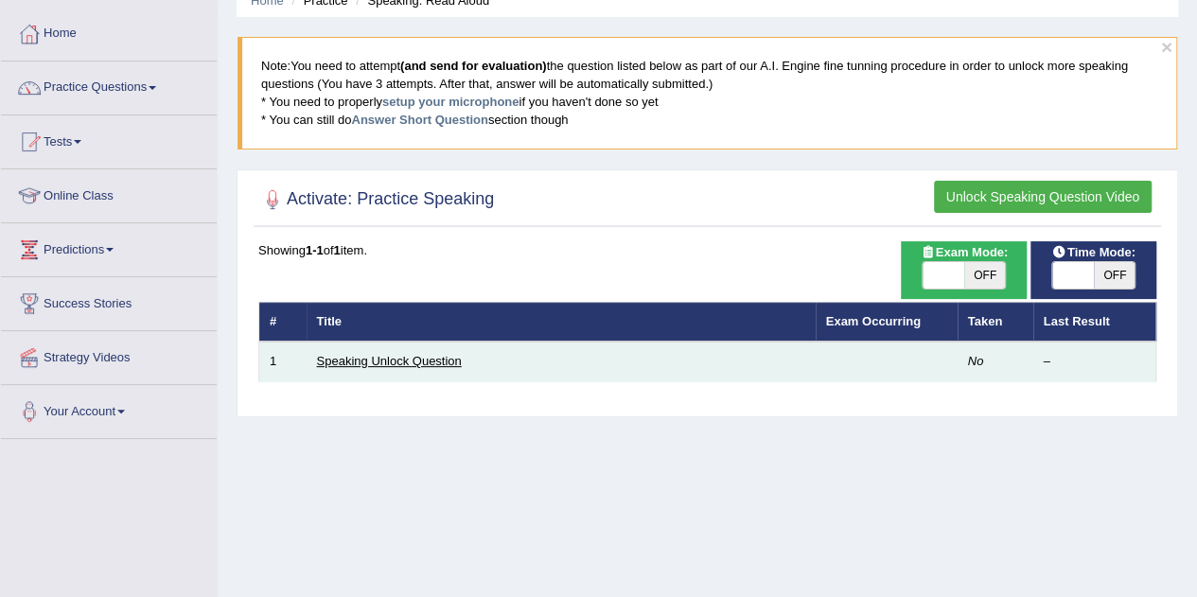
click at [433, 356] on link "Speaking Unlock Question" at bounding box center [389, 361] width 145 height 14
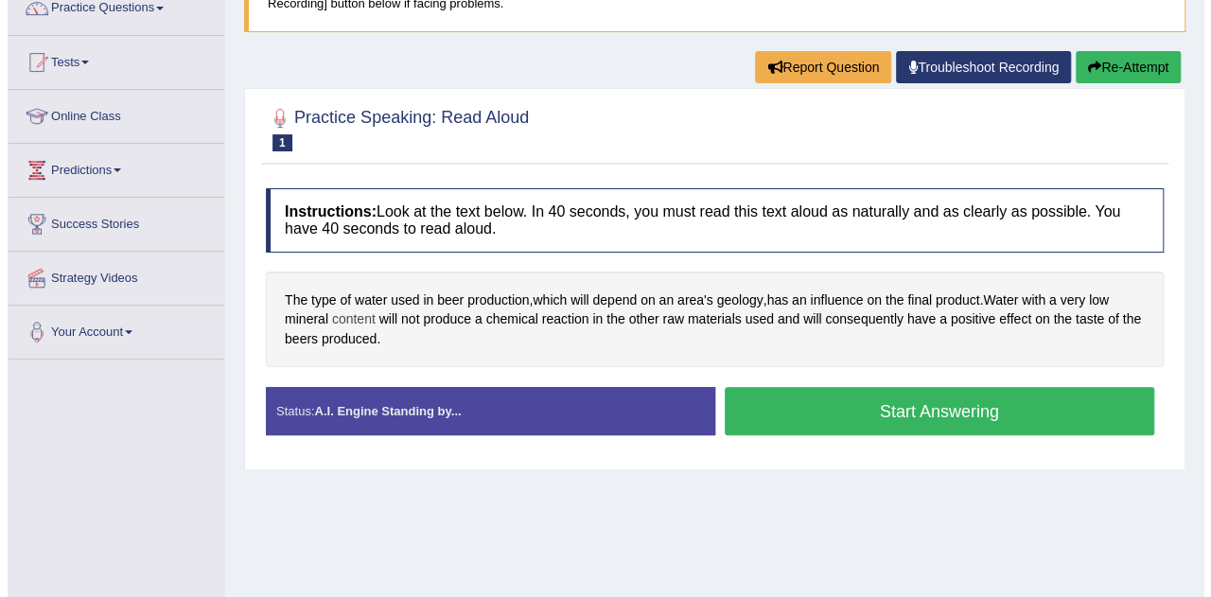
scroll to position [165, 0]
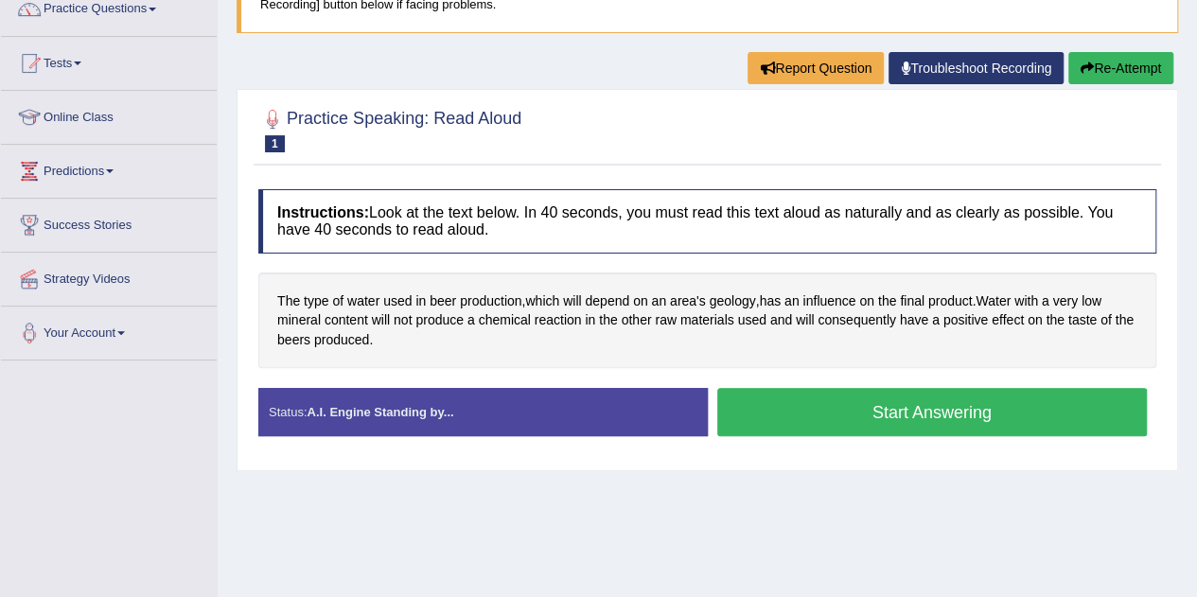
click at [842, 401] on button "Start Answering" at bounding box center [932, 412] width 430 height 48
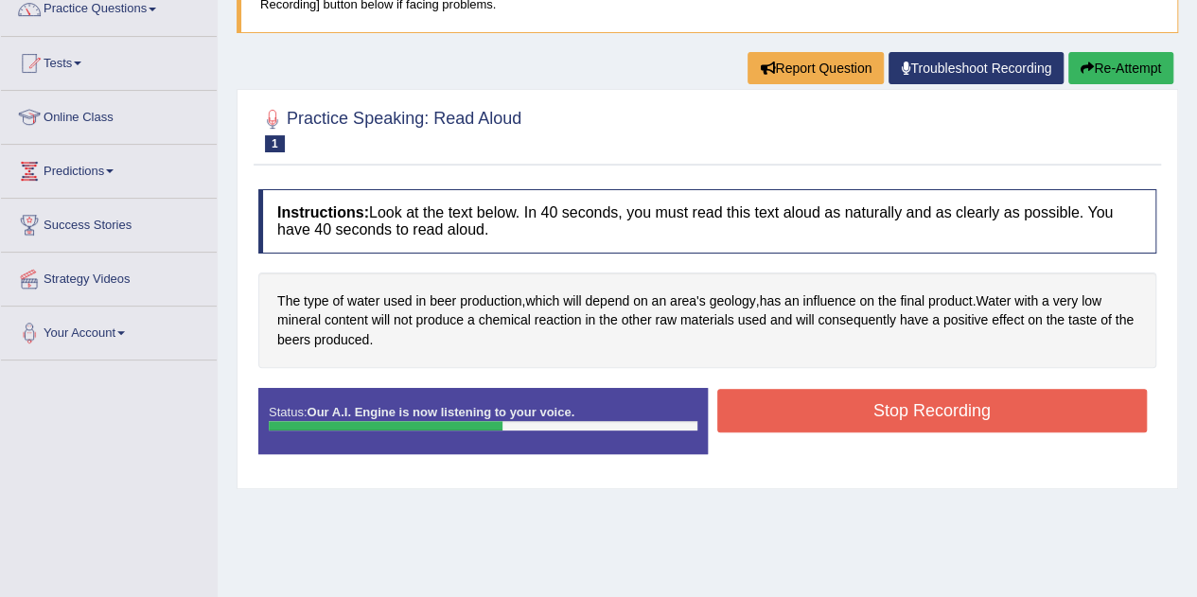
click at [842, 401] on button "Stop Recording" at bounding box center [932, 411] width 430 height 44
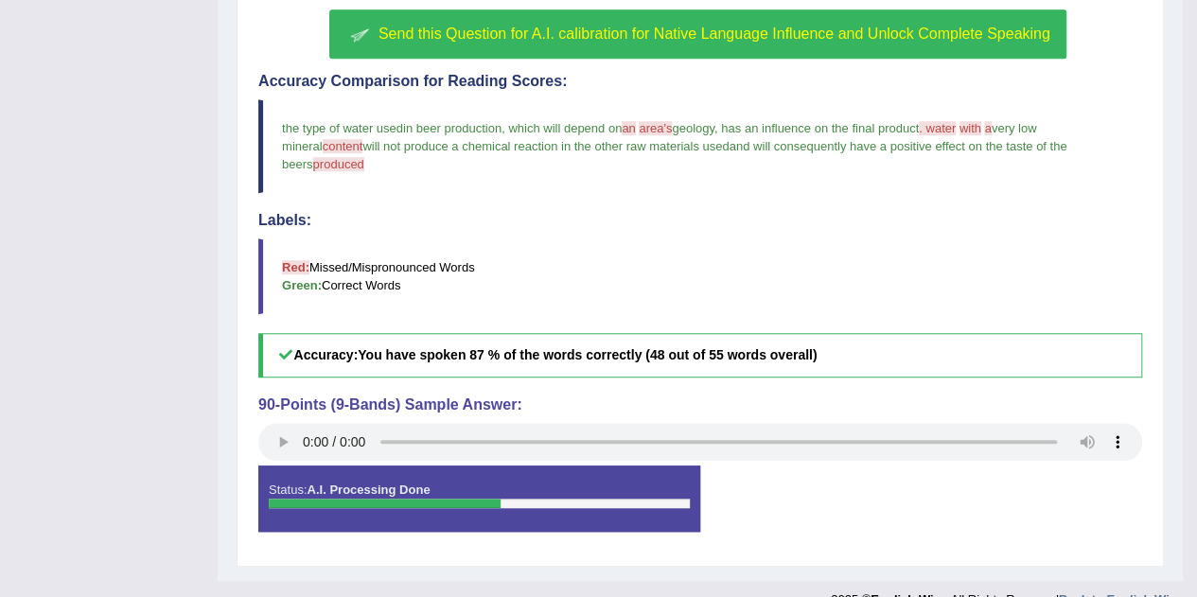
scroll to position [540, 0]
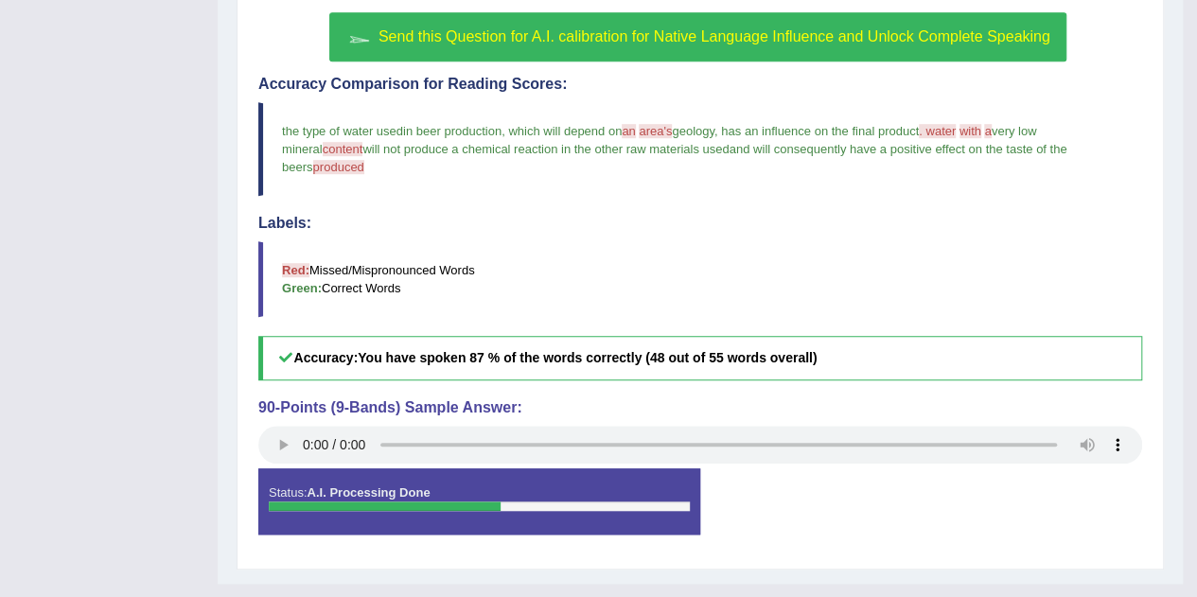
click at [596, 468] on div "Status: A.I. Processing Done" at bounding box center [479, 501] width 442 height 66
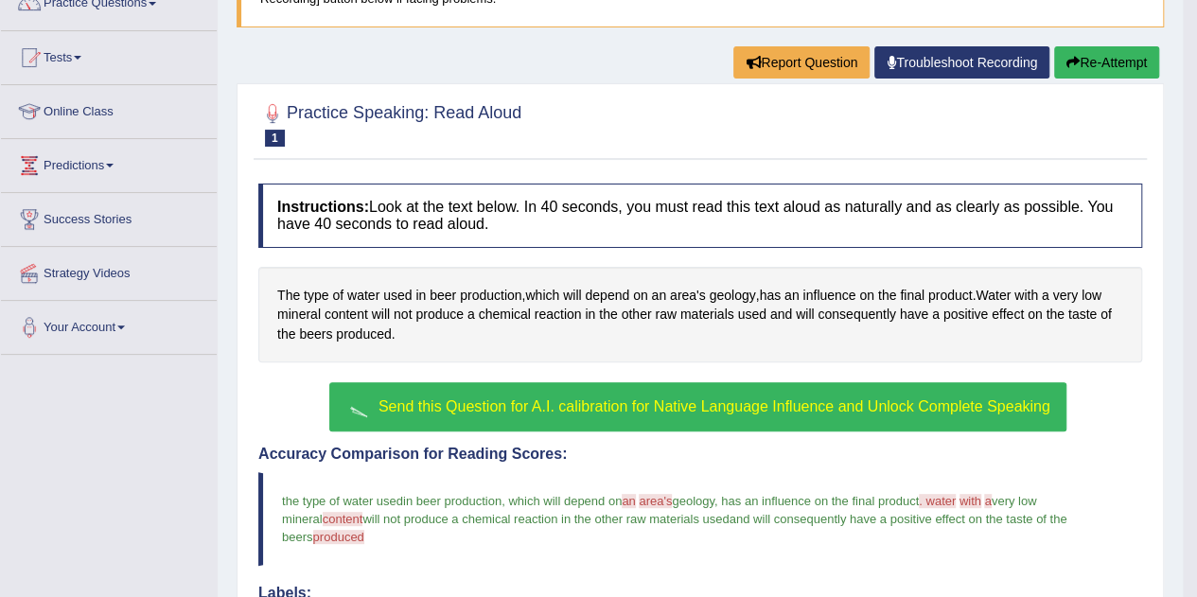
scroll to position [167, 0]
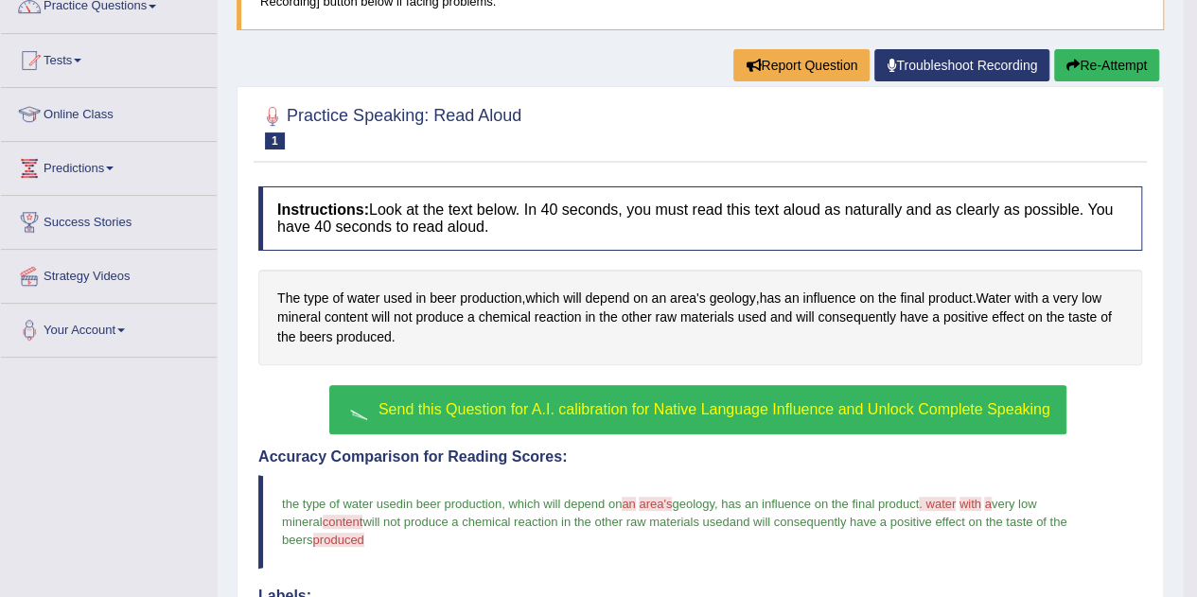
click at [591, 410] on span "Send this Question for A.I. calibration for Native Language Influence and Unloc…" at bounding box center [714, 409] width 672 height 16
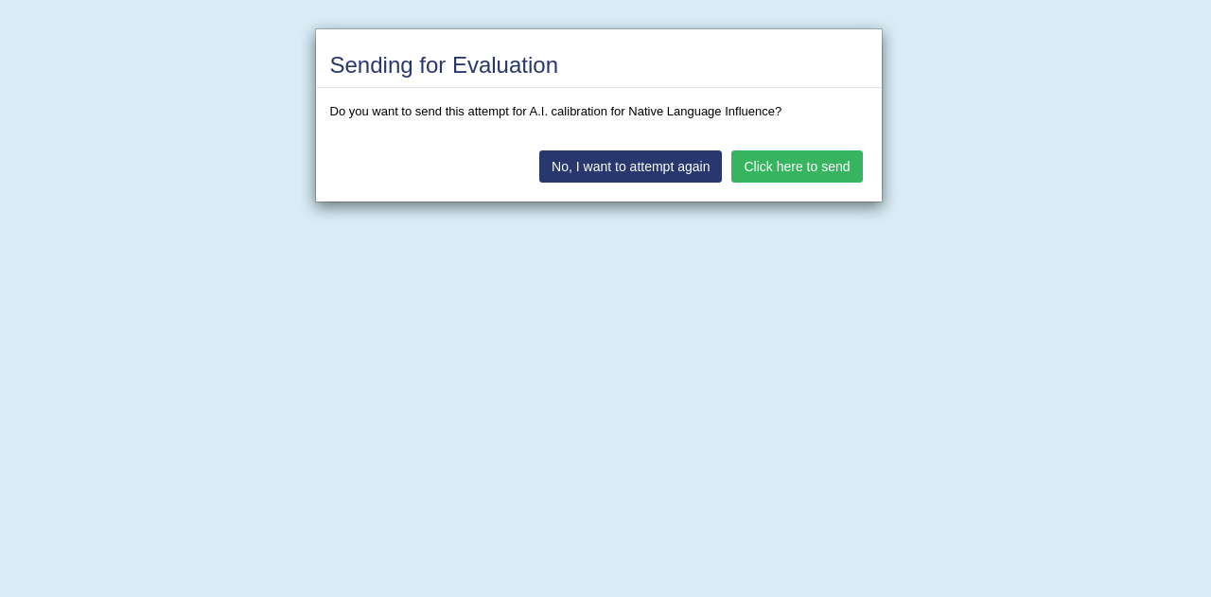
click at [786, 165] on button "Click here to send" at bounding box center [796, 166] width 131 height 32
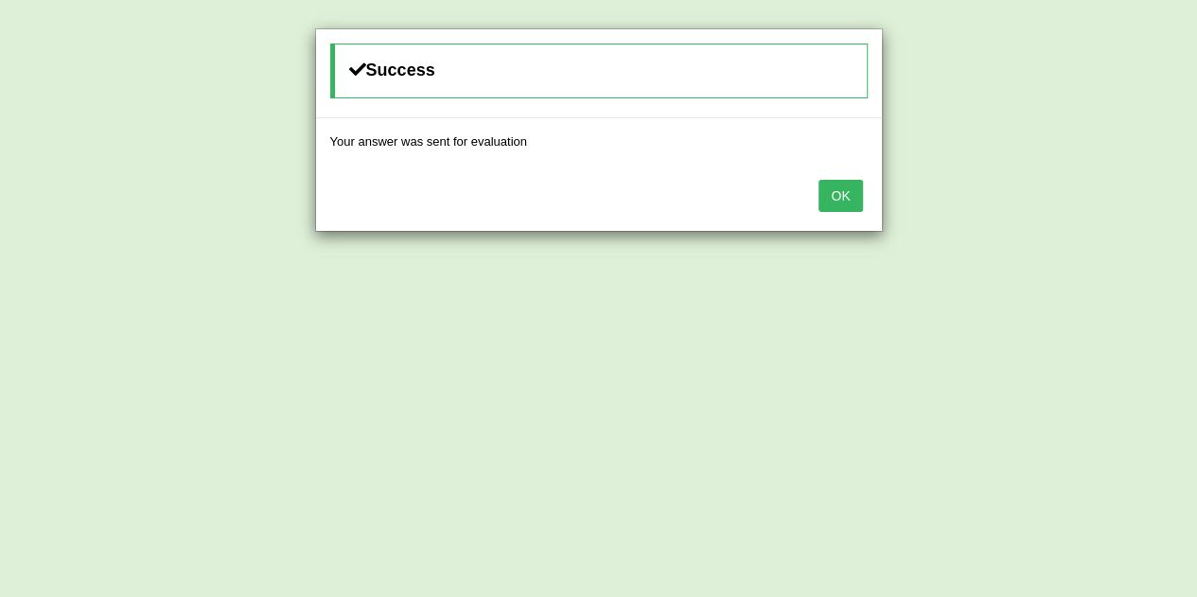
click at [838, 199] on button "OK" at bounding box center [840, 196] width 44 height 32
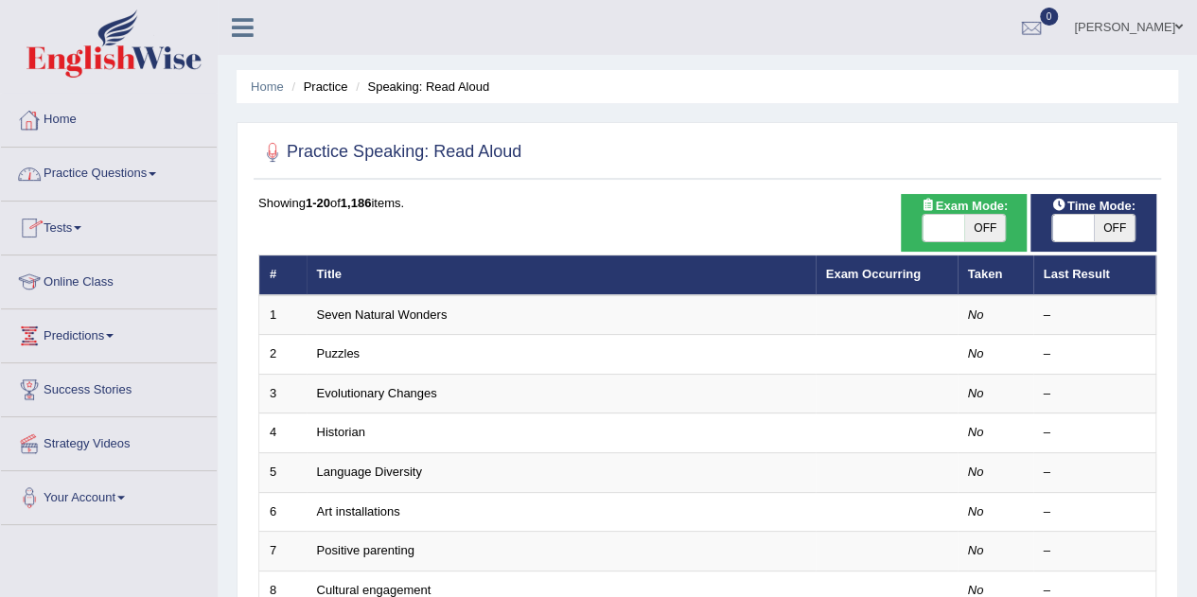
click at [123, 160] on link "Practice Questions" at bounding box center [109, 171] width 216 height 47
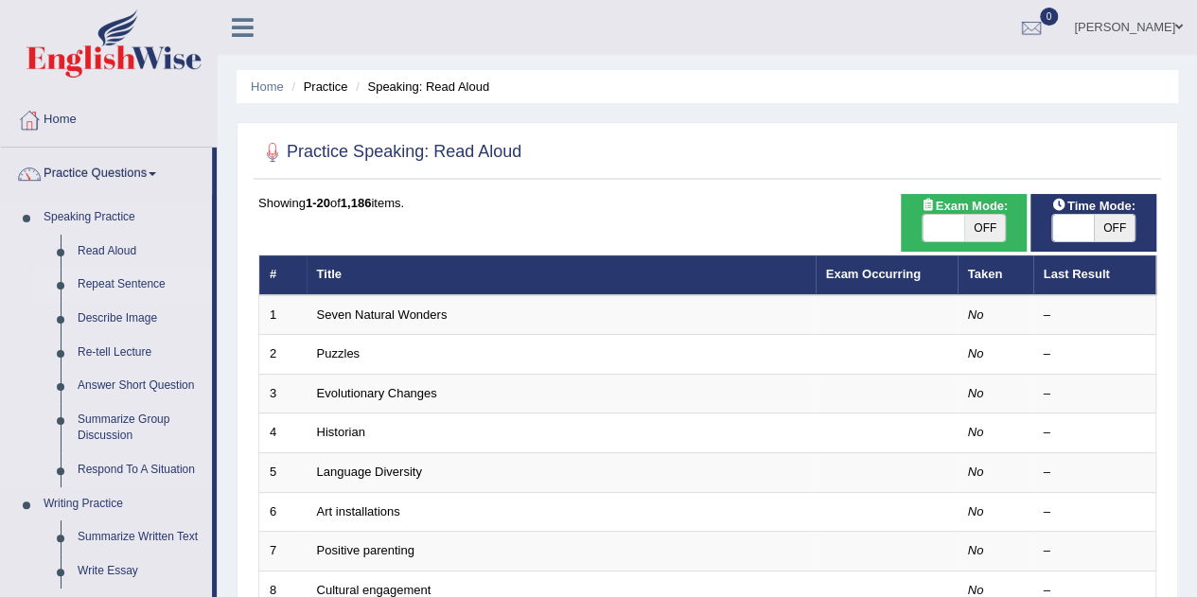
click at [107, 273] on link "Repeat Sentence" at bounding box center [140, 285] width 143 height 34
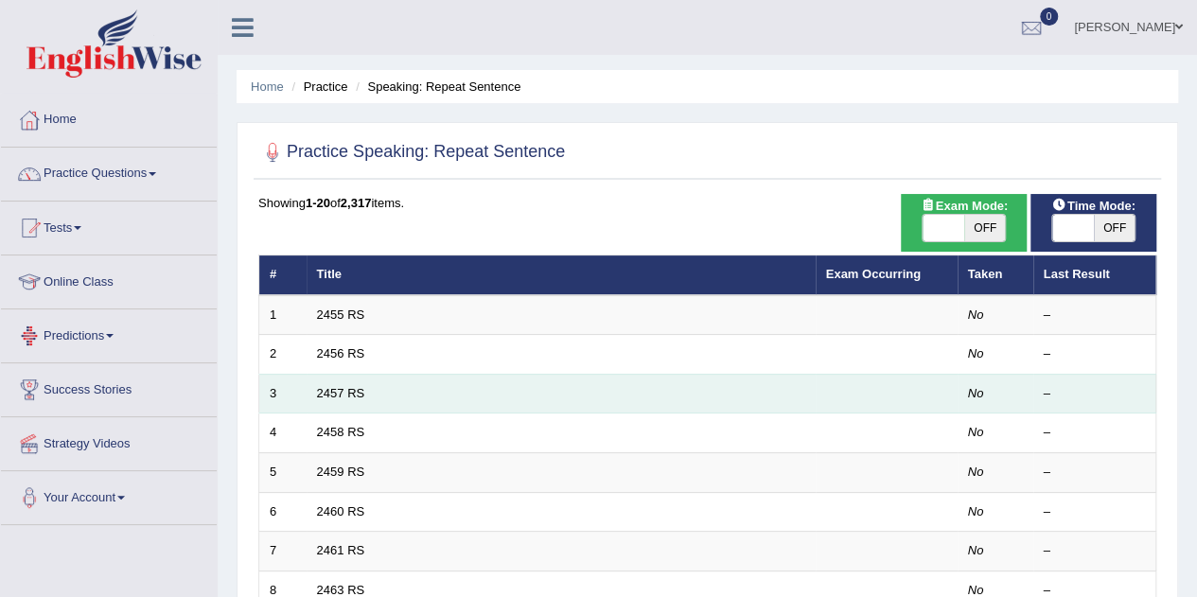
click at [487, 374] on td "2457 RS" at bounding box center [560, 394] width 509 height 40
click at [350, 391] on link "2457 RS" at bounding box center [341, 393] width 48 height 14
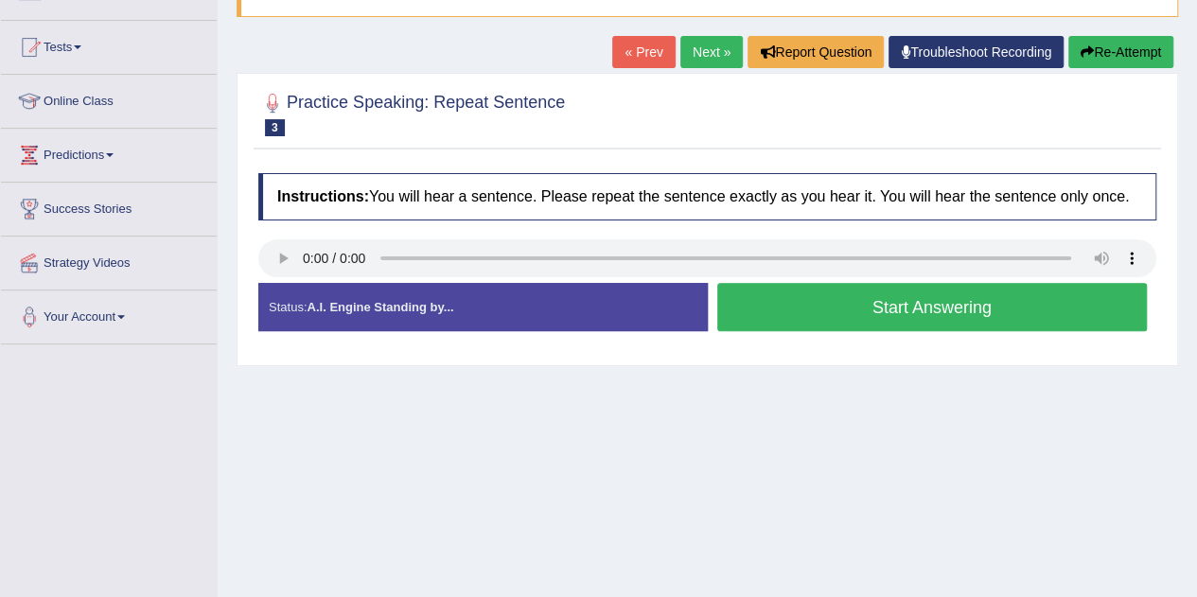
scroll to position [180, 0]
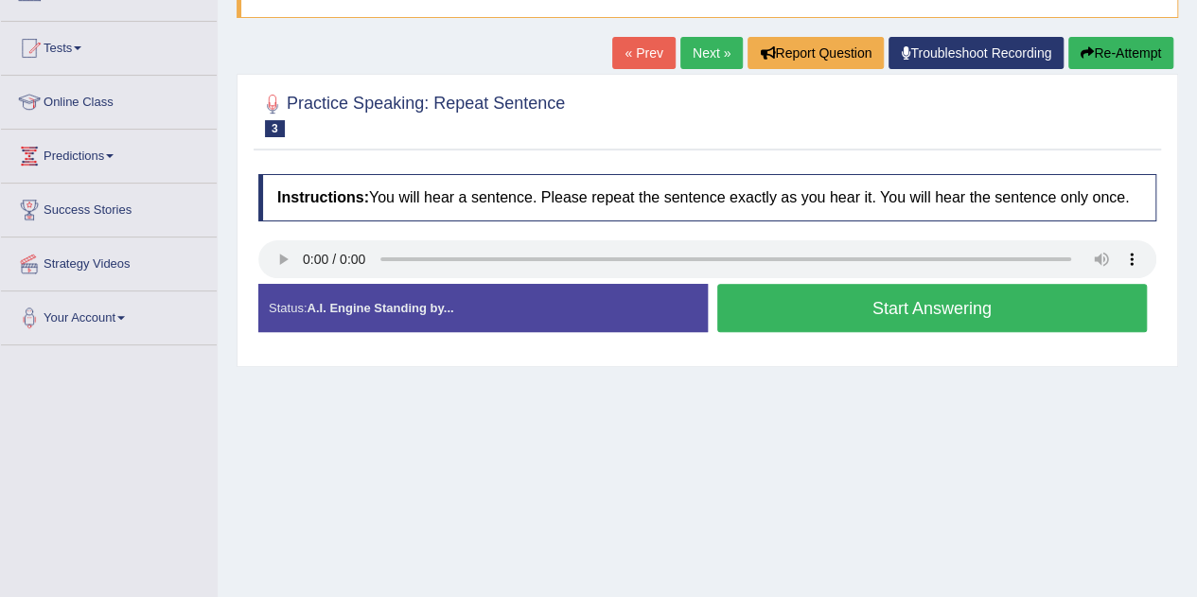
click at [812, 190] on h4 "Instructions: You will hear a sentence. Please repeat the sentence exactly as y…" at bounding box center [707, 197] width 898 height 47
click at [827, 308] on button "Start Answering" at bounding box center [932, 308] width 430 height 48
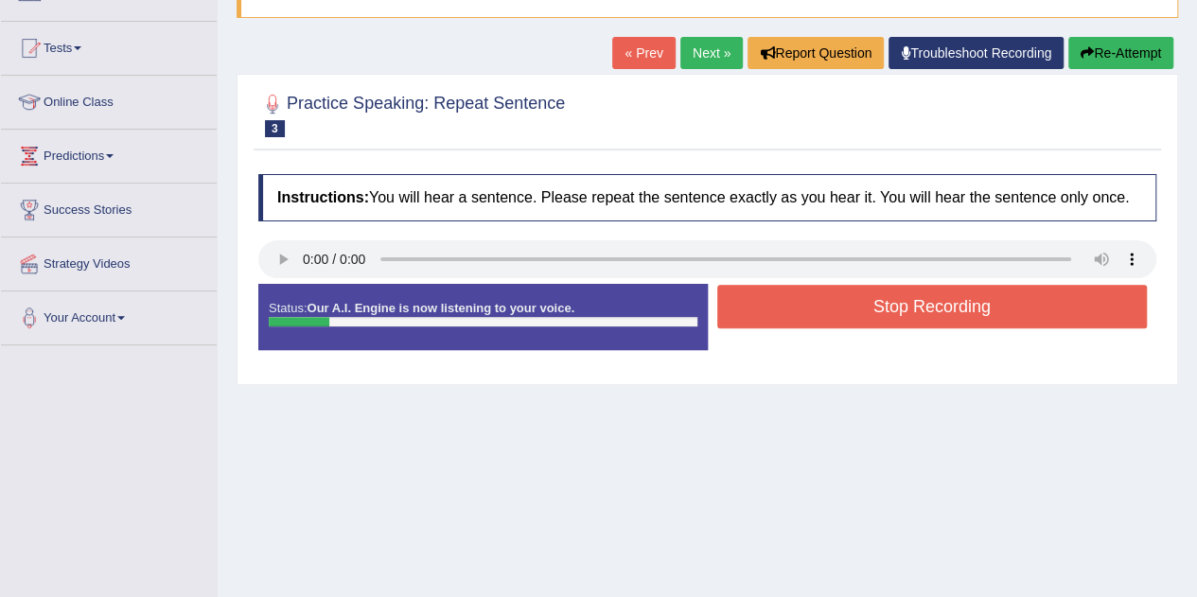
click at [827, 308] on button "Stop Recording" at bounding box center [932, 307] width 430 height 44
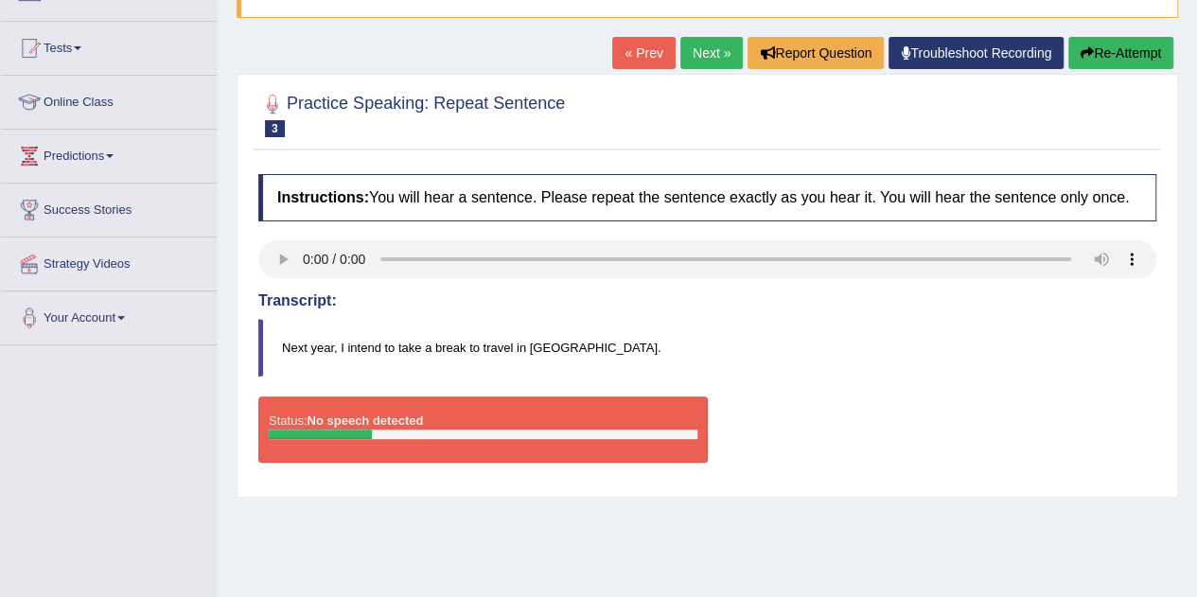
click at [1120, 56] on button "Re-Attempt" at bounding box center [1120, 53] width 105 height 32
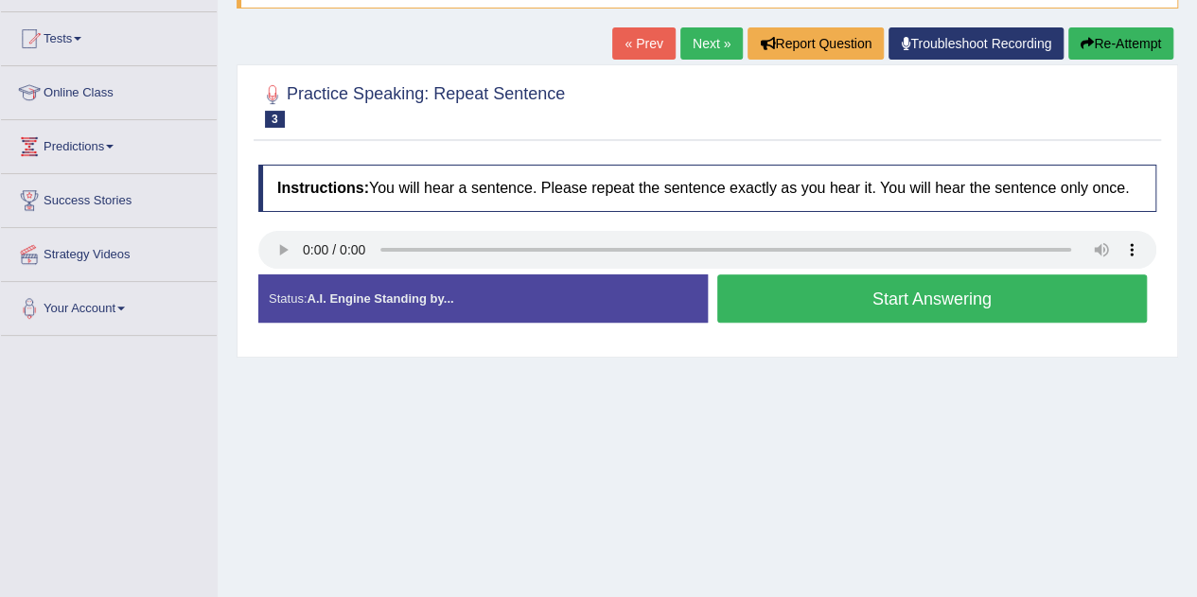
scroll to position [180, 0]
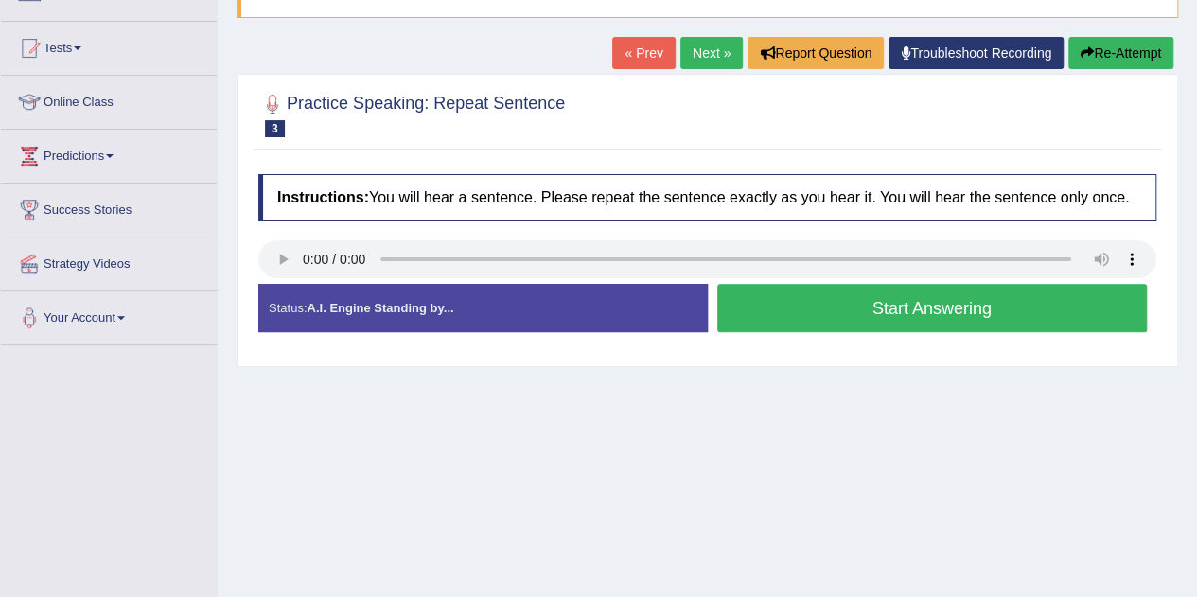
click at [785, 296] on button "Start Answering" at bounding box center [932, 308] width 430 height 48
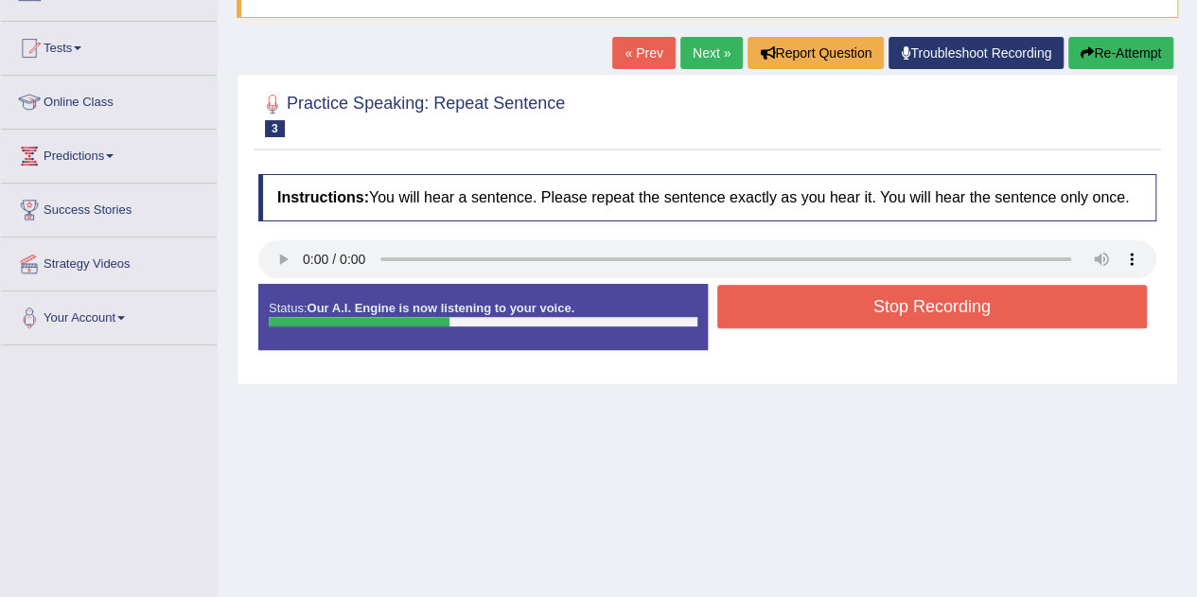
click at [785, 296] on button "Stop Recording" at bounding box center [932, 307] width 430 height 44
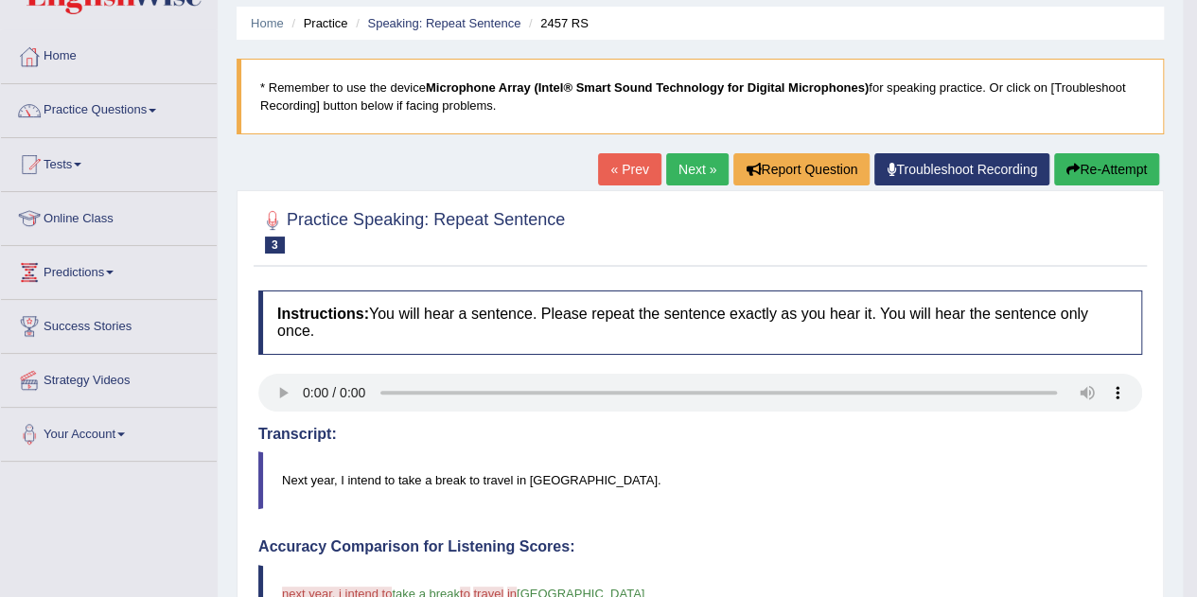
scroll to position [70, 0]
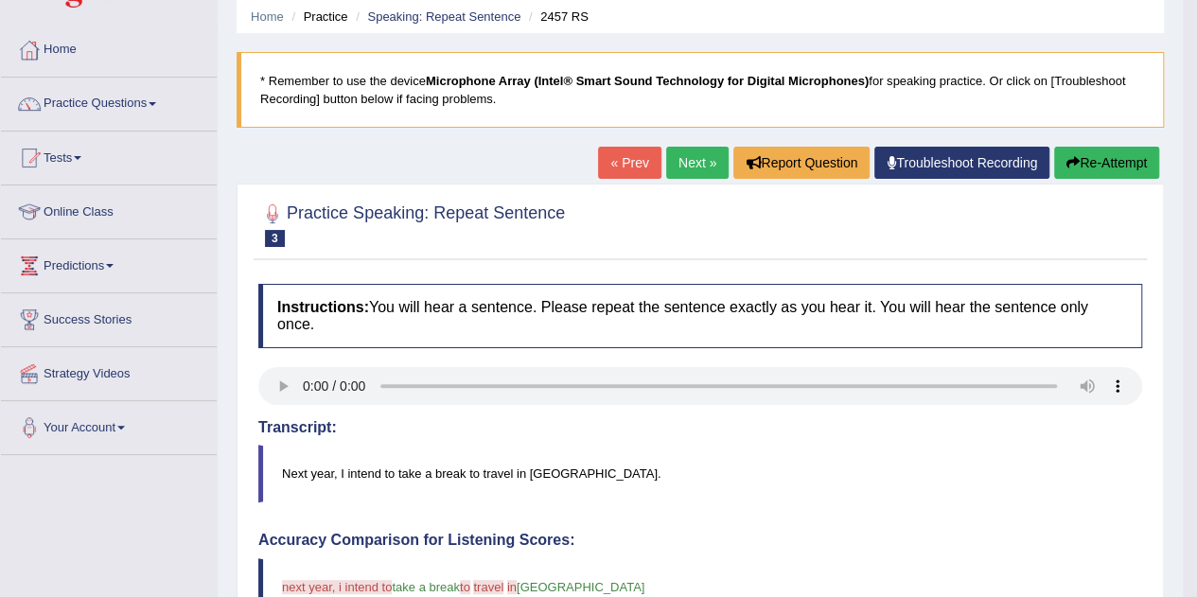
click at [688, 155] on link "Next »" at bounding box center [697, 163] width 62 height 32
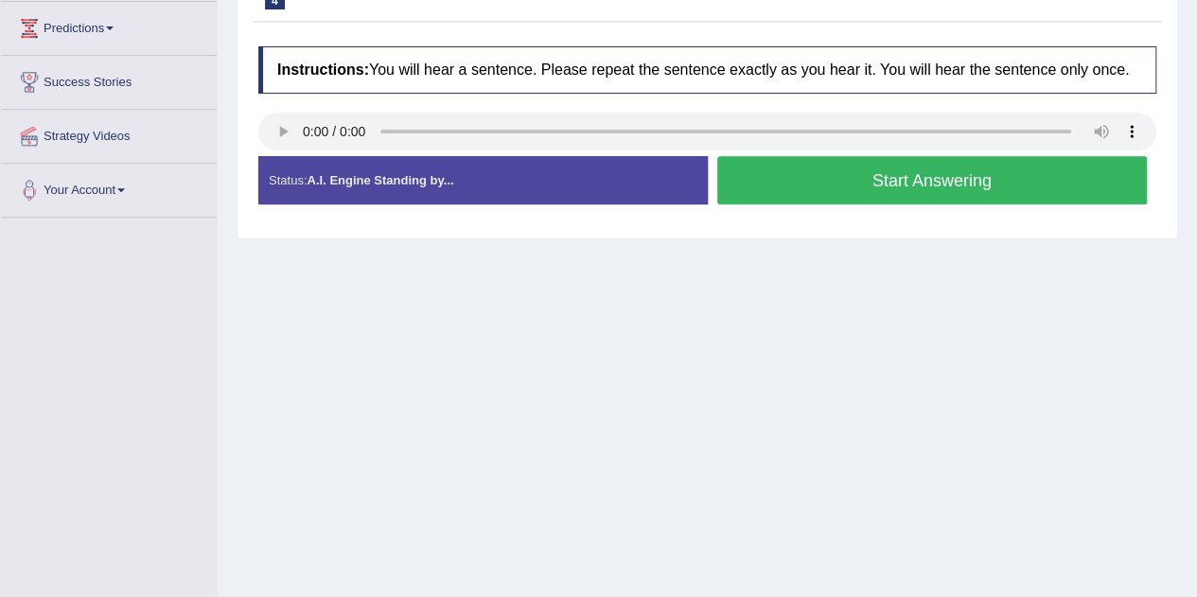
scroll to position [311, 0]
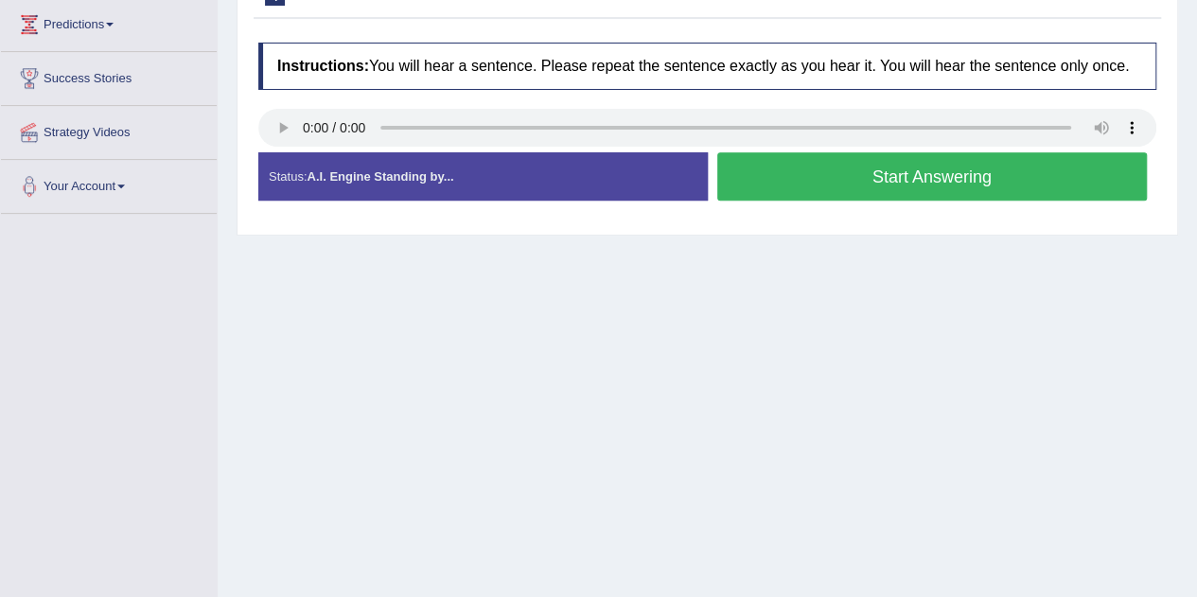
click at [624, 183] on div "Status: A.I. Engine Standing by..." at bounding box center [482, 176] width 449 height 48
click at [630, 182] on div "Status: A.I. Engine Standing by..." at bounding box center [482, 176] width 449 height 48
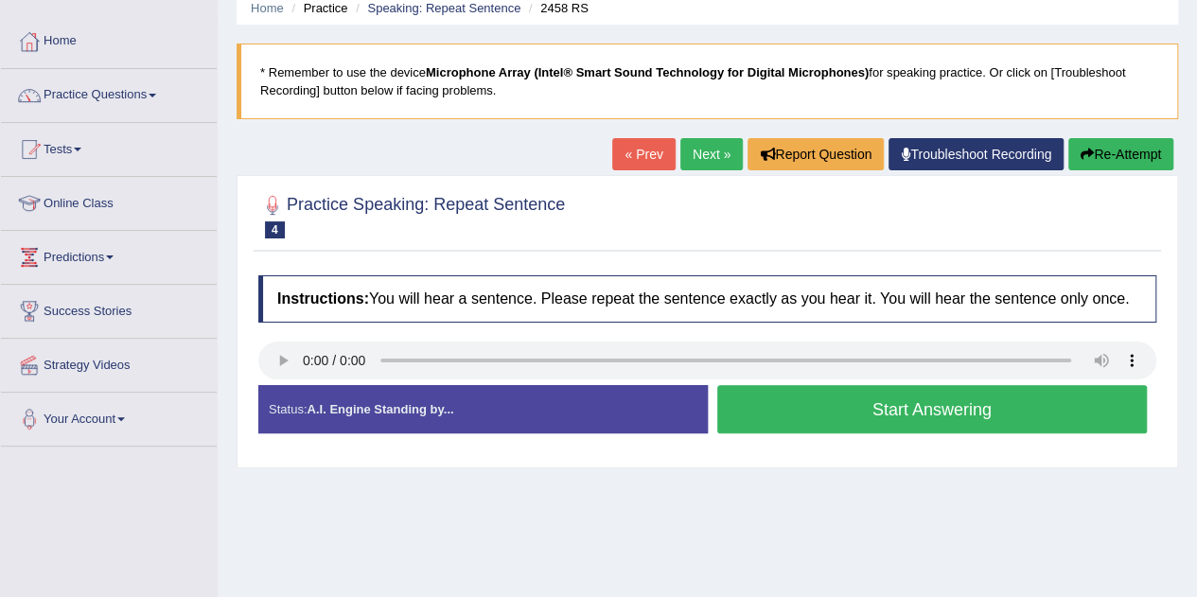
scroll to position [25, 0]
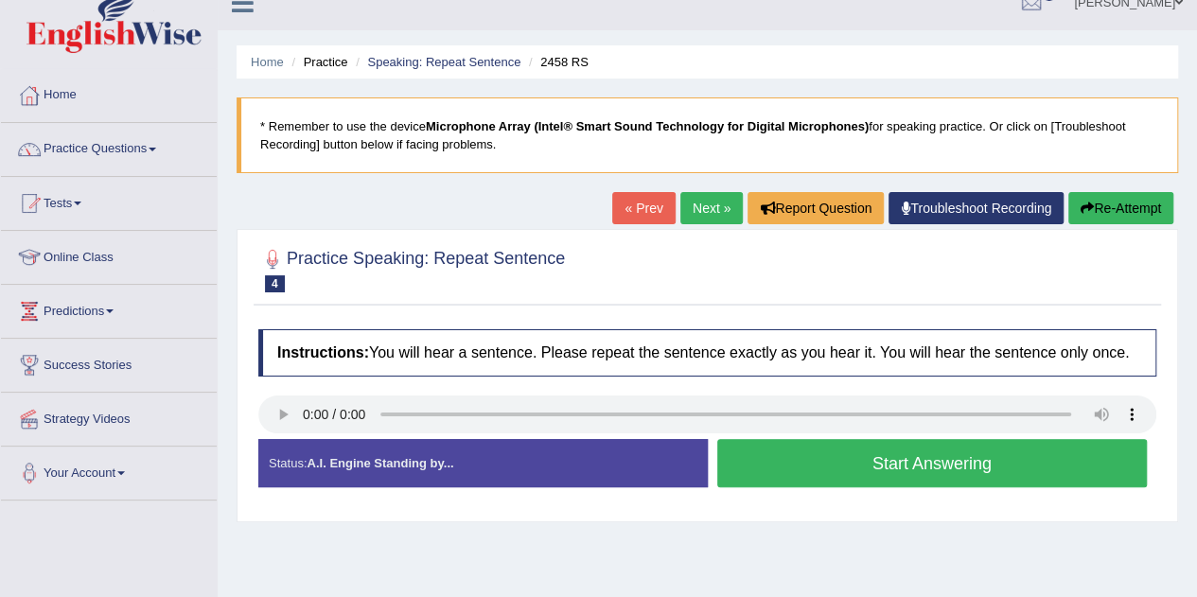
click at [690, 196] on link "Next »" at bounding box center [711, 208] width 62 height 32
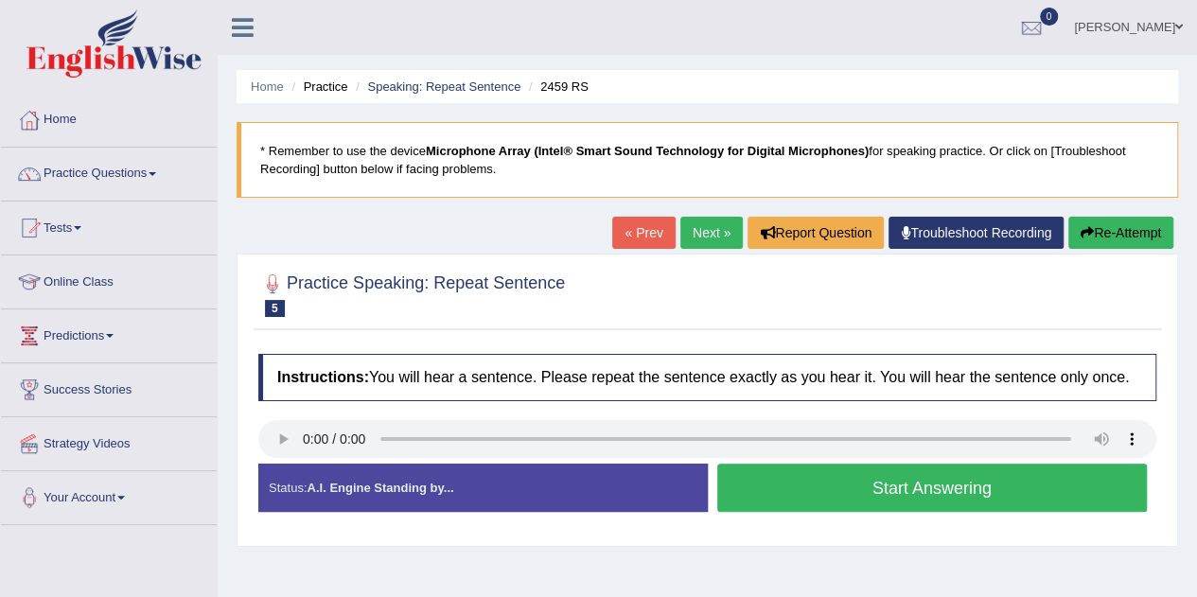
click at [736, 483] on button "Start Answering" at bounding box center [932, 488] width 430 height 48
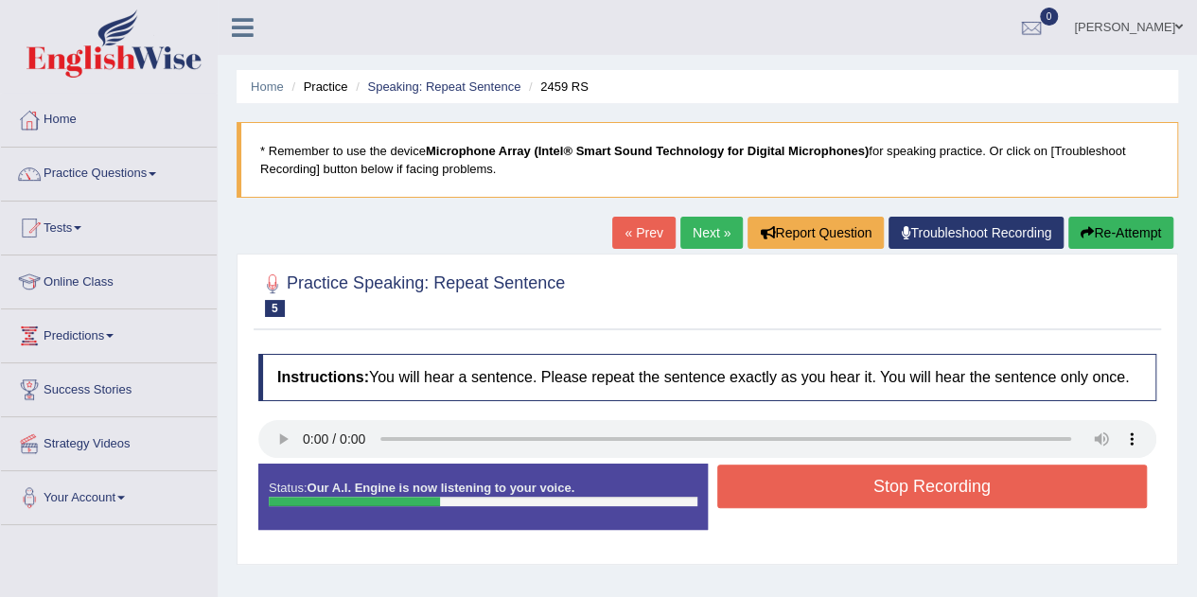
click at [736, 483] on button "Stop Recording" at bounding box center [932, 486] width 430 height 44
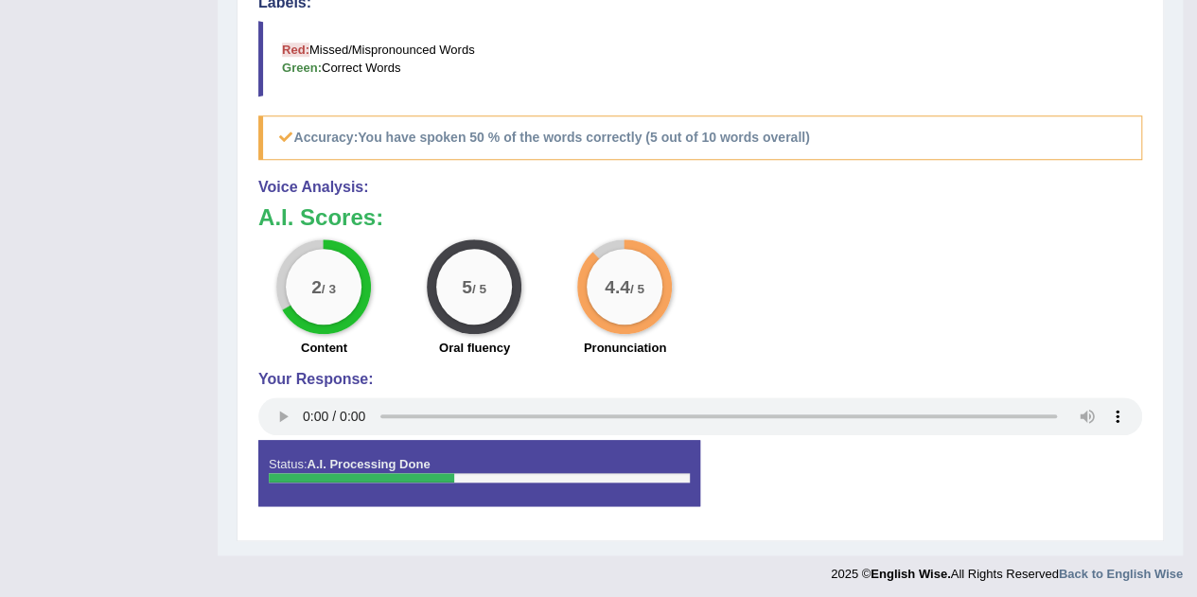
scroll to position [709, 0]
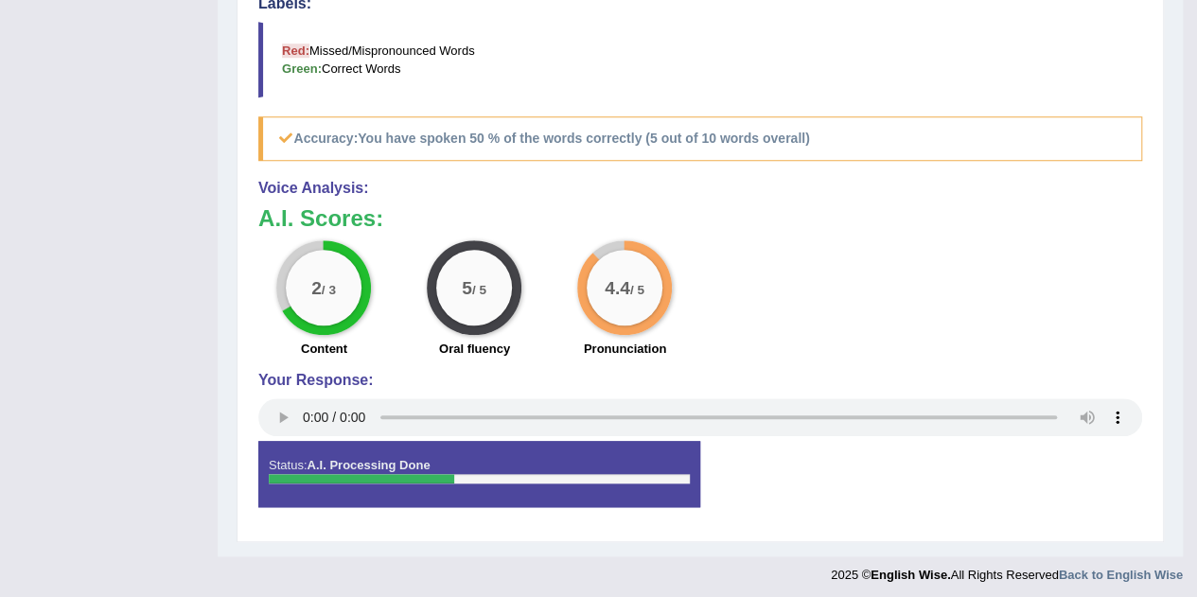
click at [343, 317] on div "2 / 3" at bounding box center [323, 287] width 95 height 95
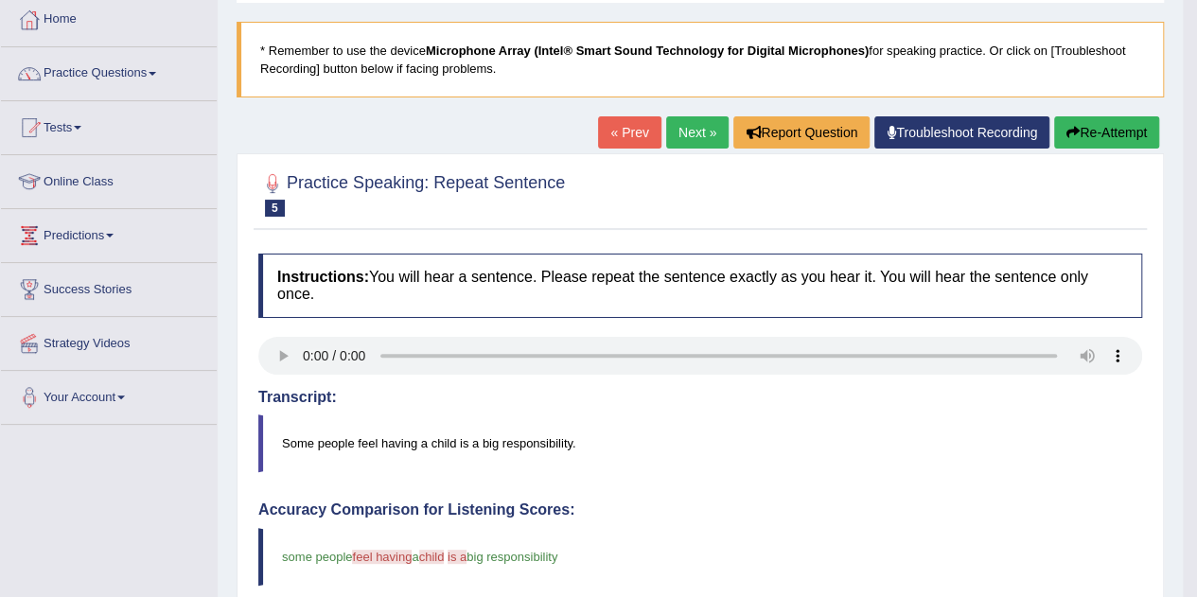
scroll to position [0, 0]
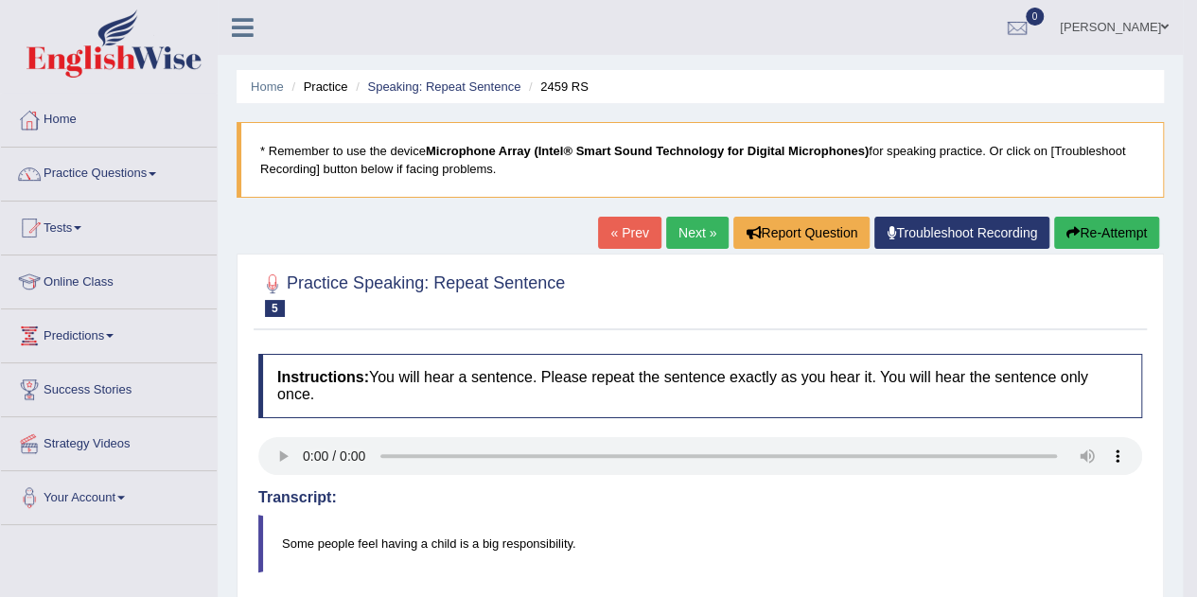
click at [681, 232] on link "Next »" at bounding box center [697, 233] width 62 height 32
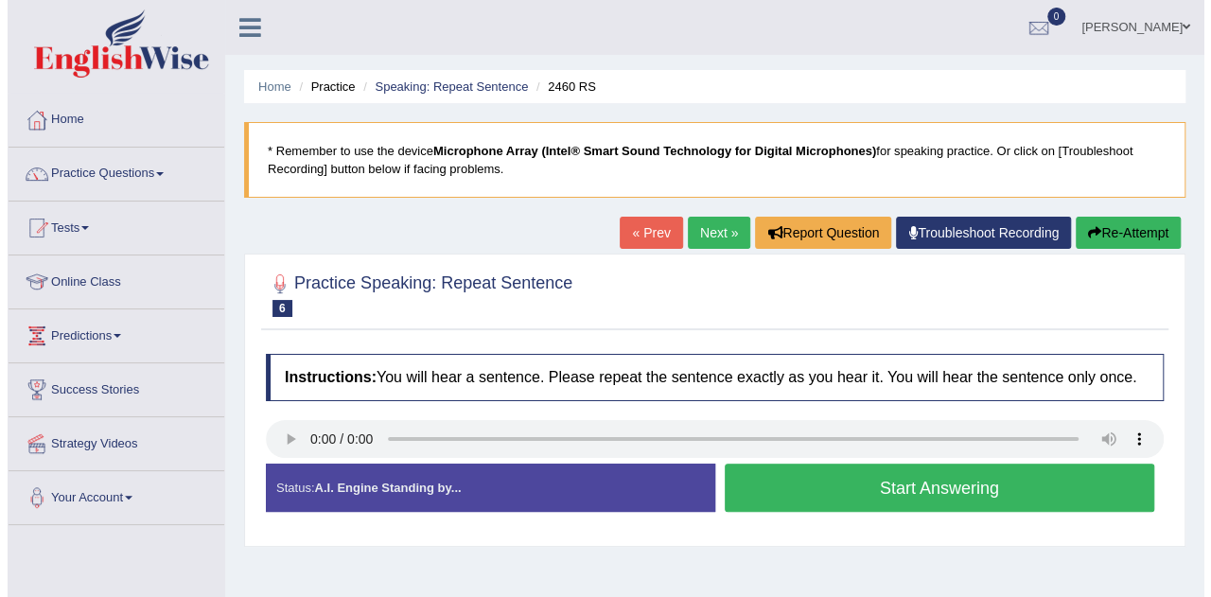
scroll to position [49, 0]
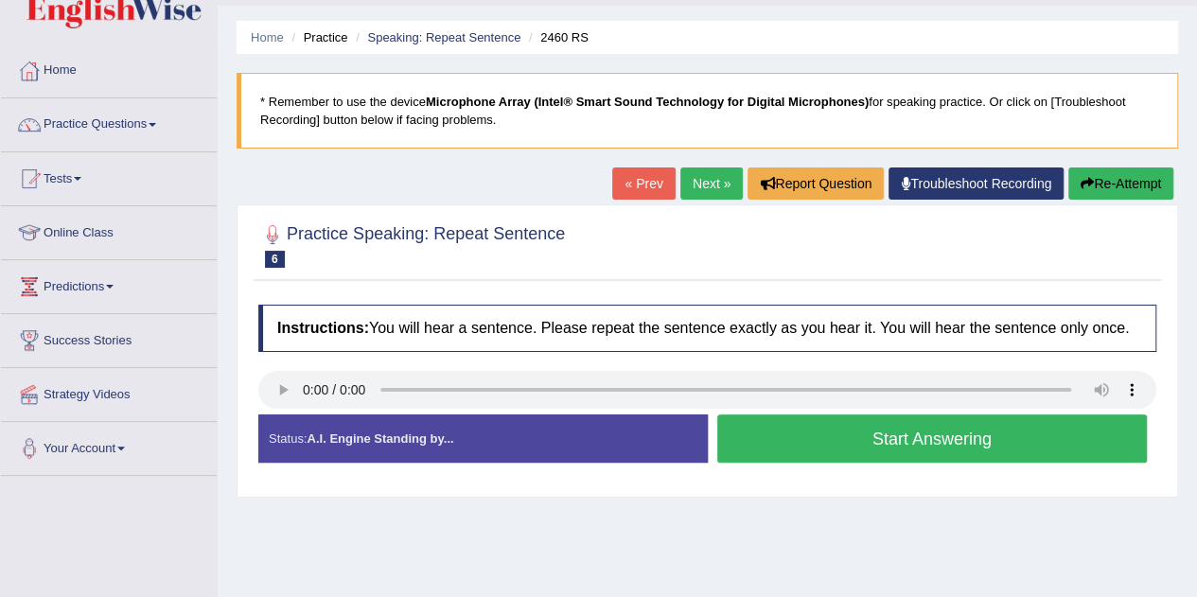
click at [769, 418] on button "Start Answering" at bounding box center [932, 438] width 430 height 48
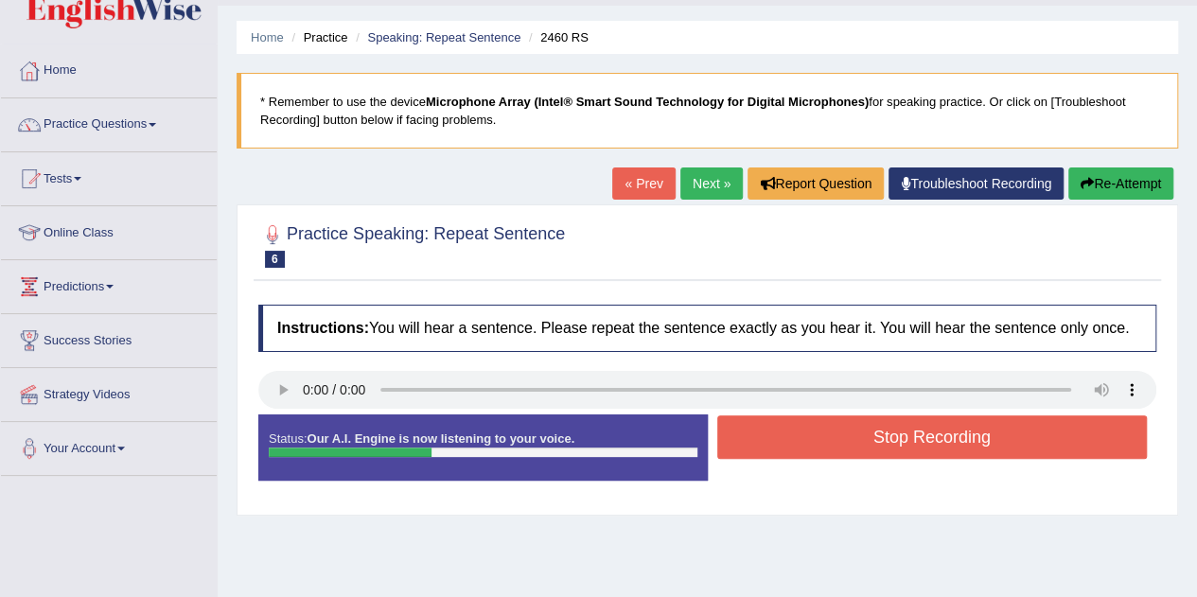
click at [769, 418] on button "Stop Recording" at bounding box center [932, 437] width 430 height 44
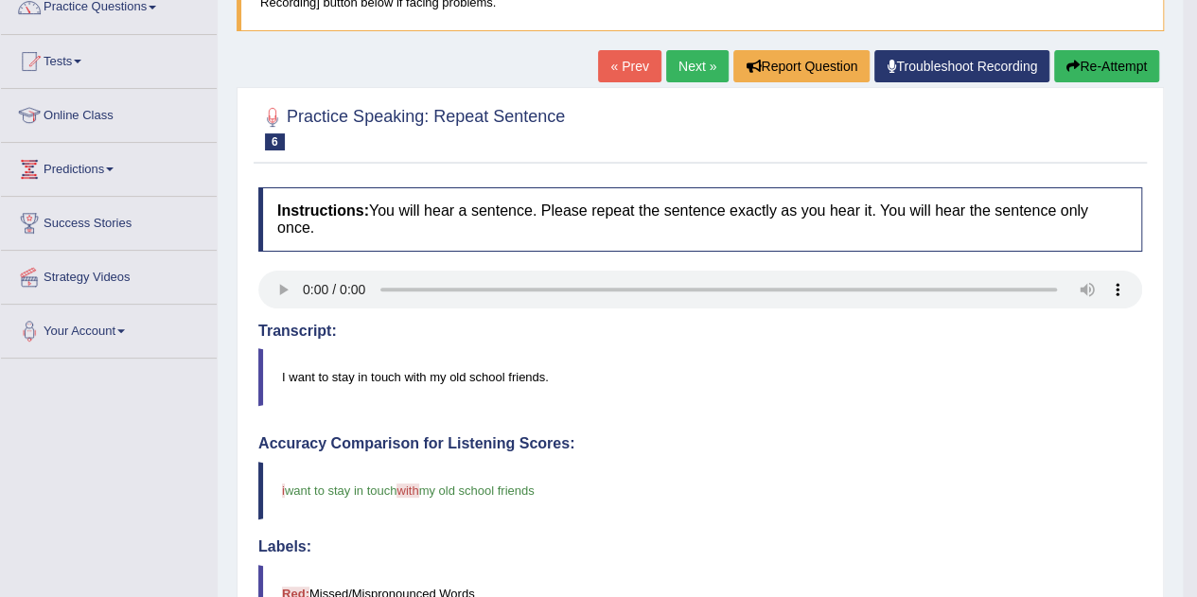
scroll to position [129, 0]
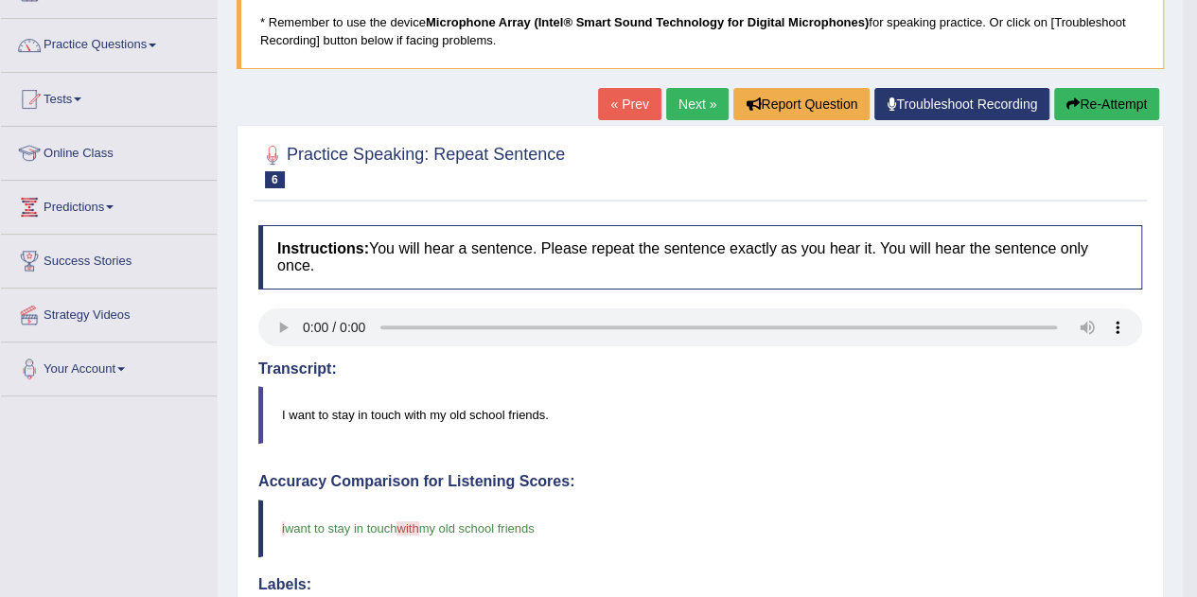
click at [693, 92] on link "Next »" at bounding box center [697, 104] width 62 height 32
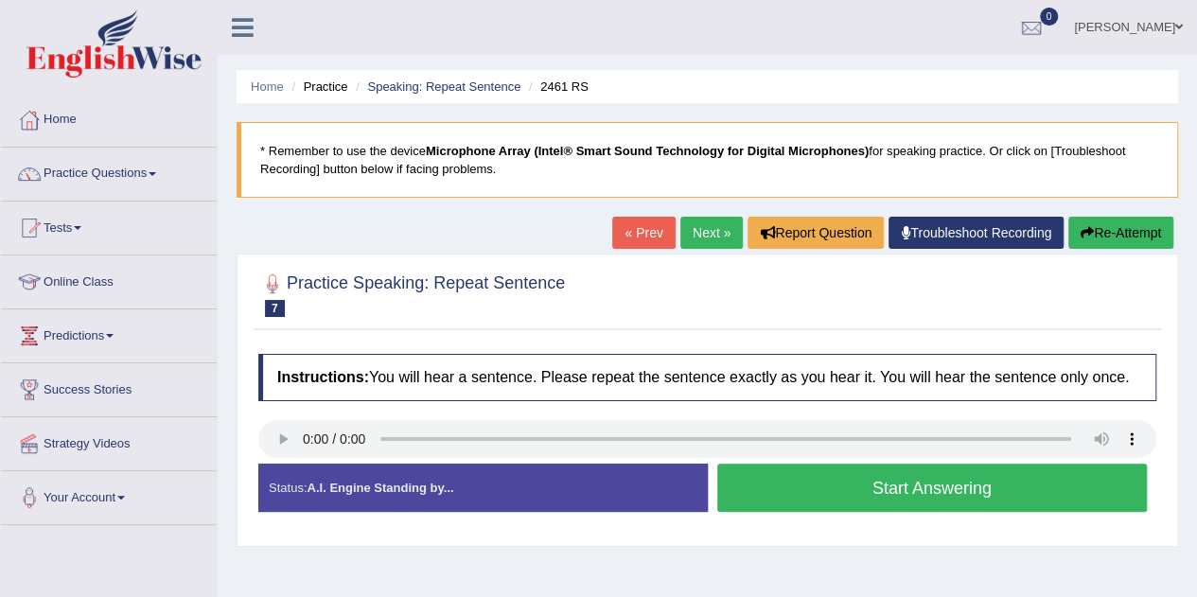
click at [917, 470] on button "Start Answering" at bounding box center [932, 488] width 430 height 48
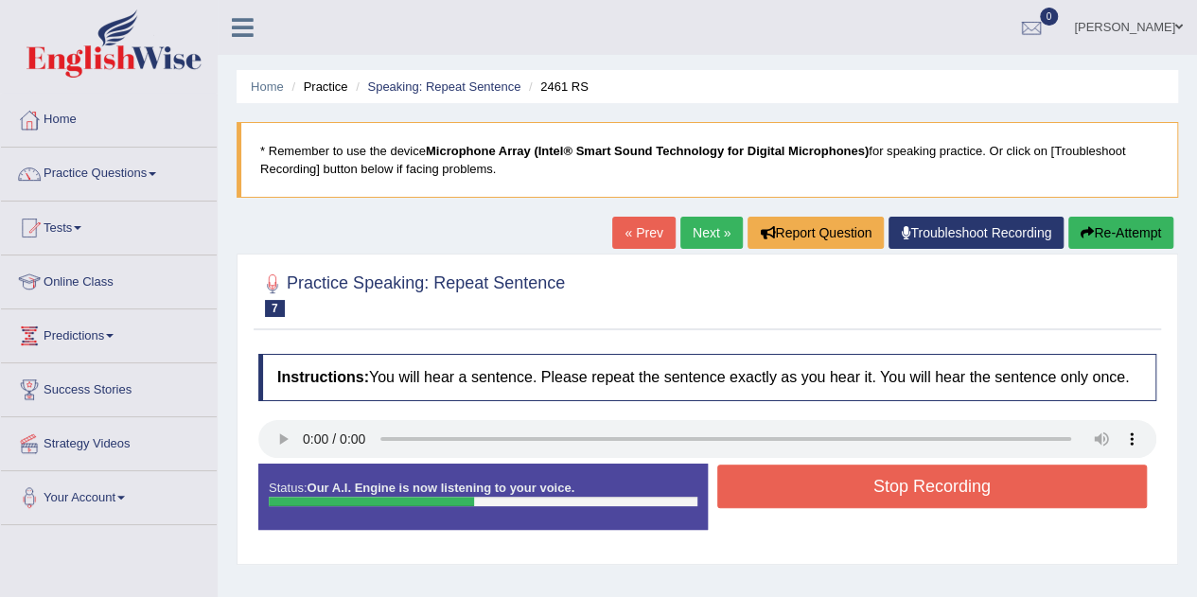
click at [917, 470] on button "Stop Recording" at bounding box center [932, 486] width 430 height 44
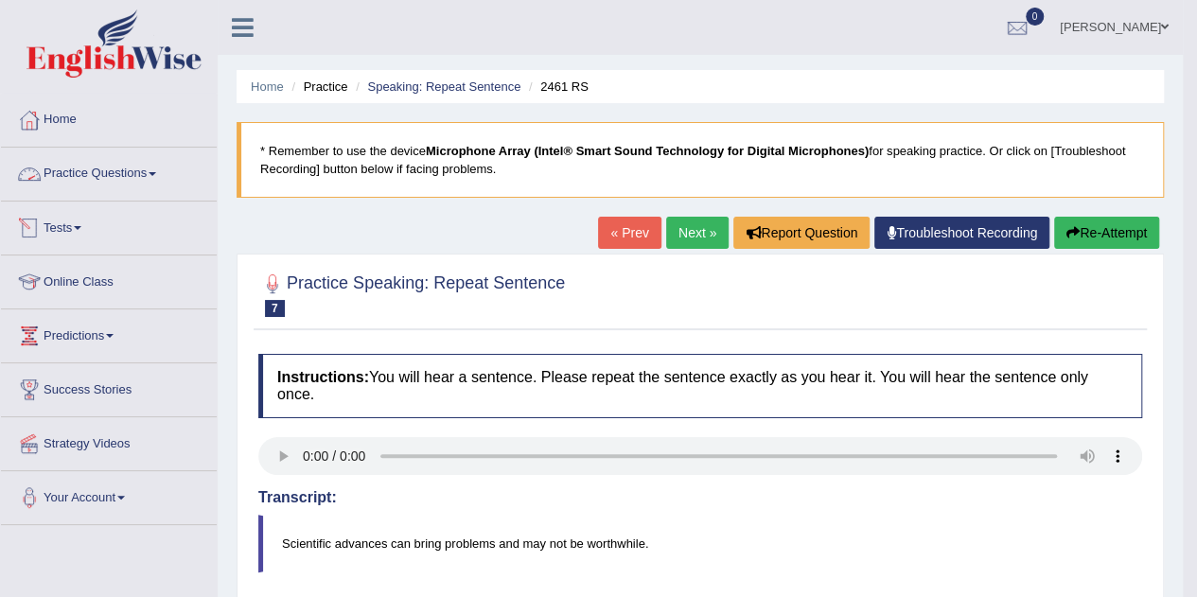
click at [70, 227] on link "Tests" at bounding box center [109, 224] width 216 height 47
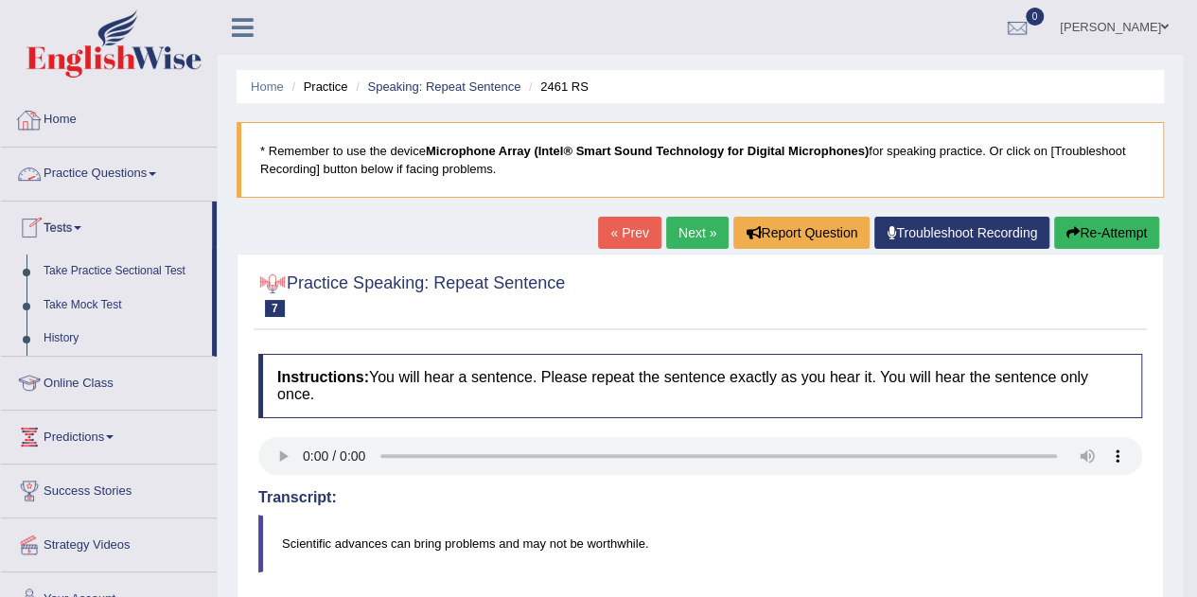
click at [61, 115] on link "Home" at bounding box center [109, 117] width 216 height 47
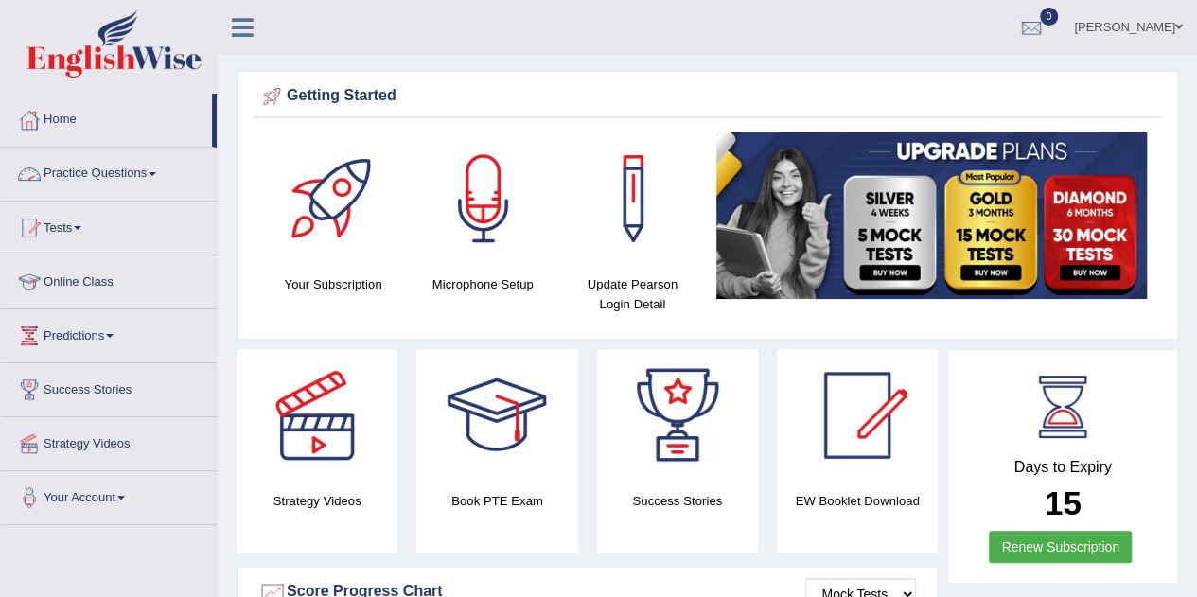
click at [110, 178] on link "Practice Questions" at bounding box center [109, 171] width 216 height 47
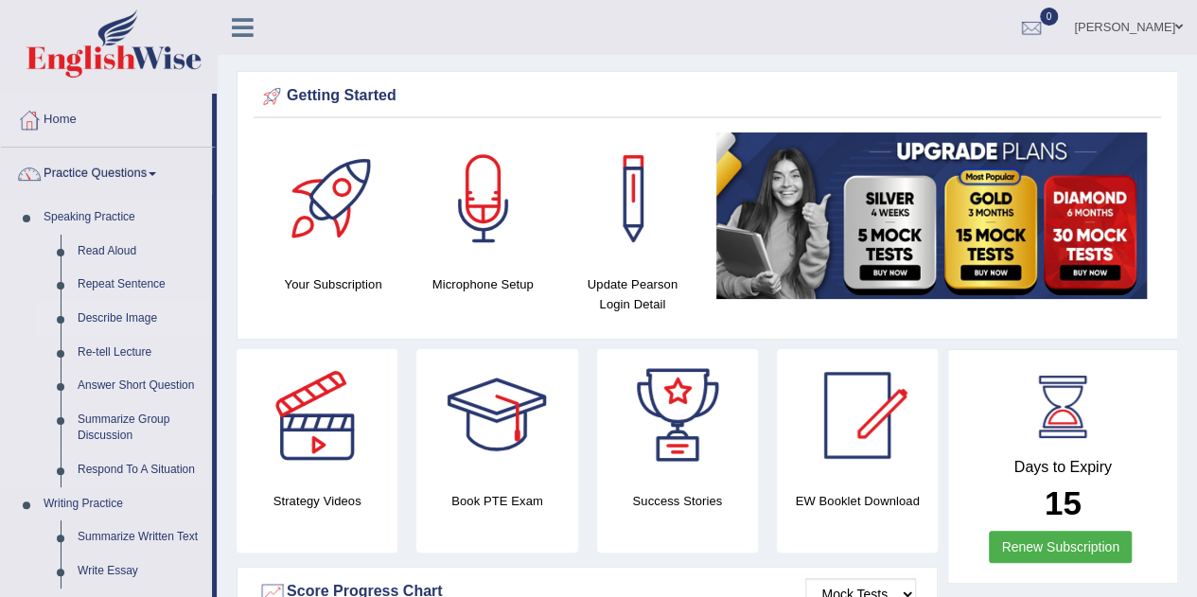
click at [125, 313] on link "Describe Image" at bounding box center [140, 319] width 143 height 34
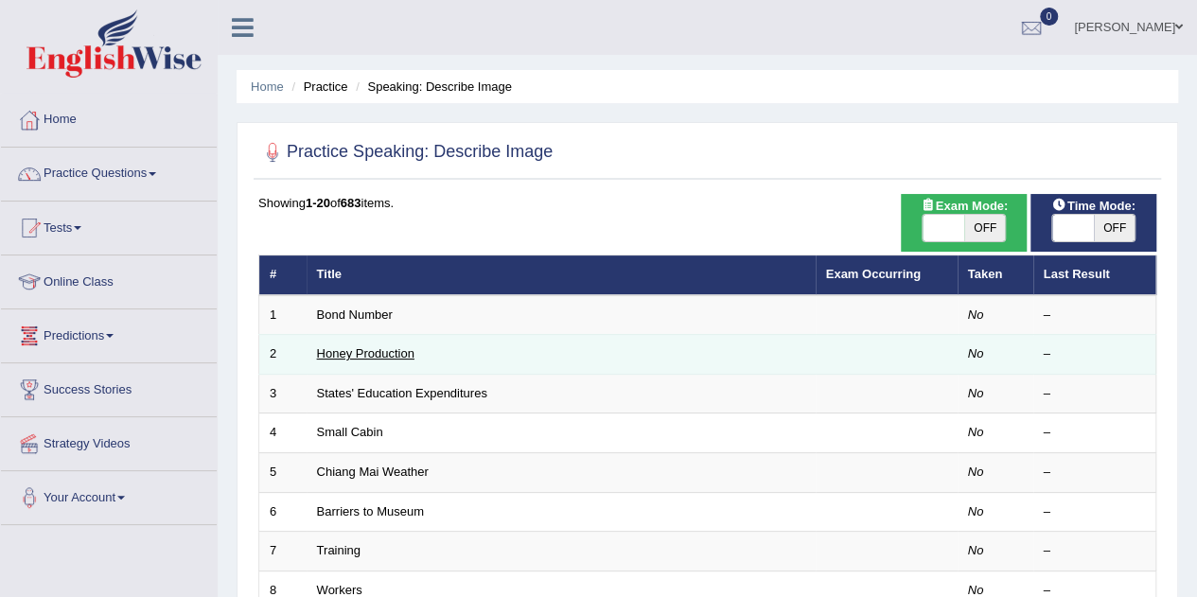
click at [404, 346] on link "Honey Production" at bounding box center [365, 353] width 97 height 14
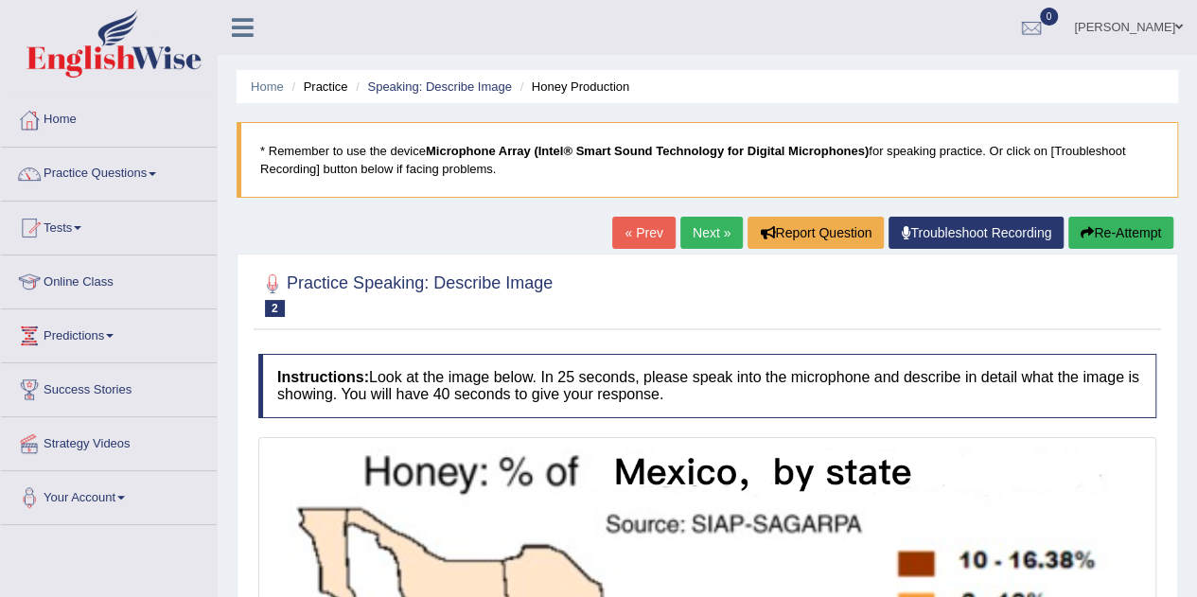
click at [717, 225] on link "Next »" at bounding box center [711, 233] width 62 height 32
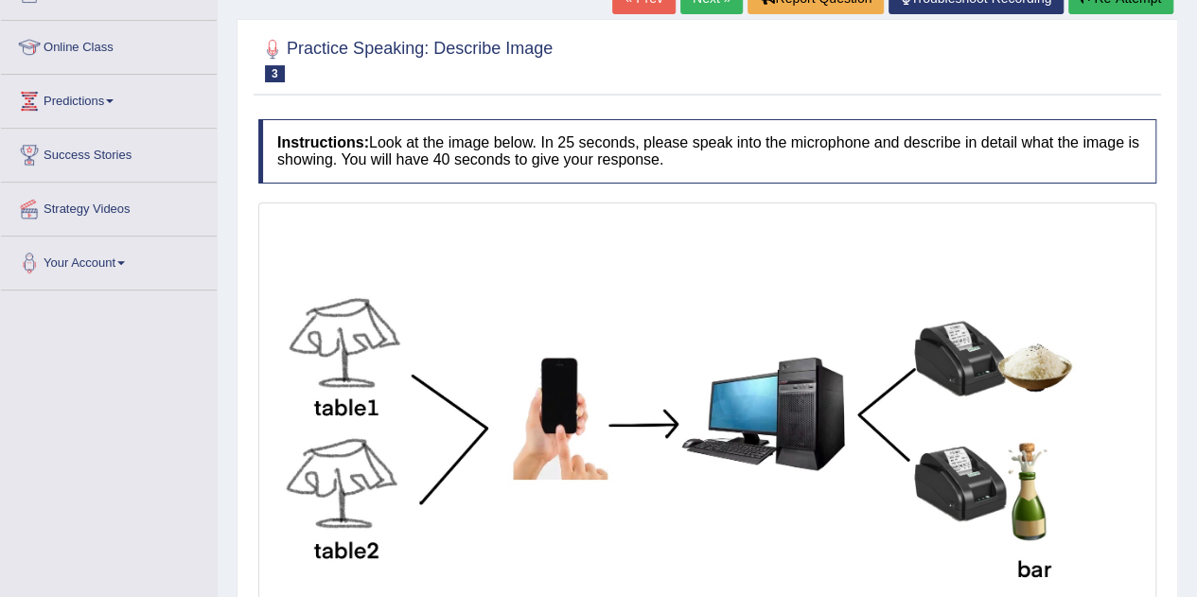
scroll to position [182, 0]
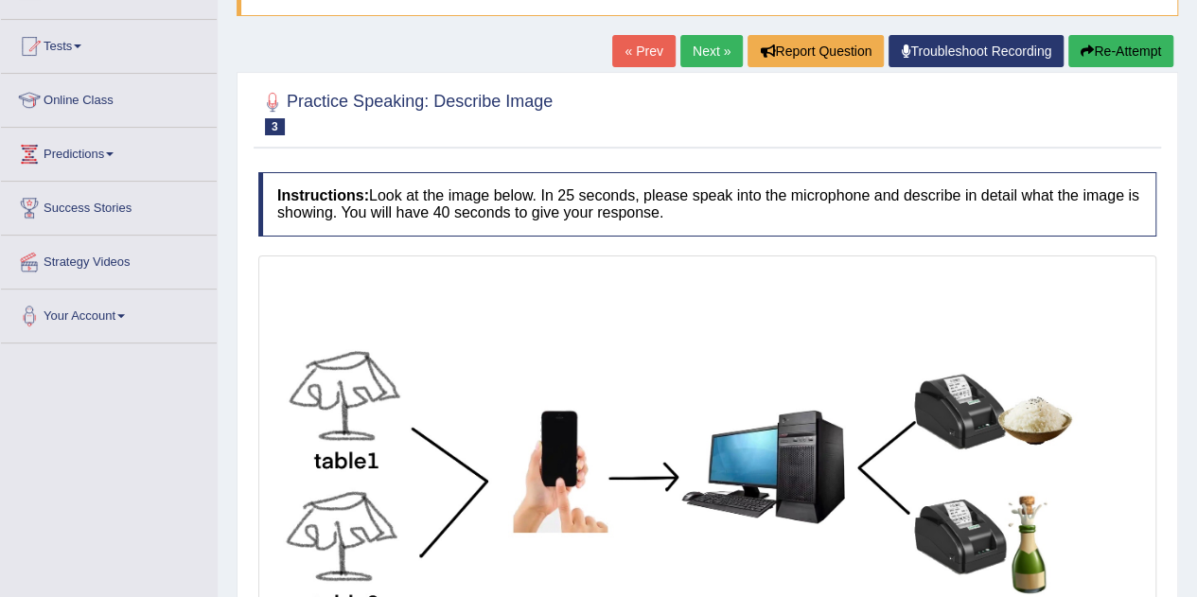
click at [697, 44] on link "Next »" at bounding box center [711, 51] width 62 height 32
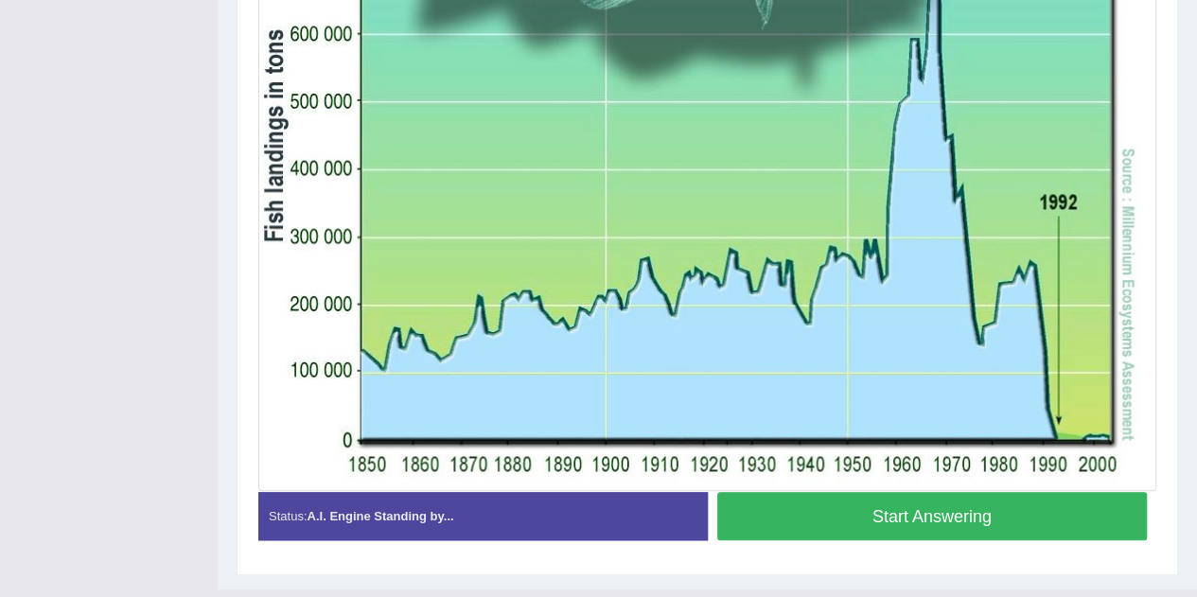
scroll to position [688, 0]
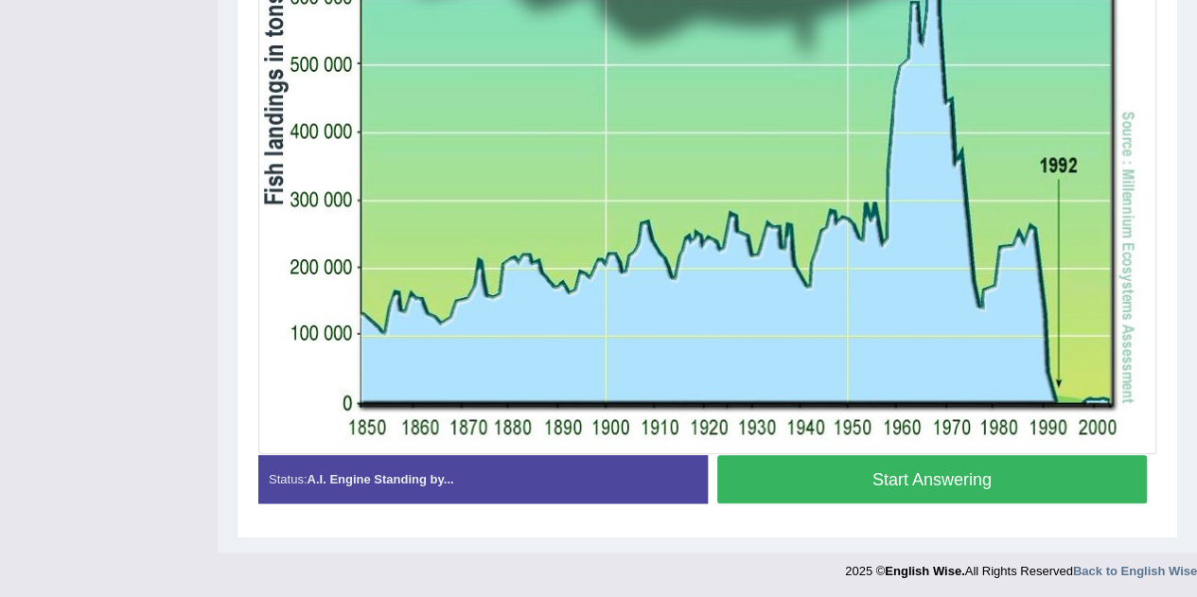
click at [767, 481] on button "Start Answering" at bounding box center [932, 479] width 430 height 48
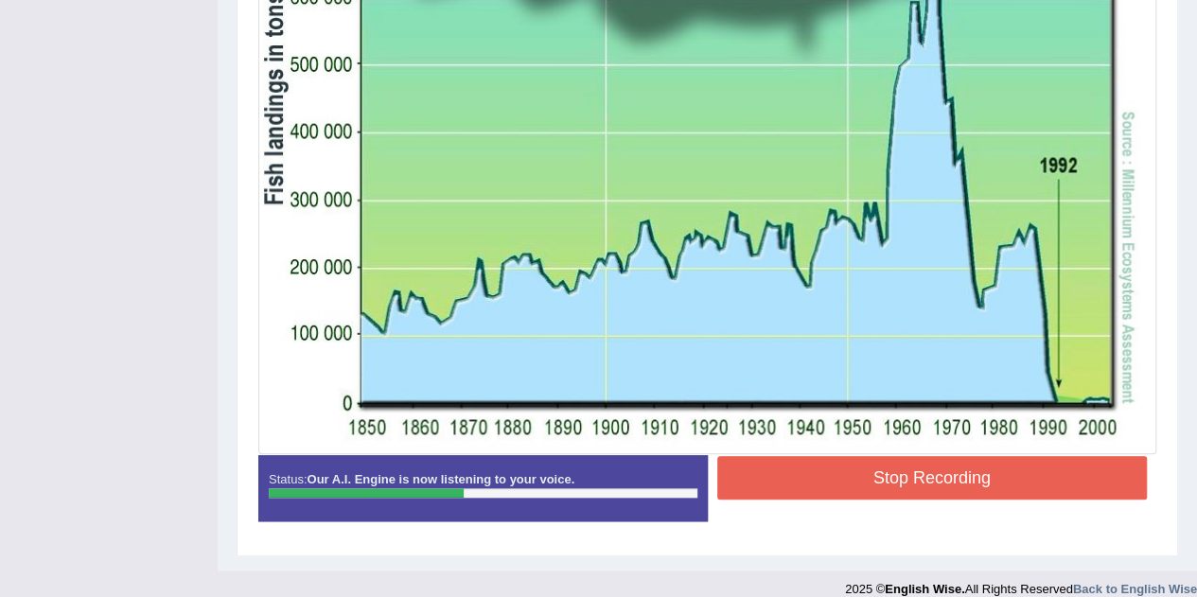
scroll to position [706, 0]
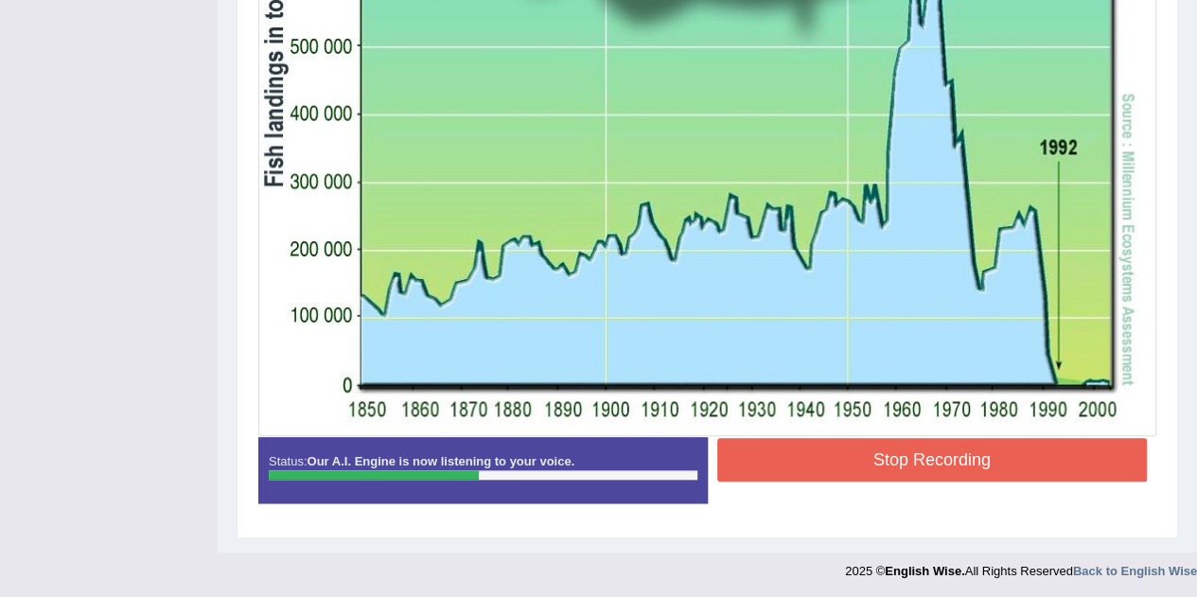
click at [876, 457] on button "Stop Recording" at bounding box center [932, 460] width 430 height 44
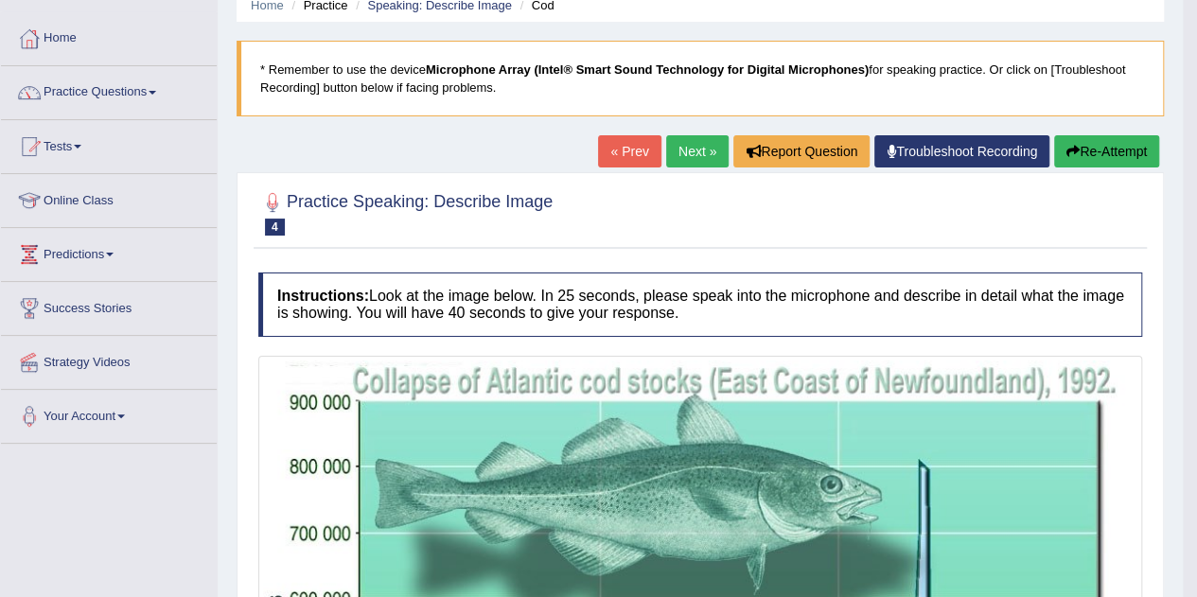
scroll to position [0, 0]
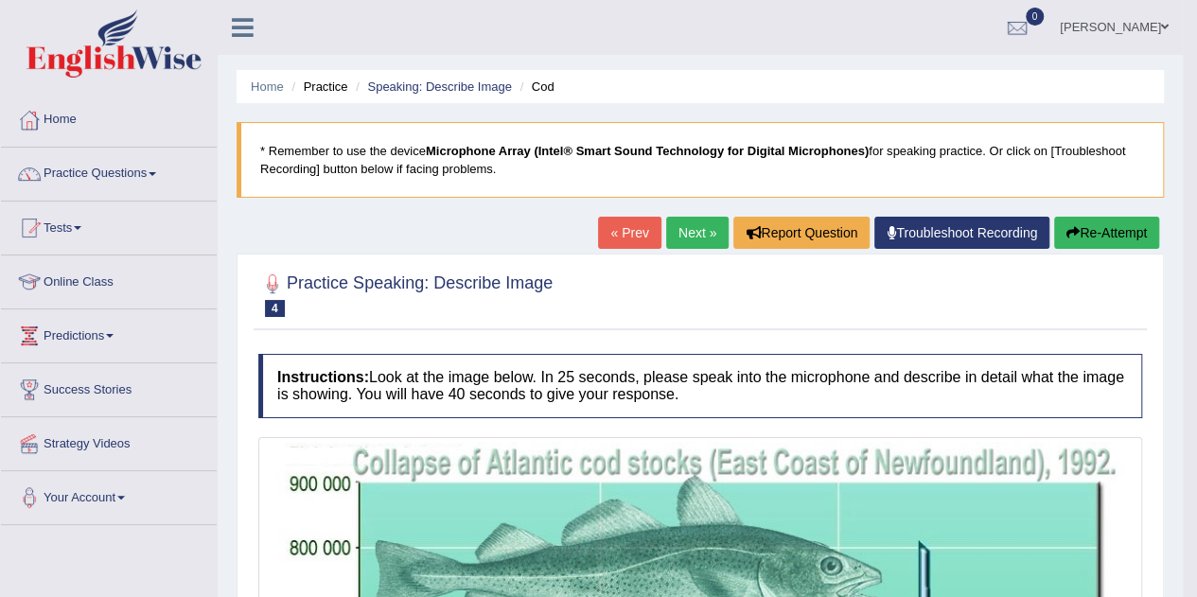
click at [1067, 232] on icon "button" at bounding box center [1072, 232] width 13 height 13
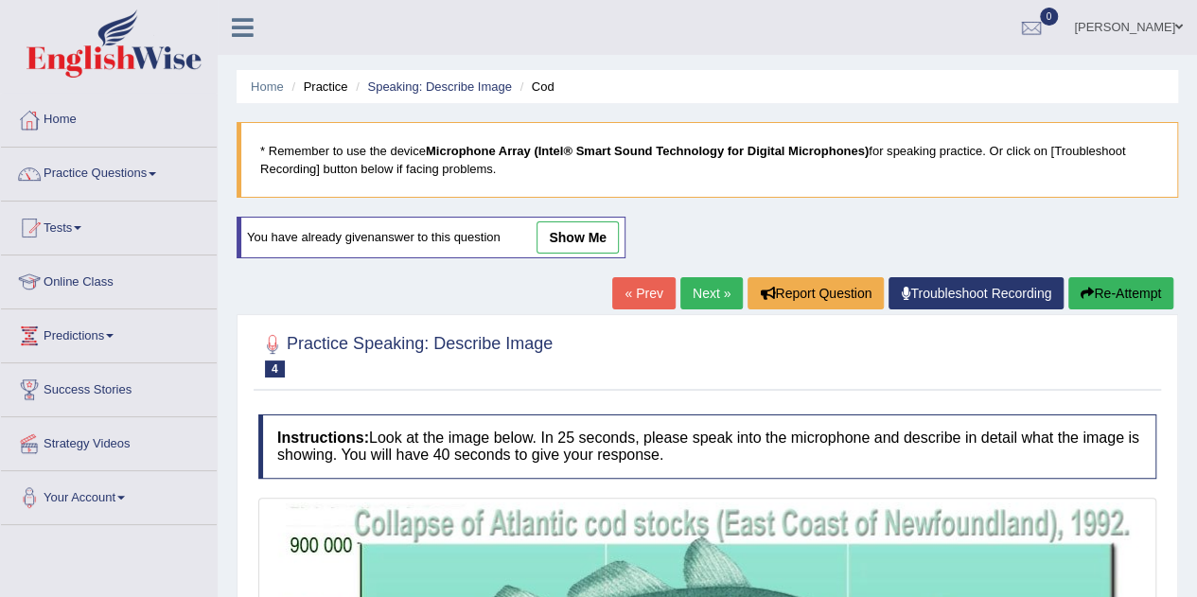
click at [697, 285] on link "Next »" at bounding box center [711, 293] width 62 height 32
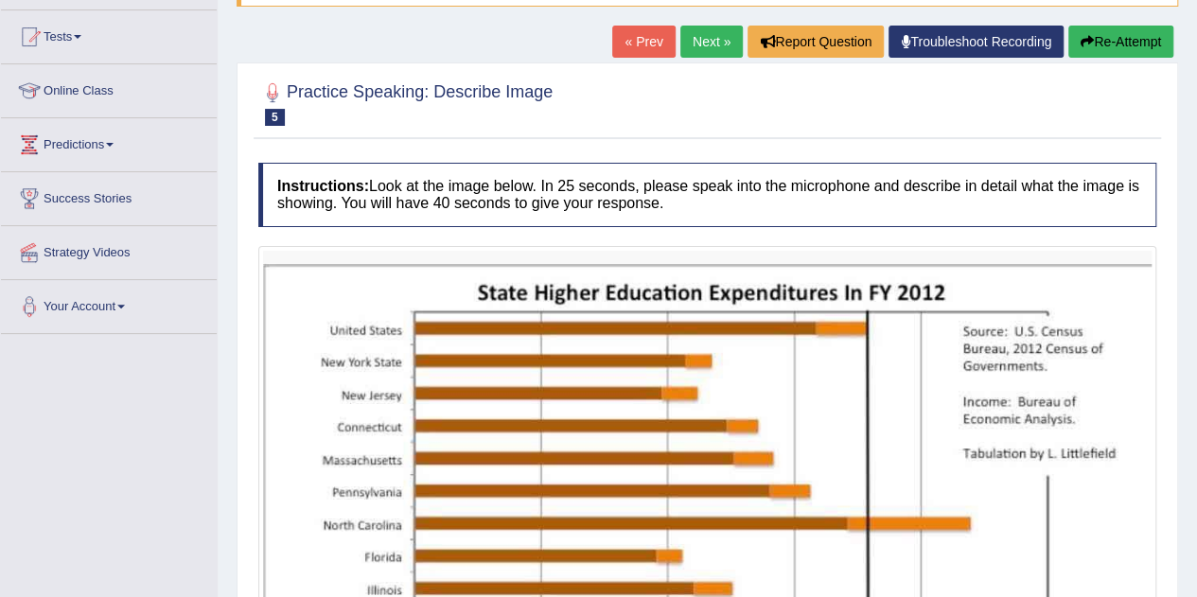
scroll to position [153, 0]
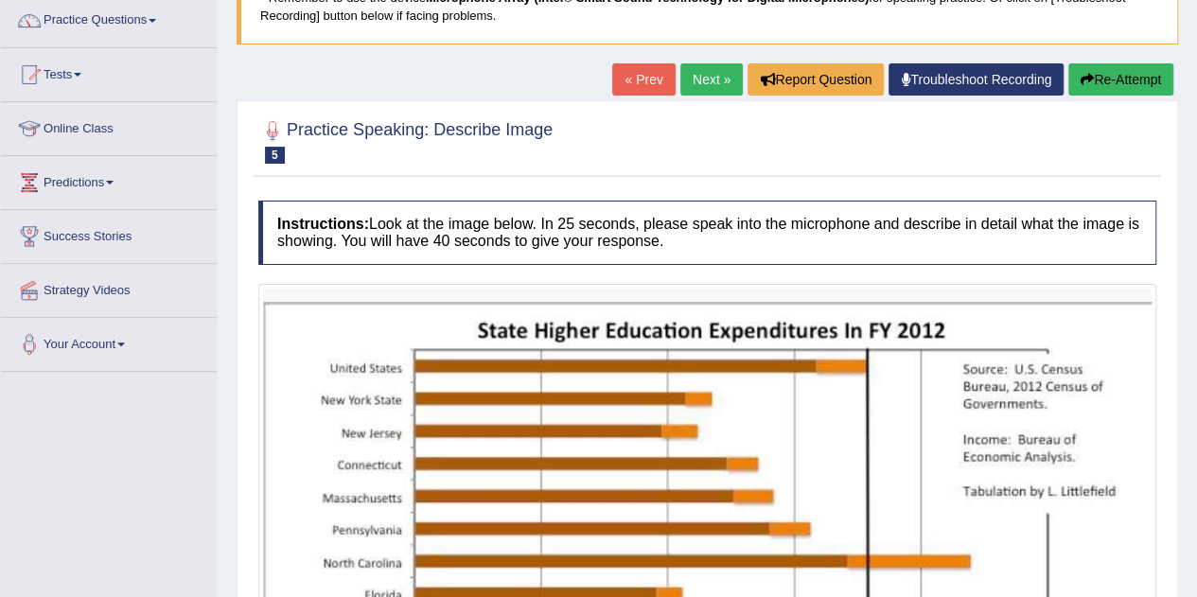
click at [715, 77] on link "Next »" at bounding box center [711, 79] width 62 height 32
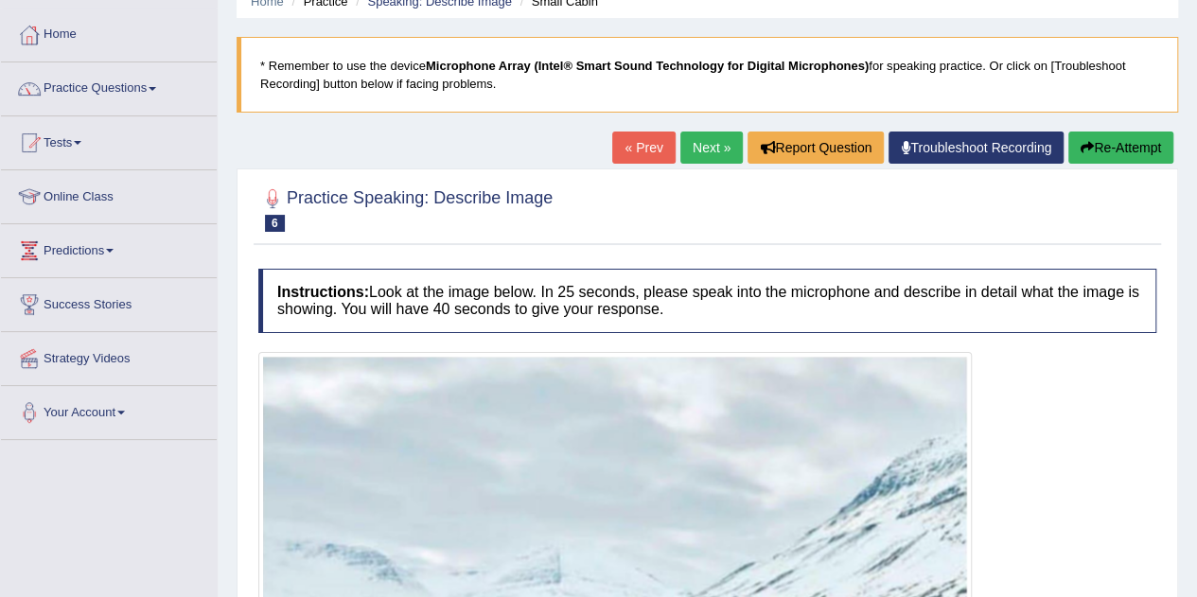
scroll to position [87, 0]
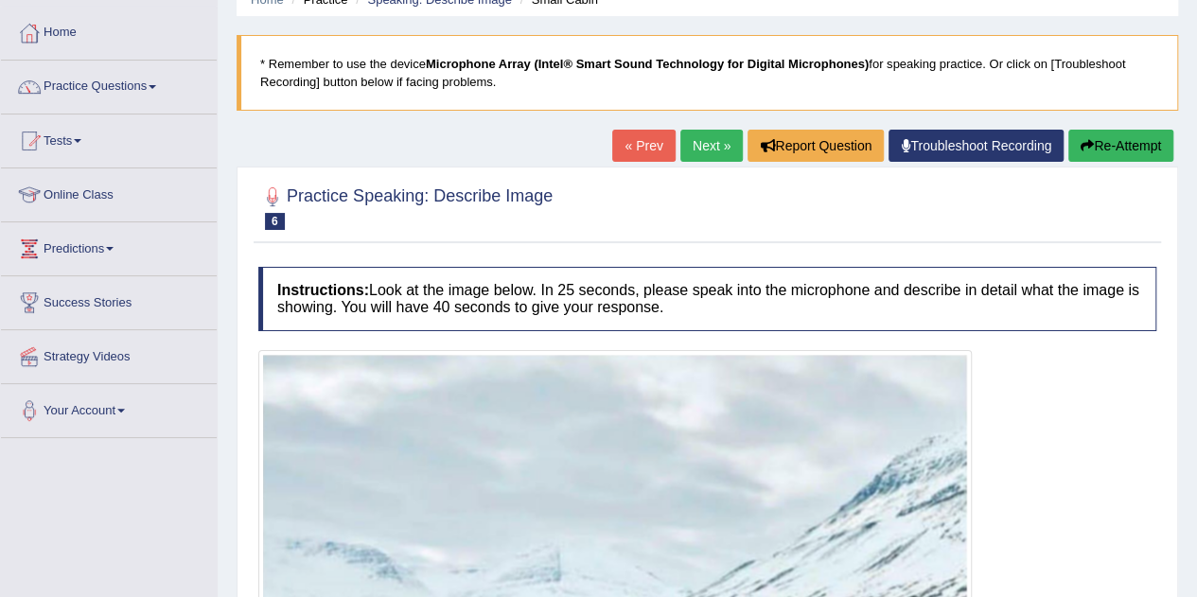
click at [688, 134] on link "Next »" at bounding box center [711, 146] width 62 height 32
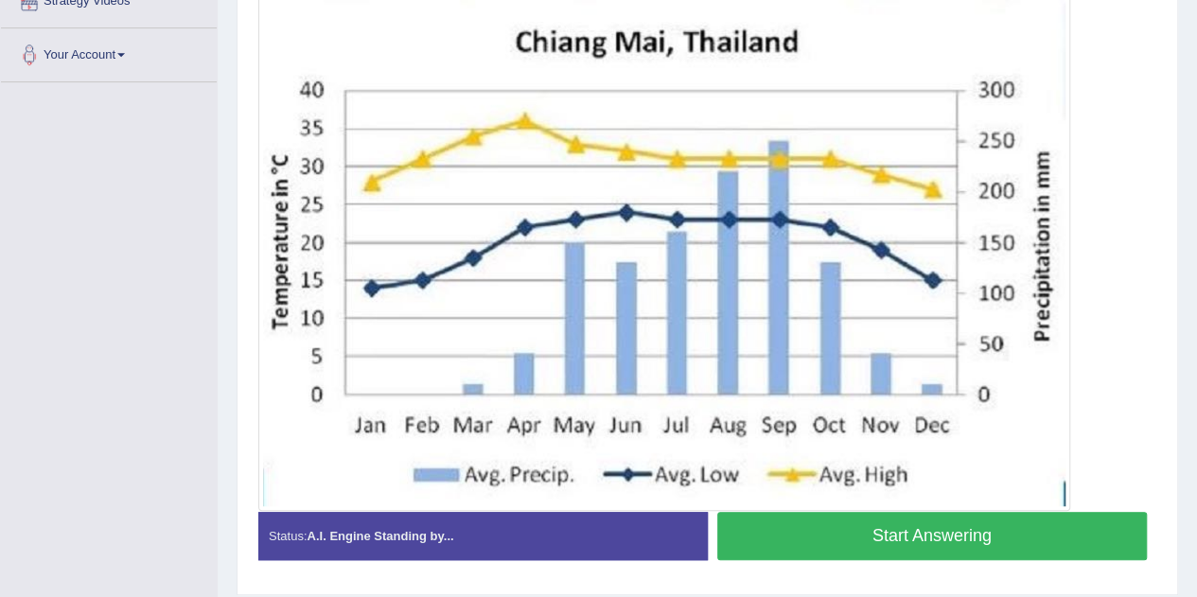
scroll to position [441, 0]
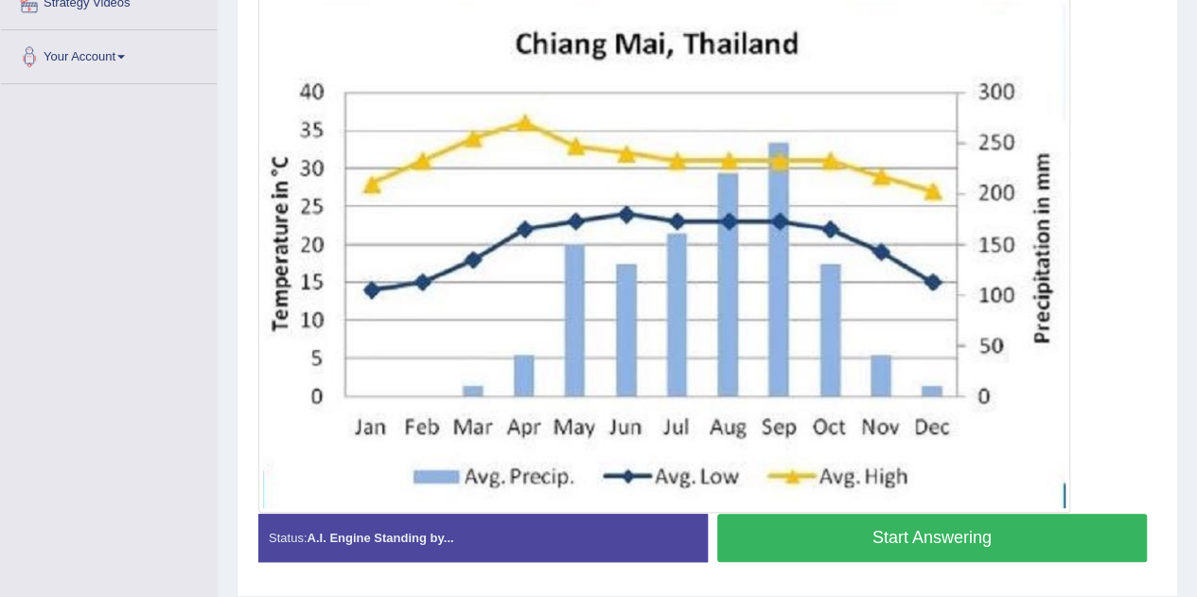
click at [780, 527] on button "Start Answering" at bounding box center [932, 538] width 430 height 48
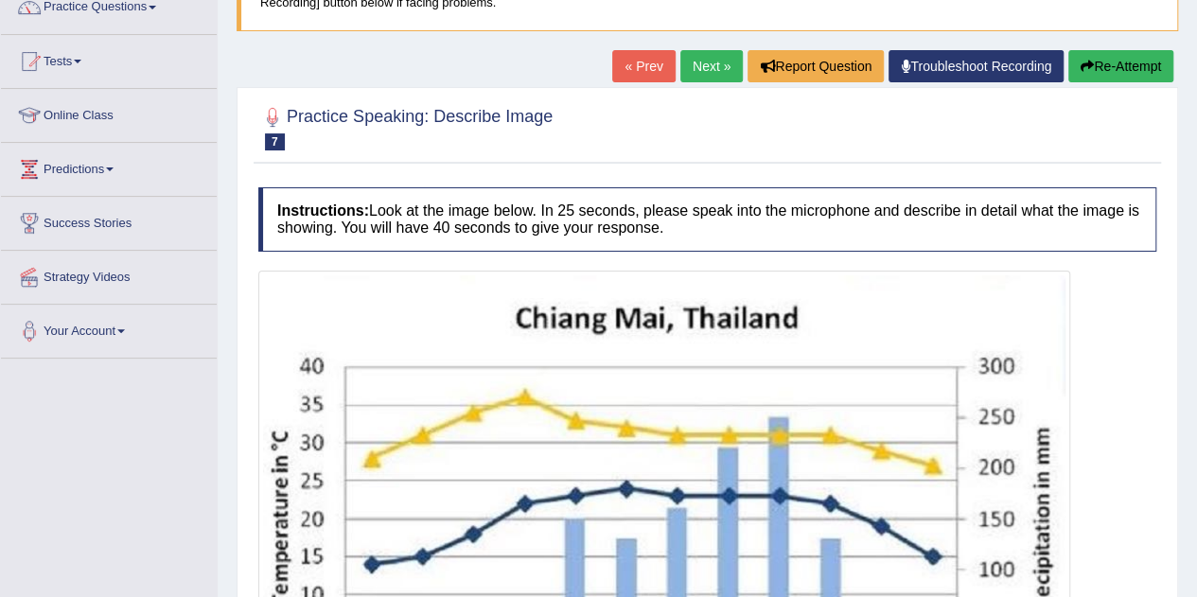
scroll to position [163, 0]
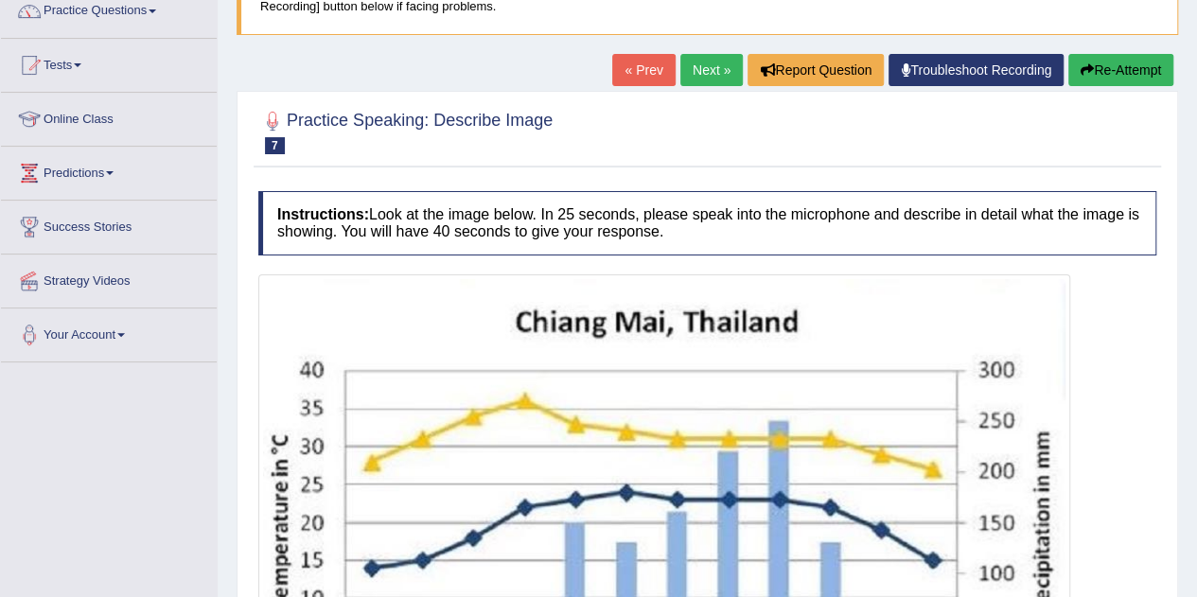
click at [1123, 57] on button "Re-Attempt" at bounding box center [1120, 70] width 105 height 32
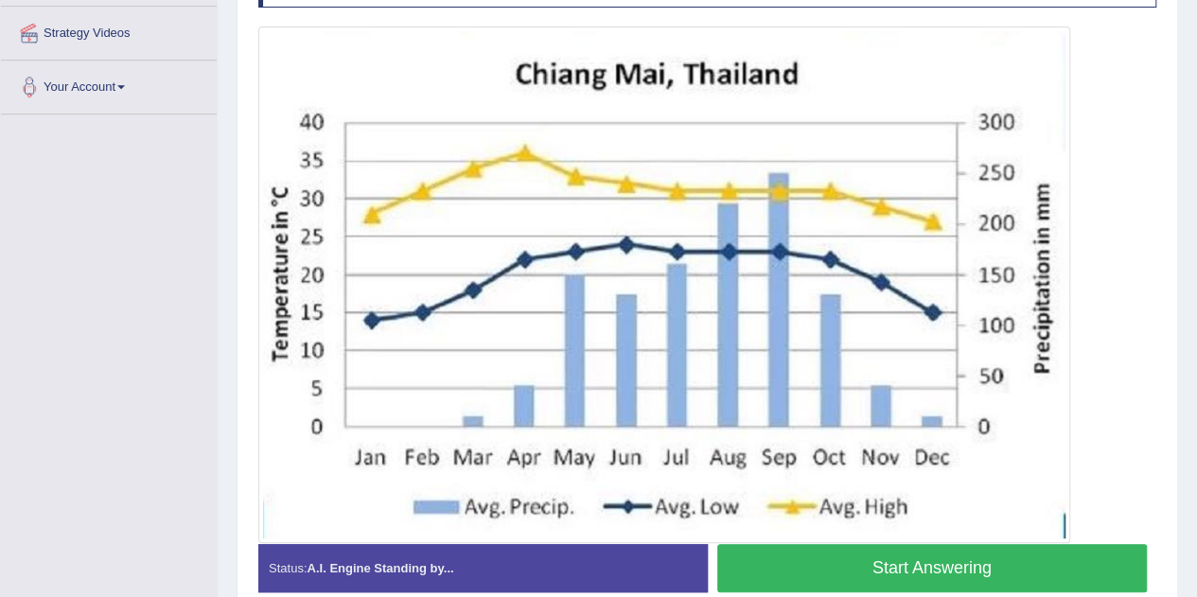
scroll to position [411, 0]
click at [865, 569] on button "Start Answering" at bounding box center [932, 568] width 430 height 48
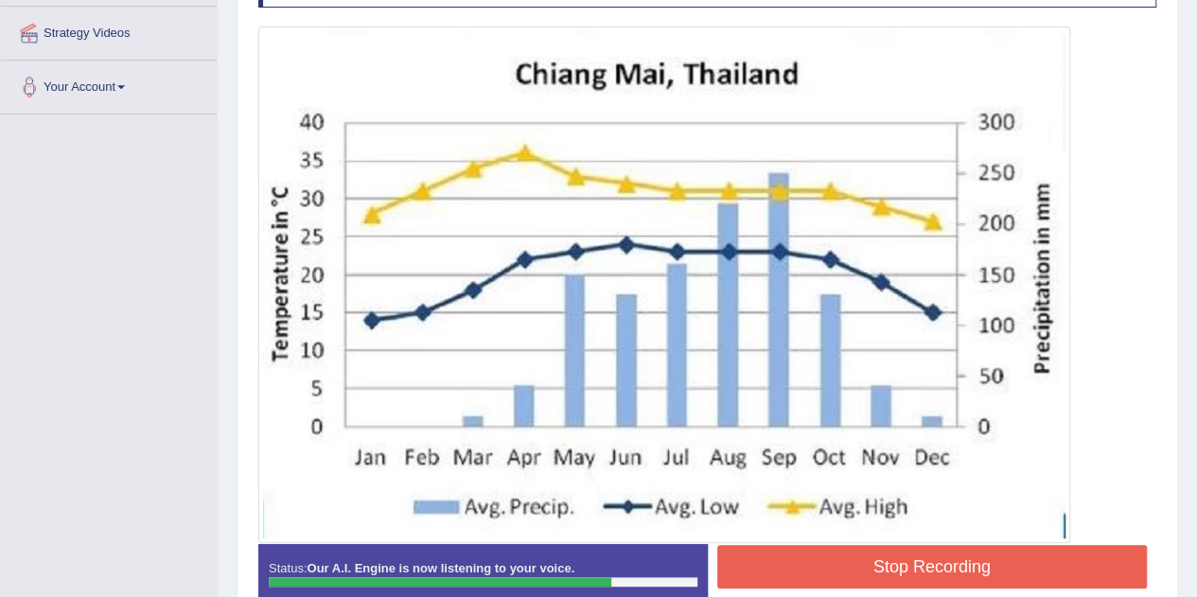
scroll to position [516, 0]
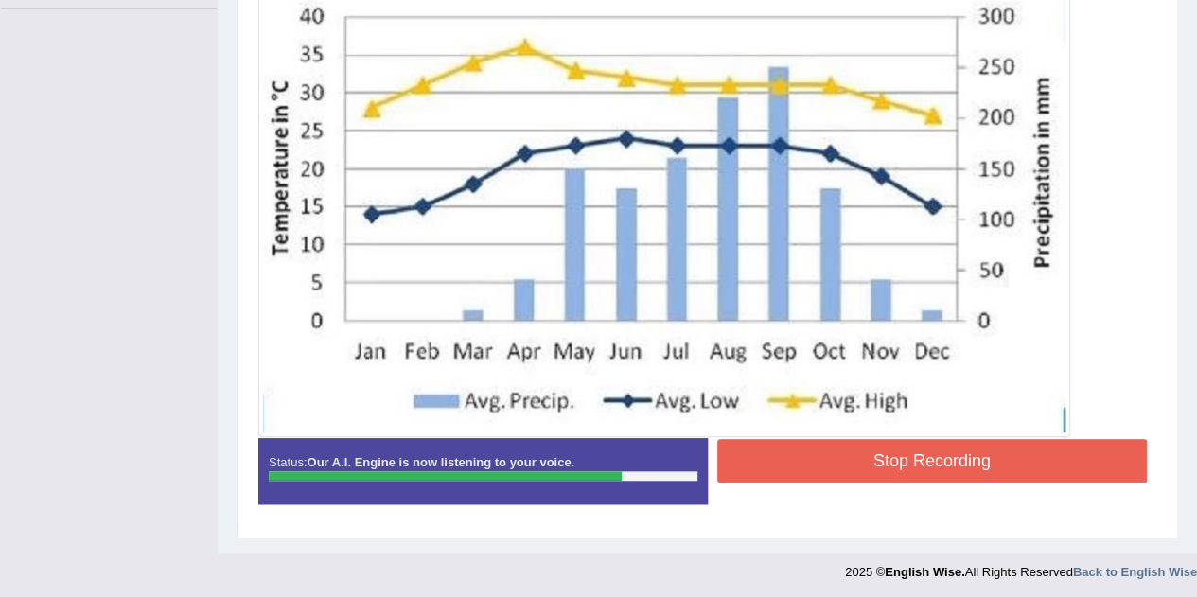
click at [875, 455] on button "Stop Recording" at bounding box center [932, 461] width 430 height 44
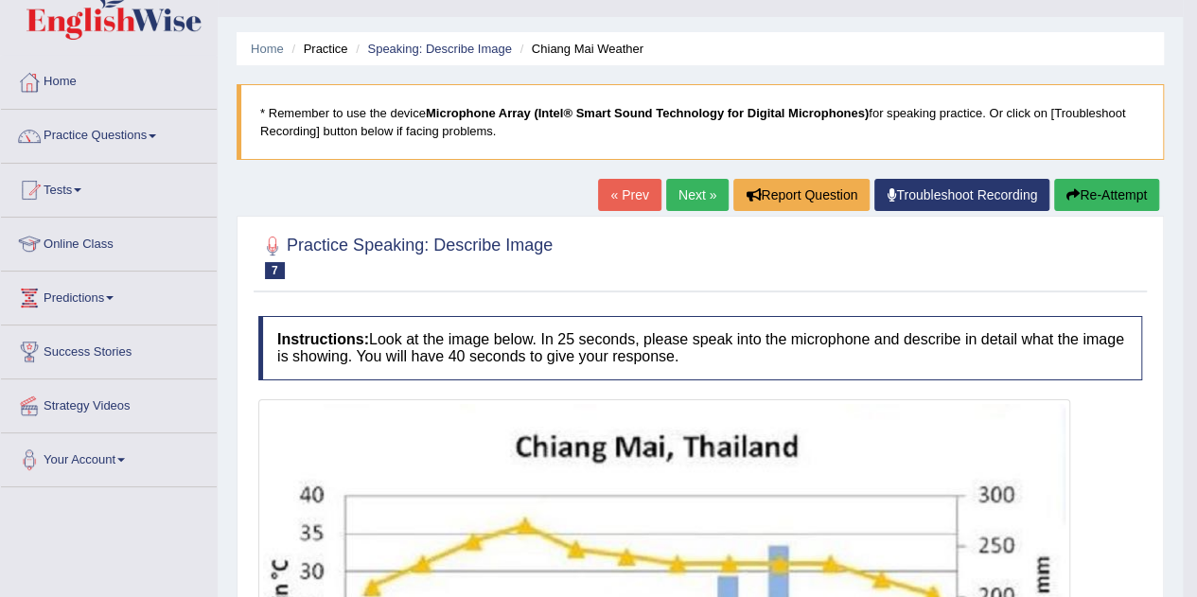
scroll to position [37, 0]
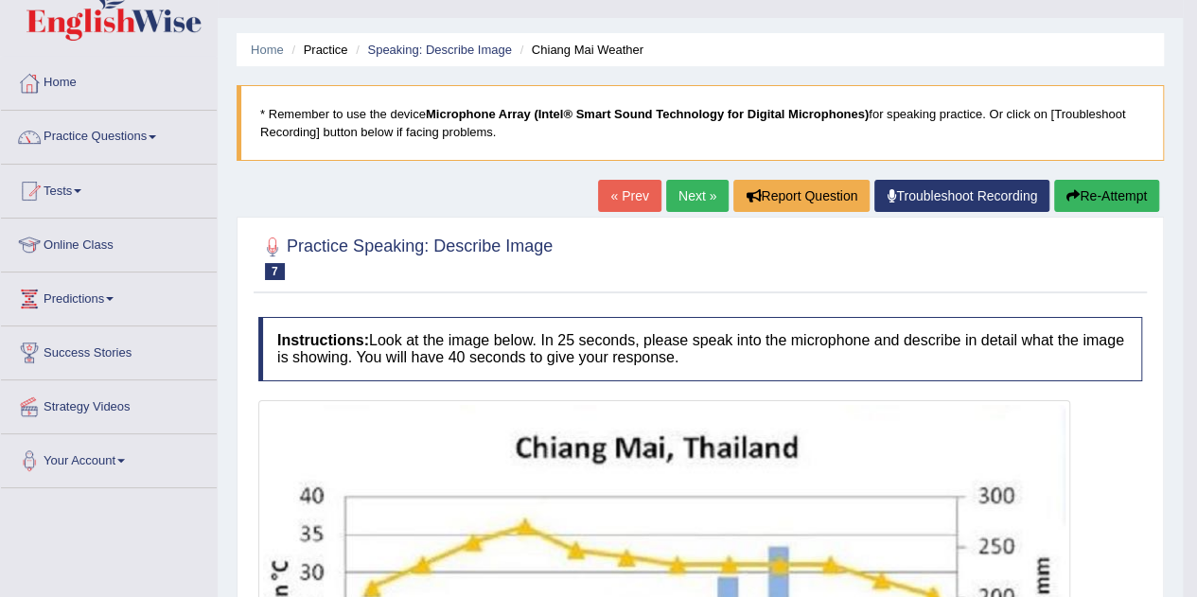
click at [692, 196] on link "Next »" at bounding box center [697, 196] width 62 height 32
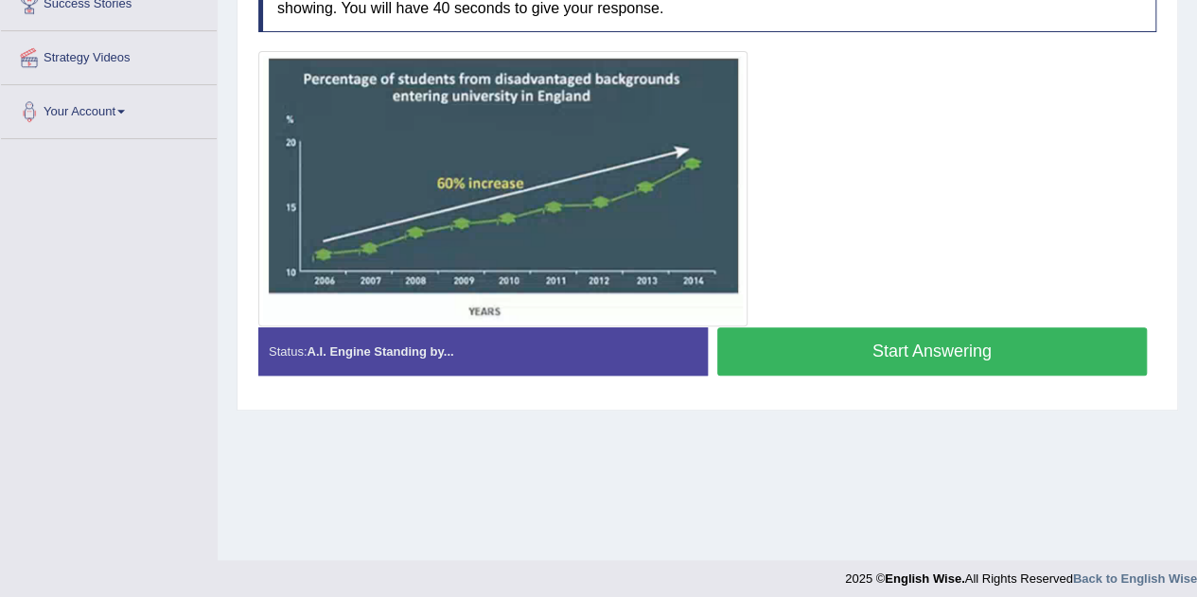
scroll to position [385, 0]
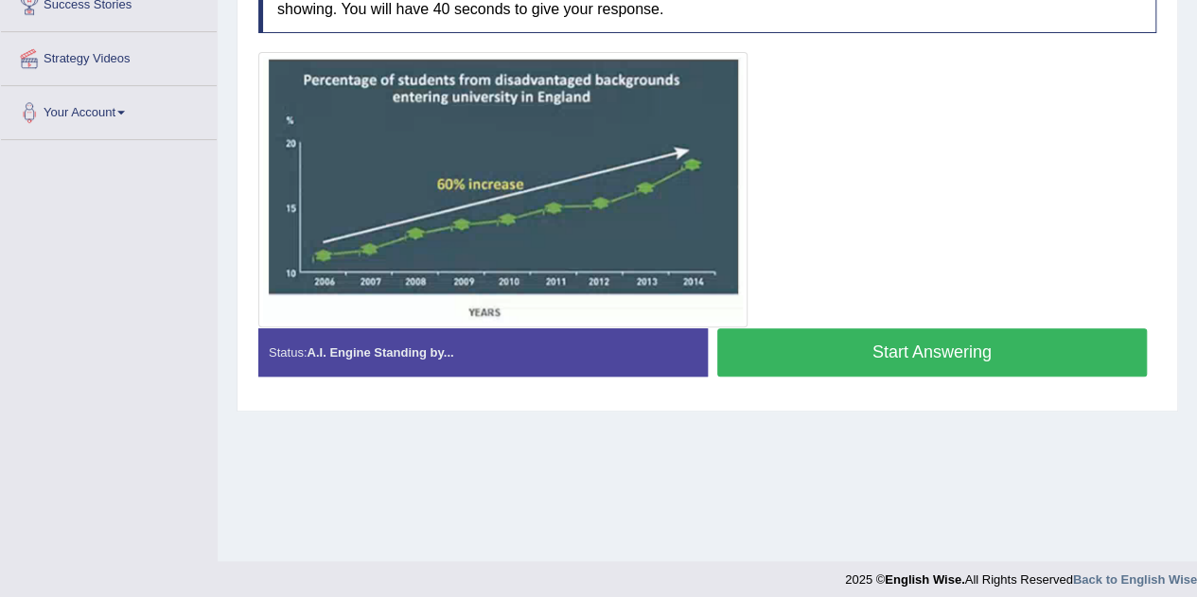
click at [778, 340] on button "Start Answering" at bounding box center [932, 352] width 430 height 48
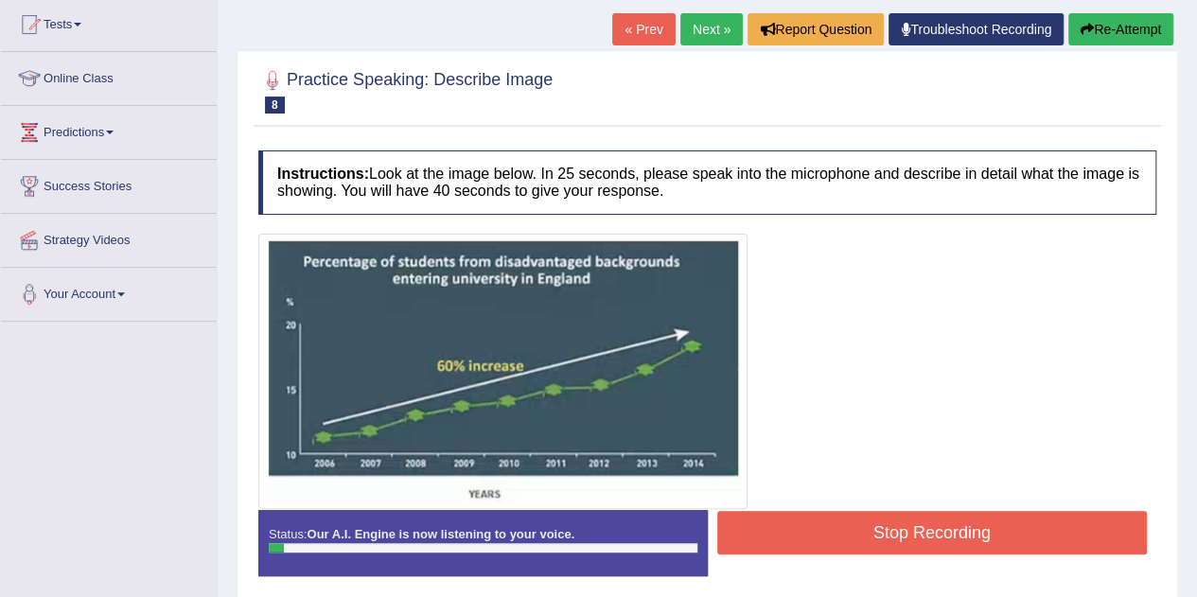
scroll to position [184, 0]
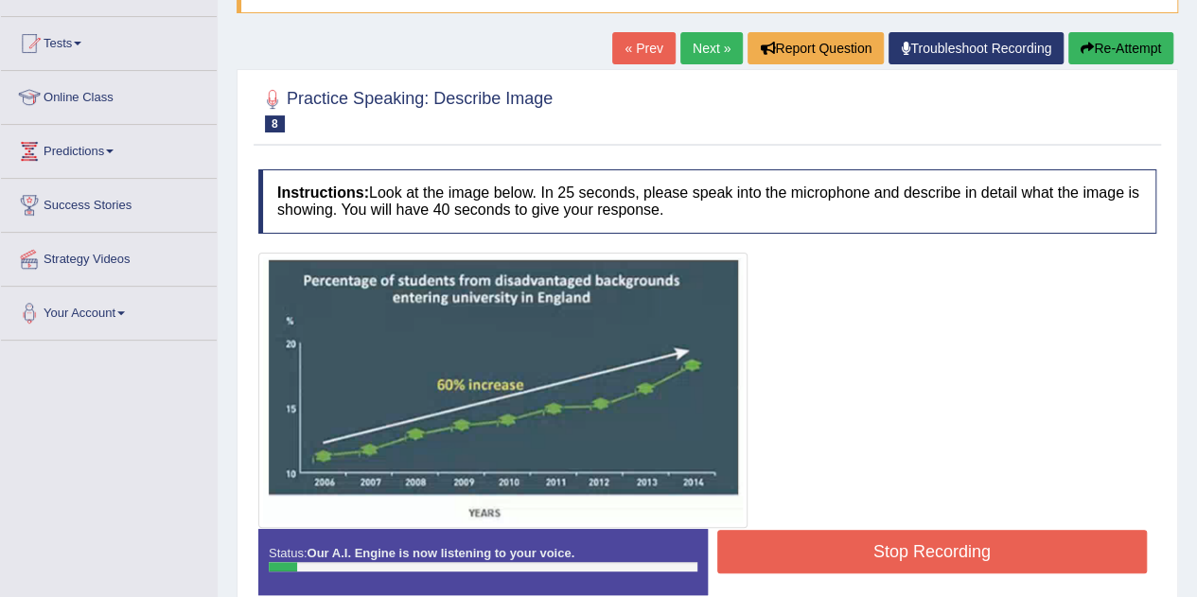
click at [1125, 38] on button "Re-Attempt" at bounding box center [1120, 48] width 105 height 32
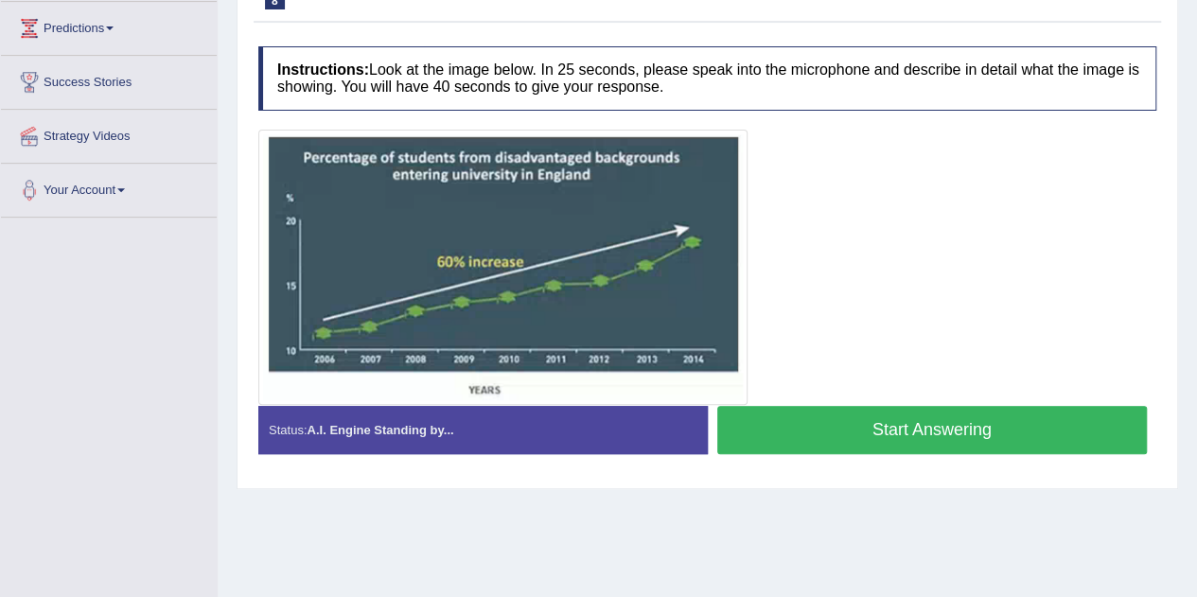
scroll to position [309, 0]
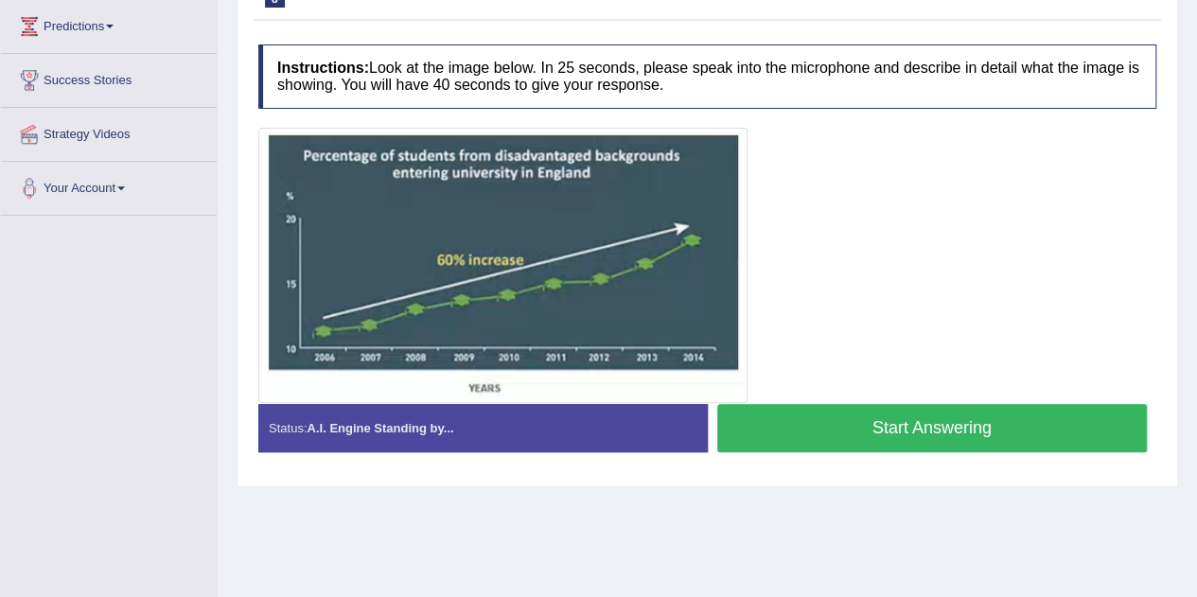
click at [786, 409] on button "Start Answering" at bounding box center [932, 428] width 430 height 48
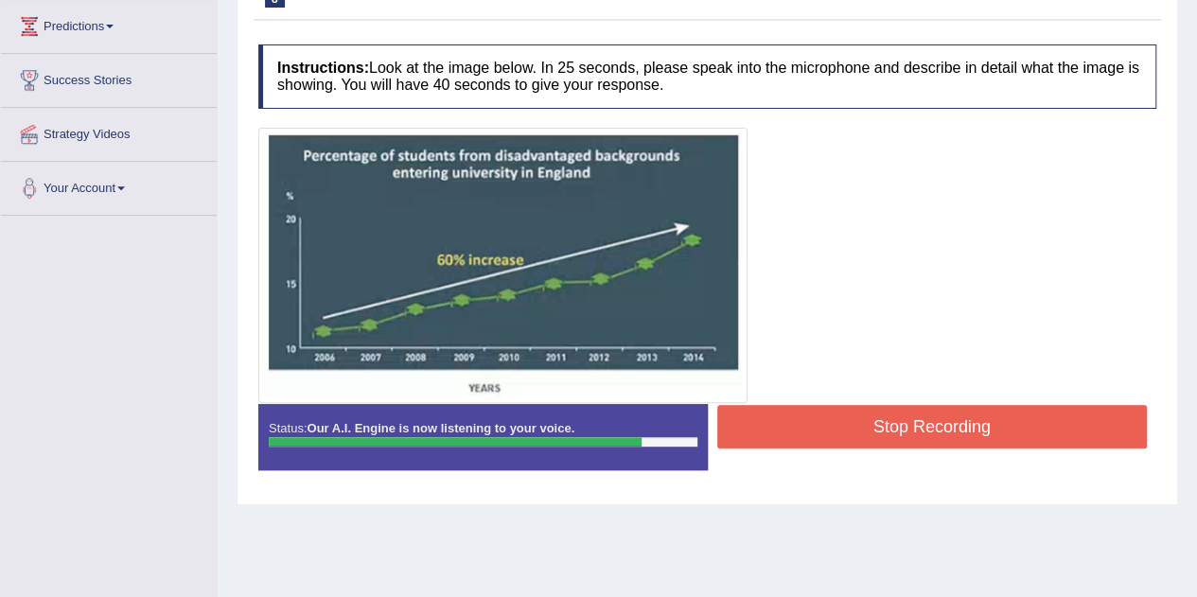
click at [788, 436] on button "Stop Recording" at bounding box center [932, 427] width 430 height 44
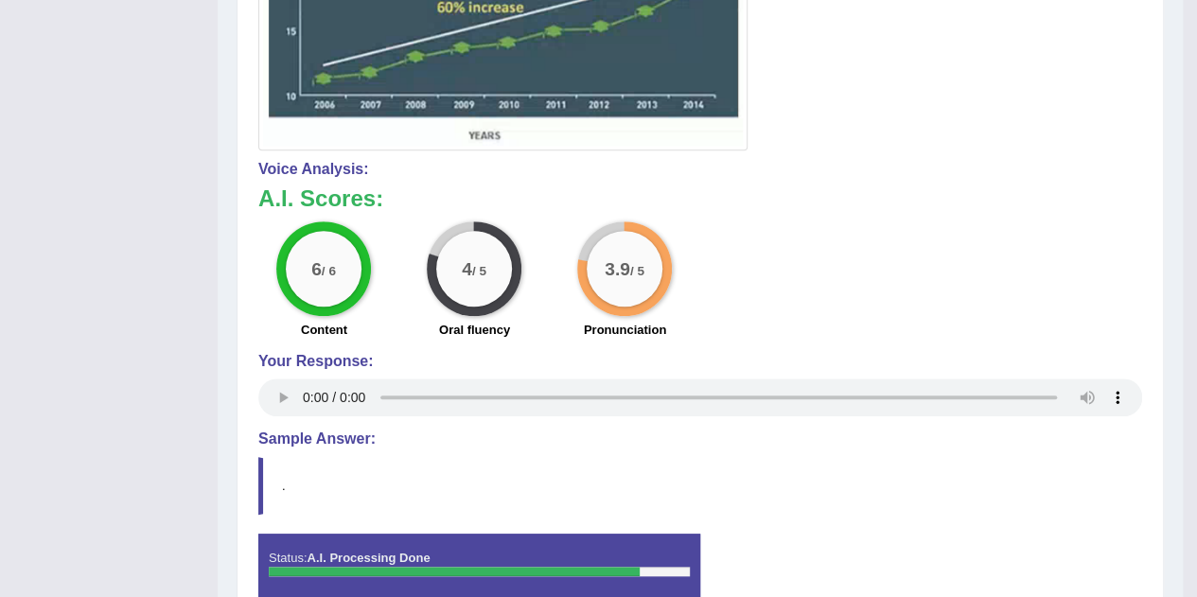
scroll to position [560, 0]
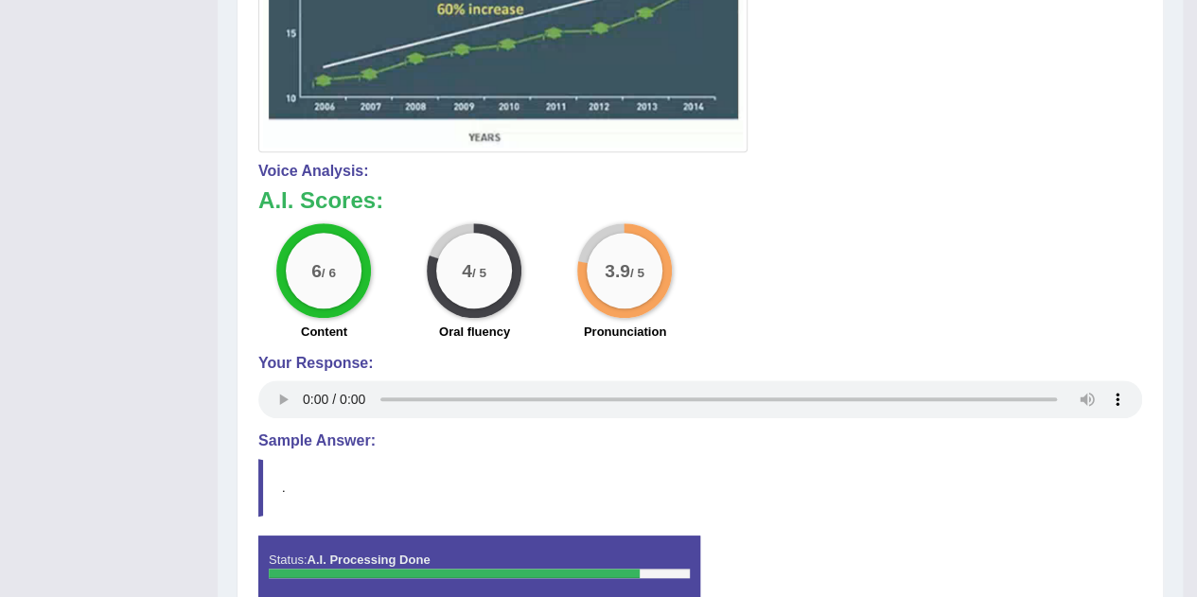
click at [477, 275] on small "/ 5" at bounding box center [479, 272] width 14 height 14
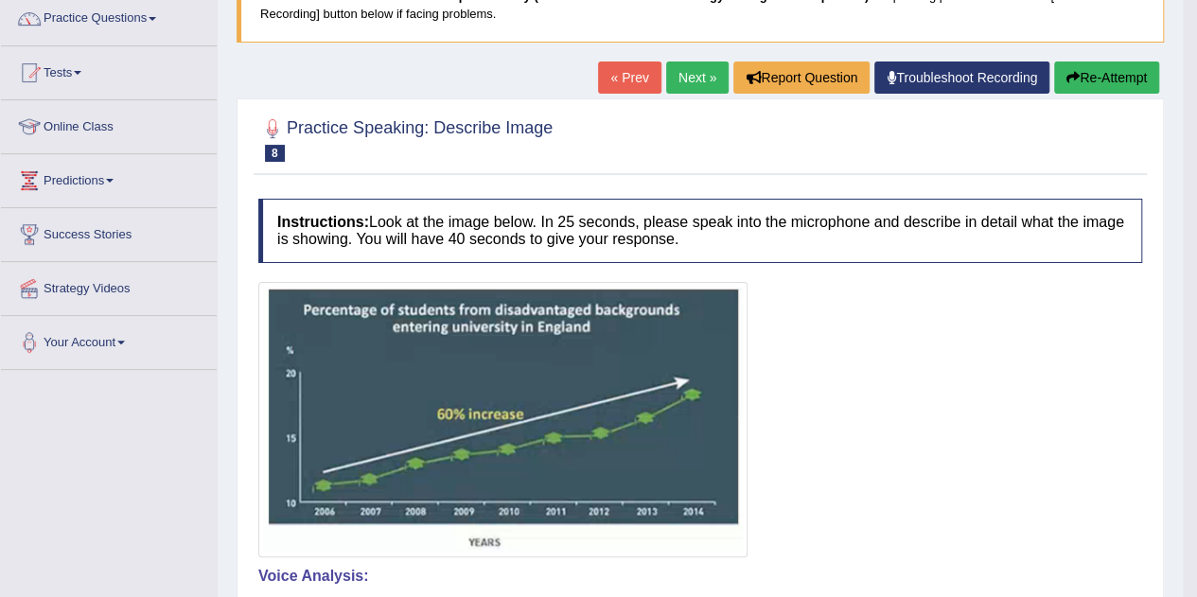
scroll to position [148, 0]
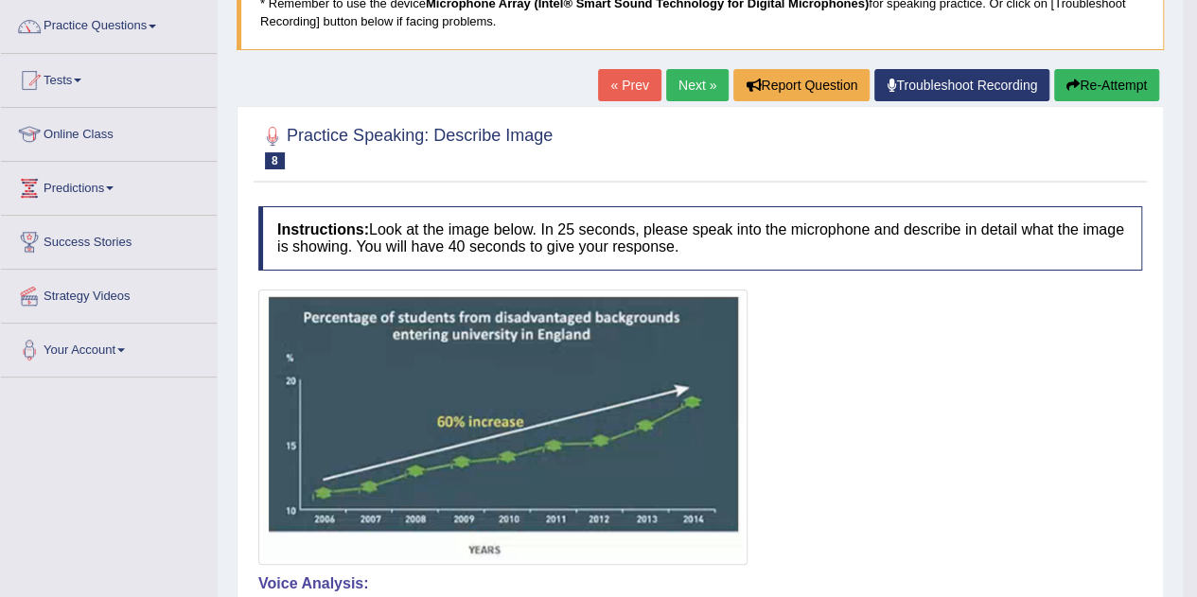
click at [674, 71] on link "Next »" at bounding box center [697, 85] width 62 height 32
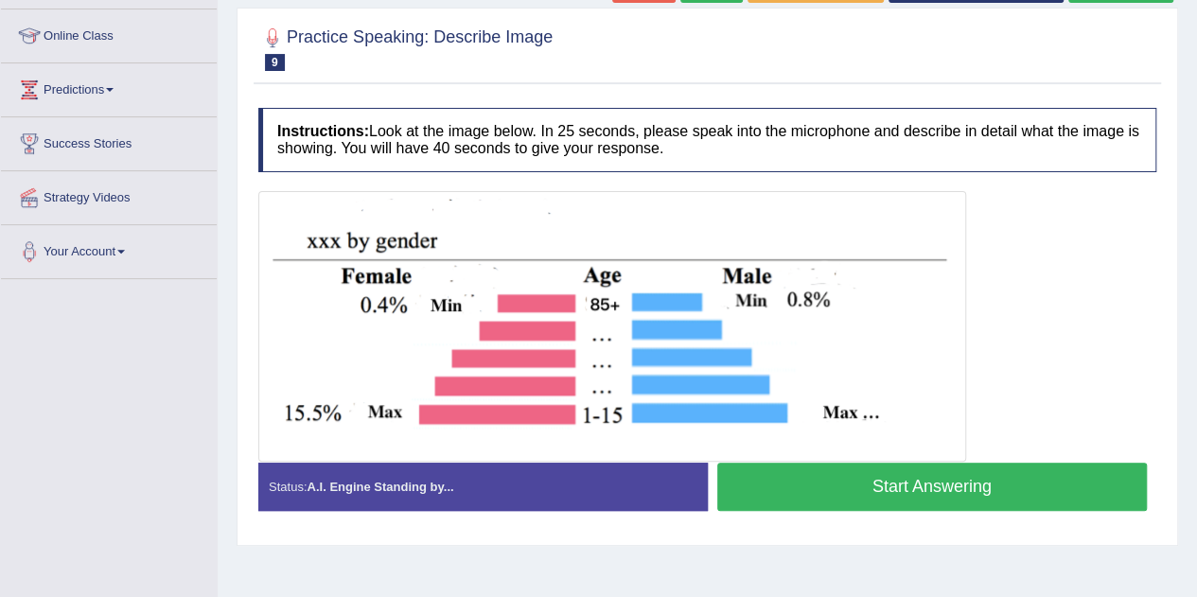
scroll to position [248, 0]
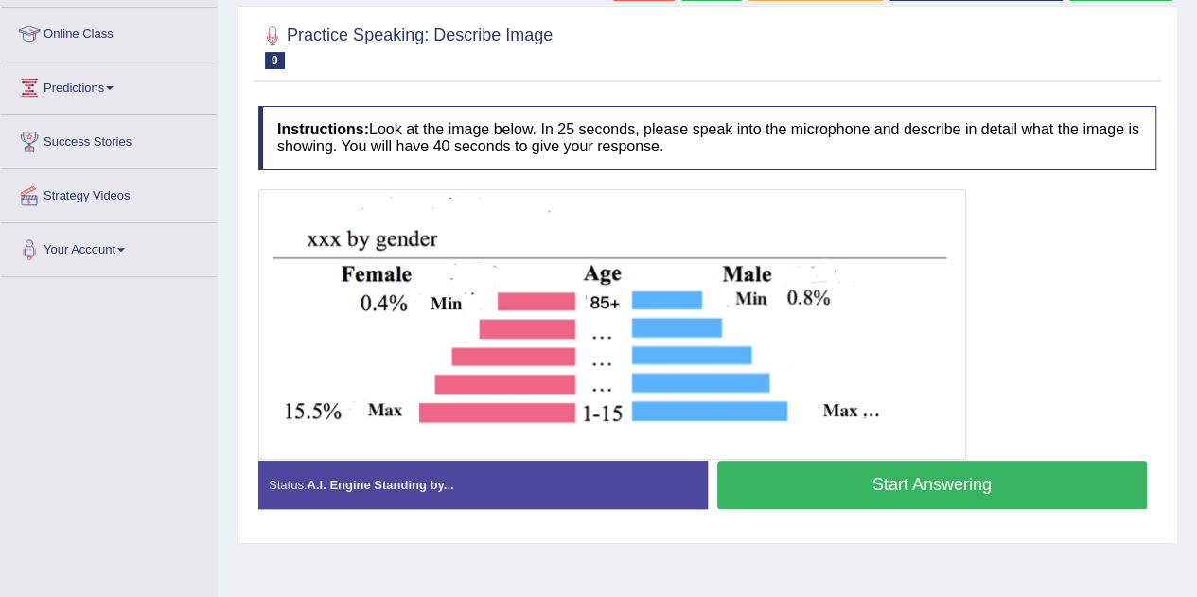
click at [787, 467] on button "Start Answering" at bounding box center [932, 485] width 430 height 48
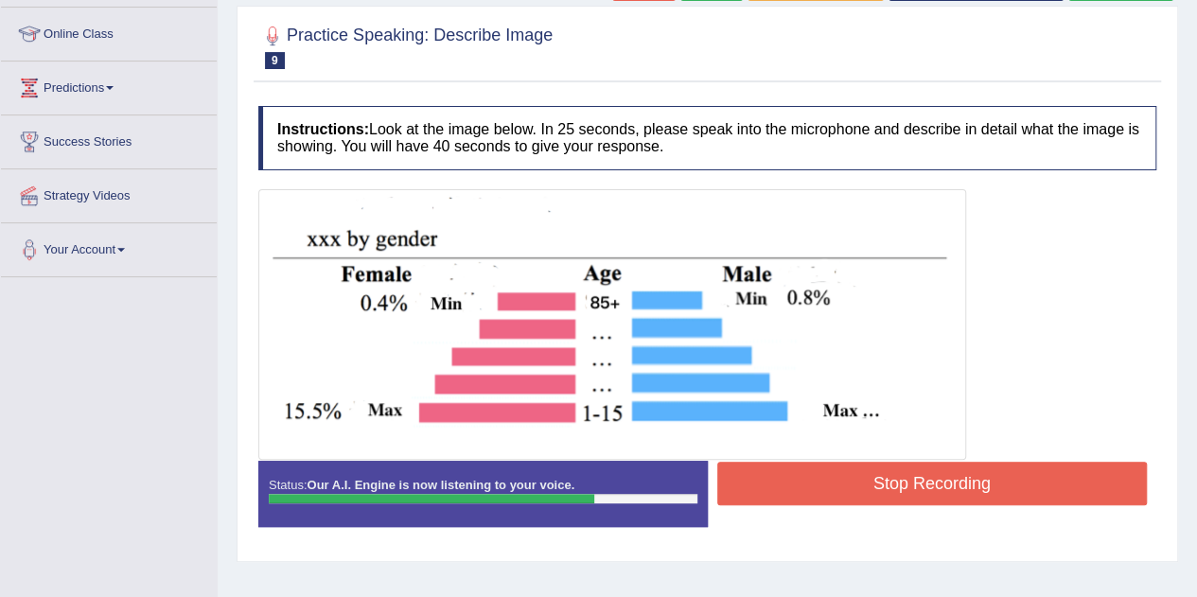
click at [787, 467] on button "Stop Recording" at bounding box center [932, 484] width 430 height 44
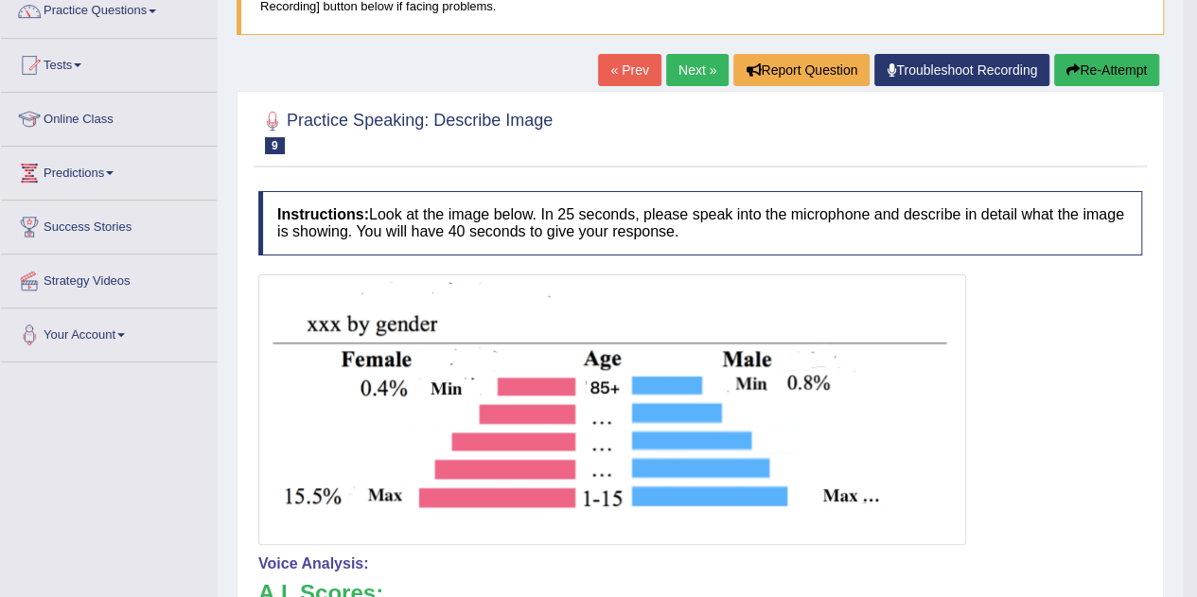
scroll to position [91, 0]
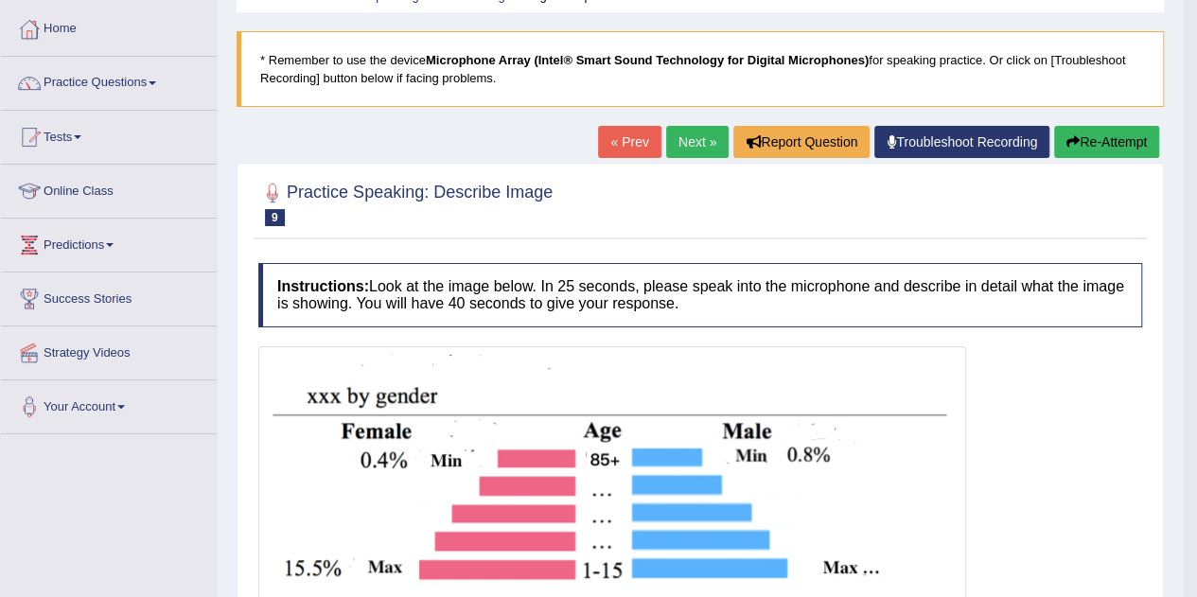
click at [672, 150] on link "Next »" at bounding box center [697, 142] width 62 height 32
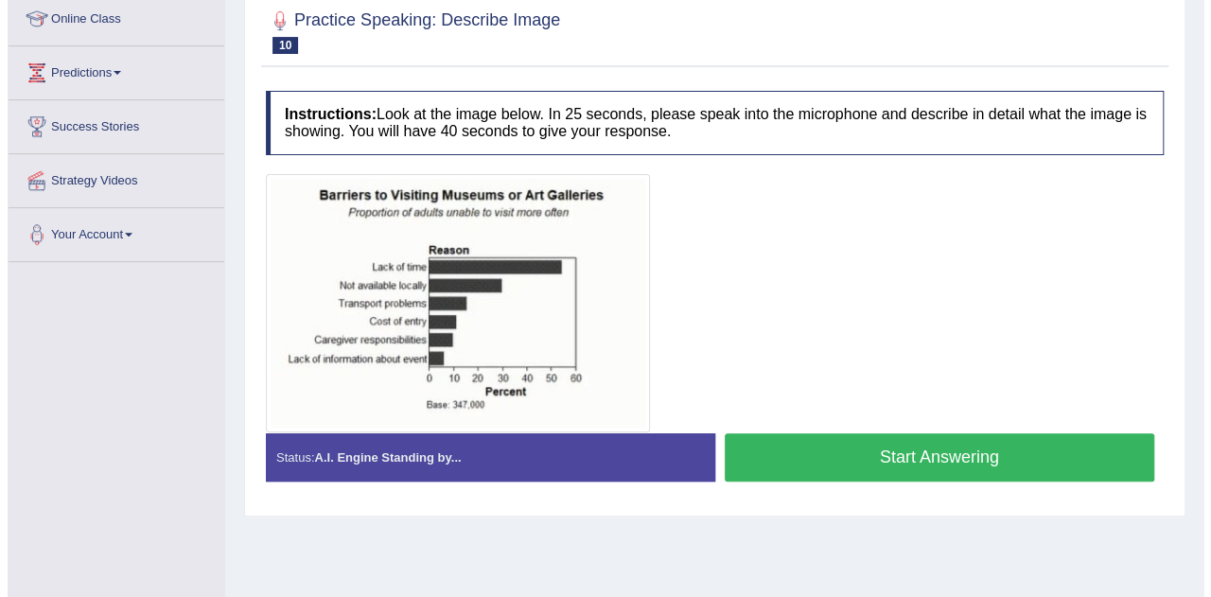
scroll to position [264, 0]
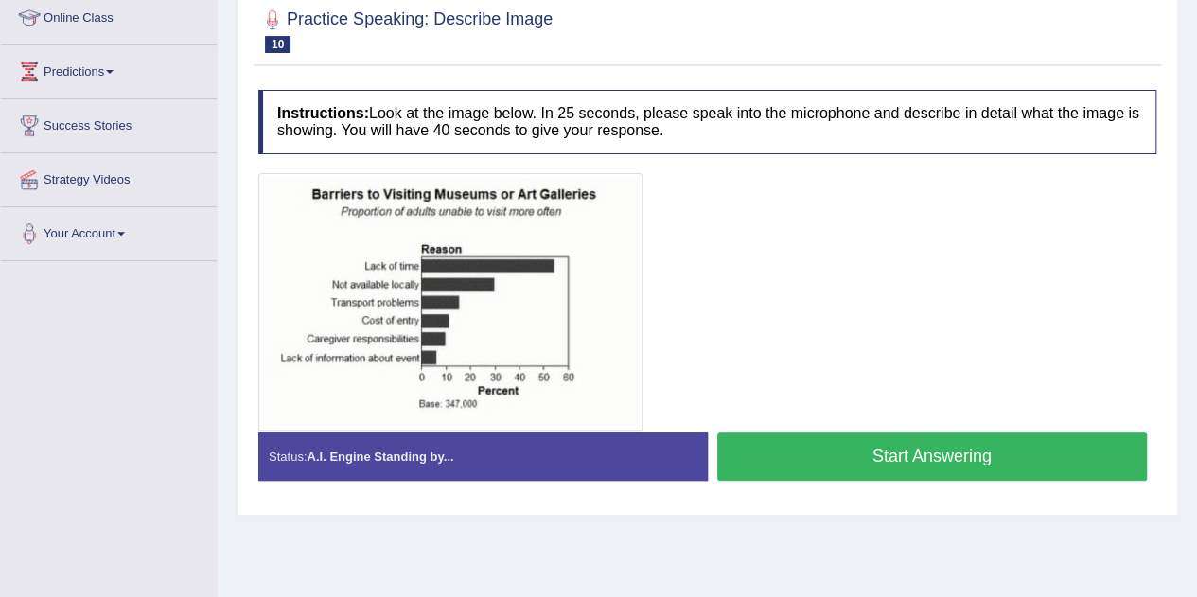
click at [779, 451] on button "Start Answering" at bounding box center [932, 456] width 430 height 48
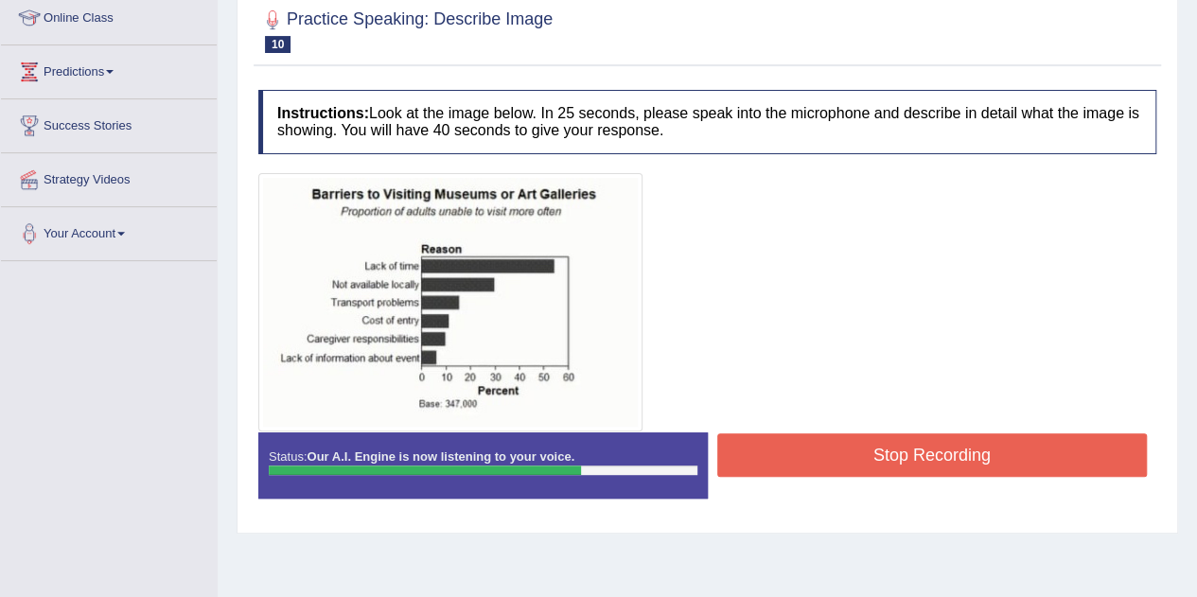
click at [780, 455] on button "Stop Recording" at bounding box center [932, 455] width 430 height 44
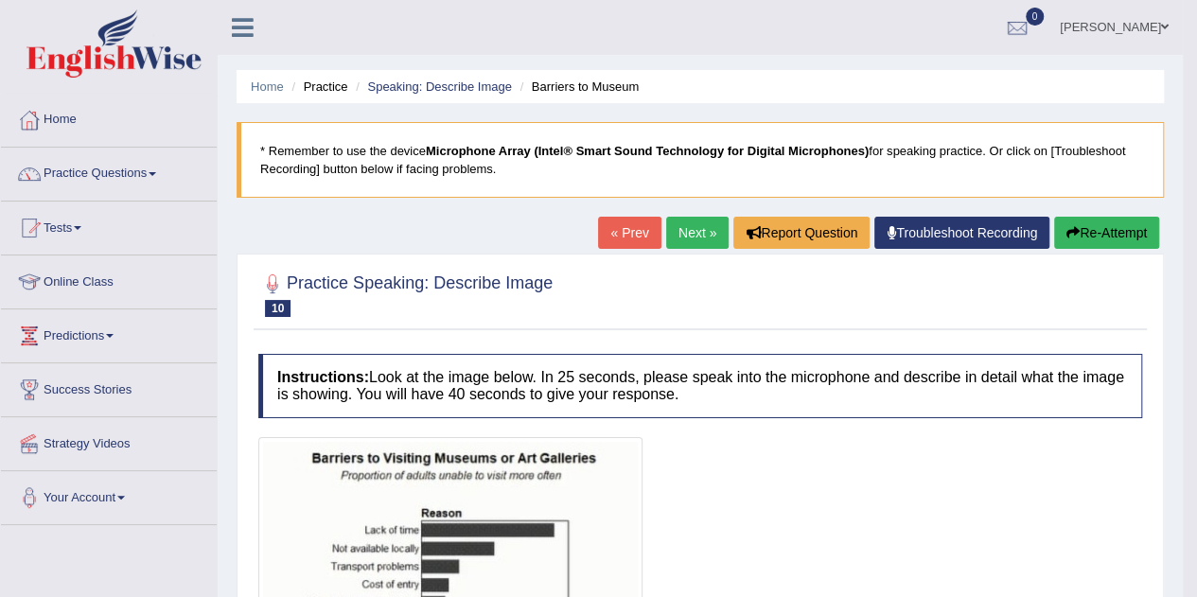
scroll to position [16, 0]
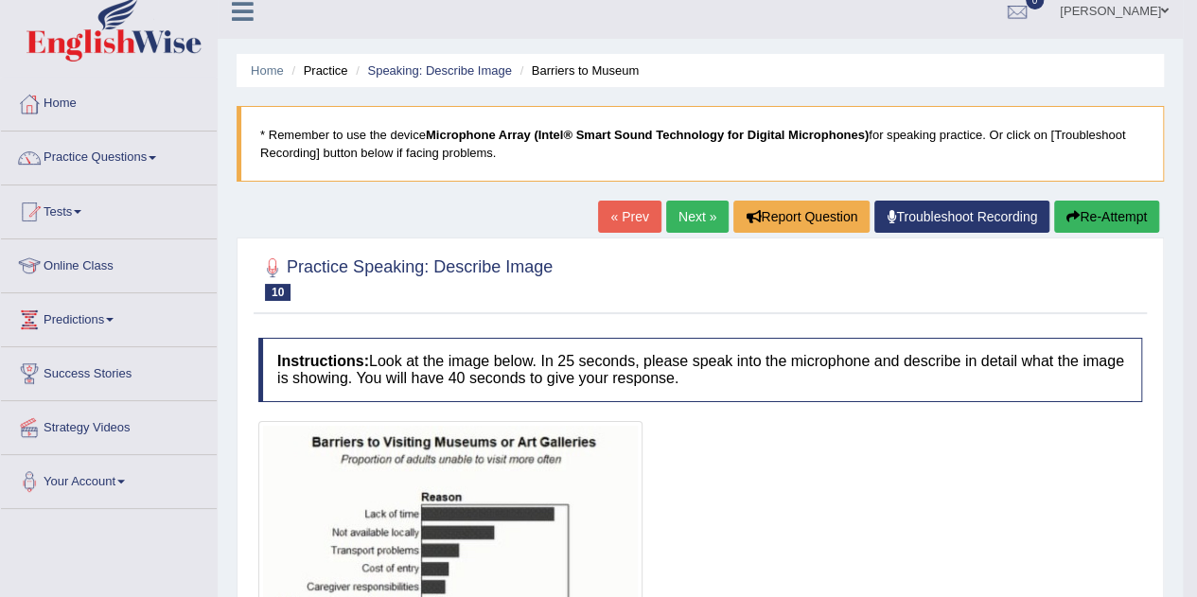
click at [694, 204] on link "Next »" at bounding box center [697, 217] width 62 height 32
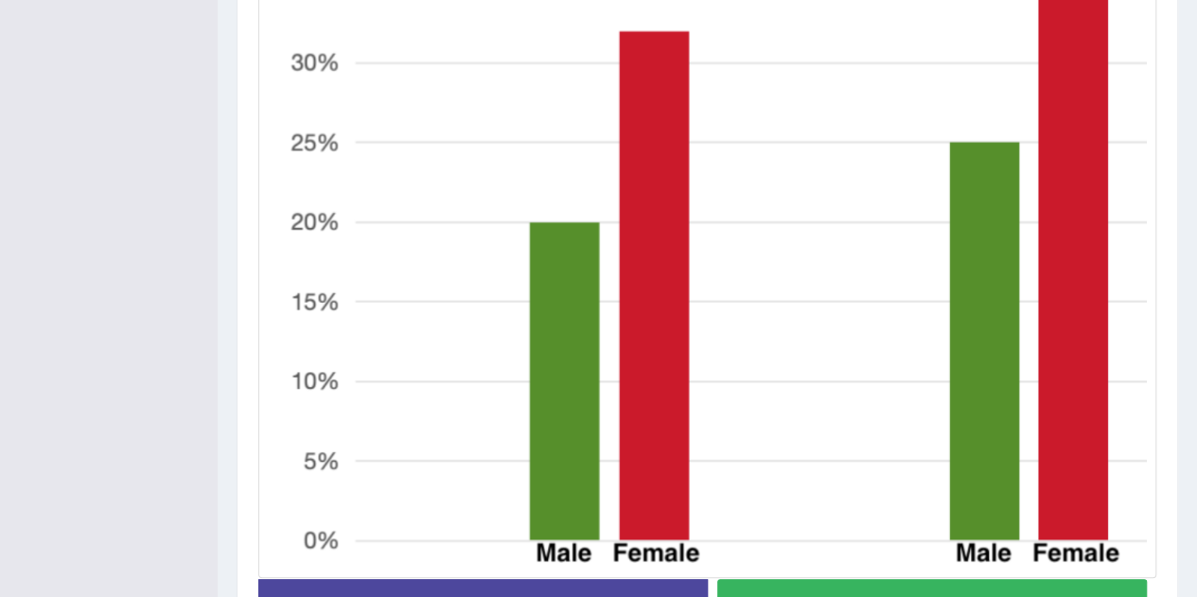
scroll to position [813, 0]
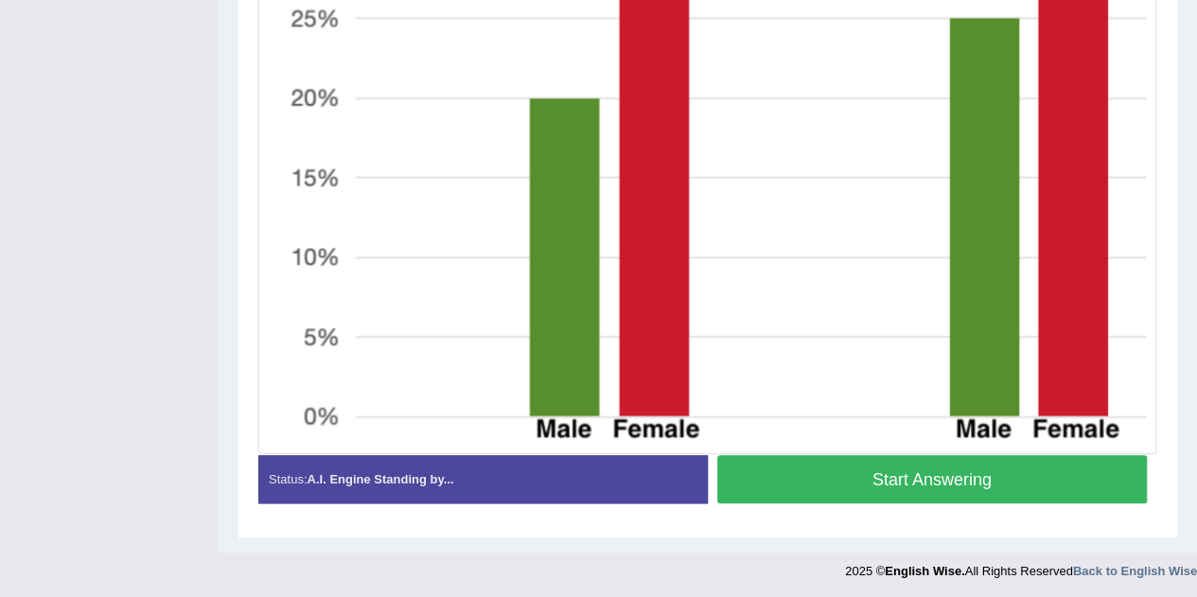
click at [794, 473] on button "Start Answering" at bounding box center [932, 479] width 430 height 48
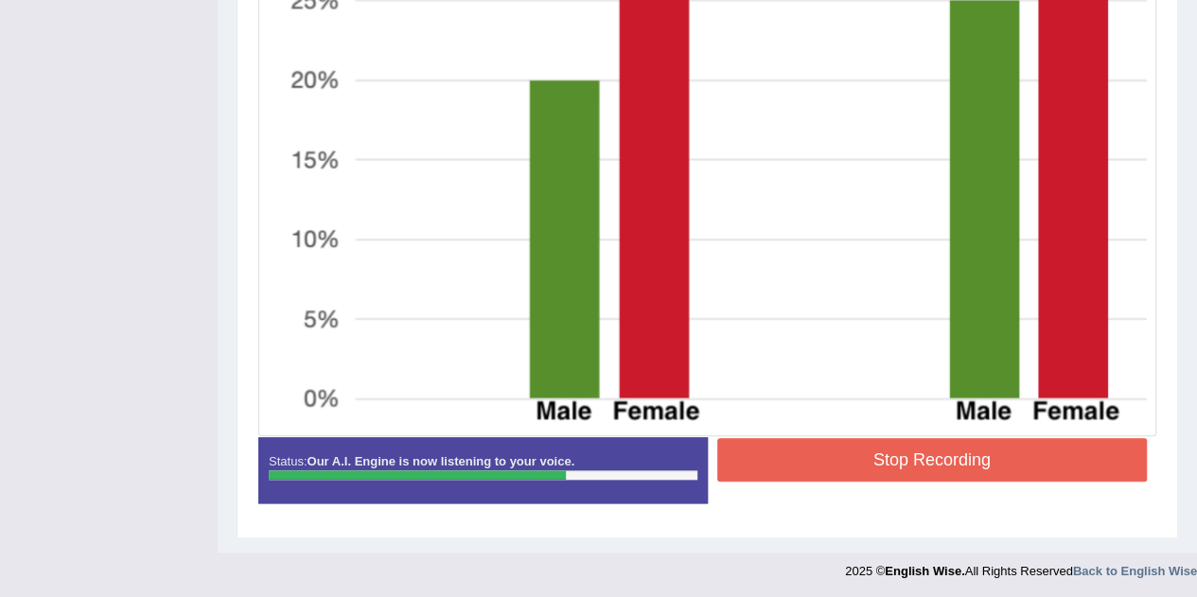
scroll to position [830, 0]
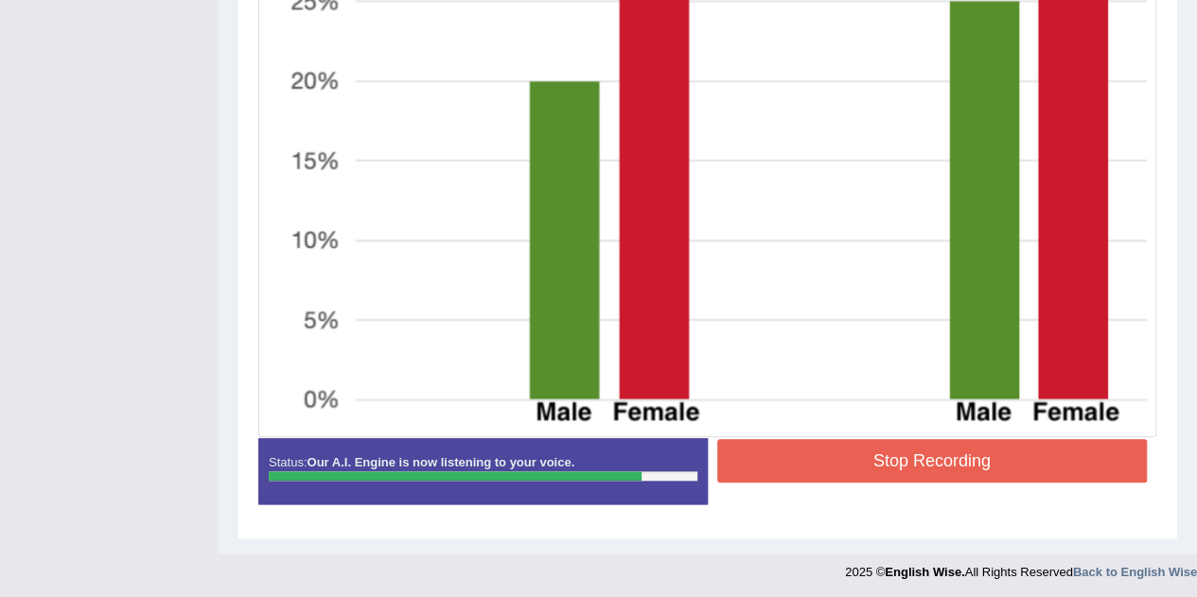
drag, startPoint x: 854, startPoint y: 481, endPoint x: 891, endPoint y: 446, distance: 51.5
click at [891, 446] on div "Stop Recording" at bounding box center [932, 463] width 449 height 48
click at [891, 446] on button "Stop Recording" at bounding box center [932, 461] width 430 height 44
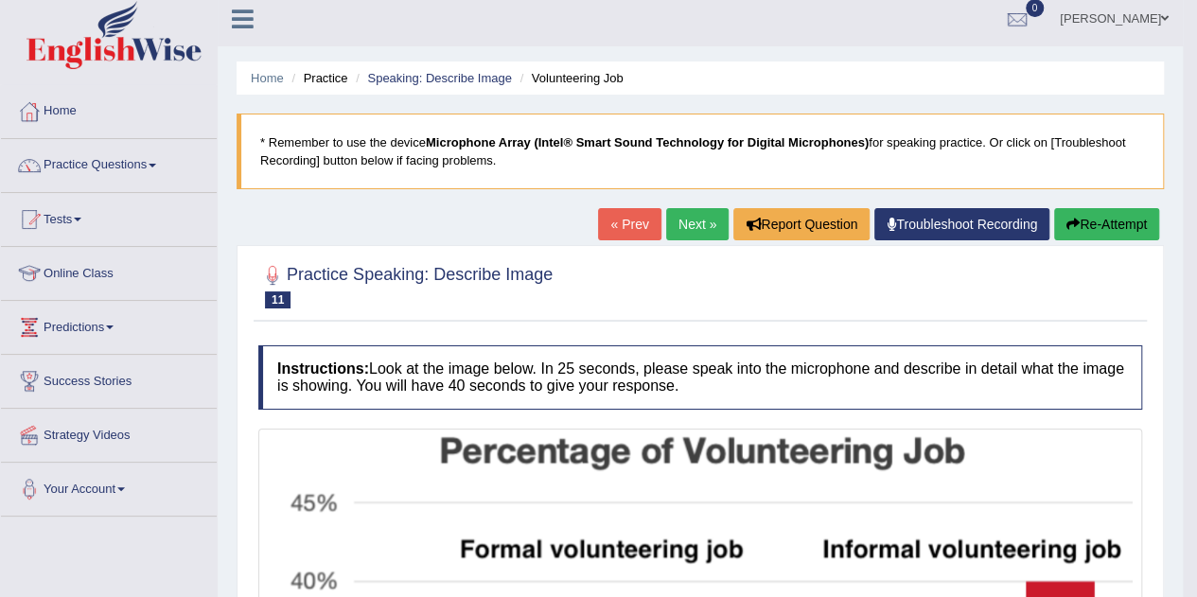
scroll to position [0, 0]
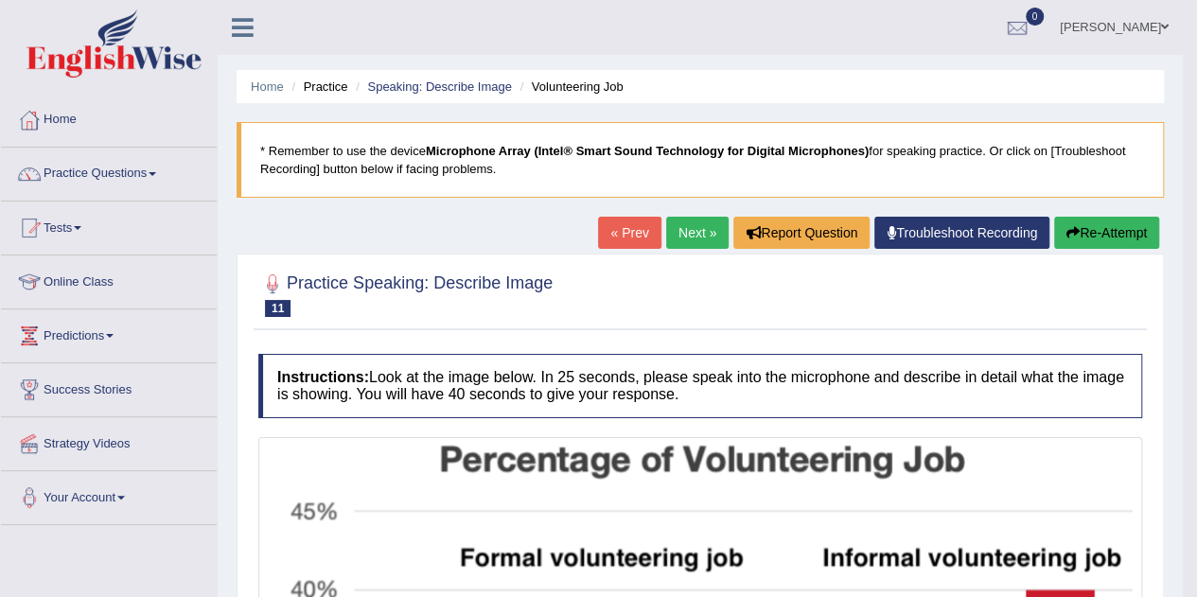
click at [683, 224] on link "Next »" at bounding box center [697, 233] width 62 height 32
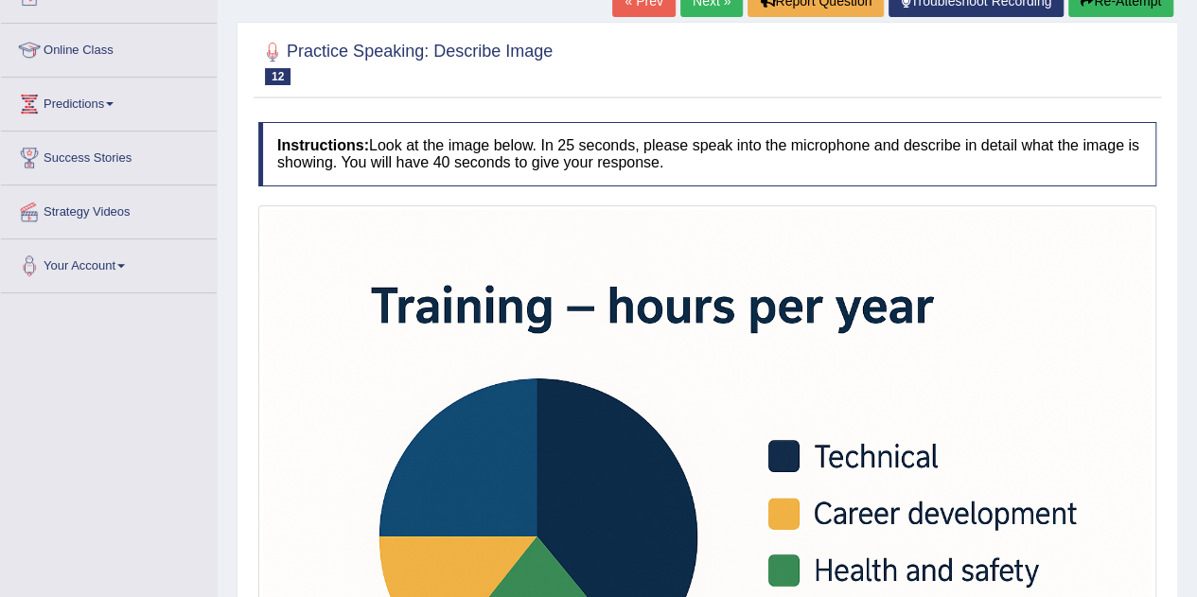
scroll to position [584, 0]
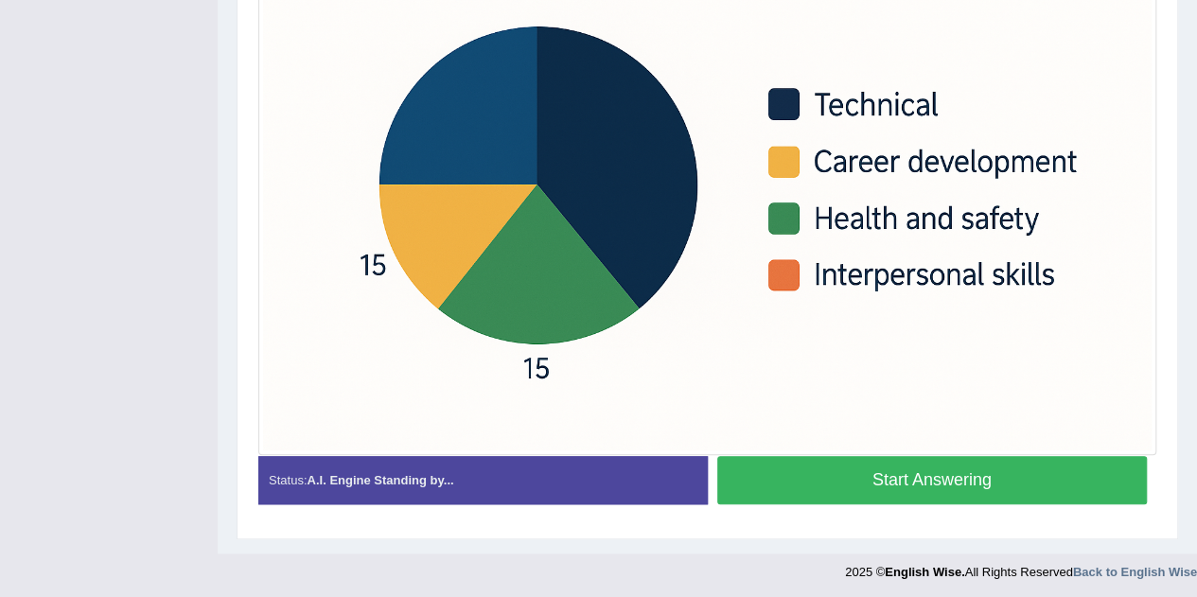
click at [844, 489] on button "Start Answering" at bounding box center [932, 480] width 430 height 48
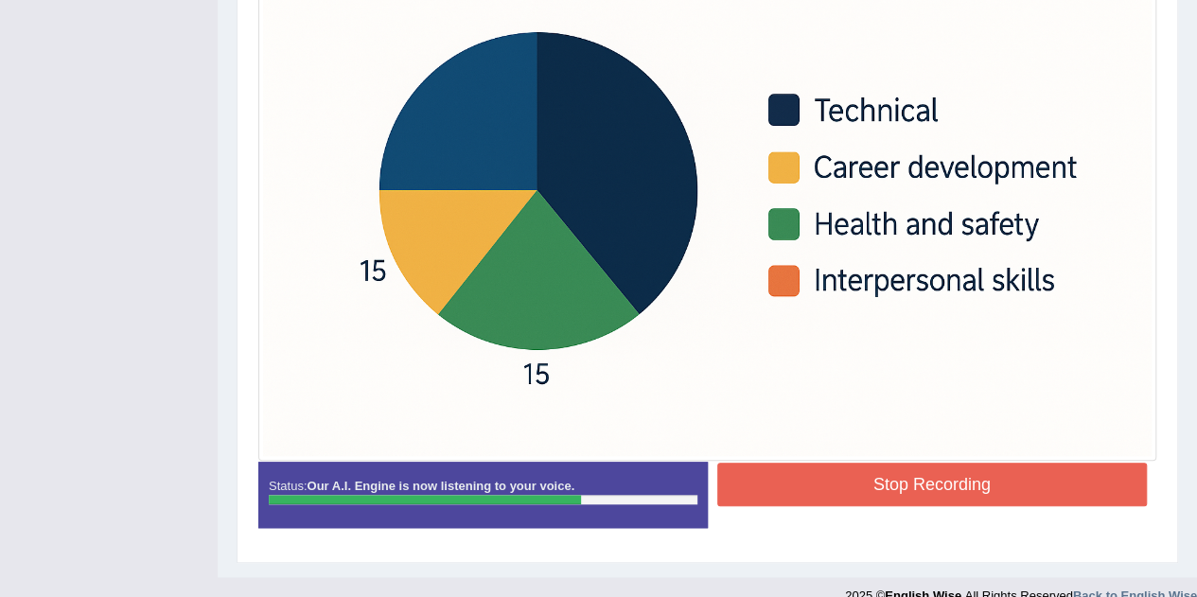
scroll to position [577, 0]
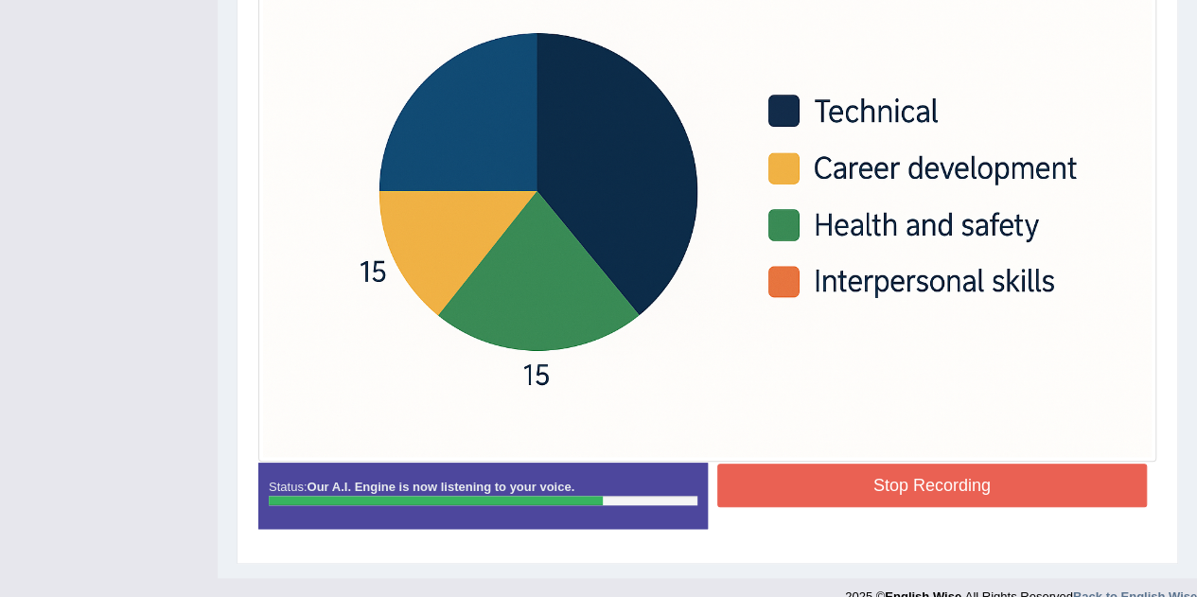
click at [849, 470] on button "Stop Recording" at bounding box center [932, 486] width 430 height 44
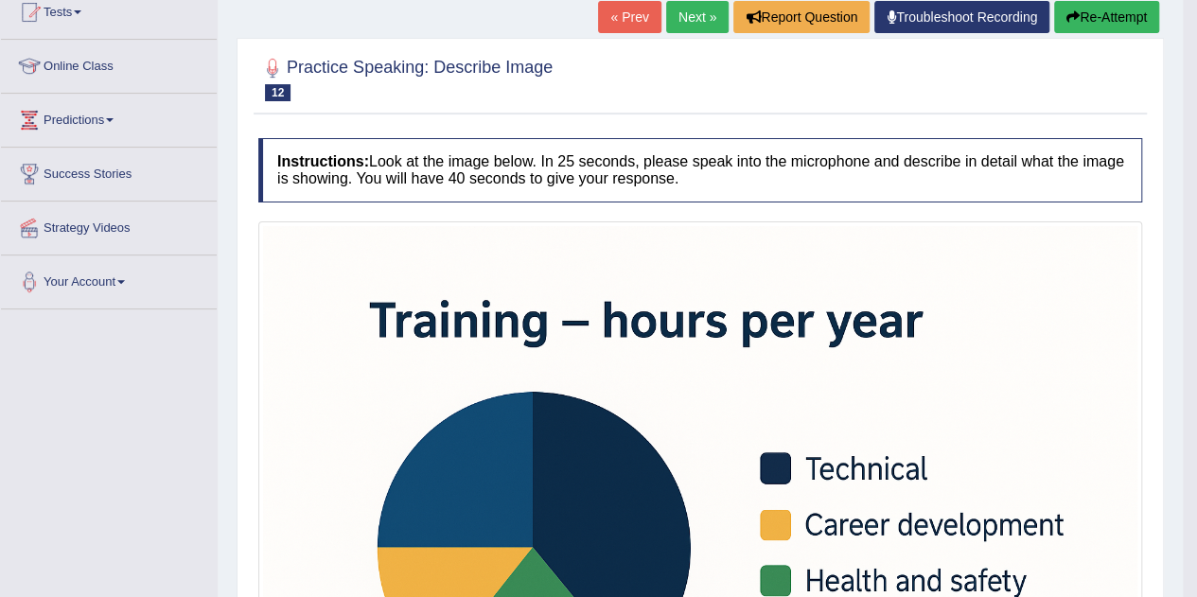
scroll to position [0, 0]
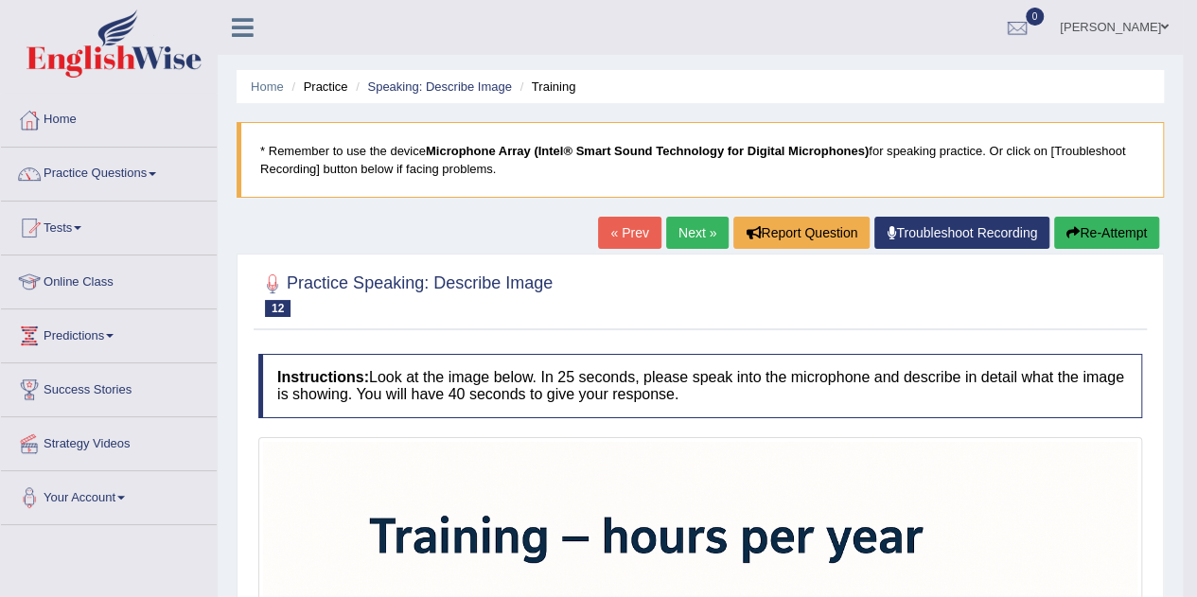
click at [681, 234] on link "Next »" at bounding box center [697, 233] width 62 height 32
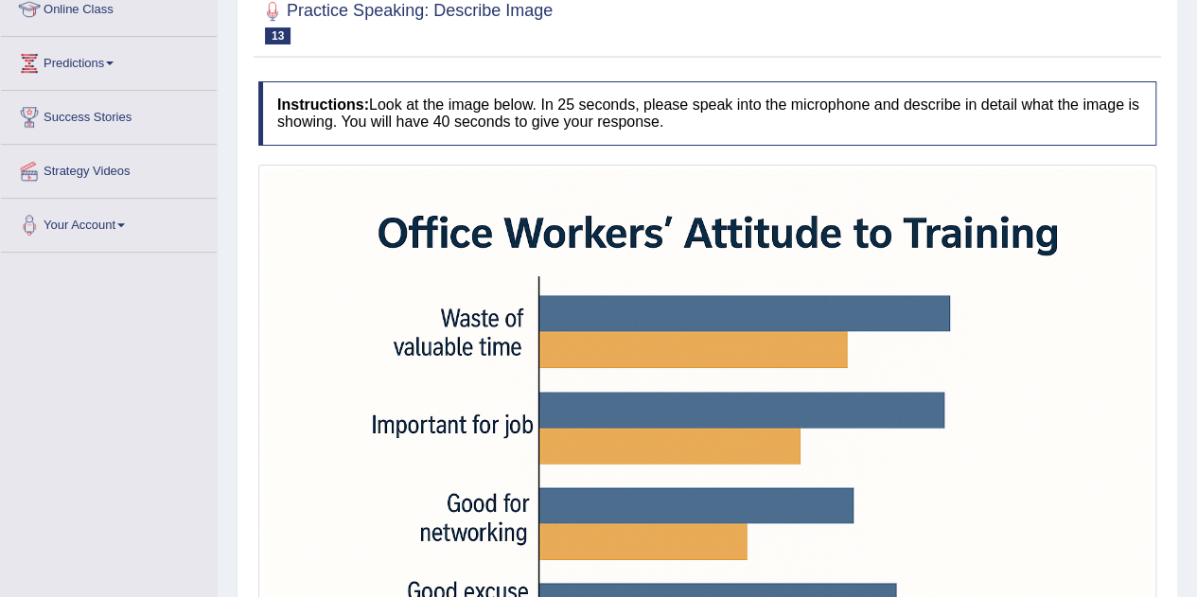
scroll to position [584, 0]
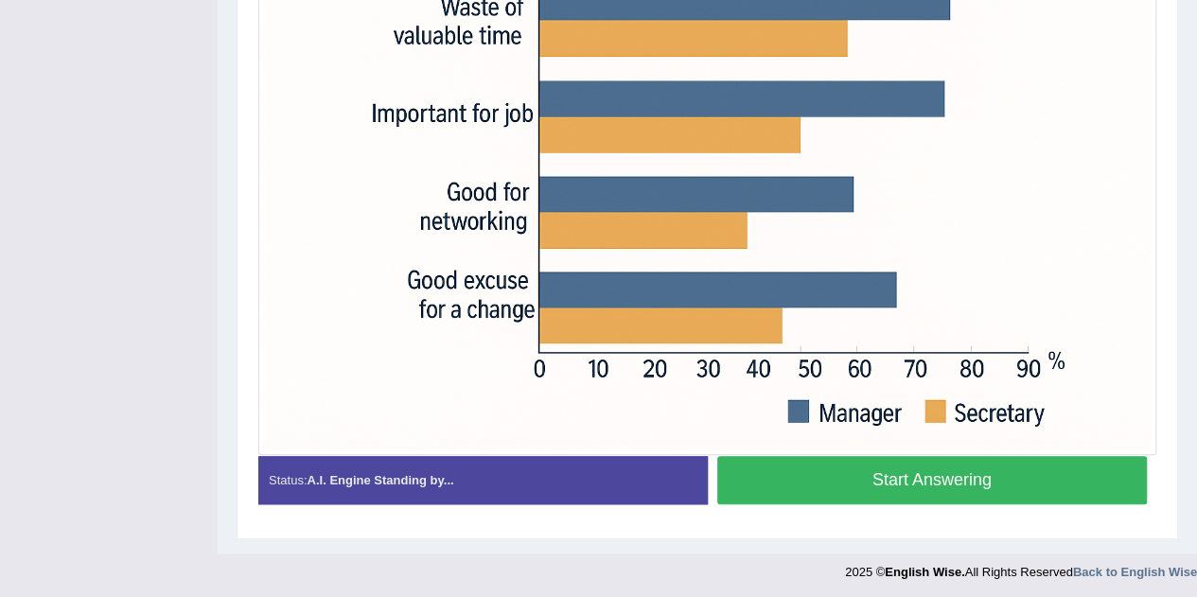
drag, startPoint x: 799, startPoint y: 510, endPoint x: 827, endPoint y: 473, distance: 46.0
click at [827, 473] on div "Status: A.I. Engine Standing by... Start Answering Stop Recording" at bounding box center [707, 489] width 898 height 67
click at [827, 473] on button "Start Answering" at bounding box center [932, 480] width 430 height 48
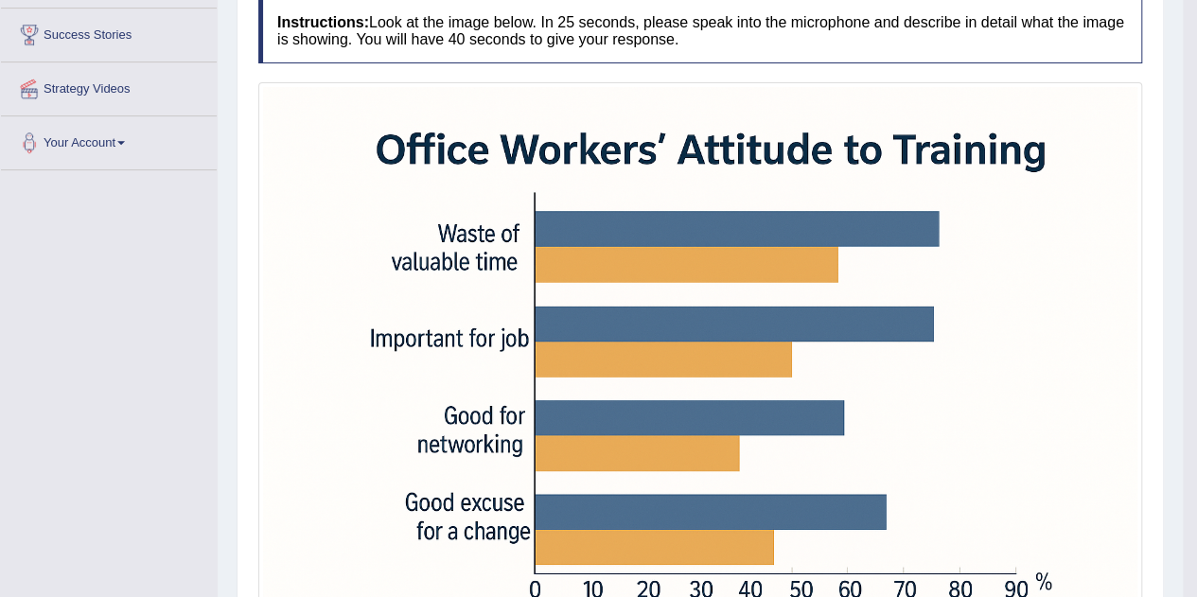
scroll to position [0, 0]
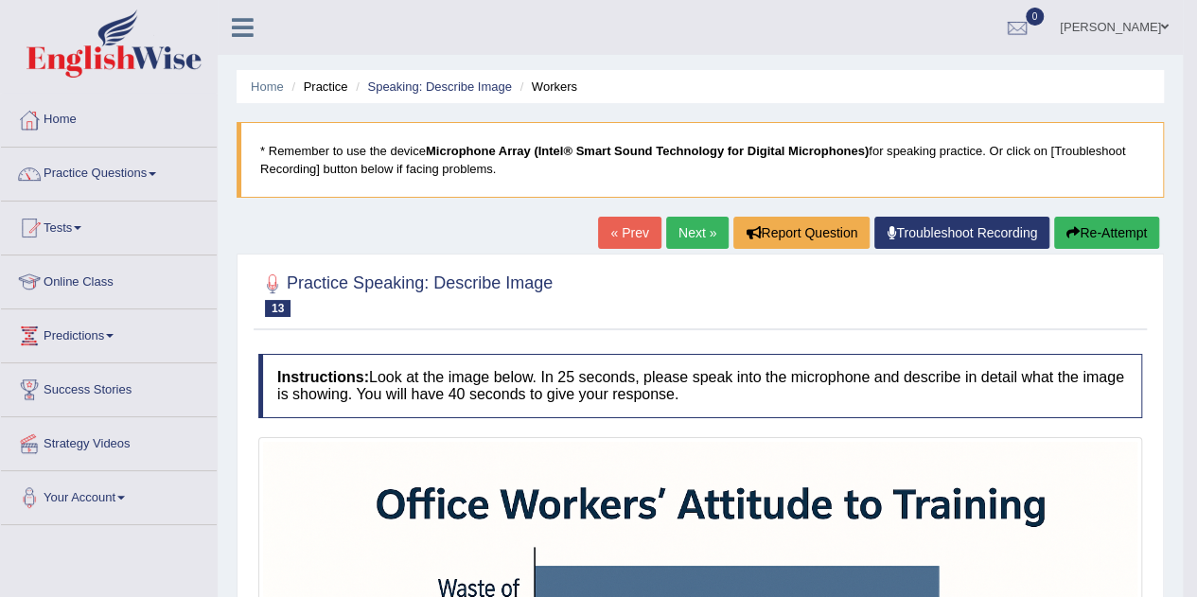
click at [698, 232] on link "Next »" at bounding box center [697, 233] width 62 height 32
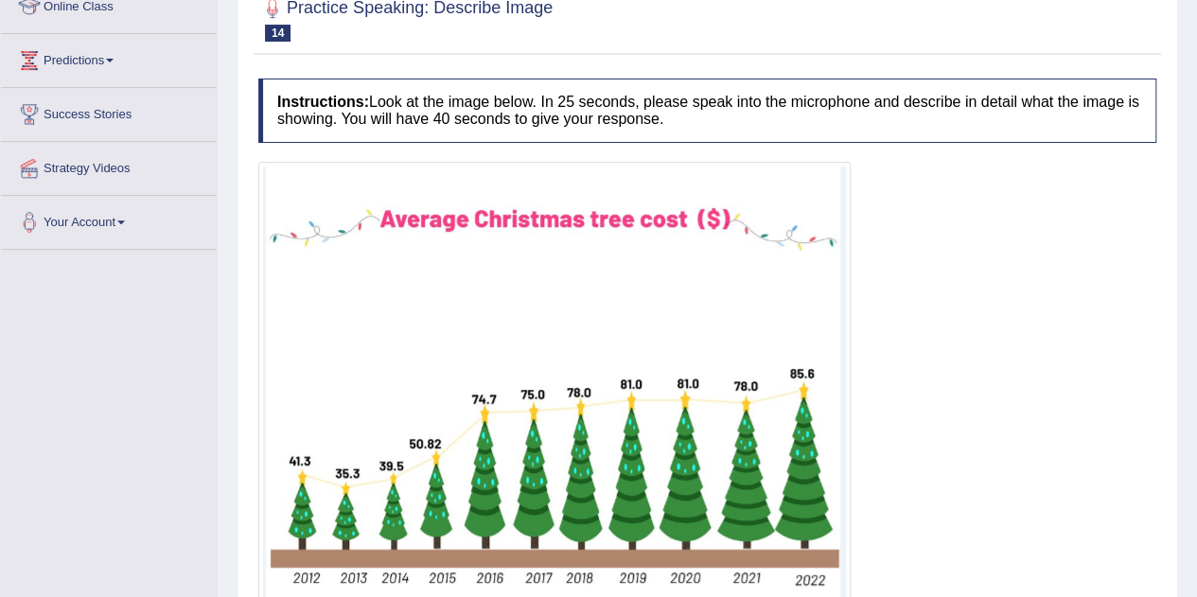
scroll to position [437, 0]
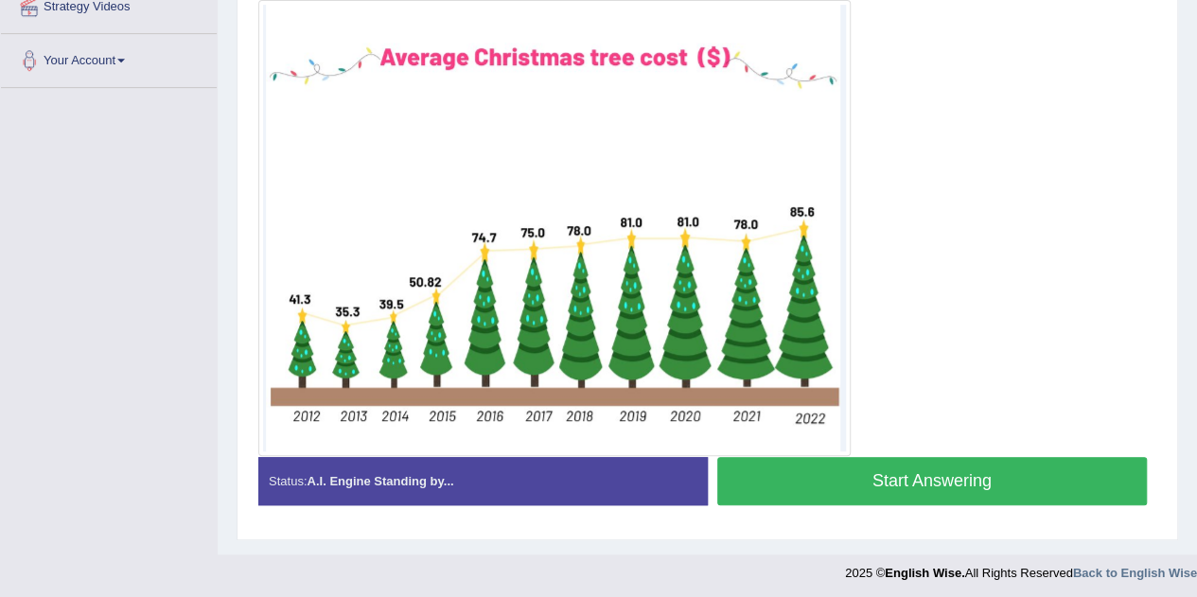
click at [733, 473] on button "Start Answering" at bounding box center [932, 481] width 430 height 48
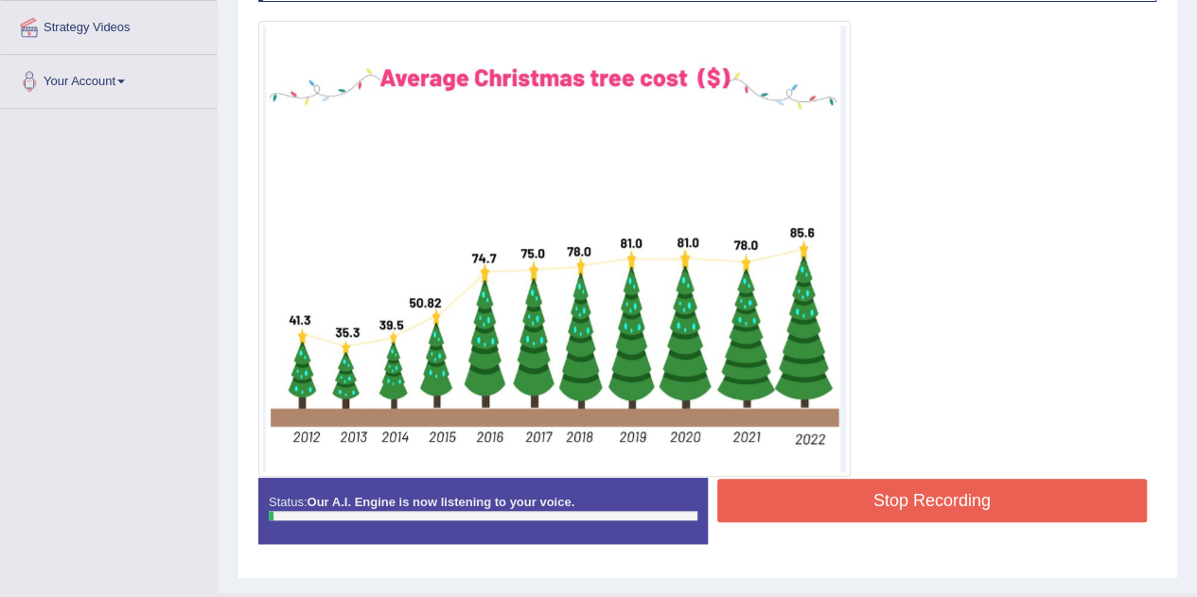
scroll to position [414, 0]
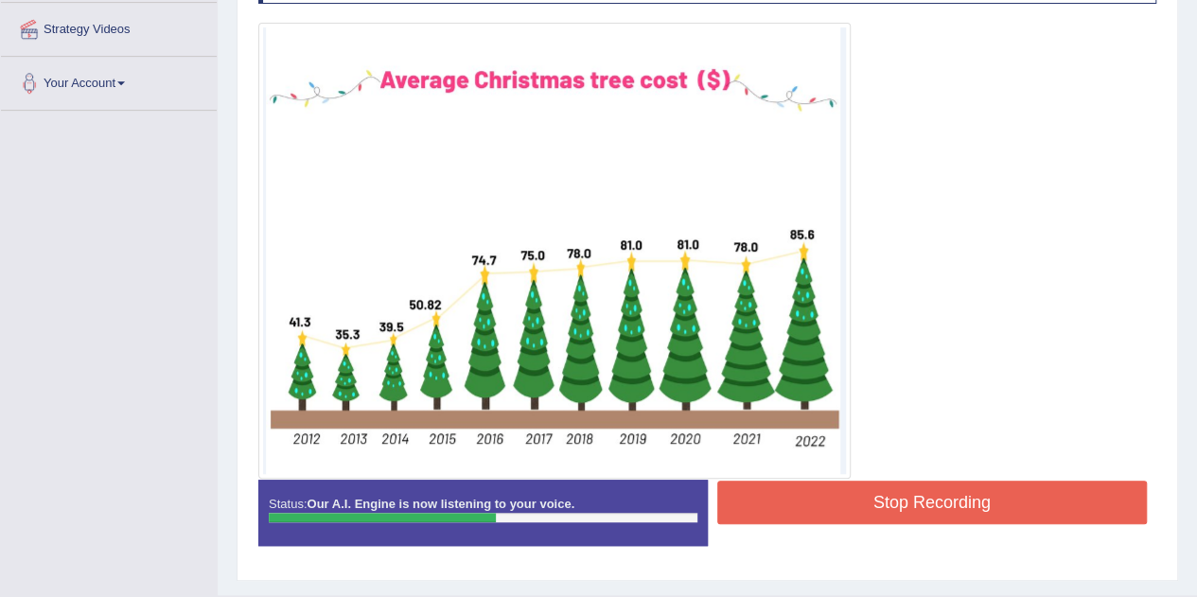
click at [999, 488] on button "Stop Recording" at bounding box center [932, 503] width 430 height 44
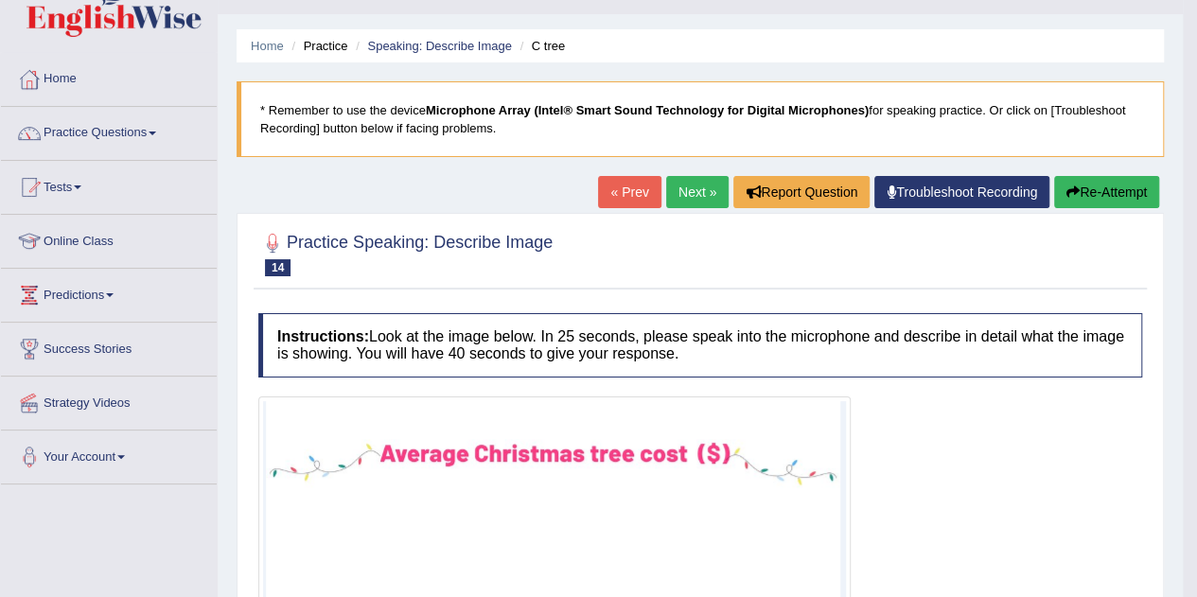
scroll to position [0, 0]
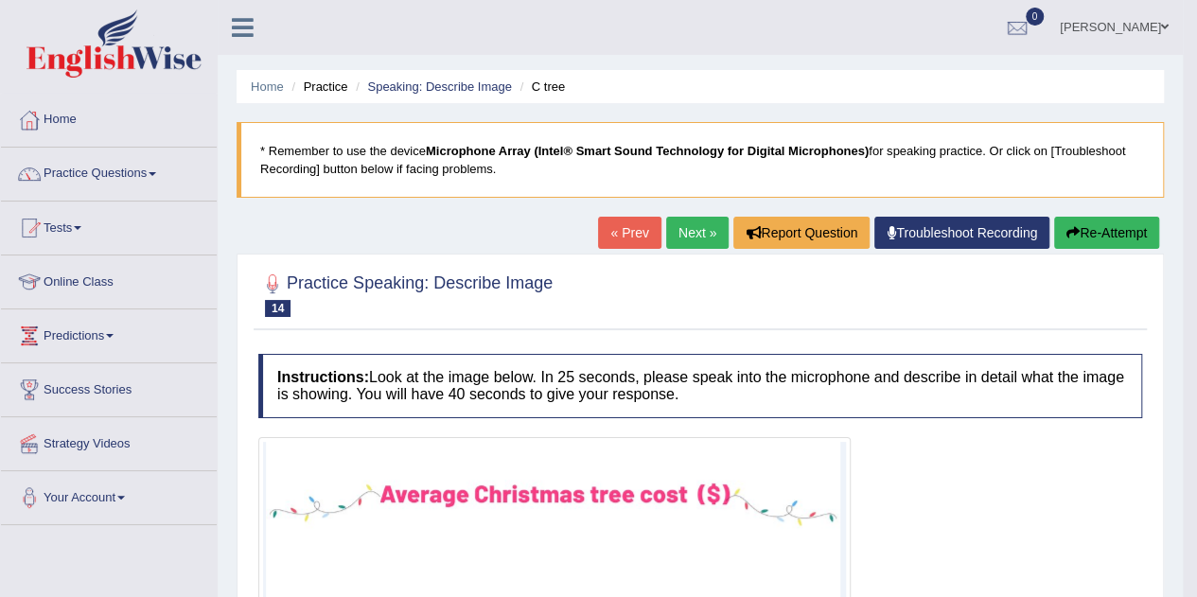
click at [702, 232] on link "Next »" at bounding box center [697, 233] width 62 height 32
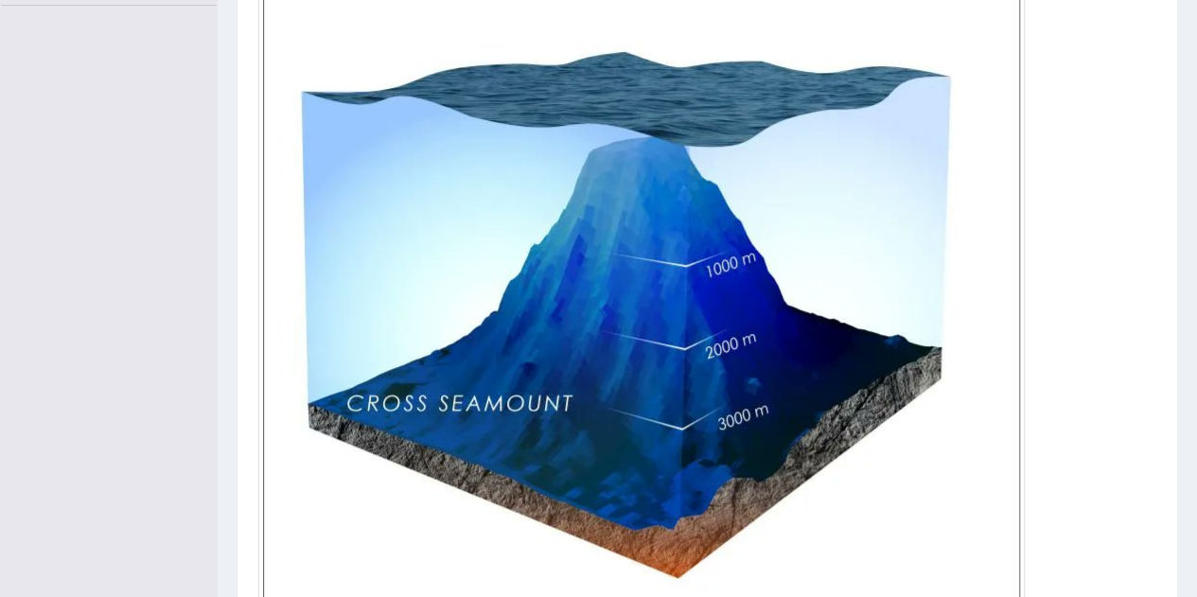
scroll to position [747, 0]
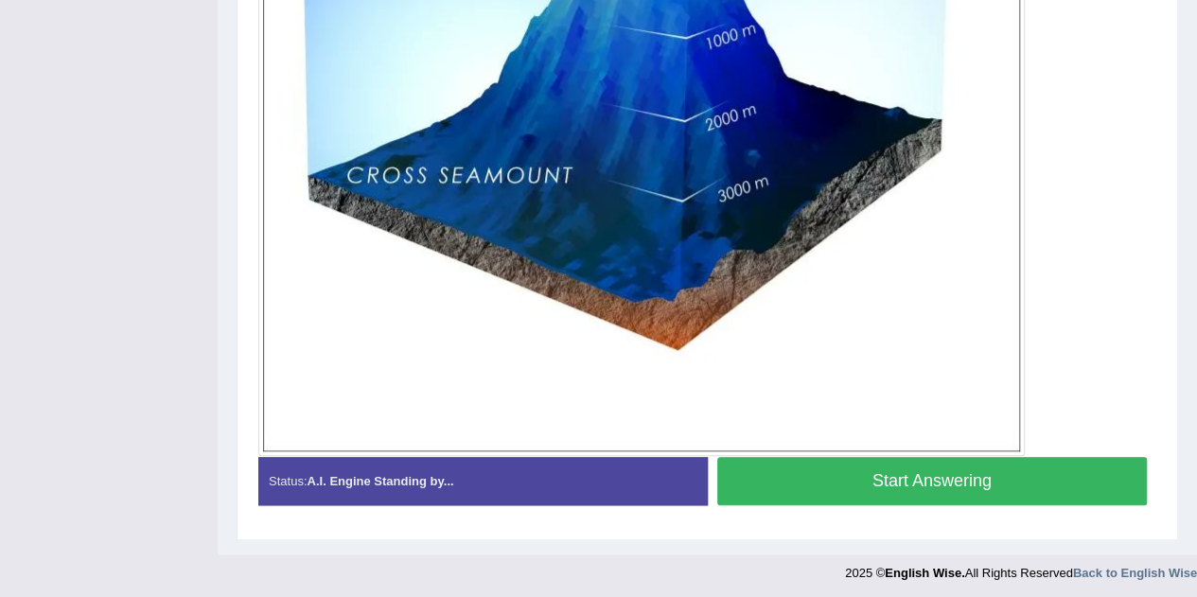
click at [896, 476] on button "Start Answering" at bounding box center [932, 481] width 430 height 48
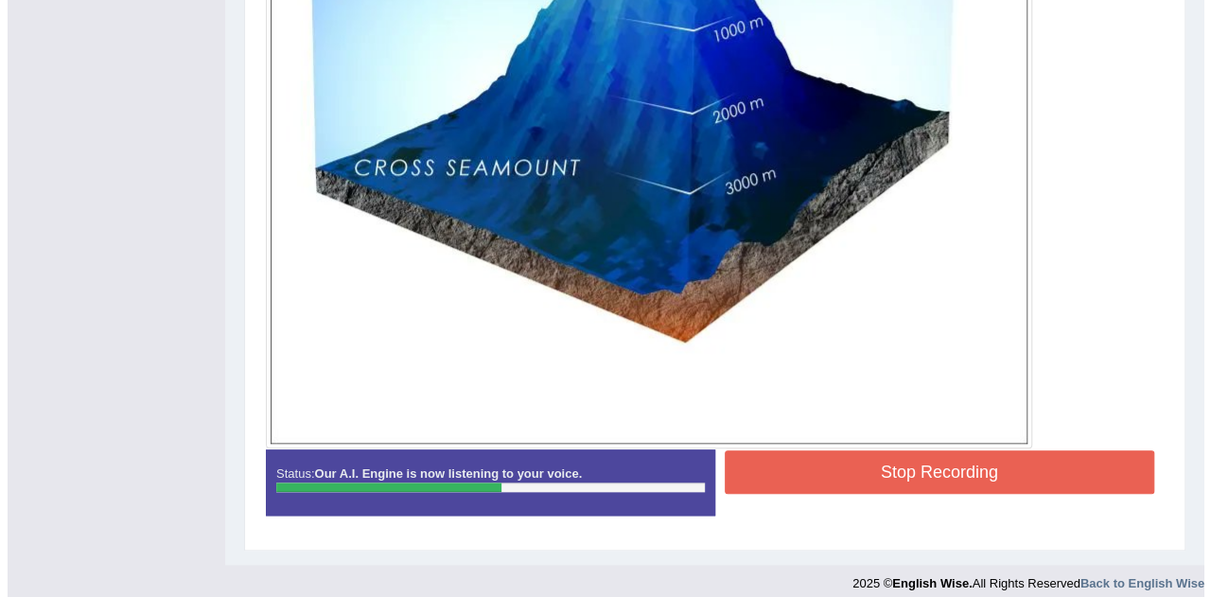
scroll to position [766, 0]
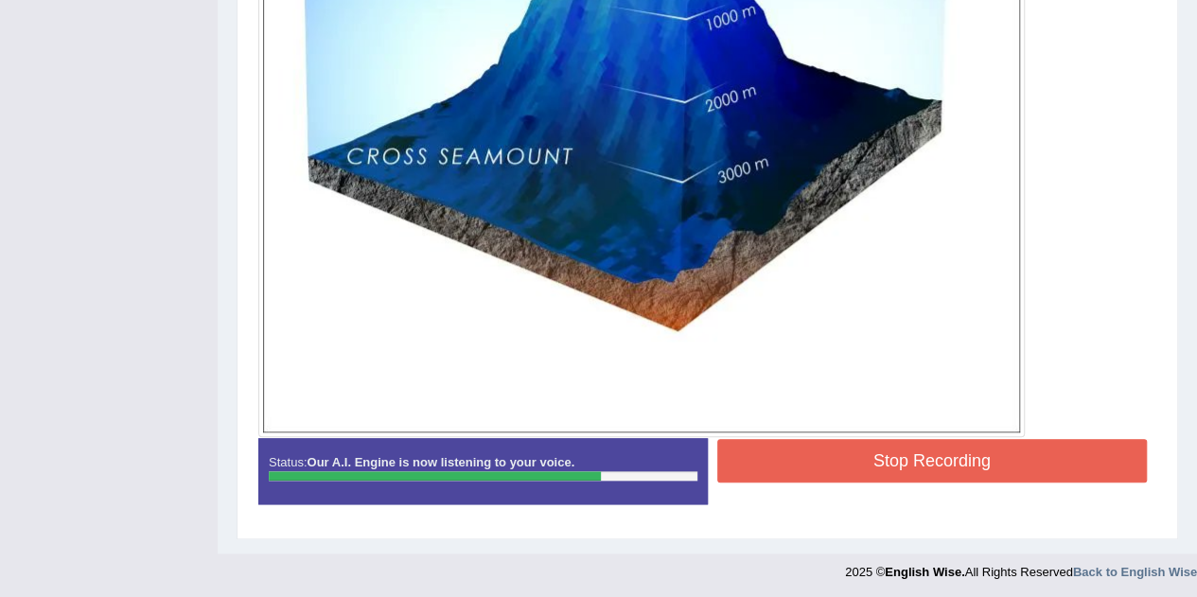
click at [910, 474] on button "Stop Recording" at bounding box center [932, 461] width 430 height 44
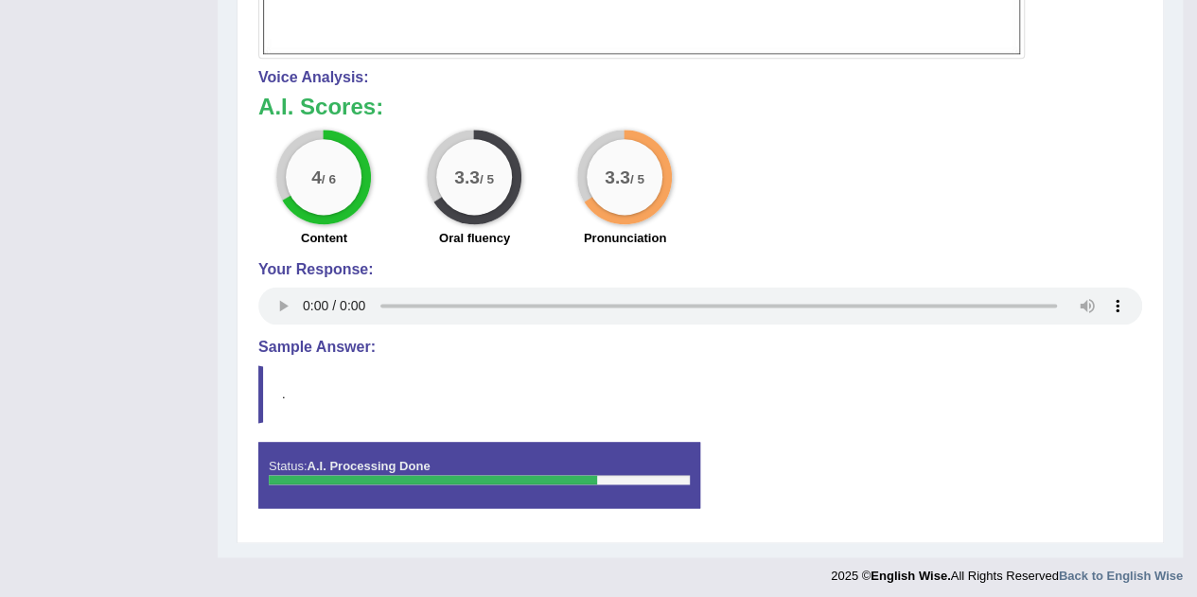
scroll to position [1148, 0]
